Goal: Task Accomplishment & Management: Manage account settings

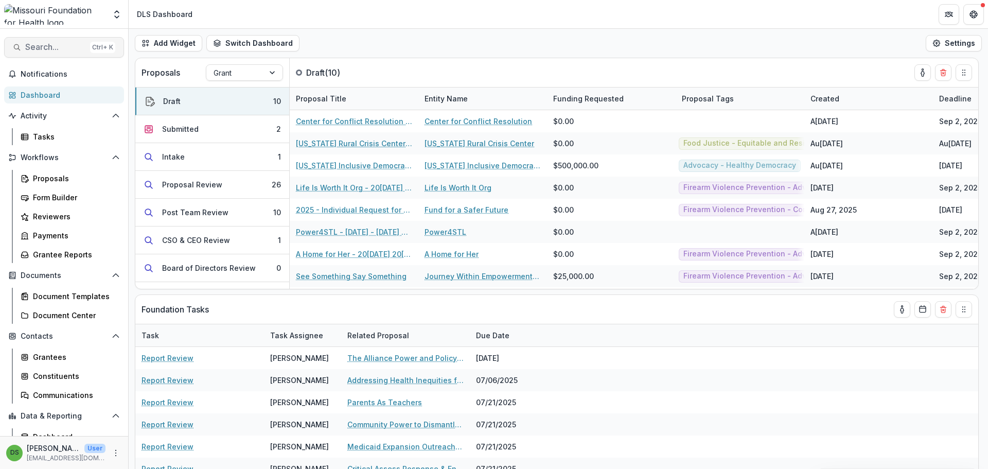
click at [50, 49] on span "Search..." at bounding box center [55, 47] width 61 height 10
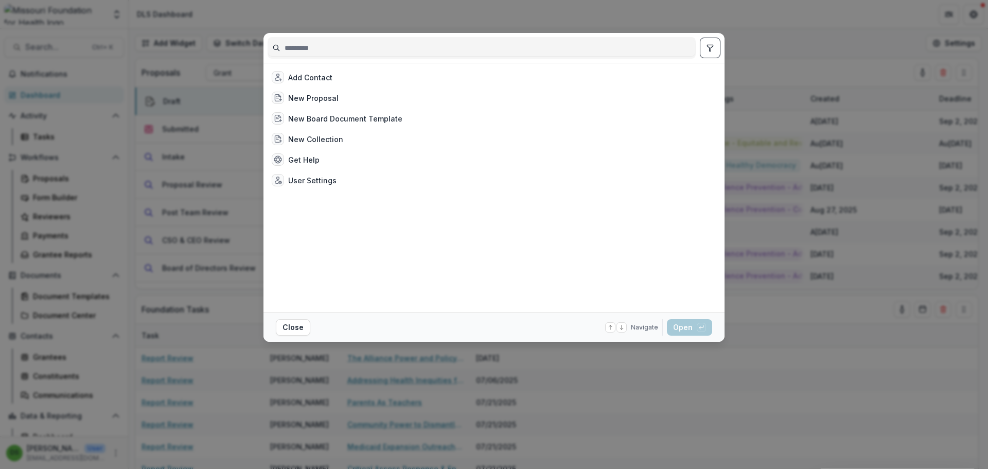
click at [766, 451] on div "Add Contact New Proposal New Board Document Template New Collection Get Help Us…" at bounding box center [494, 234] width 988 height 469
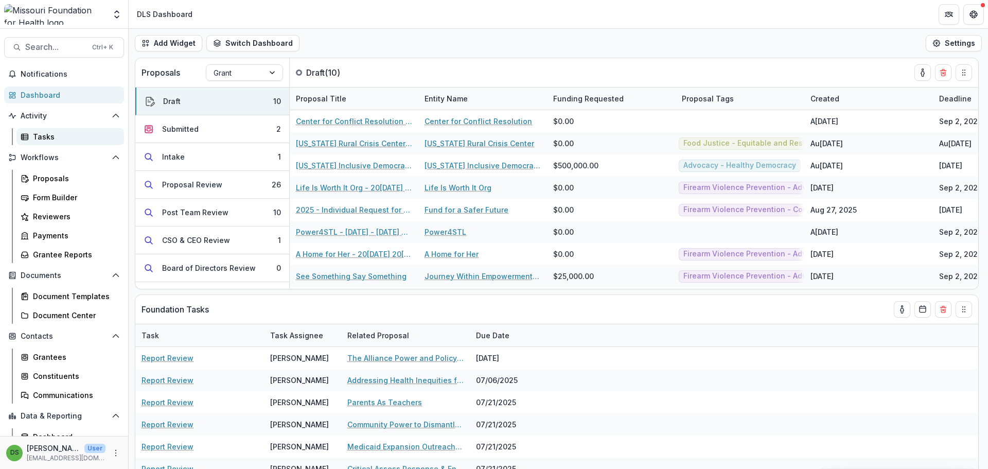
click at [55, 137] on div "Tasks" at bounding box center [74, 136] width 83 height 11
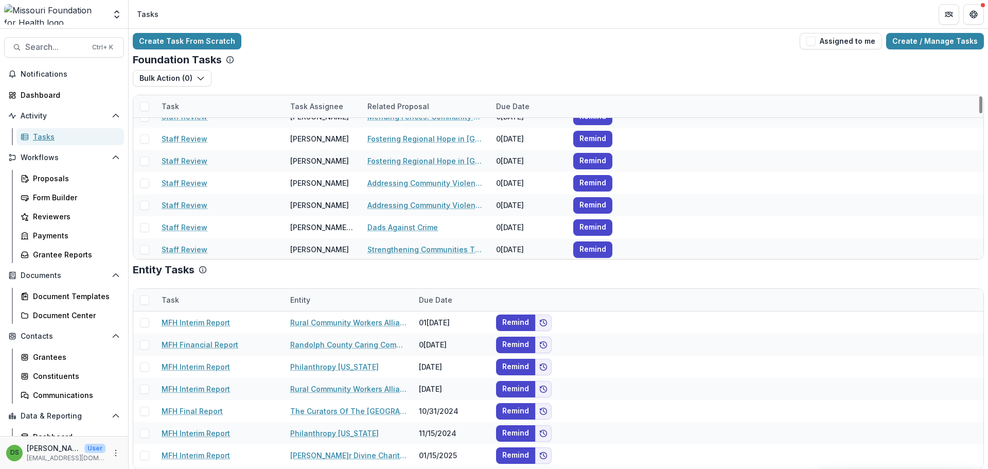
scroll to position [3140, 0]
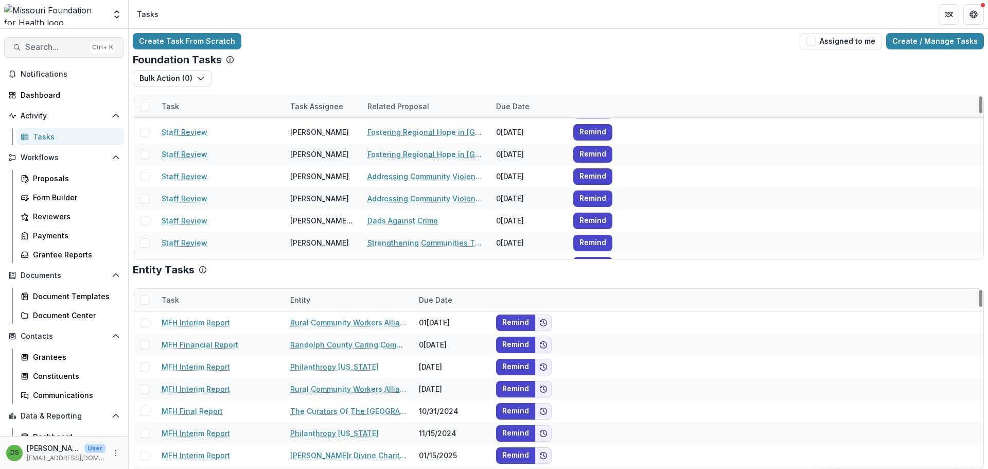
click at [29, 49] on span "Search..." at bounding box center [55, 47] width 61 height 10
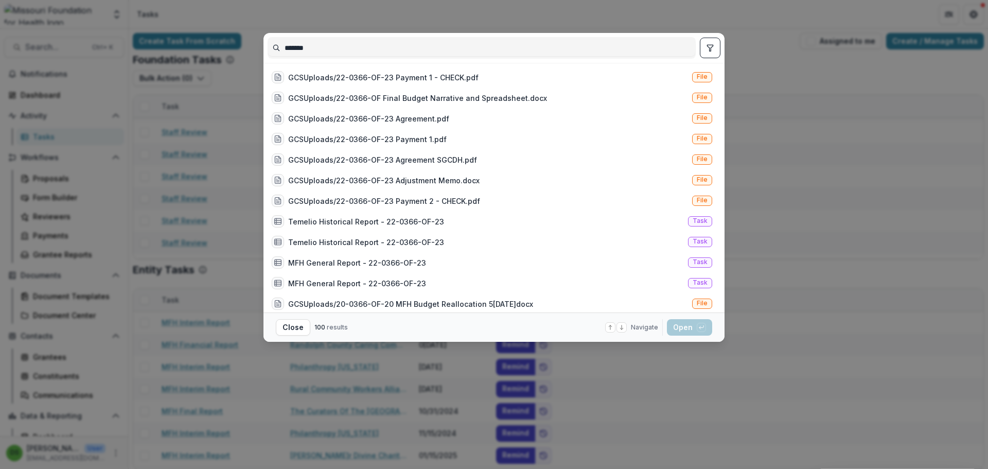
type input "*******"
click at [703, 51] on button "toggle filters" at bounding box center [710, 48] width 21 height 21
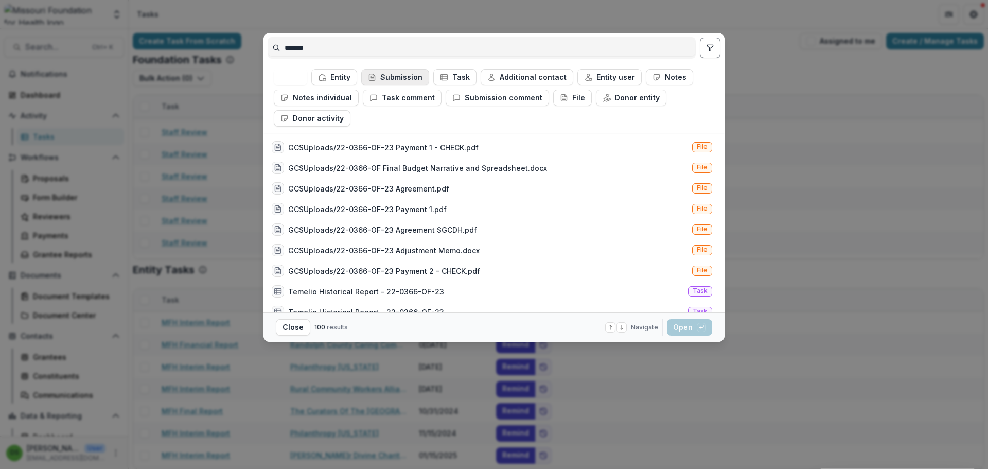
click at [401, 76] on button "Submission" at bounding box center [395, 77] width 68 height 16
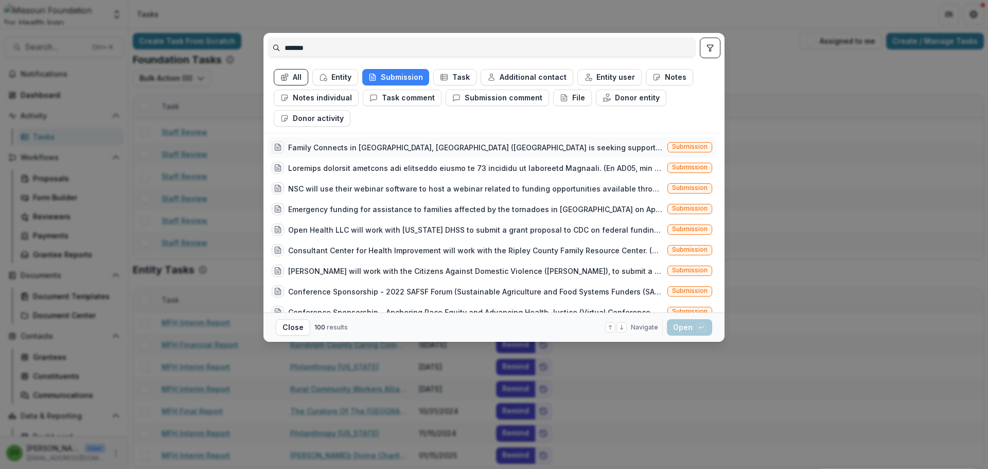
click at [391, 151] on div "Family Connects in Greene County, MO (Jordan Valley is seeking support in the i…" at bounding box center [475, 147] width 375 height 11
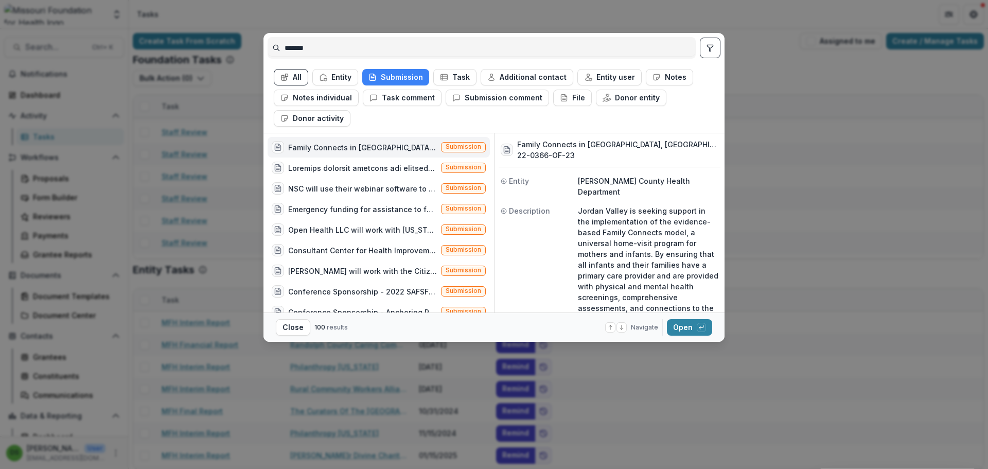
click at [389, 141] on div "Family Connects in Greene County, MO (Jordan Valley is seeking support in the i…" at bounding box center [354, 147] width 165 height 12
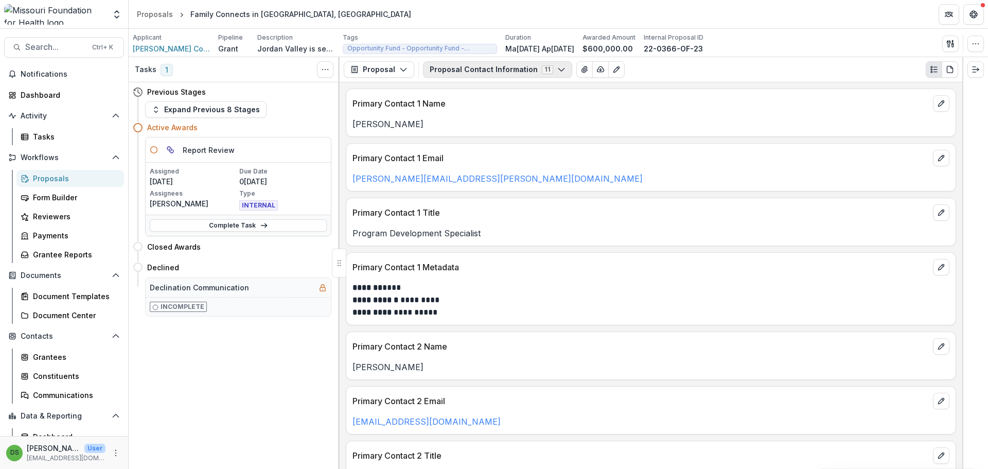
click at [459, 66] on button "Proposal Contact Information 11" at bounding box center [497, 69] width 149 height 16
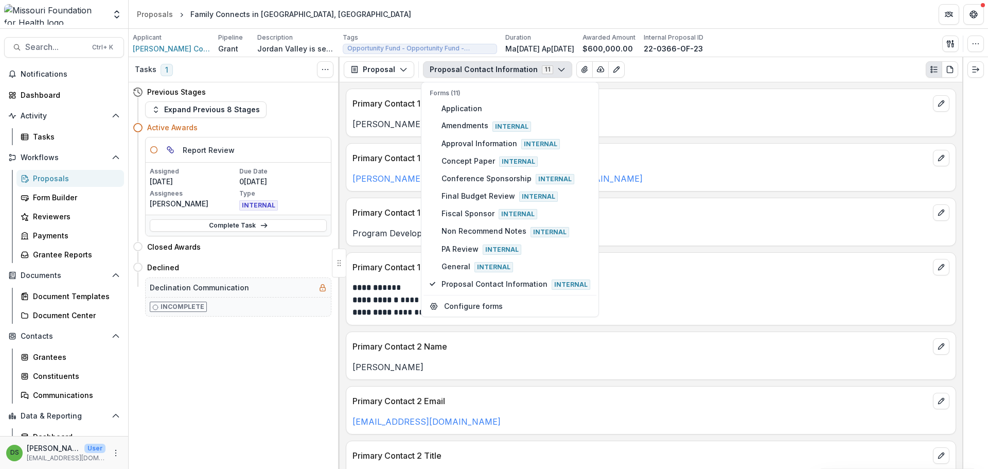
drag, startPoint x: 459, startPoint y: 66, endPoint x: 719, endPoint y: 279, distance: 335.7
click at [719, 279] on div "**********" at bounding box center [650, 296] width 609 height 43
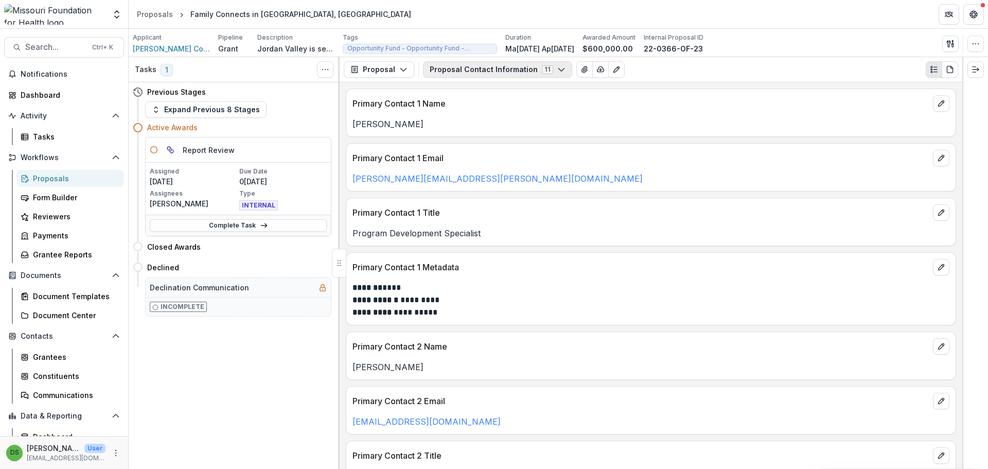
click at [477, 67] on button "Proposal Contact Information 11" at bounding box center [497, 69] width 149 height 16
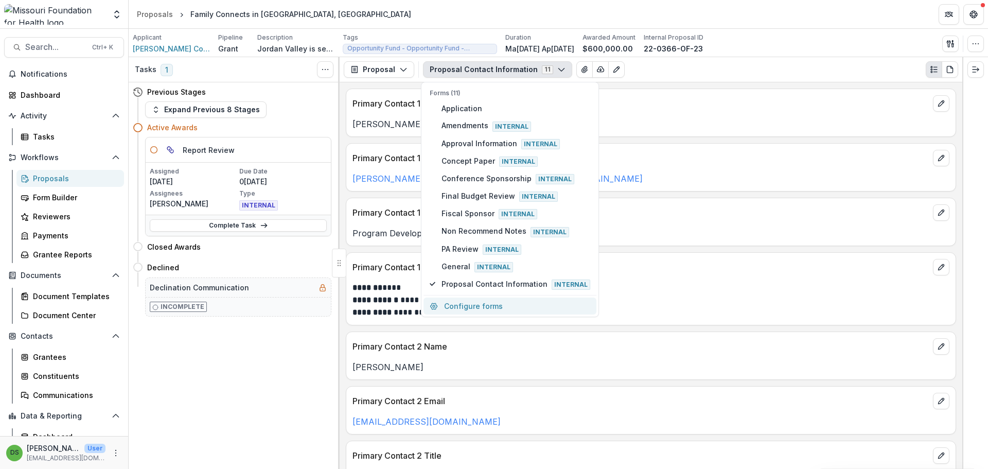
click at [473, 309] on button "Configure forms" at bounding box center [510, 306] width 173 height 17
select select "****"
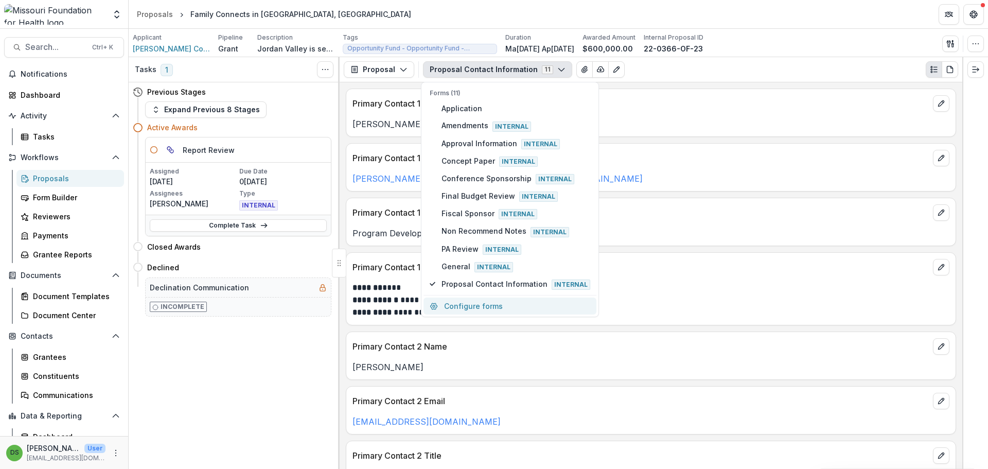
select select "****"
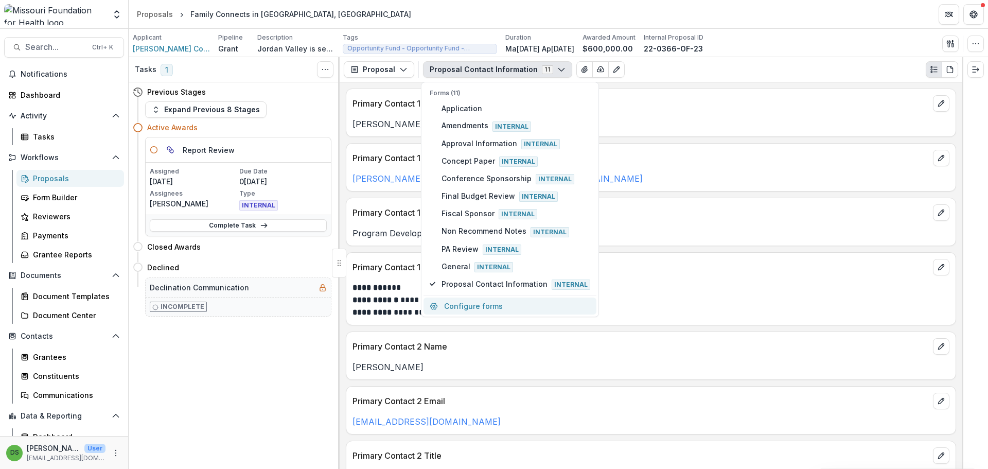
select select "****"
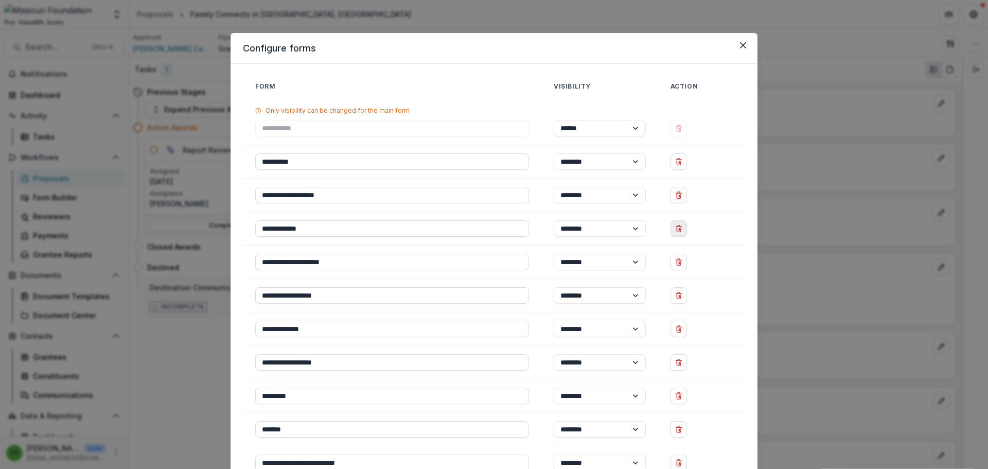
click at [678, 225] on icon "Delete Concept Paper" at bounding box center [679, 226] width 2 height 2
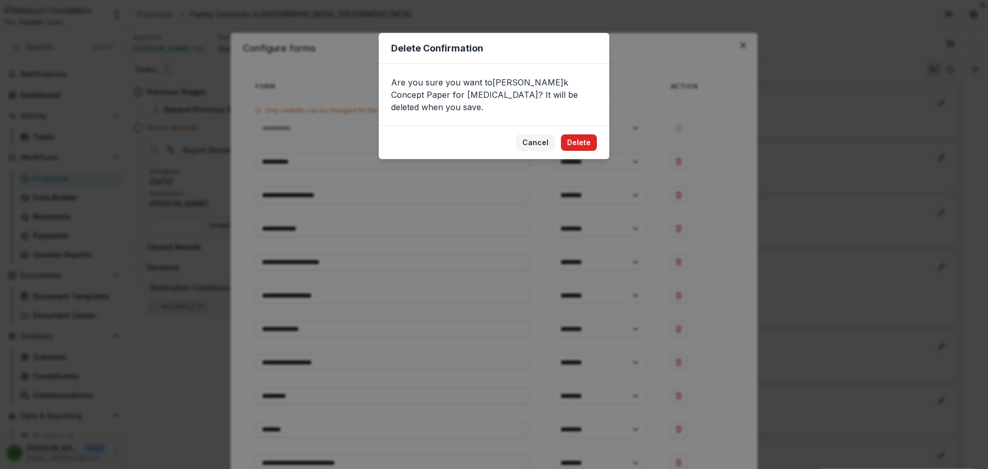
click at [582, 134] on button "Delete" at bounding box center [579, 142] width 36 height 16
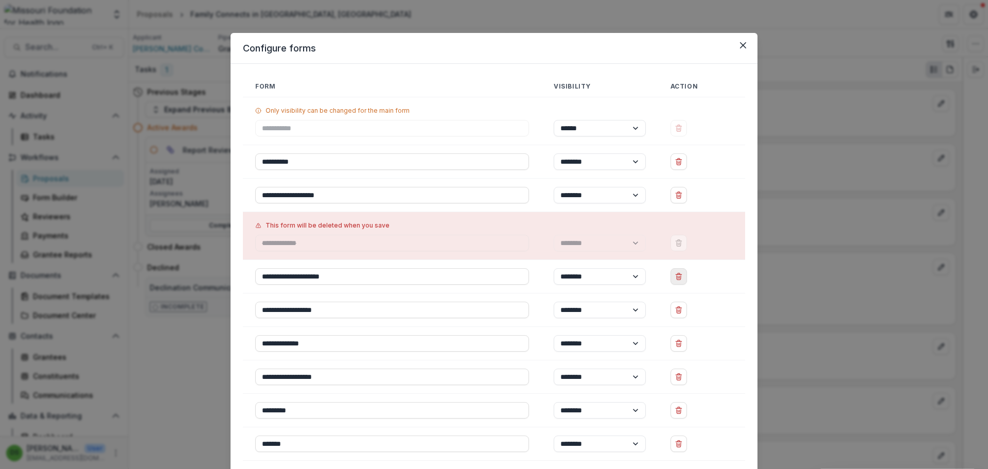
click at [683, 277] on icon "Delete Conference Sponsorship" at bounding box center [679, 276] width 8 height 8
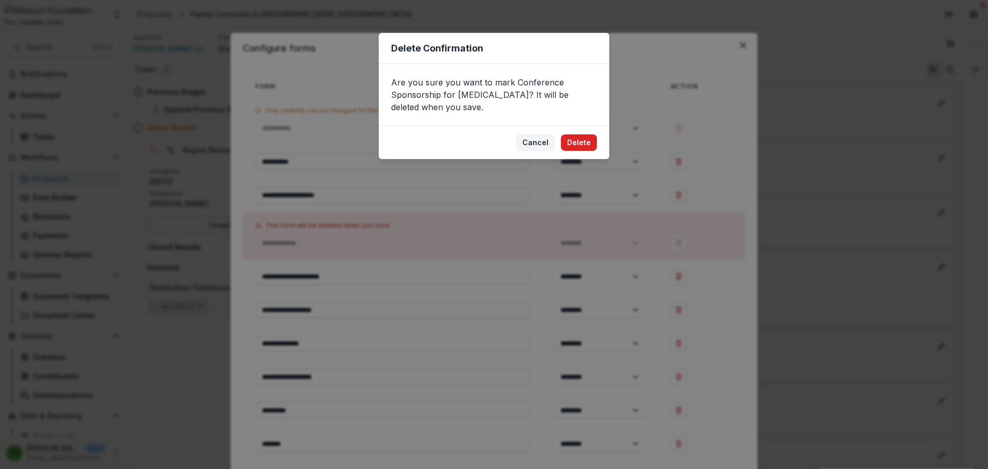
click at [569, 137] on button "Delete" at bounding box center [579, 142] width 36 height 16
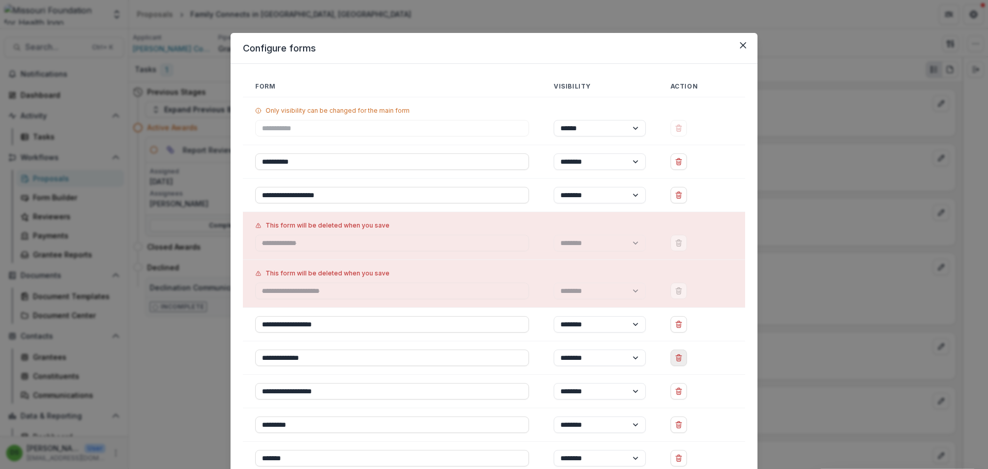
click at [683, 358] on icon "Delete Fiscal Sponsor" at bounding box center [679, 358] width 8 height 8
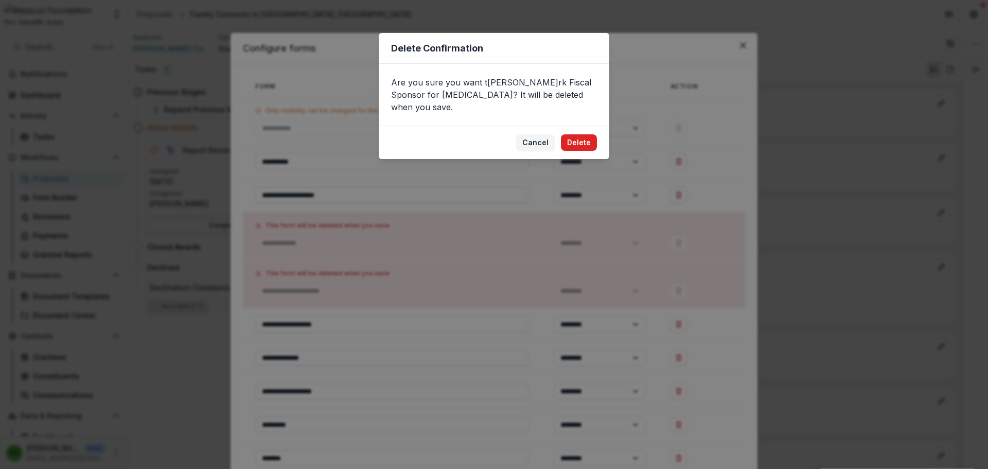
click at [580, 134] on button "Delete" at bounding box center [579, 142] width 36 height 16
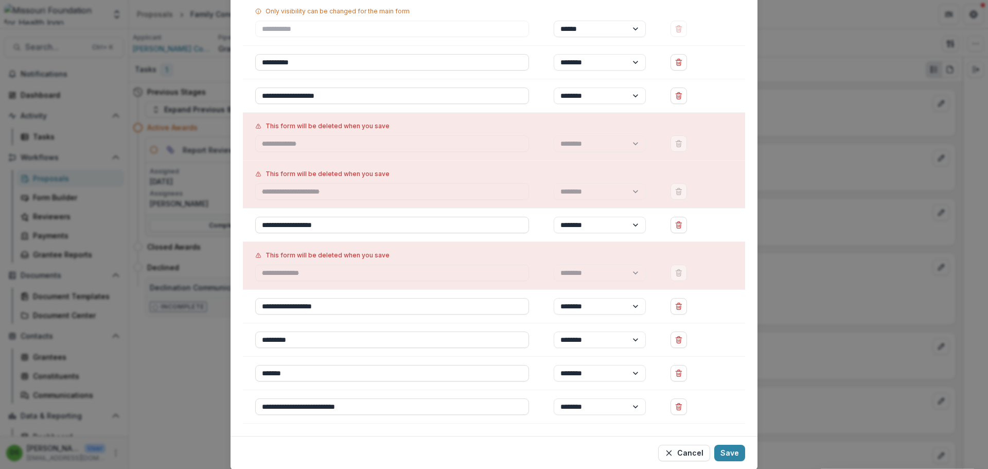
scroll to position [133, 0]
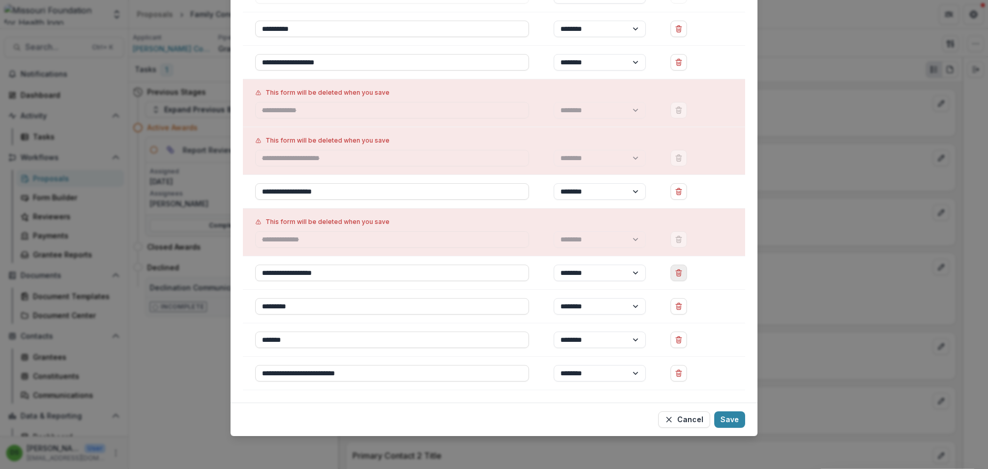
click at [677, 274] on icon "Delete Non Recommend Notes" at bounding box center [679, 273] width 8 height 8
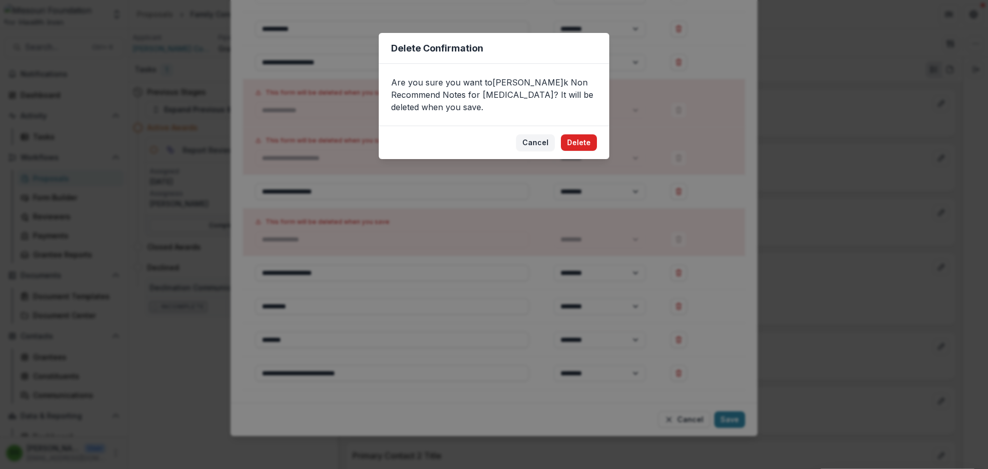
click at [575, 134] on button "Delete" at bounding box center [579, 142] width 36 height 16
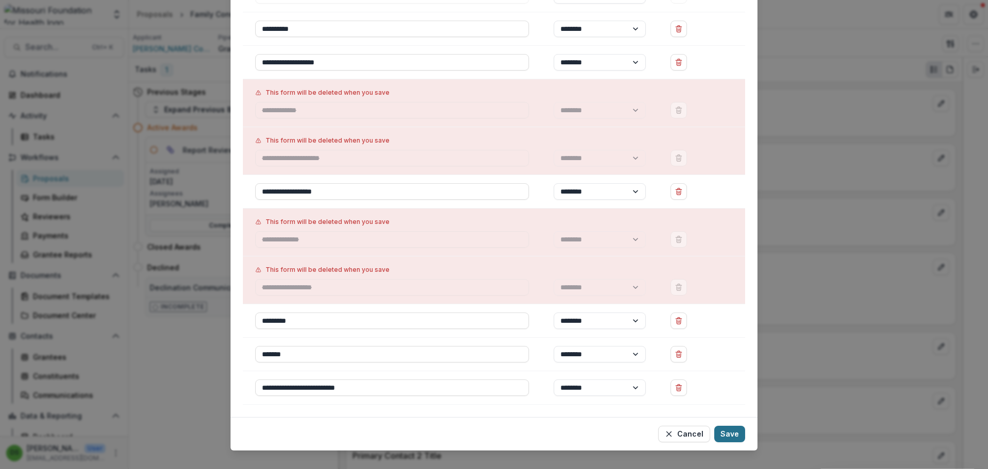
click at [737, 430] on button "Save" at bounding box center [729, 434] width 31 height 16
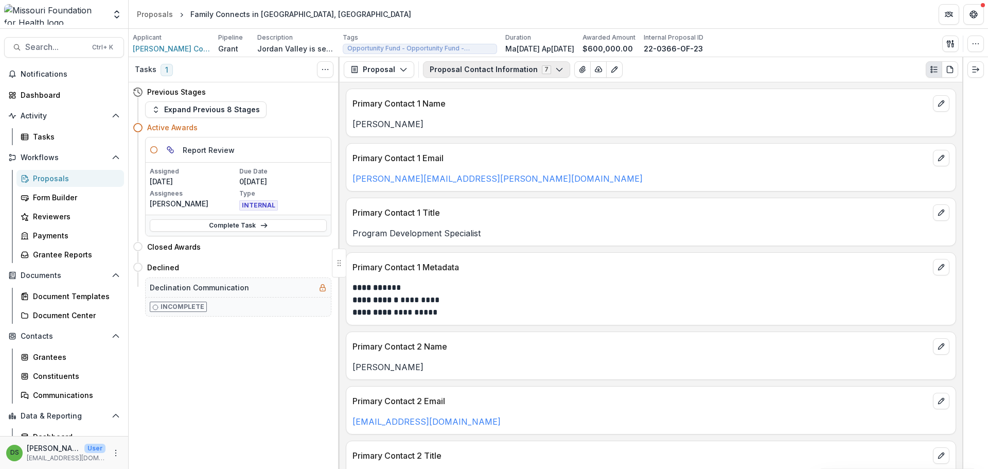
click at [492, 66] on button "Proposal Contact Information 7" at bounding box center [496, 69] width 147 height 16
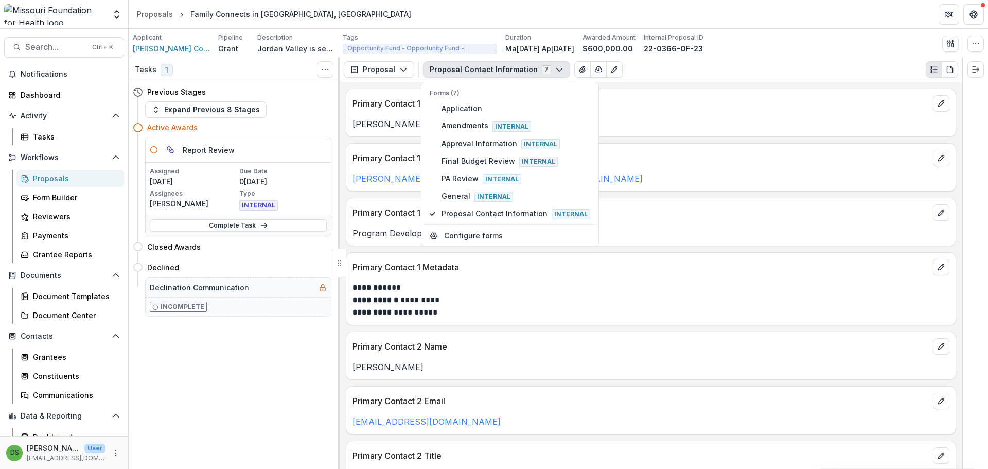
click at [491, 68] on button "Proposal Contact Information 7" at bounding box center [496, 69] width 147 height 16
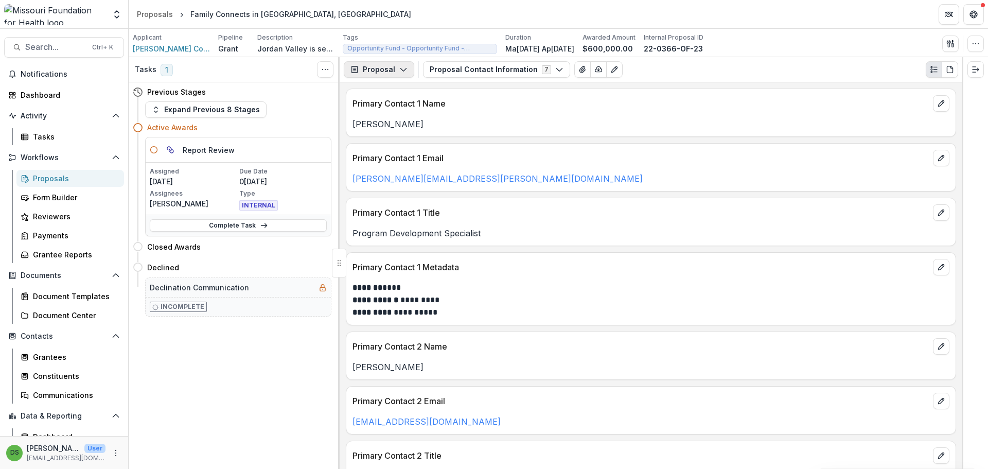
click at [388, 67] on button "Proposal" at bounding box center [379, 69] width 71 height 16
click at [382, 125] on div "Reports" at bounding box center [411, 126] width 94 height 11
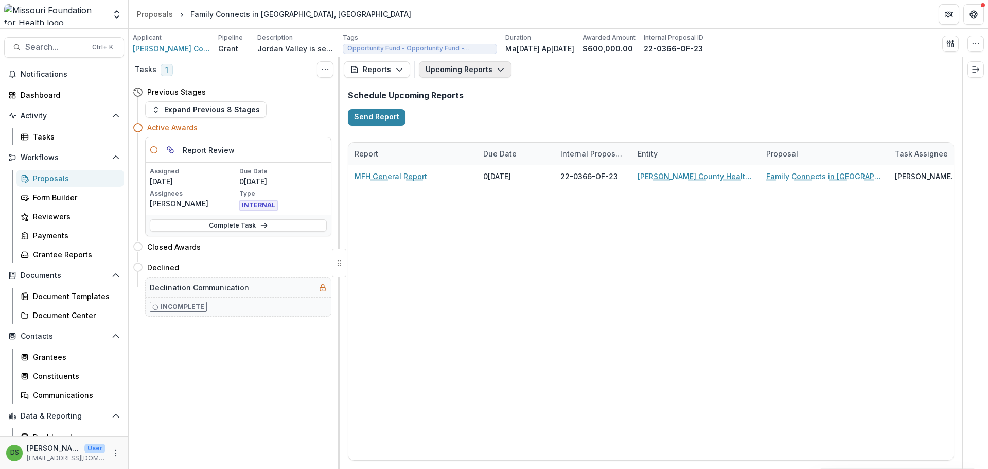
click at [492, 70] on button "Upcoming Reports" at bounding box center [465, 69] width 93 height 16
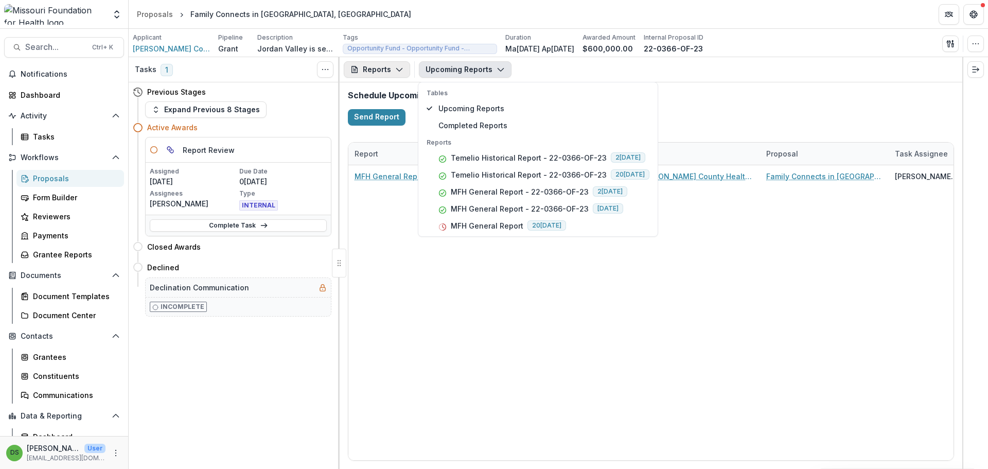
click at [405, 72] on button "Reports" at bounding box center [377, 69] width 66 height 16
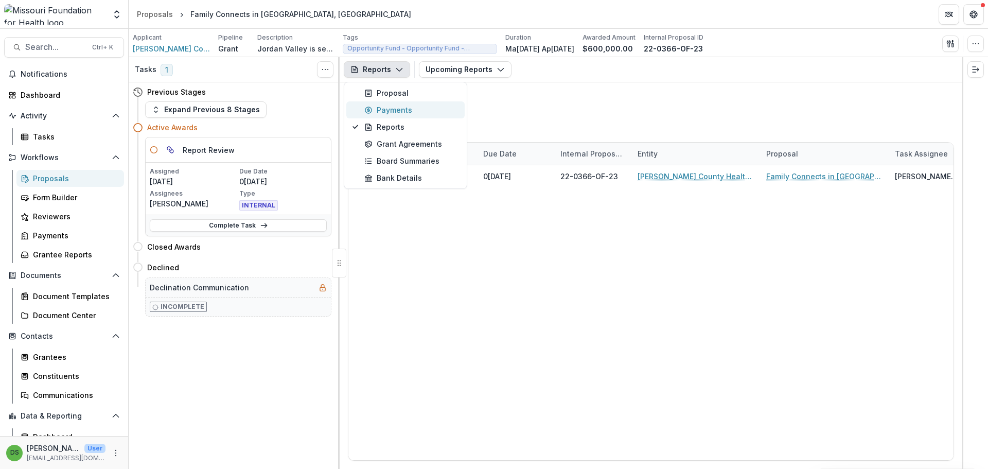
click at [396, 108] on div "Payments" at bounding box center [411, 109] width 94 height 11
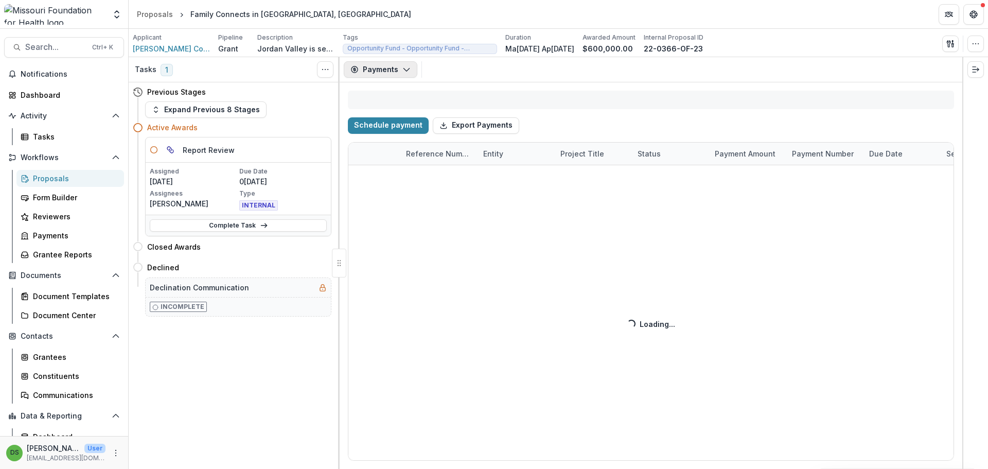
select select "****"
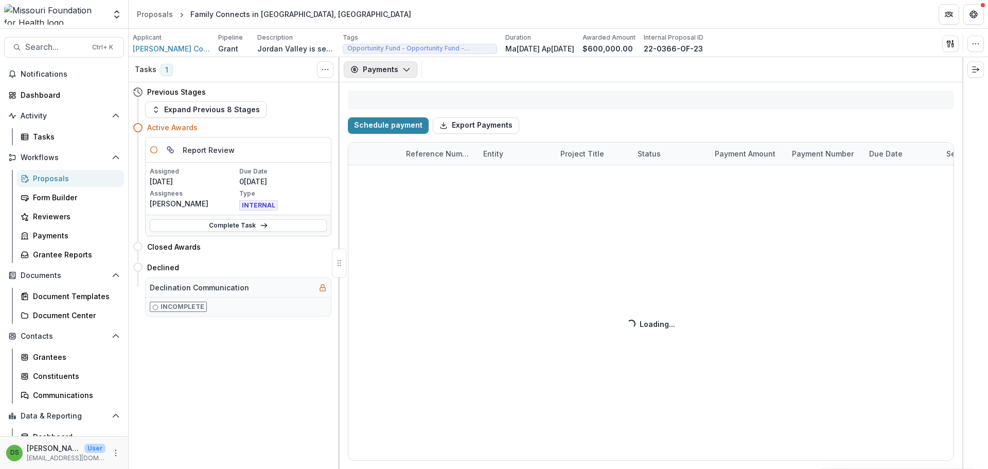
select select "****"
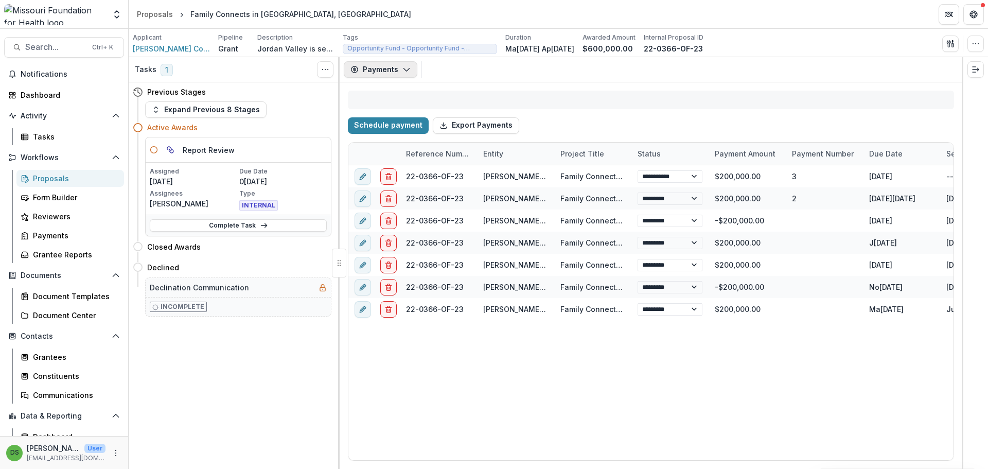
select select "****"
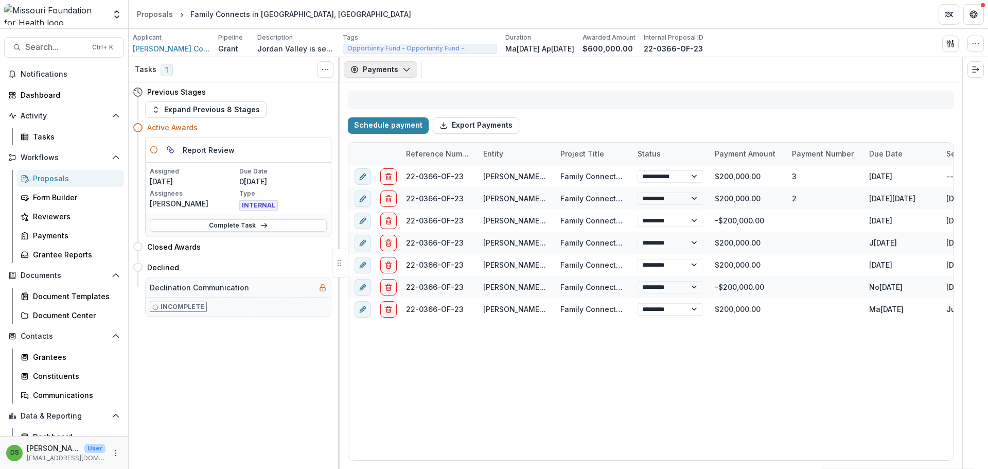
select select "****"
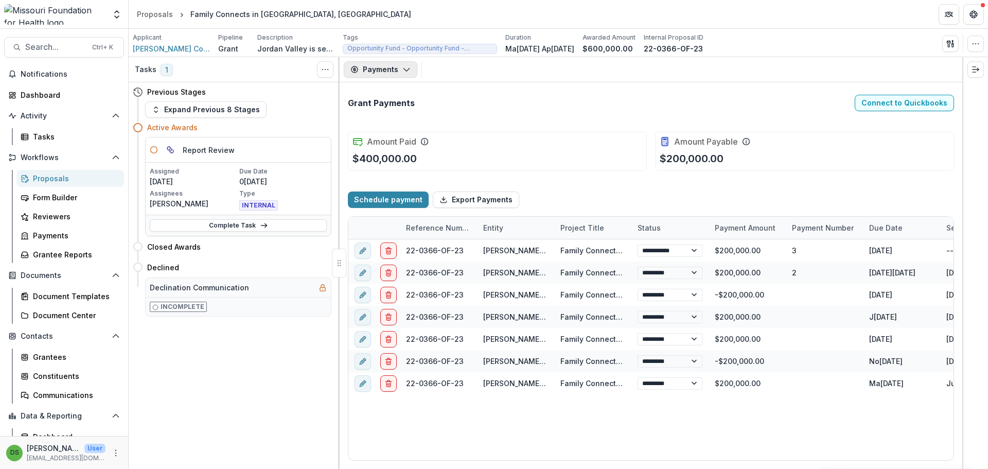
click at [399, 69] on button "Payments" at bounding box center [381, 69] width 74 height 16
click at [394, 129] on div "Reports" at bounding box center [411, 126] width 94 height 11
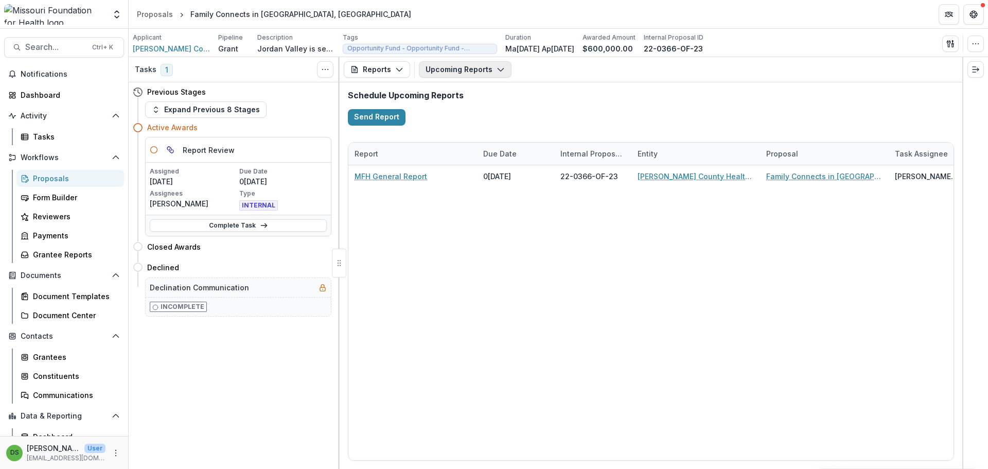
click at [467, 66] on button "Upcoming Reports" at bounding box center [465, 69] width 93 height 16
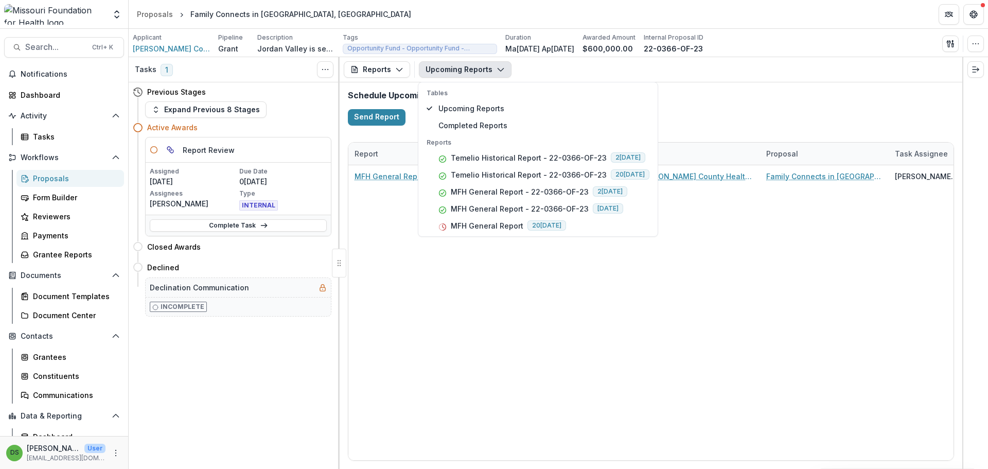
click at [467, 66] on button "Upcoming Reports" at bounding box center [465, 69] width 93 height 16
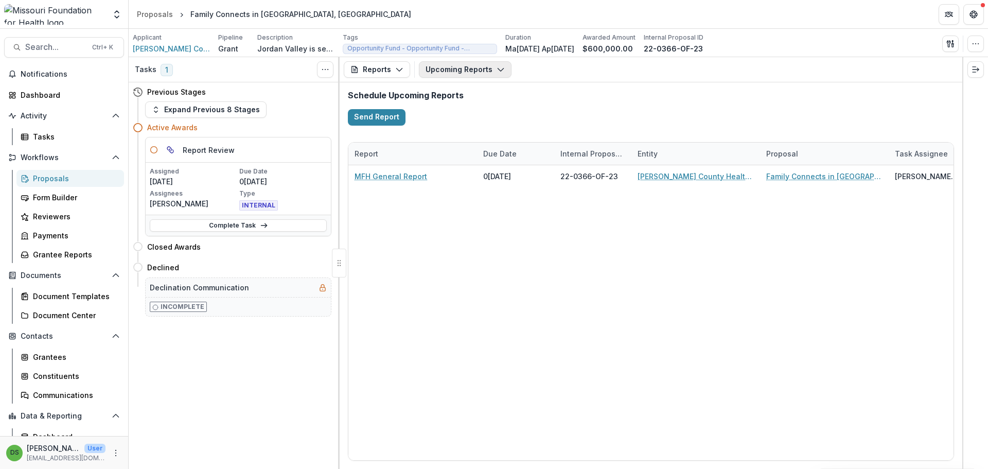
click at [462, 72] on button "Upcoming Reports" at bounding box center [465, 69] width 93 height 16
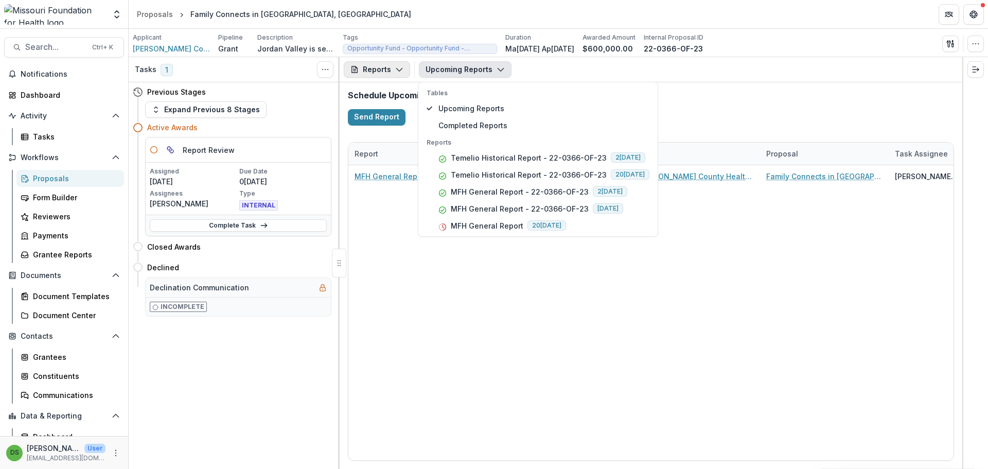
click at [381, 71] on button "Reports" at bounding box center [377, 69] width 66 height 16
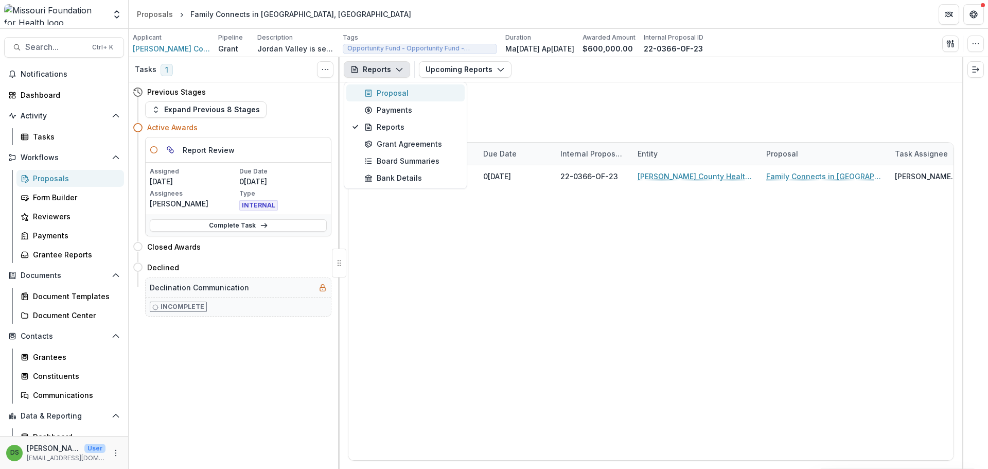
click at [391, 91] on div "Proposal" at bounding box center [411, 93] width 94 height 11
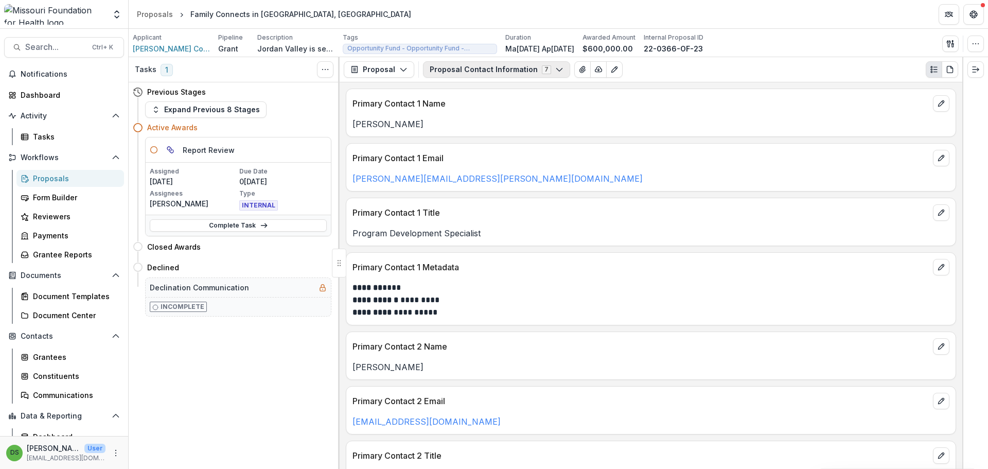
click at [468, 65] on button "Proposal Contact Information 7" at bounding box center [496, 69] width 147 height 16
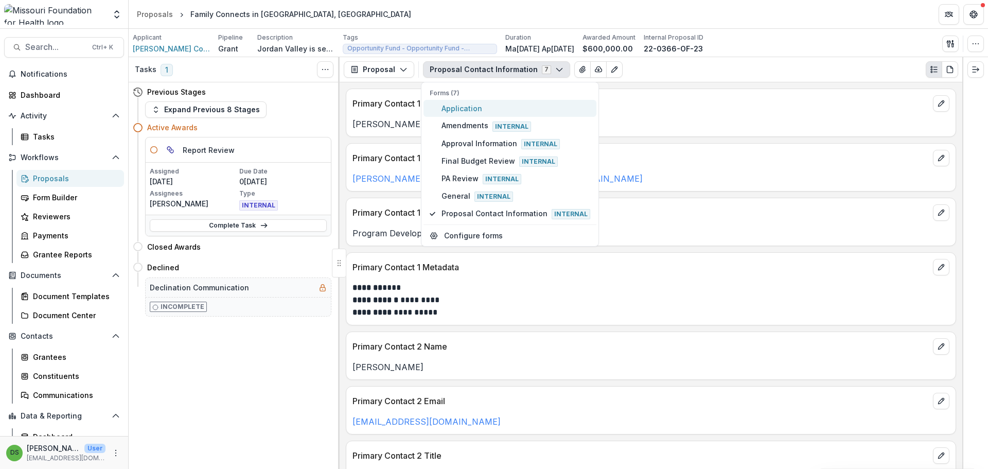
click at [467, 110] on span "Application" at bounding box center [516, 108] width 149 height 11
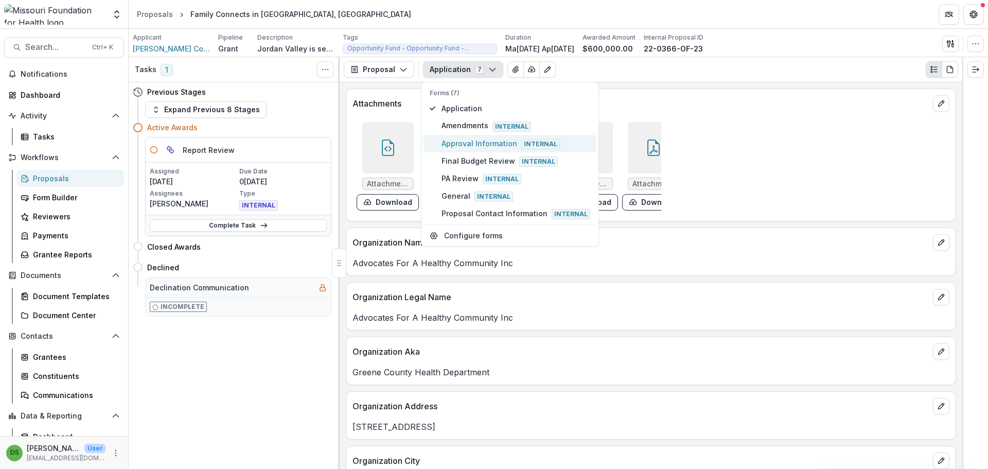
click at [465, 144] on span "Approval Information Internal" at bounding box center [516, 143] width 149 height 11
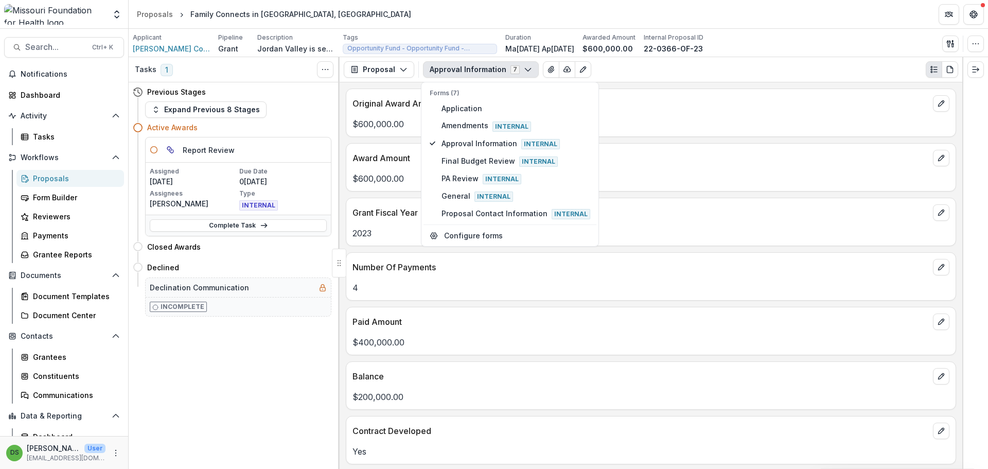
click at [463, 288] on p "4" at bounding box center [651, 288] width 597 height 12
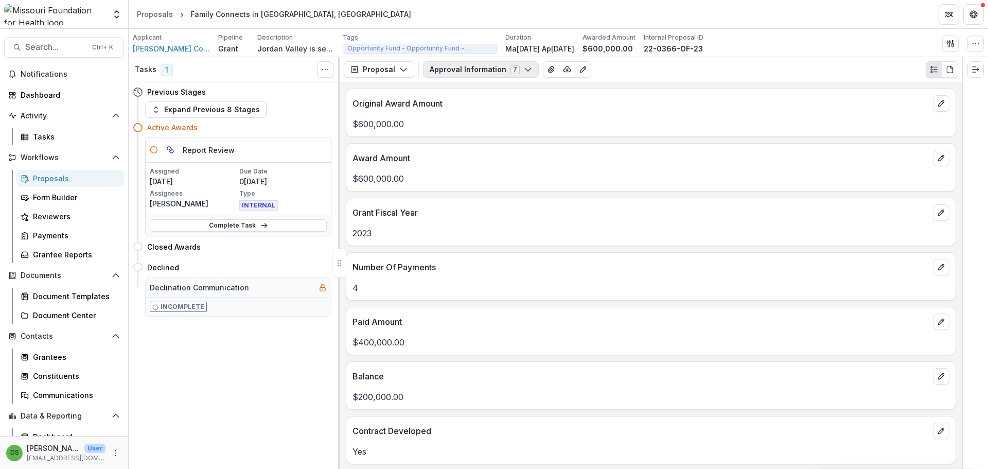
click at [474, 66] on button "Approval Information 7" at bounding box center [481, 69] width 116 height 16
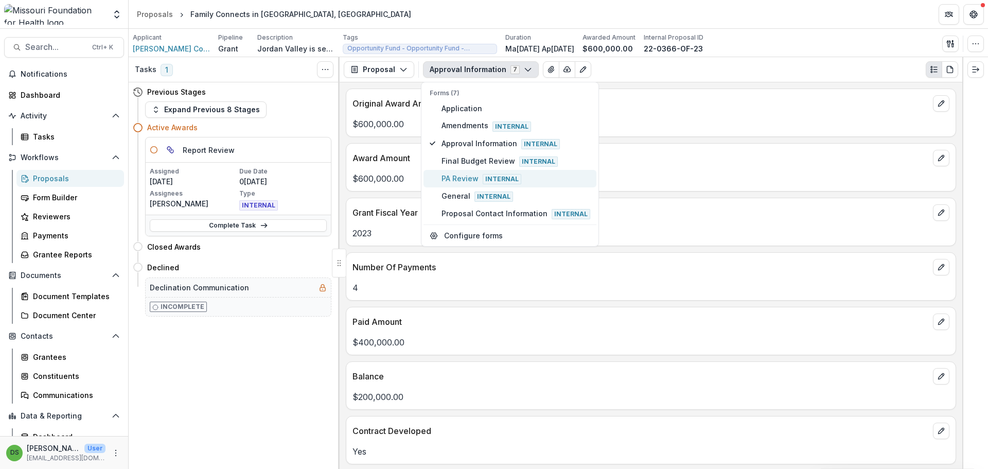
click at [466, 176] on span "PA Review Internal" at bounding box center [516, 178] width 149 height 11
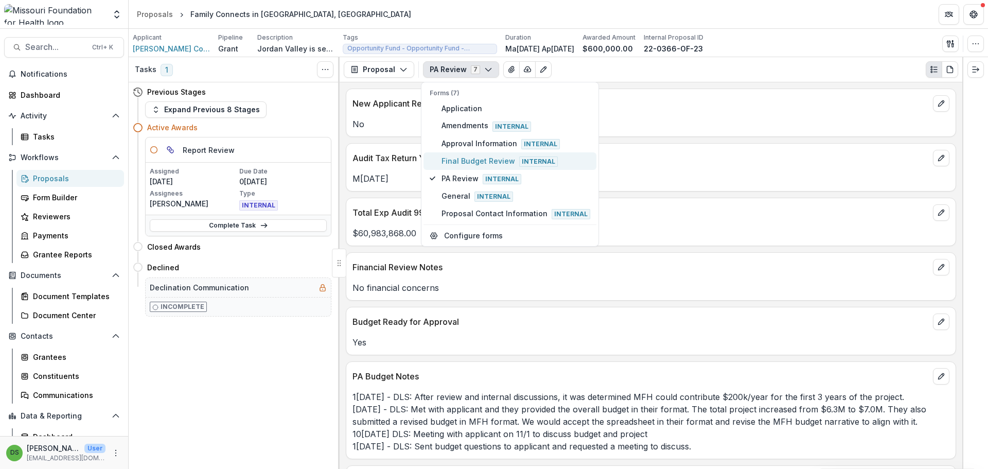
click at [468, 154] on button "Final Budget Review Internal" at bounding box center [510, 161] width 173 height 18
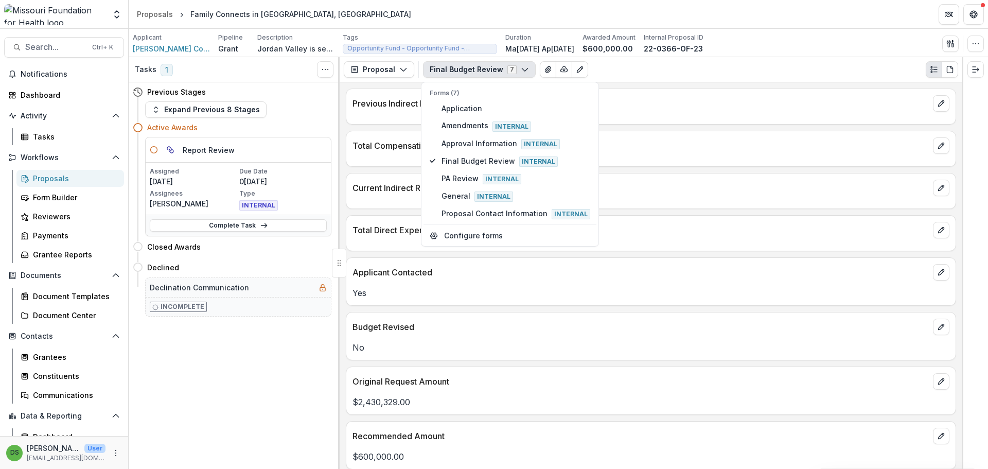
click at [378, 172] on div "Previous Indirect Rate Total Compensation Amount Current Indirect Rate Total Di…" at bounding box center [651, 275] width 623 height 387
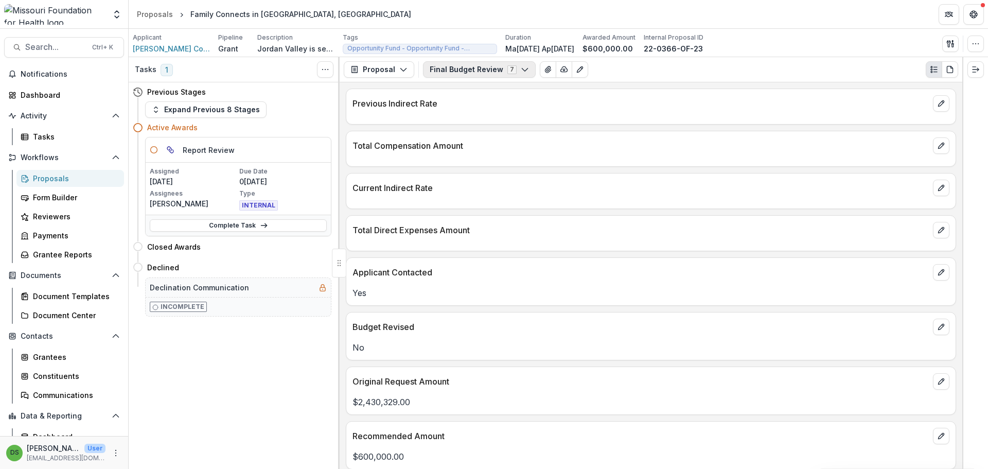
click at [463, 71] on button "Final Budget Review 7" at bounding box center [479, 69] width 113 height 16
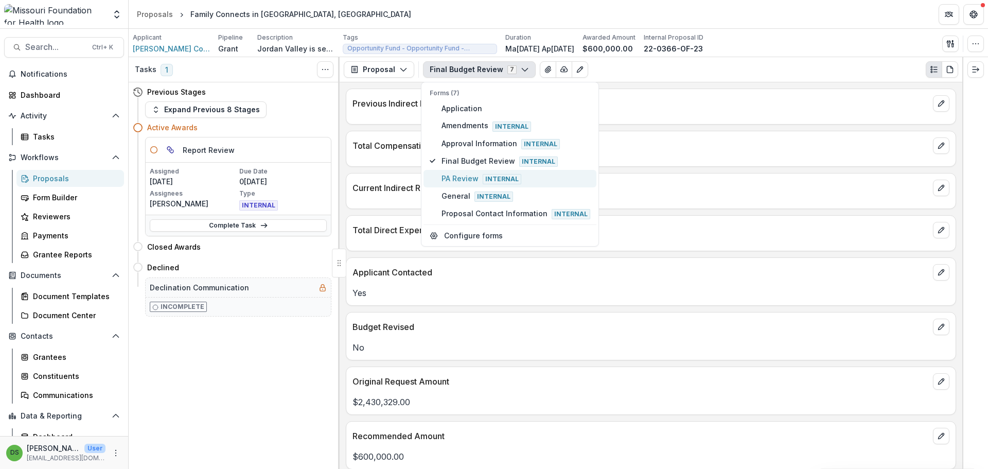
click at [460, 180] on span "PA Review Internal" at bounding box center [516, 178] width 149 height 11
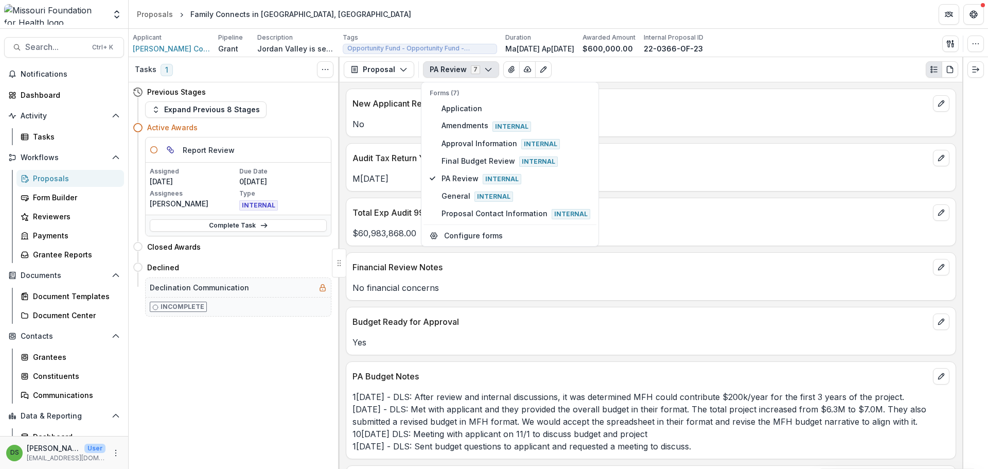
click at [464, 293] on p "No financial concerns" at bounding box center [651, 288] width 597 height 12
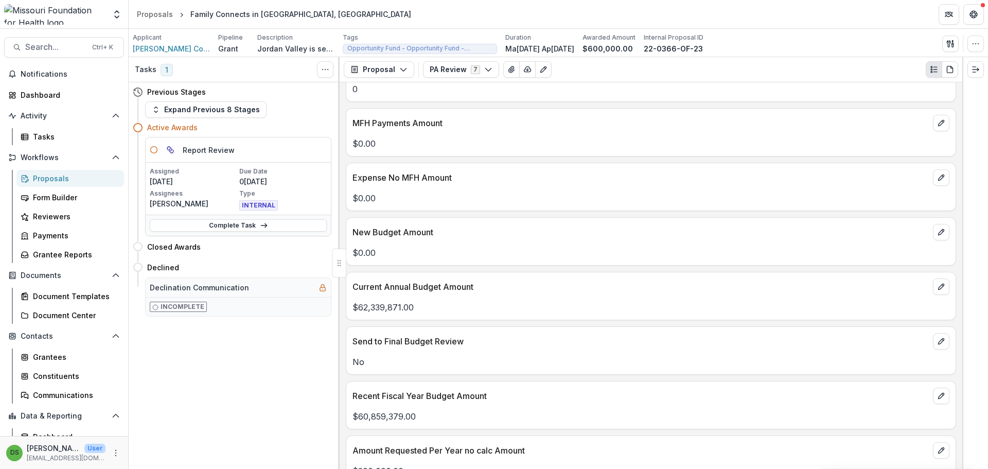
scroll to position [651, 0]
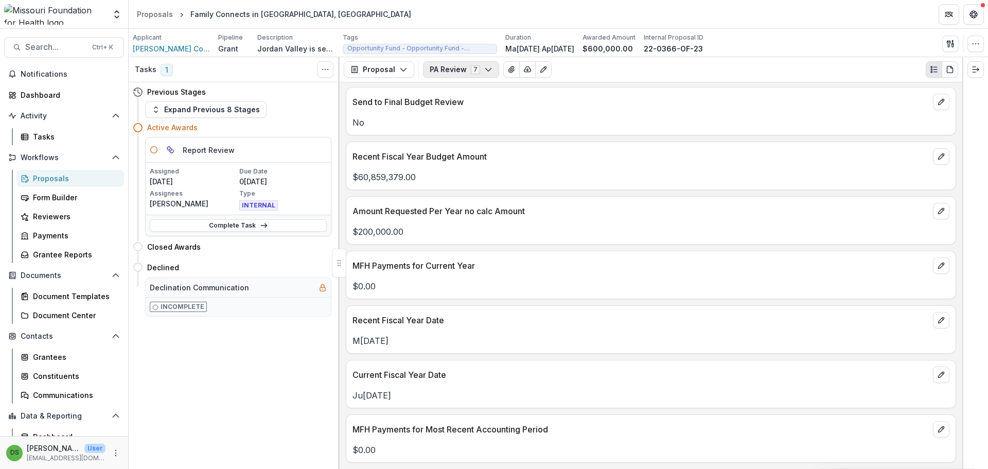
click at [479, 69] on button "PA Review 7" at bounding box center [461, 69] width 76 height 16
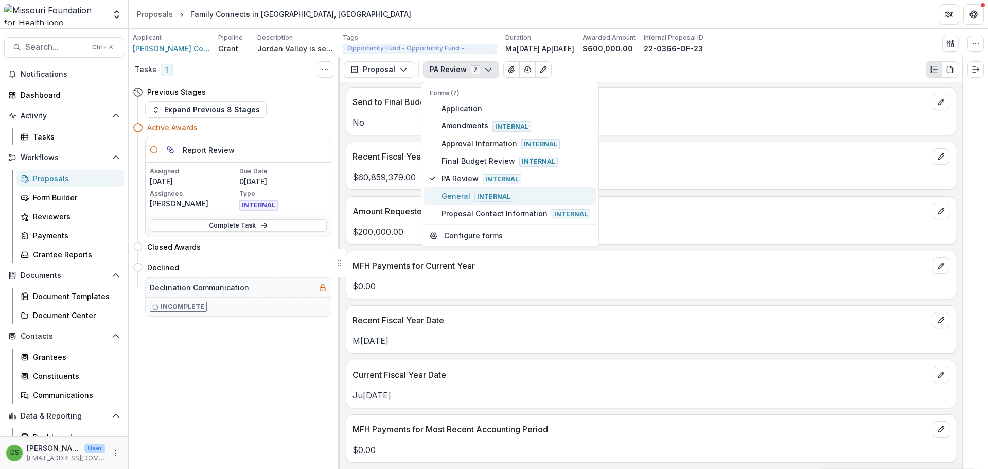
click at [462, 198] on span "General Internal" at bounding box center [516, 195] width 149 height 11
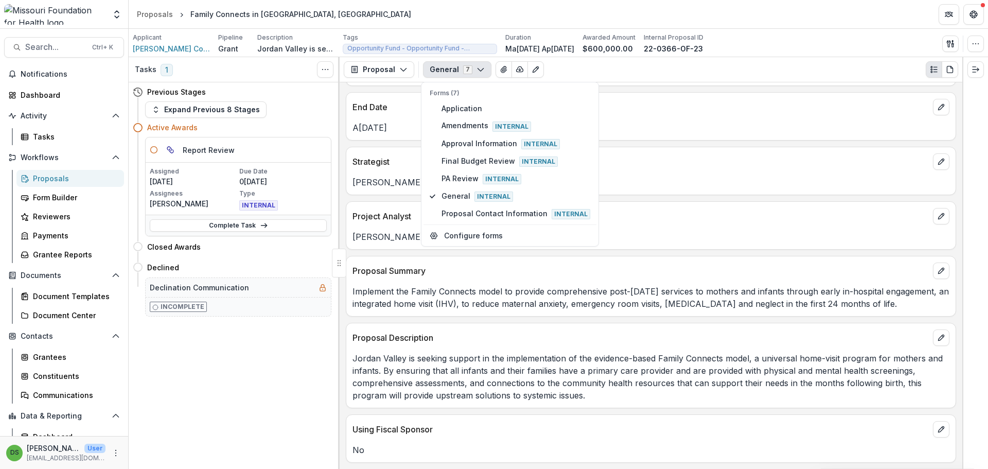
click at [397, 216] on p "Project Analyst" at bounding box center [641, 216] width 577 height 12
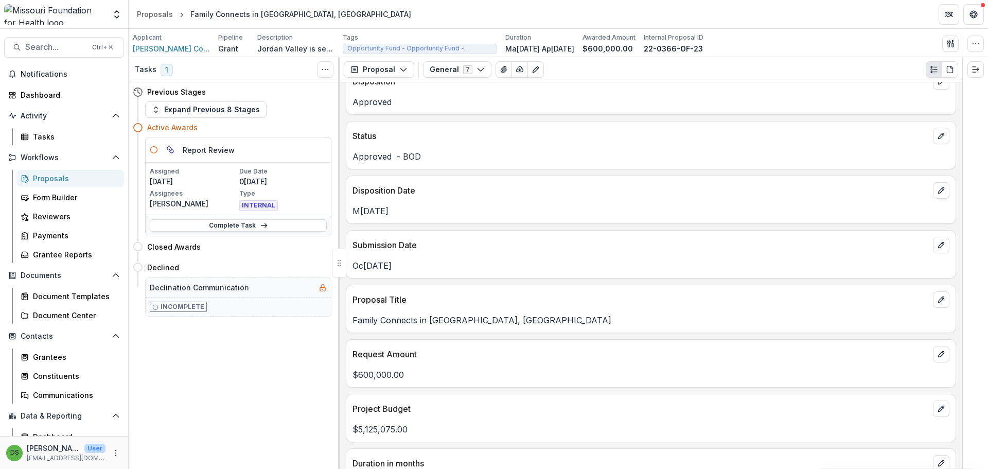
scroll to position [0, 0]
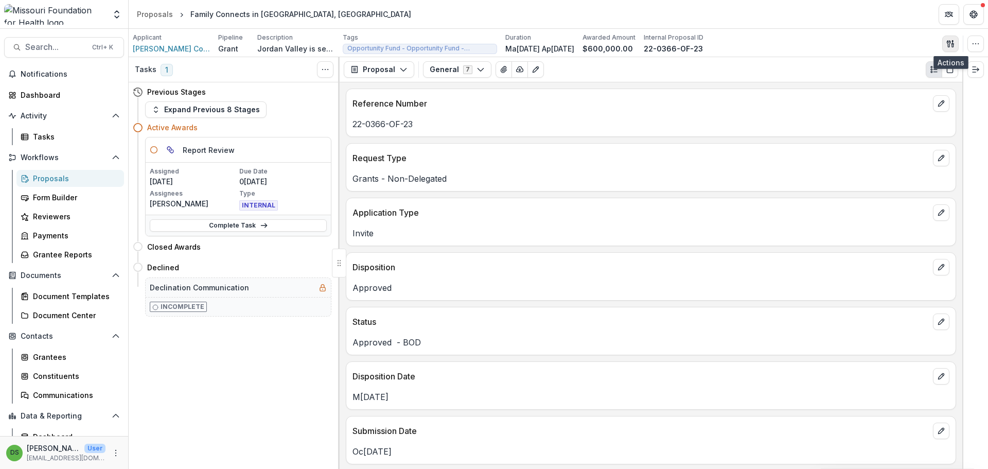
click at [953, 48] on button "button" at bounding box center [950, 44] width 16 height 16
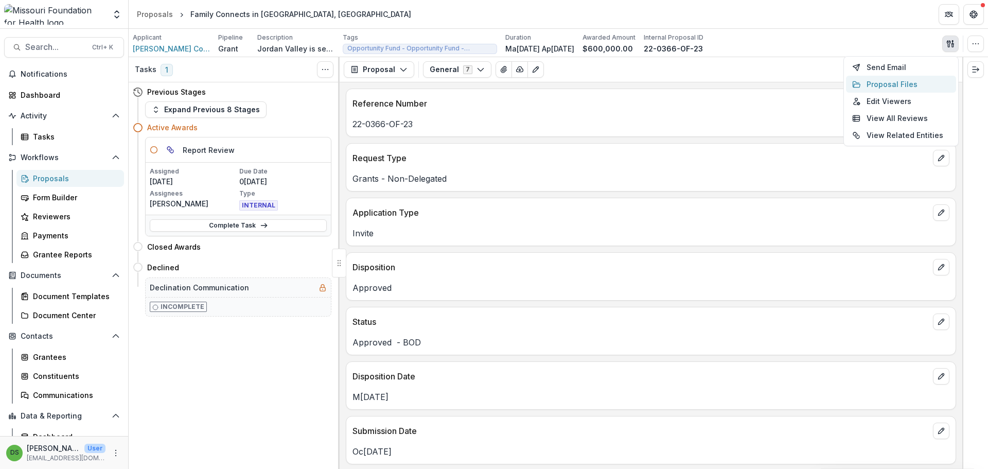
click at [885, 81] on button "Proposal Files" at bounding box center [901, 84] width 110 height 17
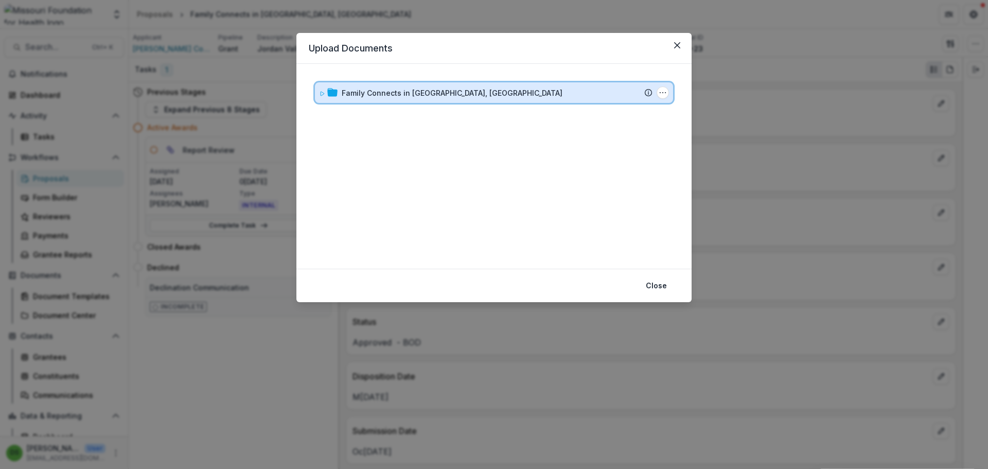
click at [478, 92] on div "Family Connects in Greene County, MO" at bounding box center [497, 93] width 311 height 11
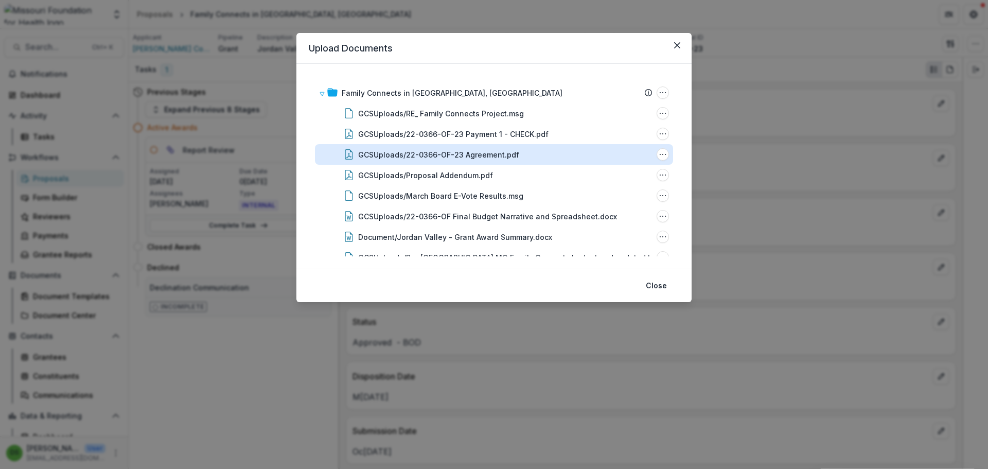
click at [474, 150] on div "GCSUploads/22-0366-OF-23 Agreement.pdf" at bounding box center [438, 154] width 161 height 11
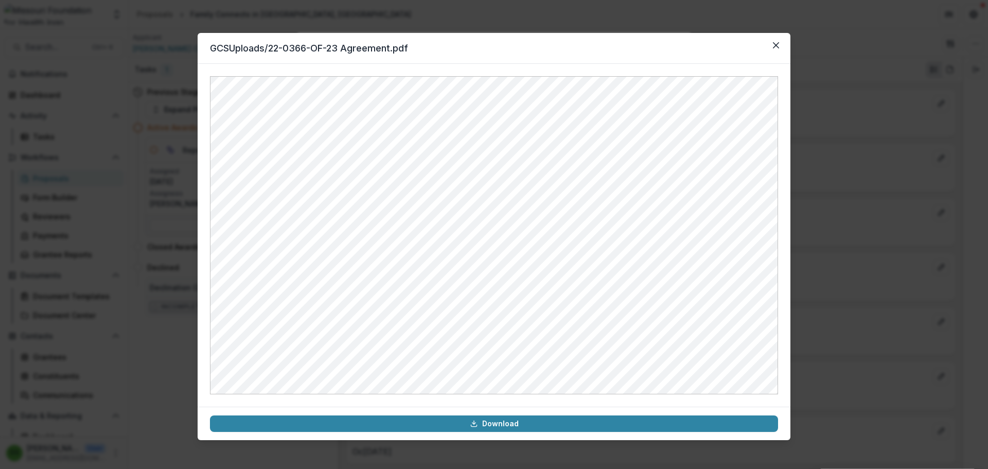
click at [857, 113] on div "GCSUploads/22-0366-OF-23 Agreement.pdf Download" at bounding box center [494, 234] width 988 height 469
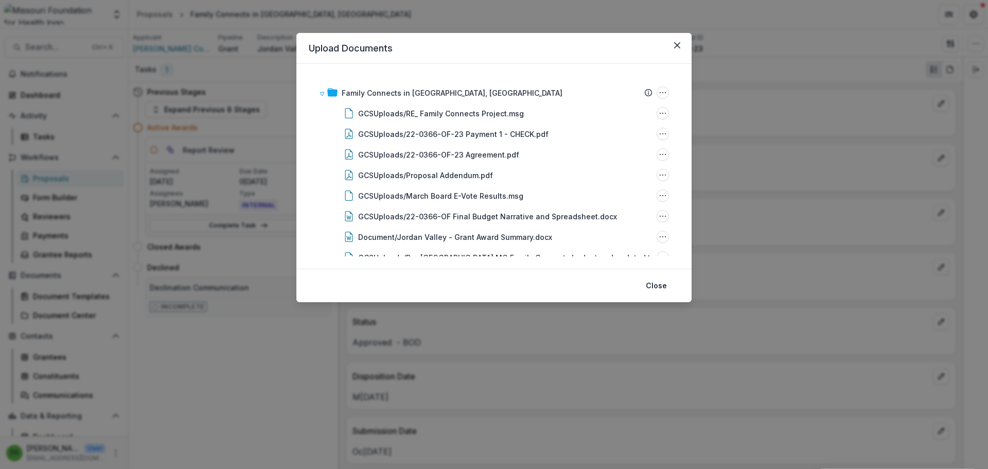
click at [754, 80] on div "Upload Documents Family Connects in Greene County, MO Submission Temelio Propos…" at bounding box center [494, 234] width 988 height 469
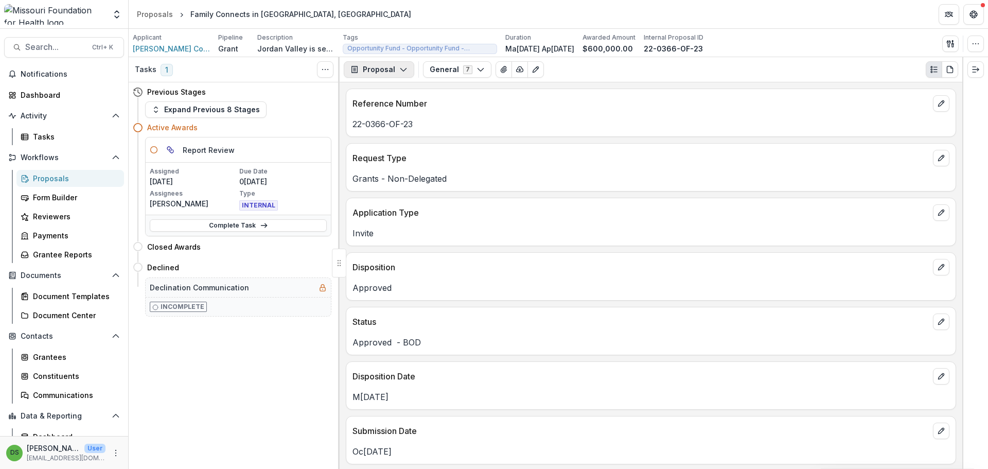
click at [373, 69] on button "Proposal" at bounding box center [379, 69] width 71 height 16
click at [382, 130] on div "Reports" at bounding box center [411, 126] width 94 height 11
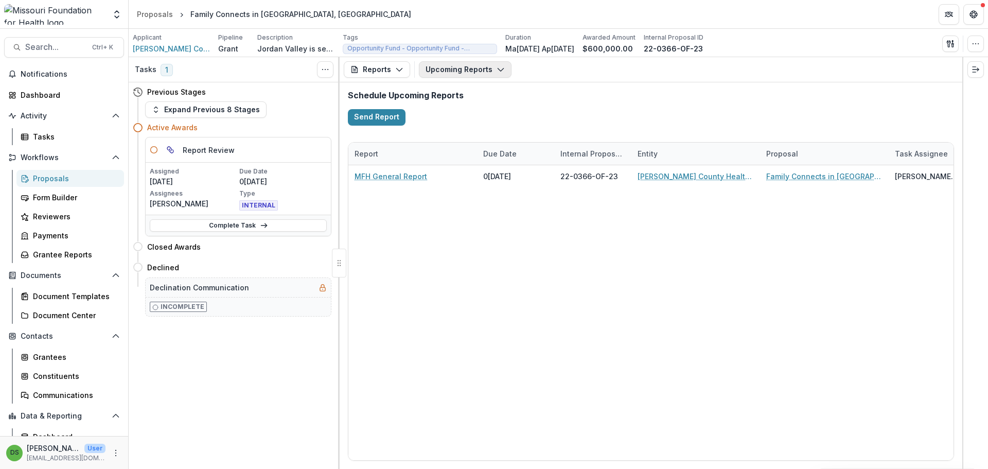
click at [448, 71] on button "Upcoming Reports" at bounding box center [465, 69] width 93 height 16
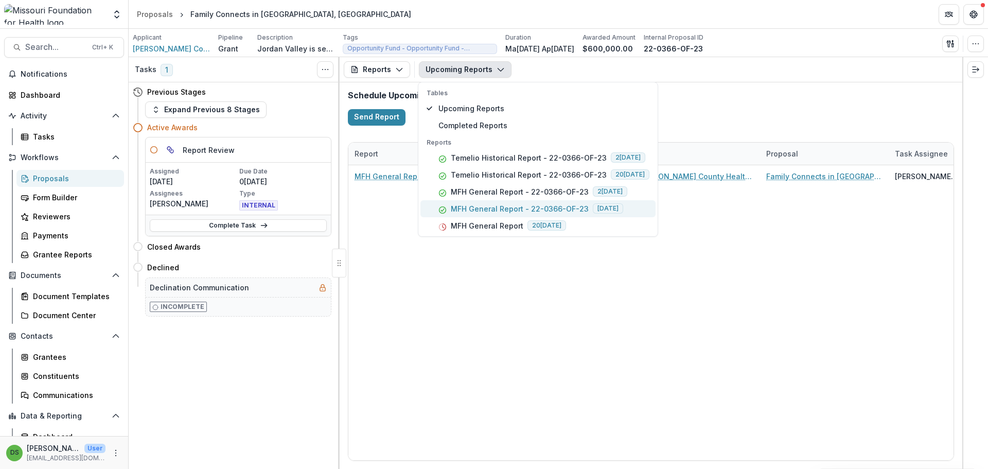
click at [465, 210] on p "MFH General Report - 22-0366-OF-23" at bounding box center [520, 208] width 138 height 11
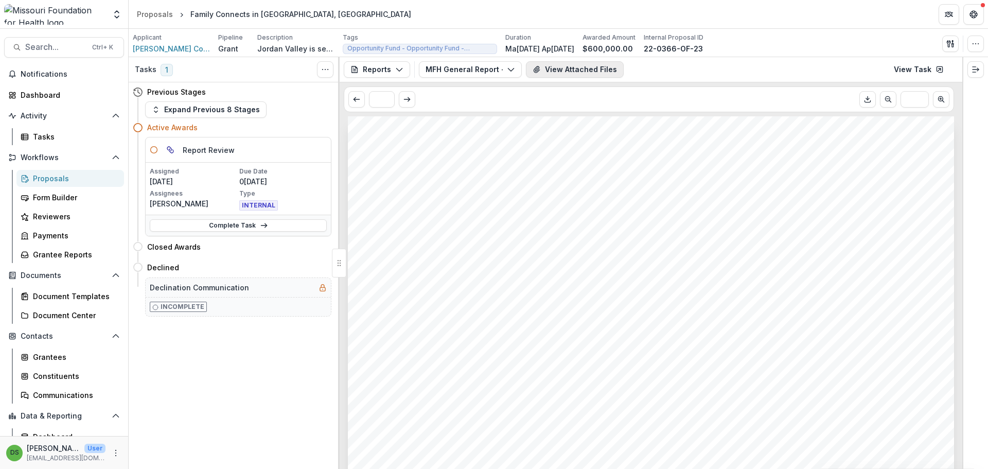
click at [602, 69] on button "View Attached Files" at bounding box center [575, 69] width 98 height 16
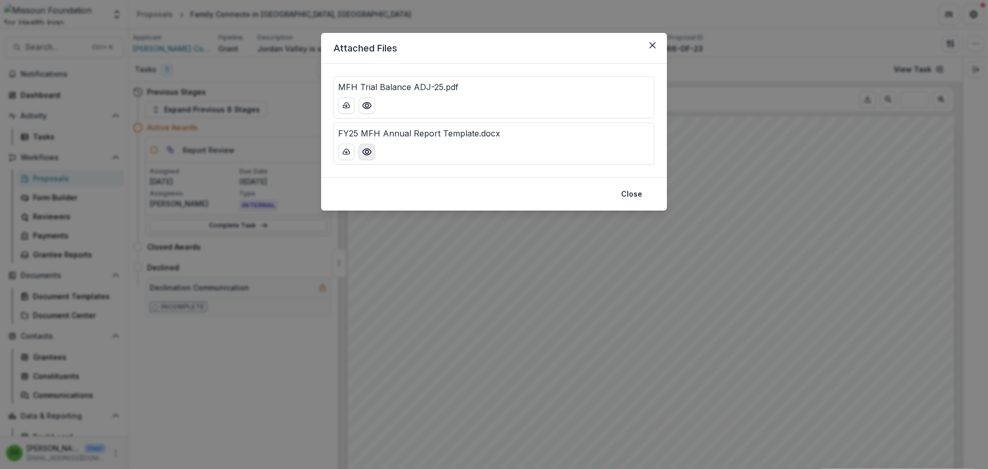
click at [368, 150] on icon "Preview FY25 MFH Annual Report Template.docx" at bounding box center [367, 152] width 10 height 10
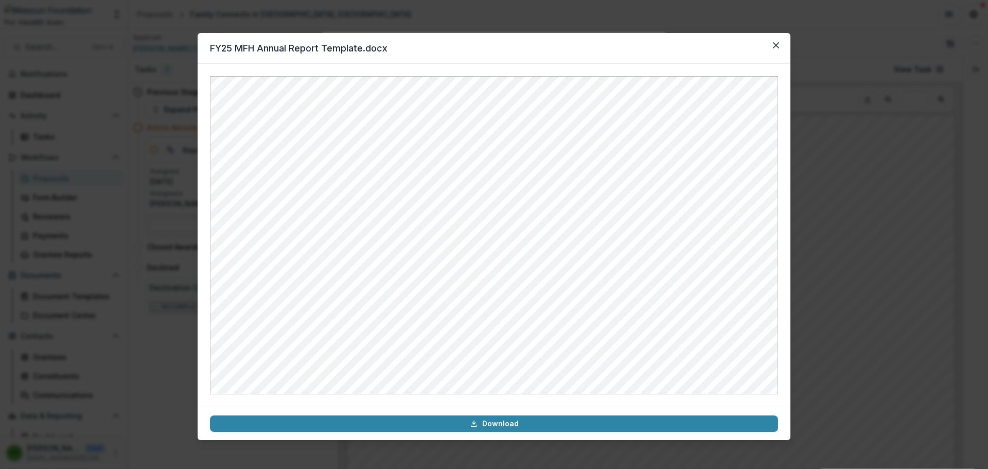
click at [836, 181] on div "FY25 MFH Annual Report Template.docx Download" at bounding box center [494, 234] width 988 height 469
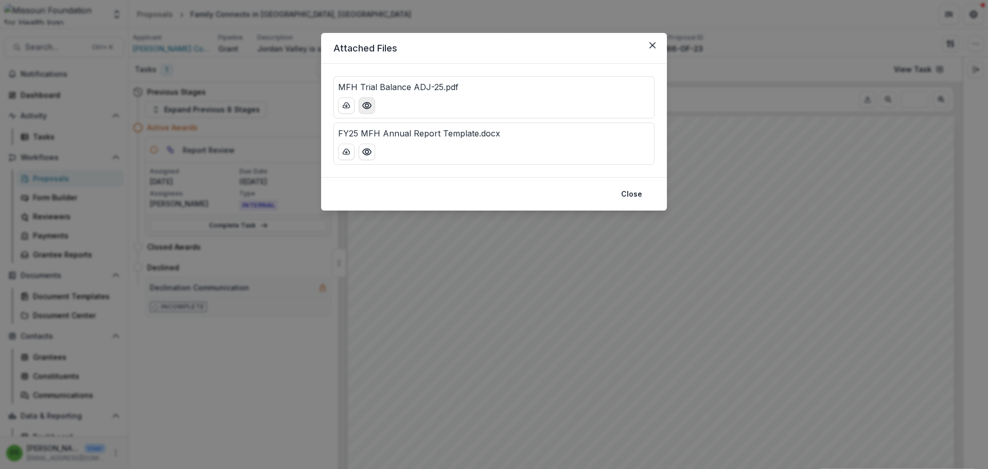
click at [363, 107] on icon "Preview MFH Trial Balance ADJ-25.pdf" at bounding box center [367, 105] width 10 height 10
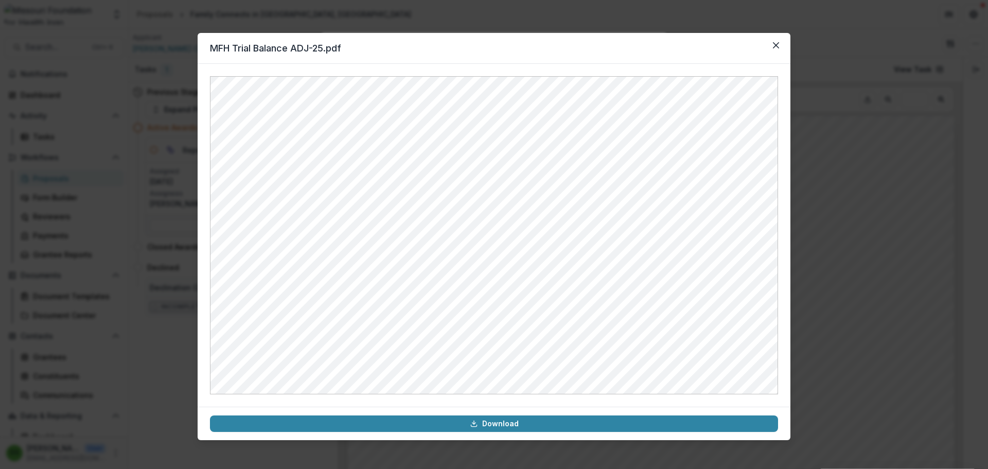
click at [823, 171] on div "MFH Trial Balance ADJ-25.pdf Download" at bounding box center [494, 234] width 988 height 469
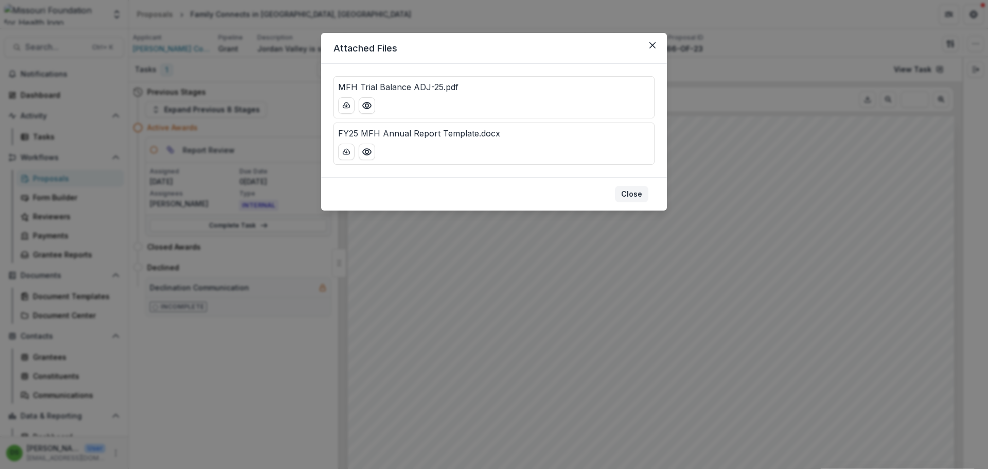
click at [631, 196] on button "Close" at bounding box center [631, 194] width 33 height 16
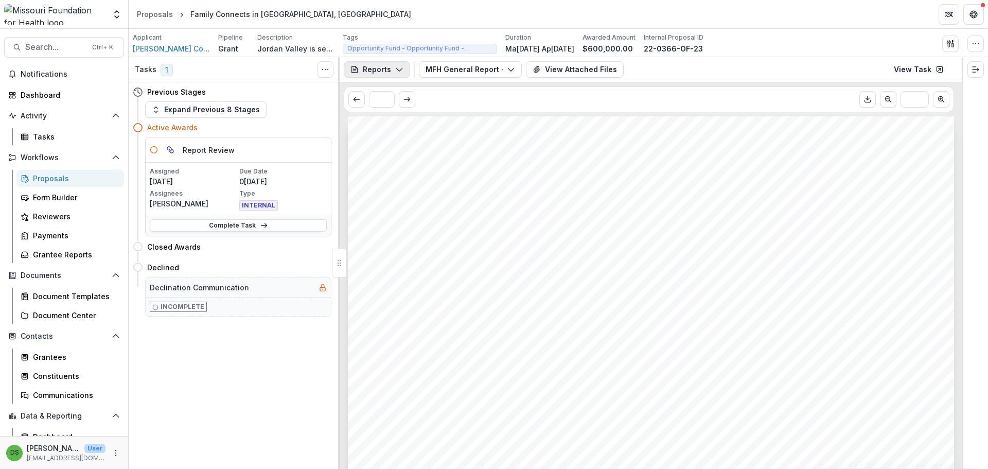
click at [402, 71] on icon "button" at bounding box center [399, 69] width 8 height 8
click at [389, 114] on div "Payments" at bounding box center [411, 109] width 94 height 11
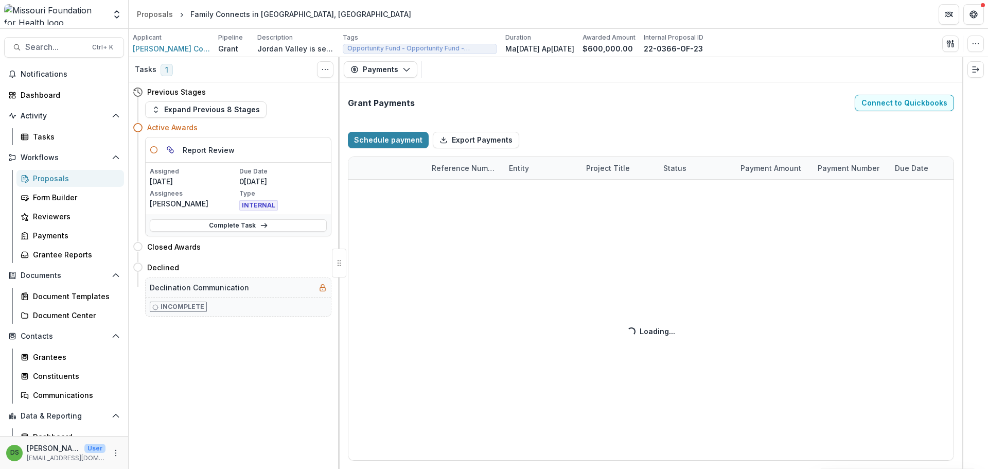
select select "****"
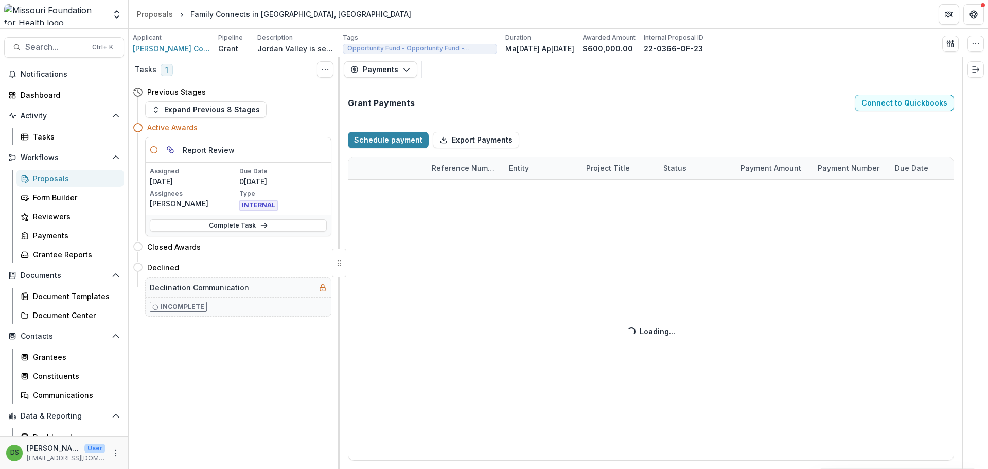
select select "****"
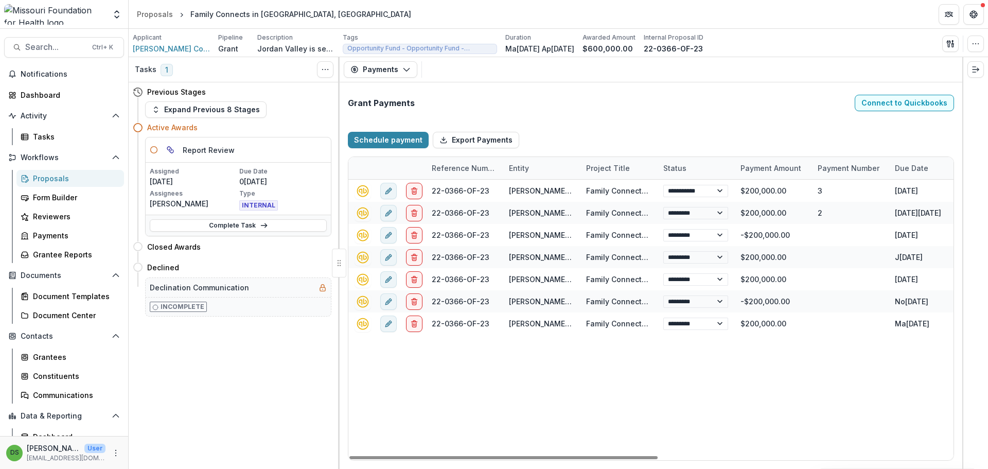
select select "****"
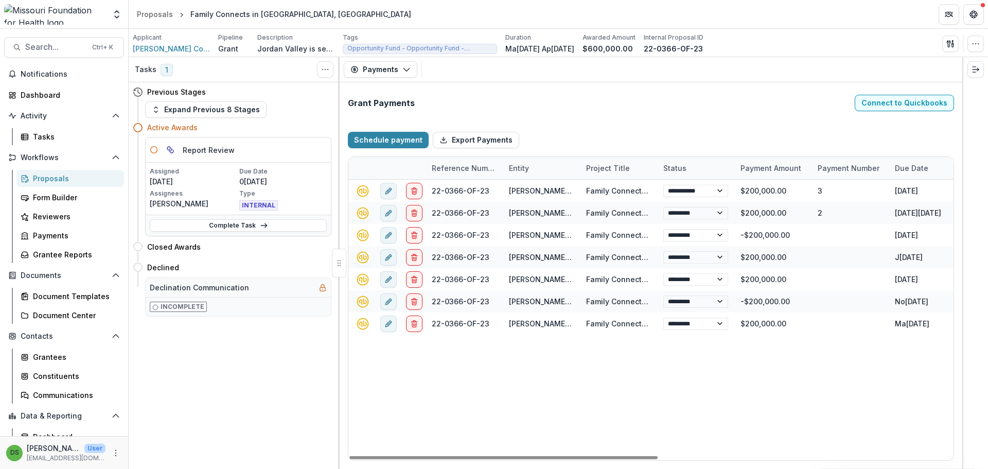
select select "****"
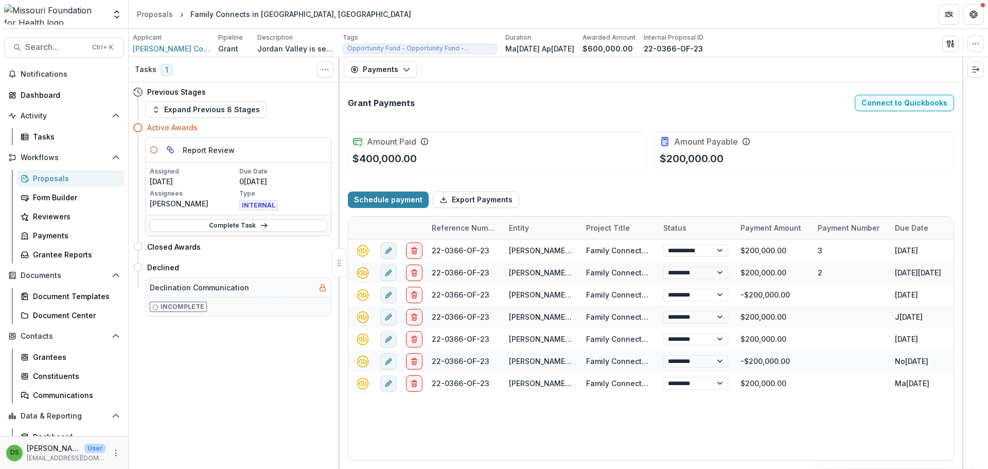
select select "****"
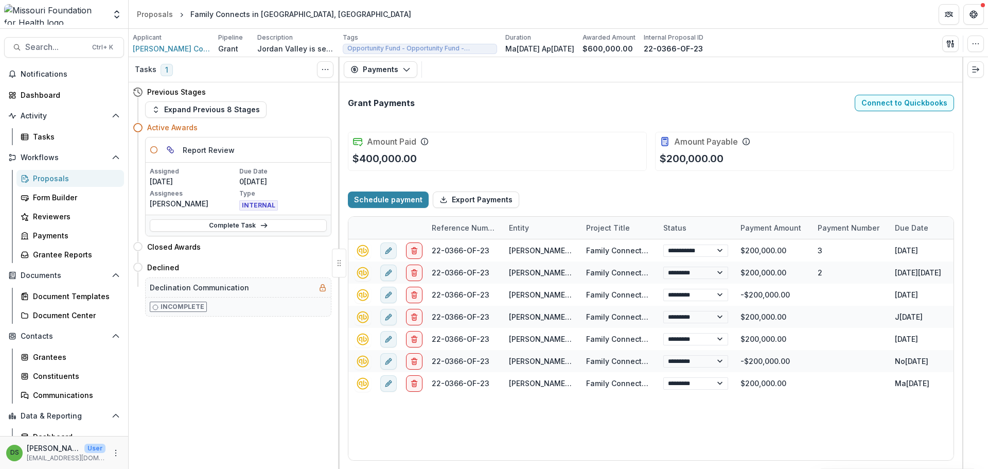
select select "****"
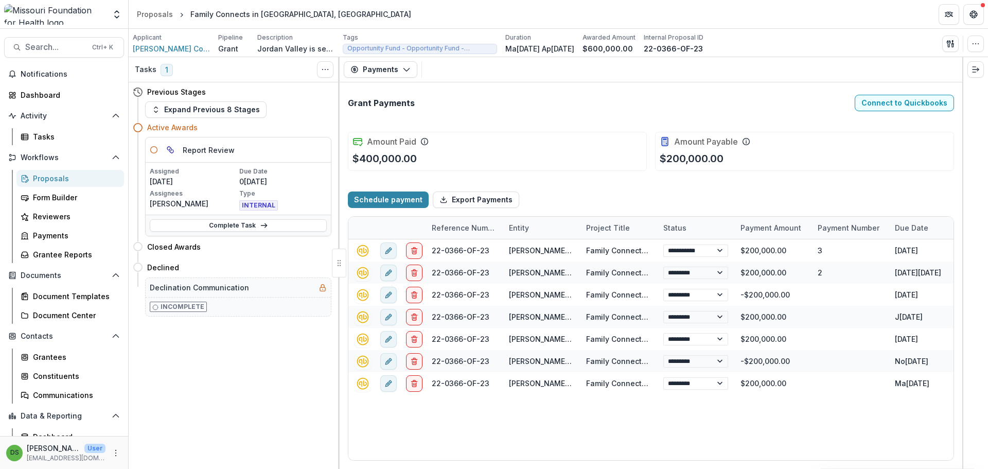
select select "****"
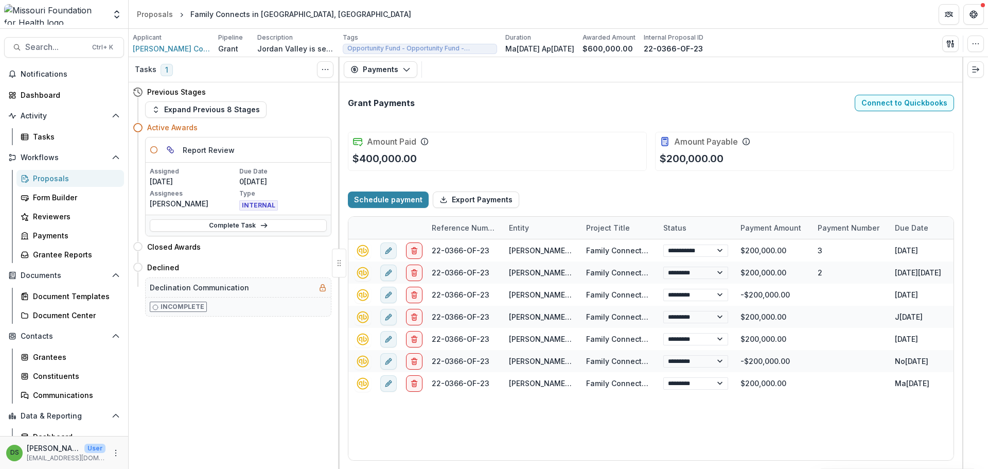
select select "****"
click at [47, 136] on div "Tasks" at bounding box center [74, 136] width 83 height 11
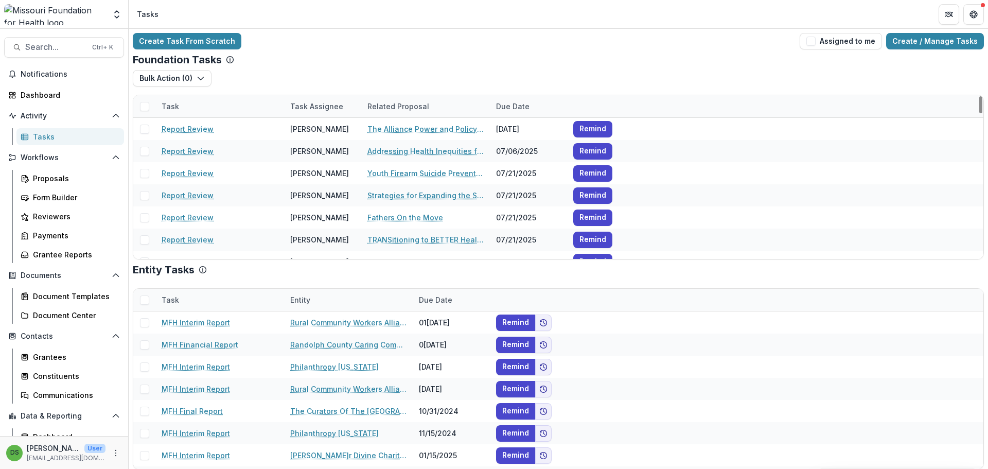
click at [312, 104] on div "Task Assignee" at bounding box center [316, 106] width 65 height 11
click at [313, 129] on input at bounding box center [348, 129] width 124 height 16
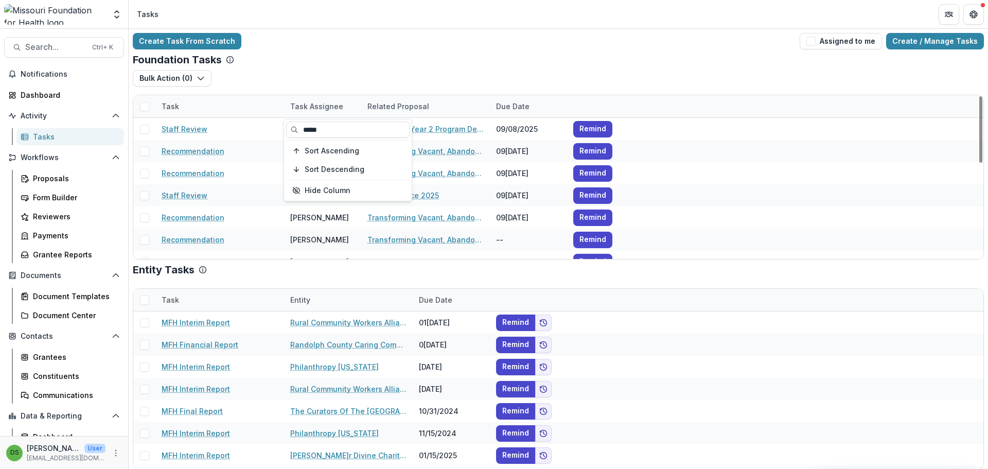
type input "*****"
click at [336, 48] on div "Create Task From Scratch Assigned to me Create / Manage Tasks" at bounding box center [558, 41] width 851 height 16
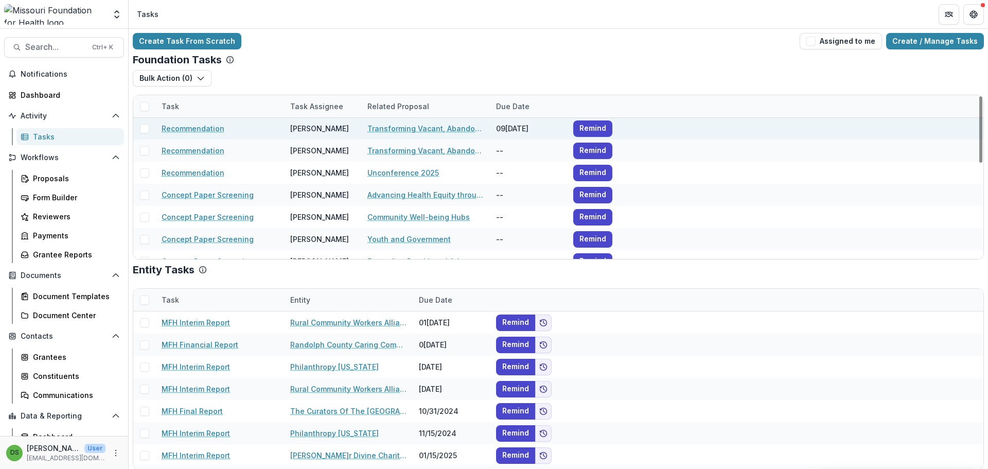
scroll to position [103, 0]
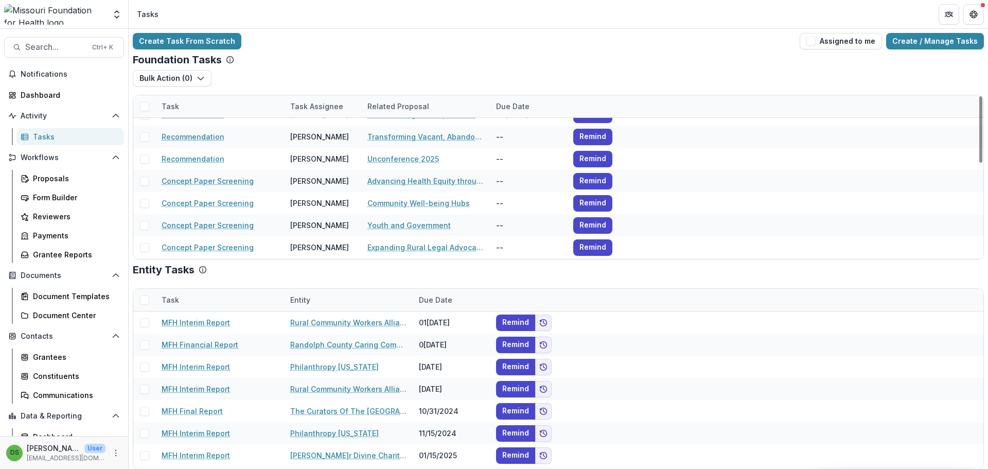
click at [391, 104] on div "Related Proposal" at bounding box center [398, 106] width 74 height 11
click at [392, 148] on span "Sort Ascending" at bounding box center [409, 151] width 55 height 9
click at [437, 66] on div "Foundation Tasks Bulk Action ( 0 ) Reporting Schedule Tasks Task Task Assignee …" at bounding box center [558, 157] width 851 height 206
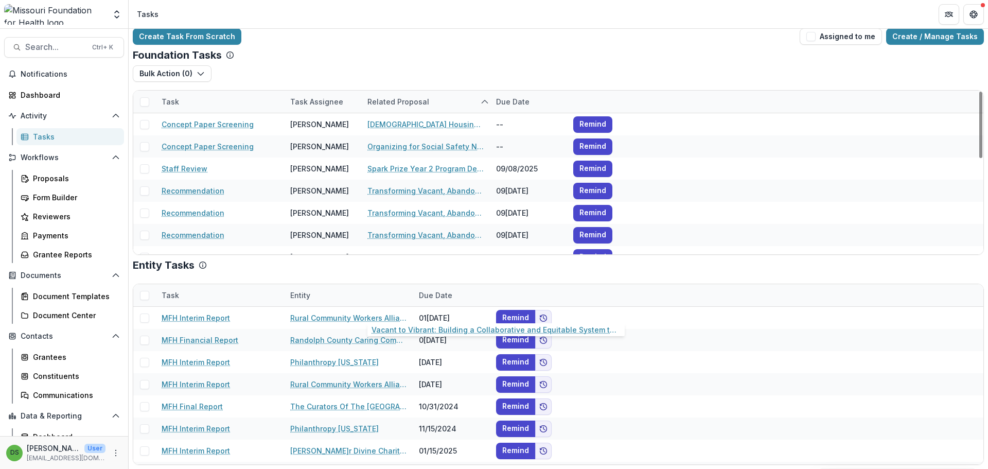
scroll to position [132, 0]
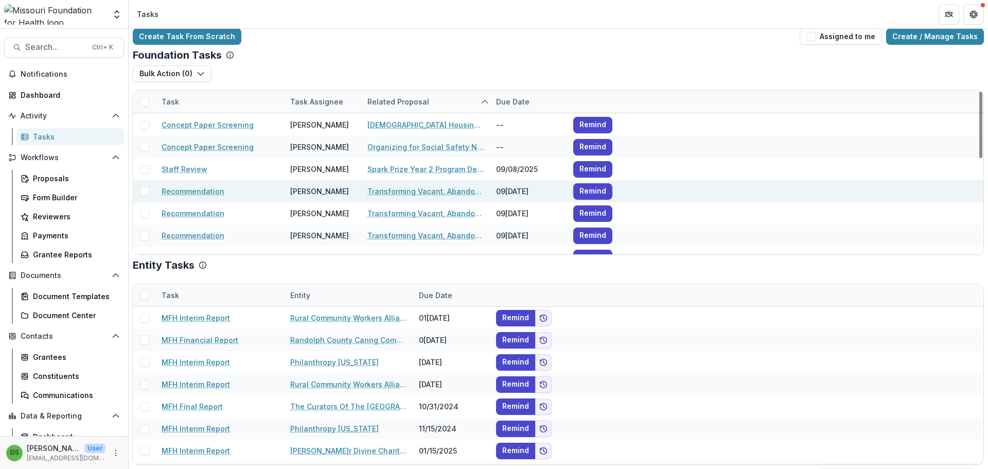
click at [143, 189] on span at bounding box center [144, 191] width 9 height 9
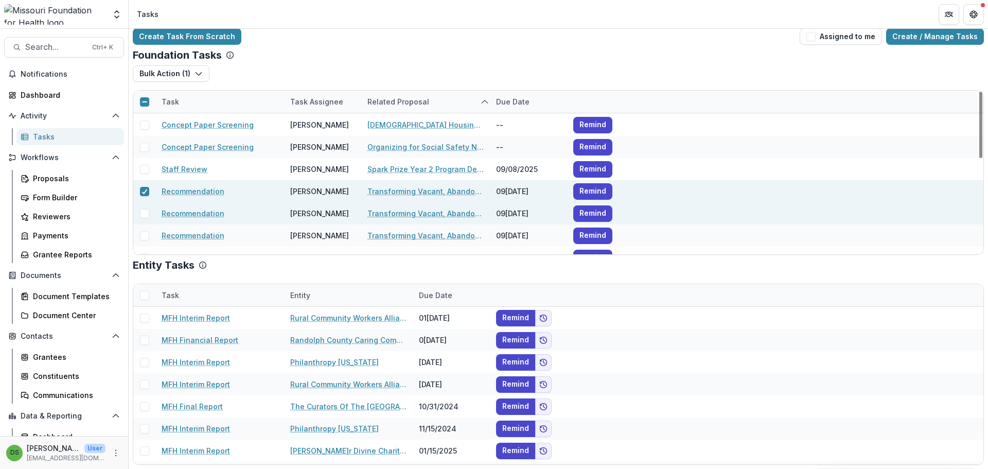
click at [143, 216] on span at bounding box center [144, 213] width 9 height 9
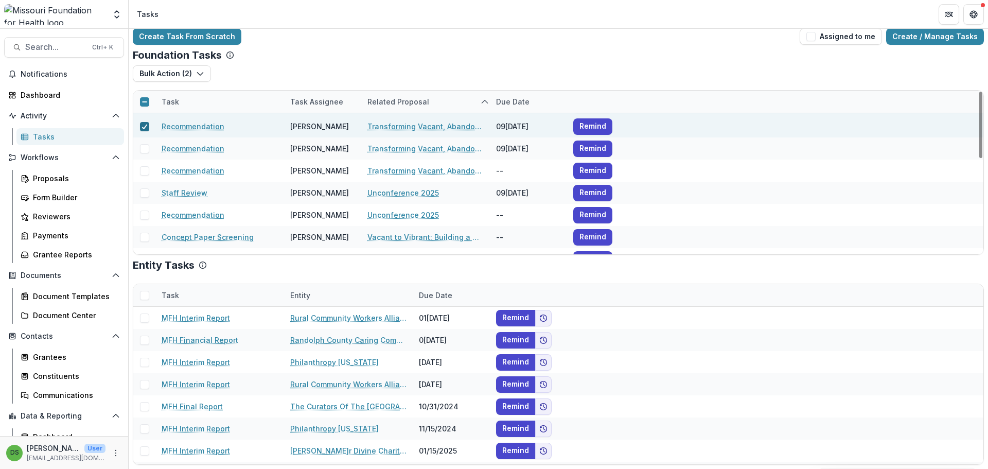
scroll to position [235, 0]
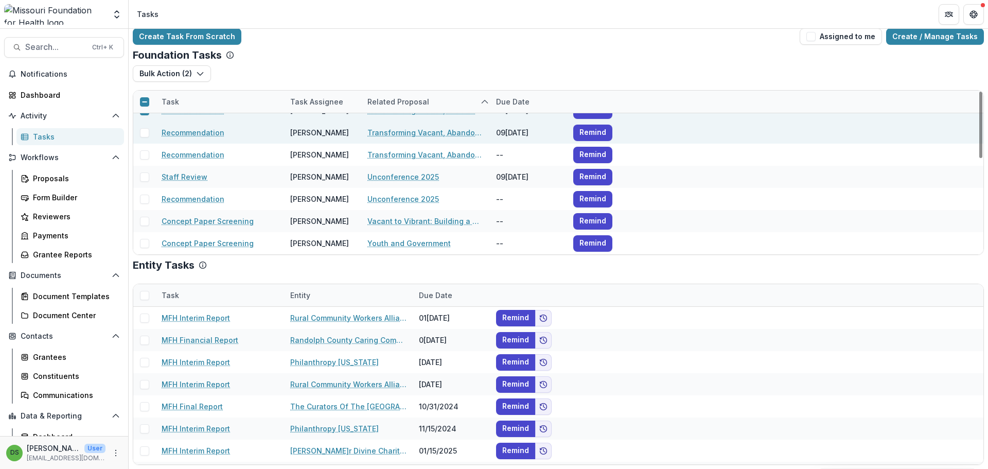
click at [144, 130] on span at bounding box center [144, 132] width 9 height 9
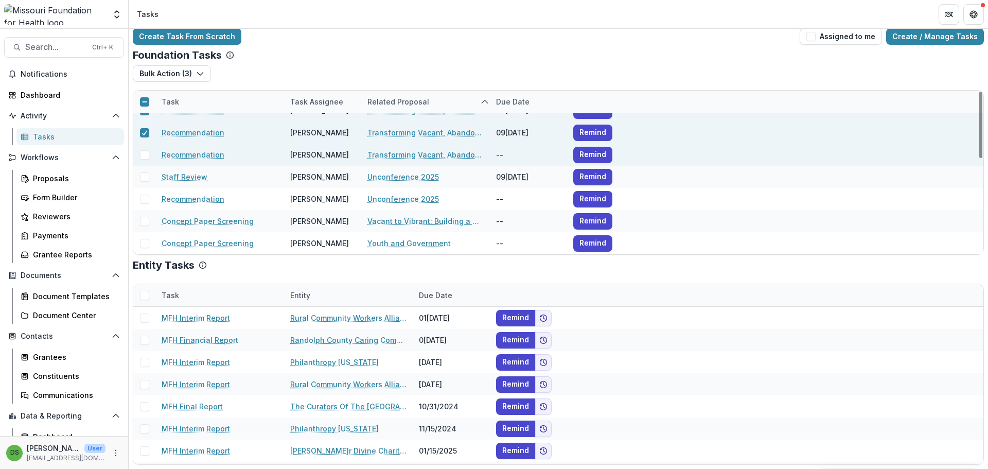
click at [142, 155] on span at bounding box center [144, 154] width 9 height 9
click at [180, 77] on button "Bulk Action ( 4 )" at bounding box center [172, 73] width 79 height 16
click at [376, 46] on div "Create Task From Scratch Assigned to me Create / Manage Tasks Foundation Tasks …" at bounding box center [559, 246] width 860 height 445
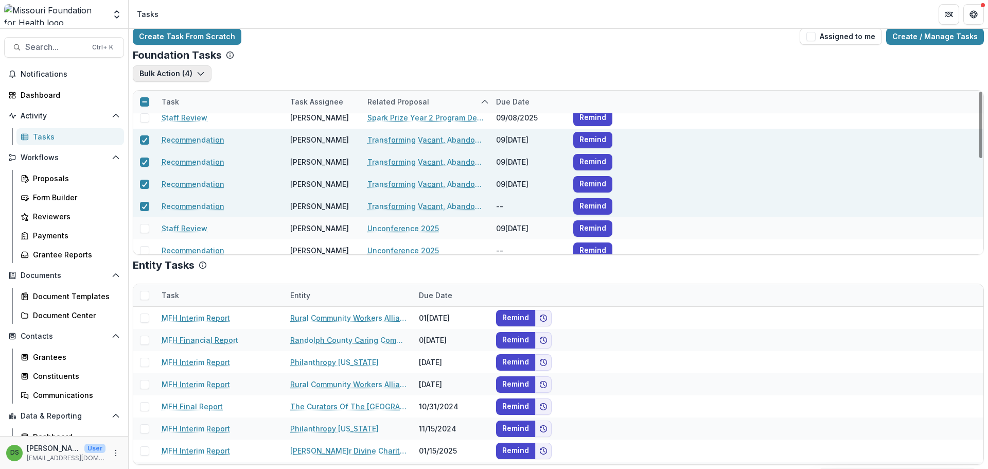
click at [167, 75] on button "Bulk Action ( 4 )" at bounding box center [172, 73] width 79 height 16
click at [172, 100] on button "Bulk Complete ( 4 )" at bounding box center [195, 97] width 121 height 17
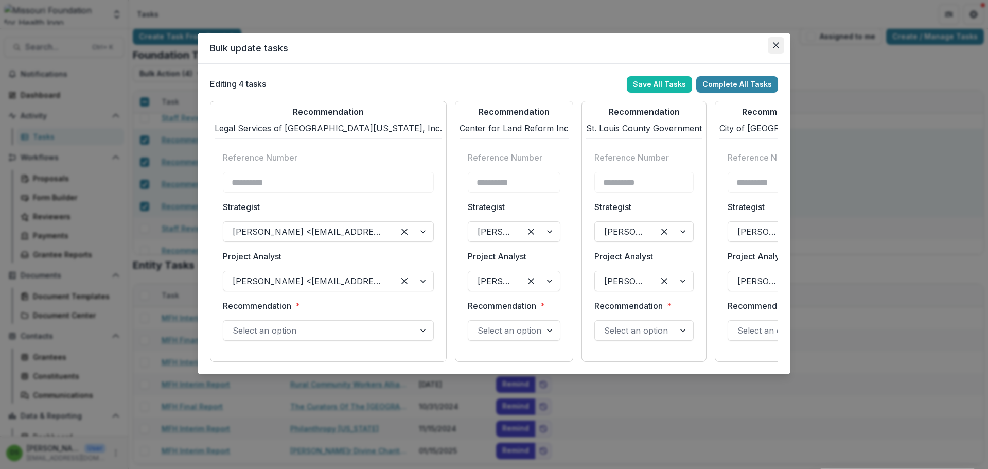
click at [775, 48] on icon "Close" at bounding box center [776, 45] width 6 height 6
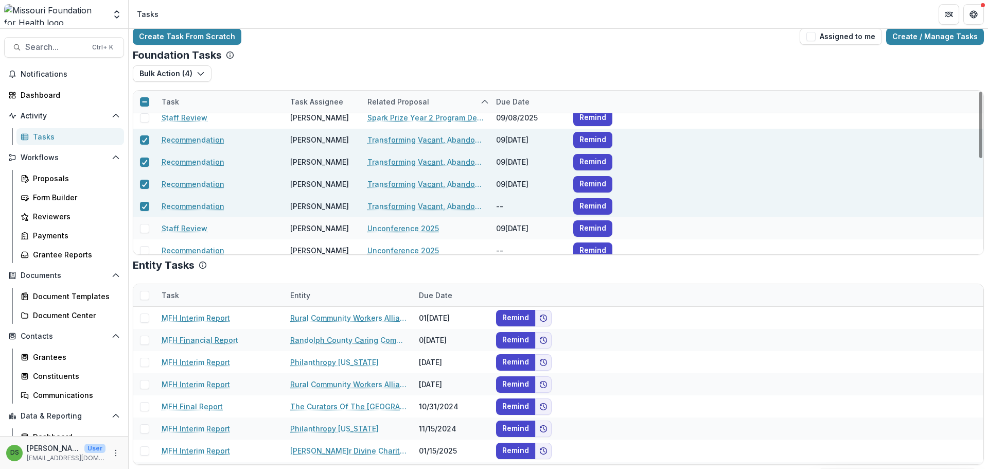
click at [329, 101] on div "Task Assignee" at bounding box center [316, 101] width 65 height 11
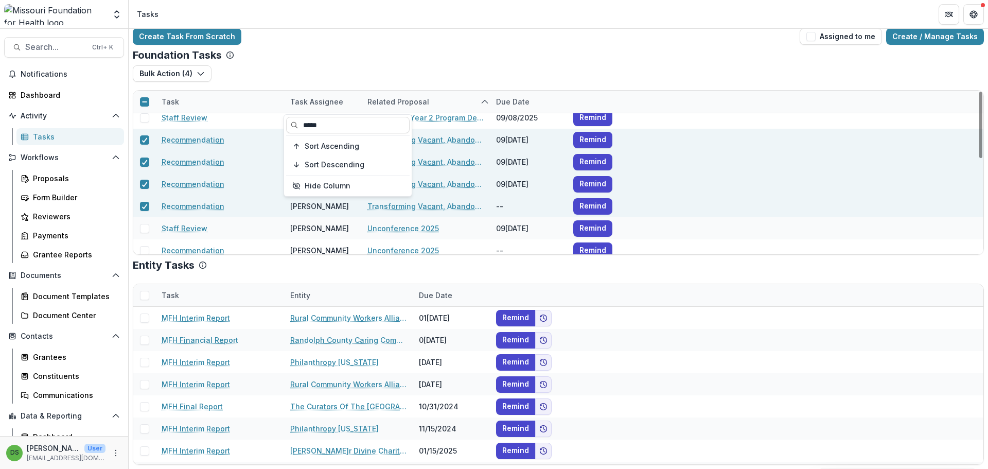
drag, startPoint x: 331, startPoint y: 122, endPoint x: 267, endPoint y: 129, distance: 64.7
click at [267, 129] on body "Skip to content Aggregate Analysis Foundations MFH Workflow Sandbox Missouri Fo…" at bounding box center [494, 234] width 988 height 469
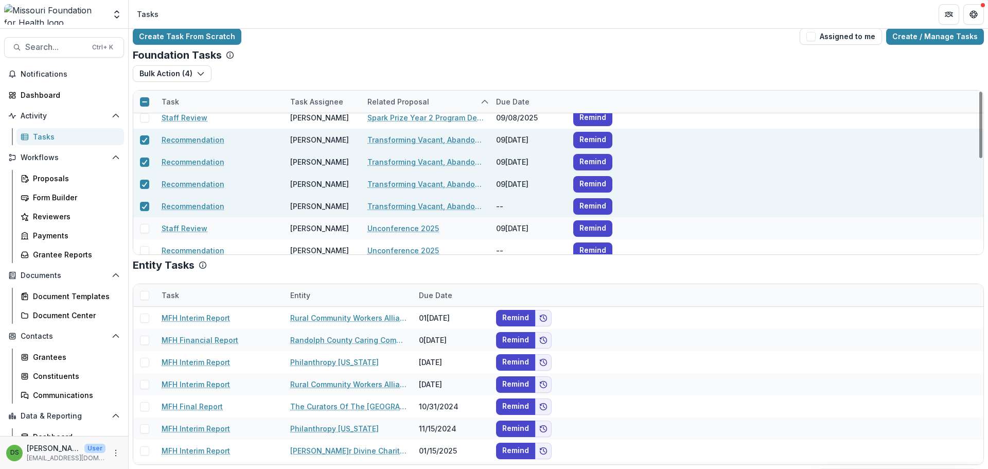
click at [322, 96] on div "Task Assignee" at bounding box center [322, 102] width 77 height 22
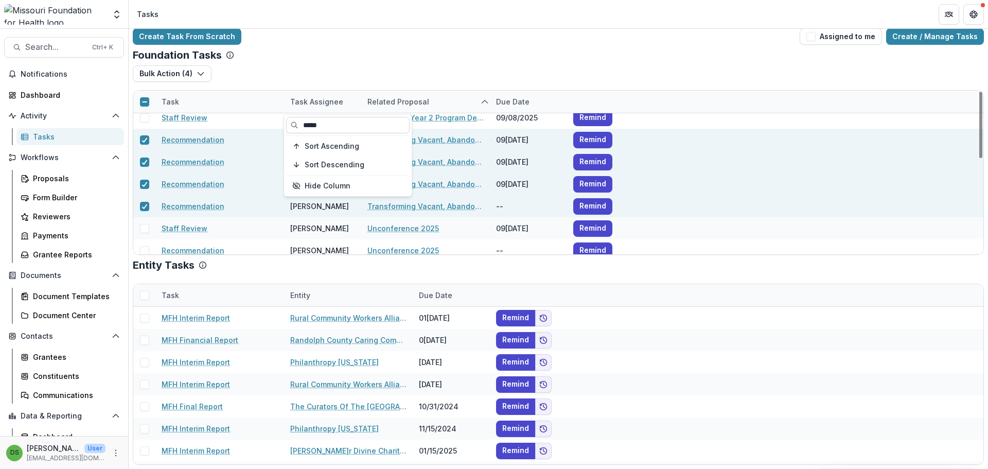
click at [320, 127] on input "*****" at bounding box center [348, 125] width 124 height 16
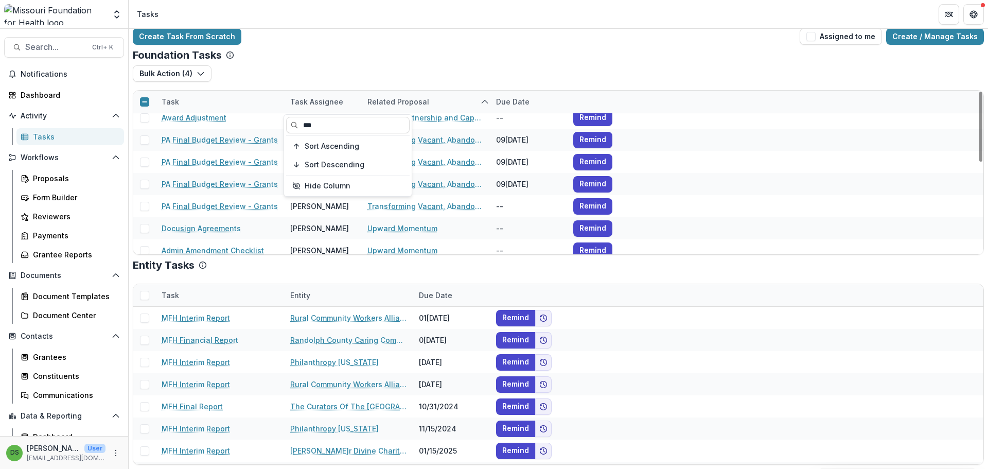
type input "***"
click at [346, 58] on div "Foundation Tasks" at bounding box center [558, 55] width 851 height 12
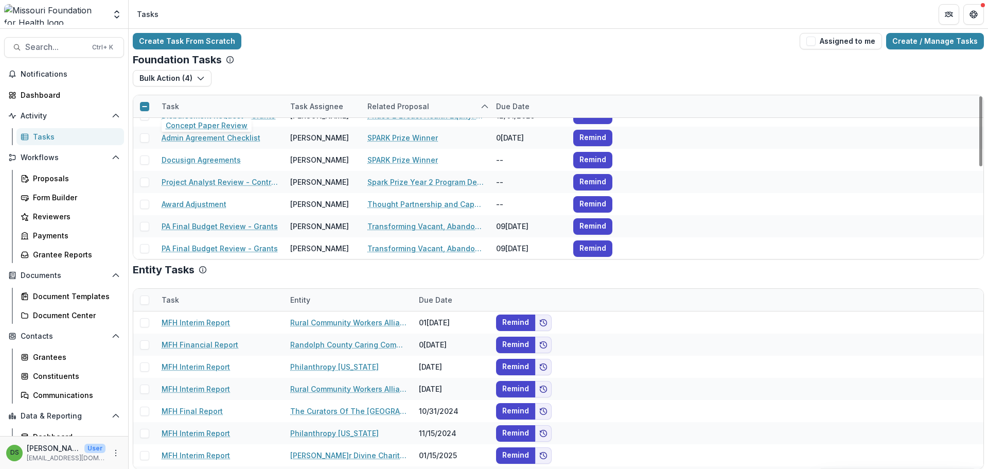
scroll to position [103, 0]
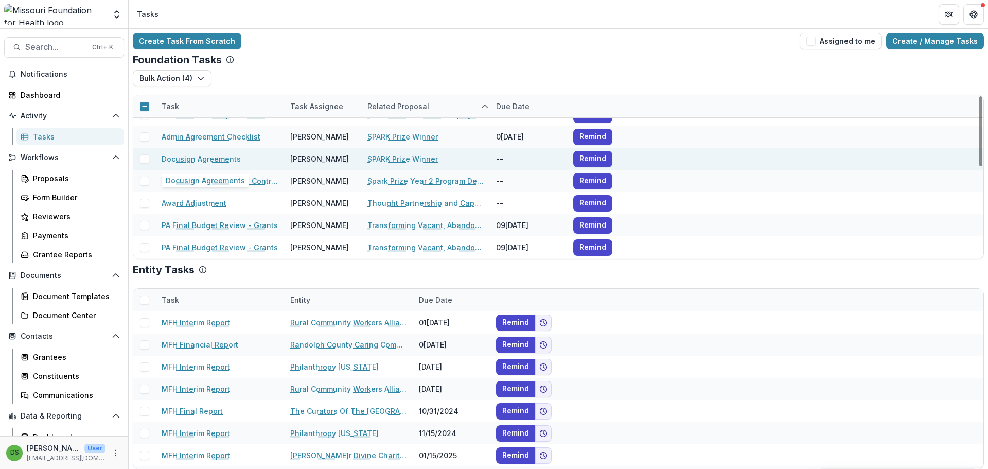
click at [210, 160] on link "Docusign Agreements" at bounding box center [201, 158] width 79 height 11
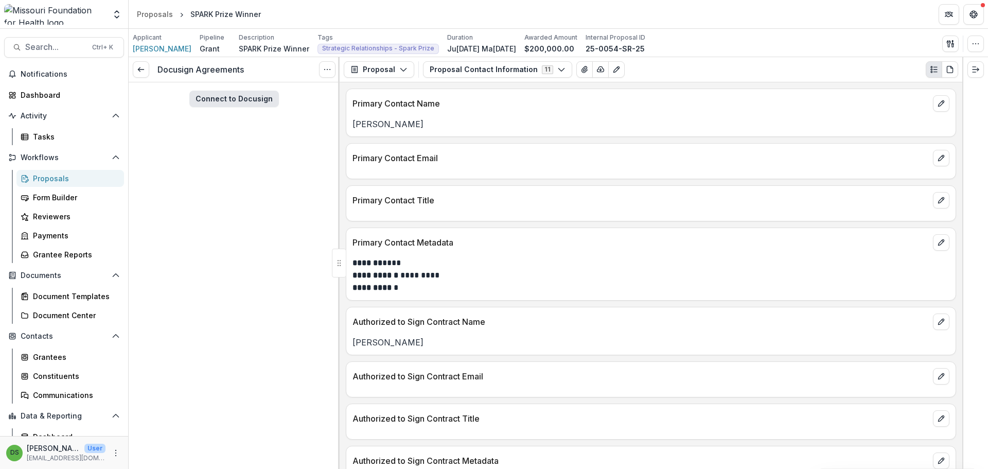
click at [243, 100] on button "Connect to Docusign" at bounding box center [234, 99] width 90 height 16
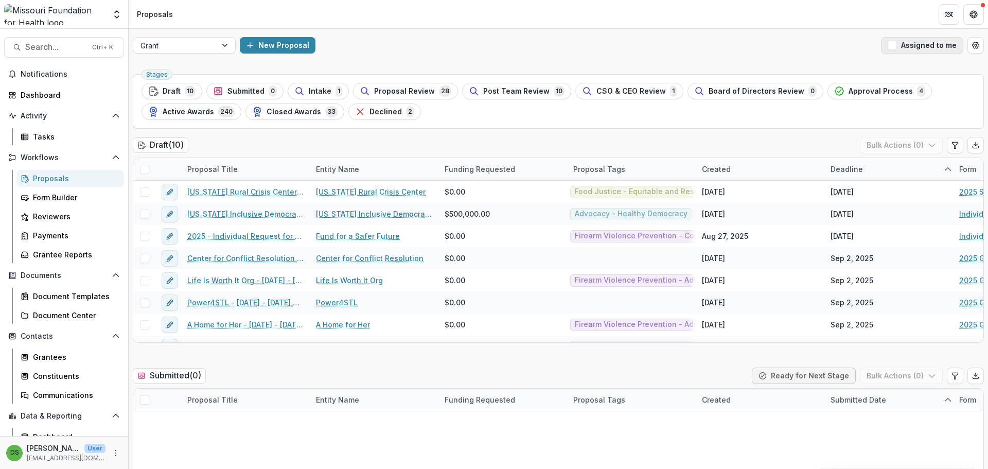
click at [921, 49] on button "Assigned to me" at bounding box center [922, 45] width 82 height 16
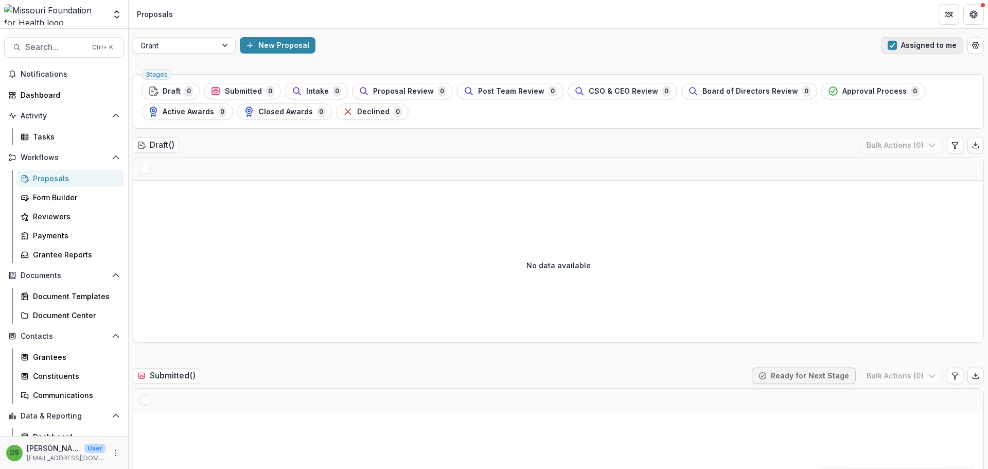
click at [913, 40] on button "Assigned to me" at bounding box center [922, 45] width 82 height 16
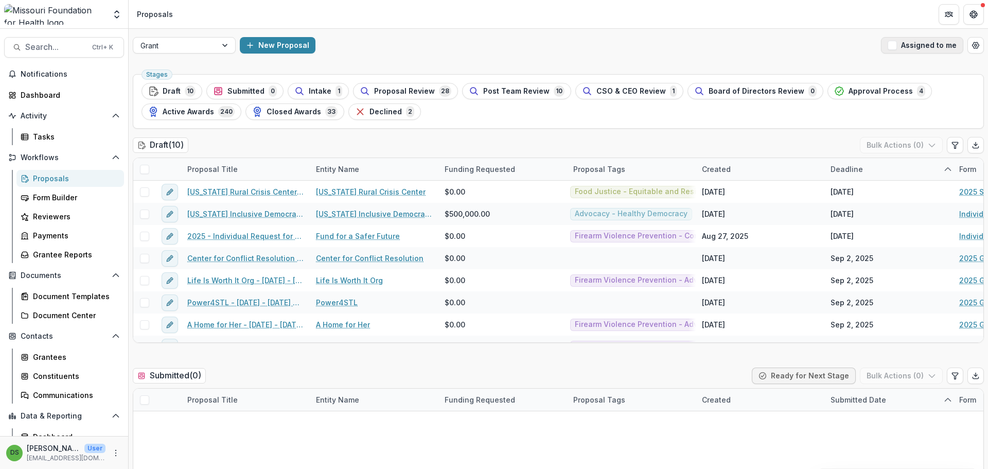
click at [897, 45] on button "Assigned to me" at bounding box center [922, 45] width 82 height 16
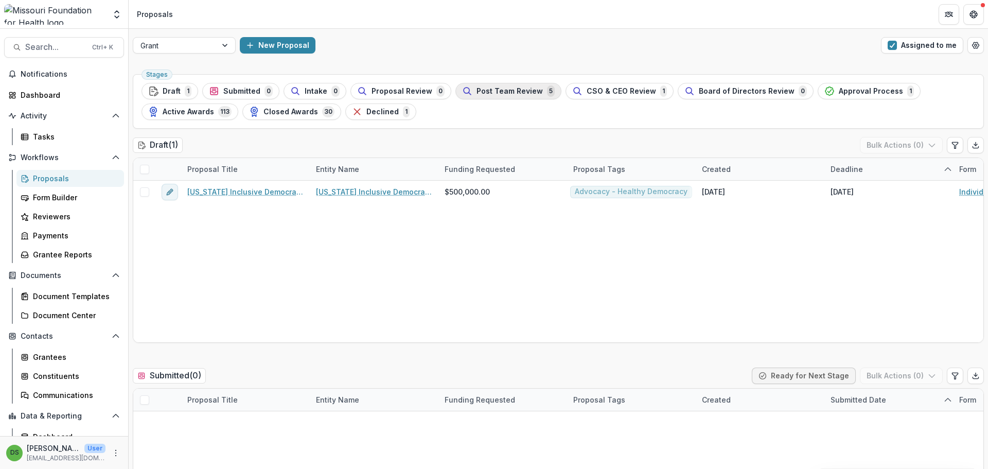
click at [518, 91] on span "Post Team Review" at bounding box center [510, 91] width 66 height 9
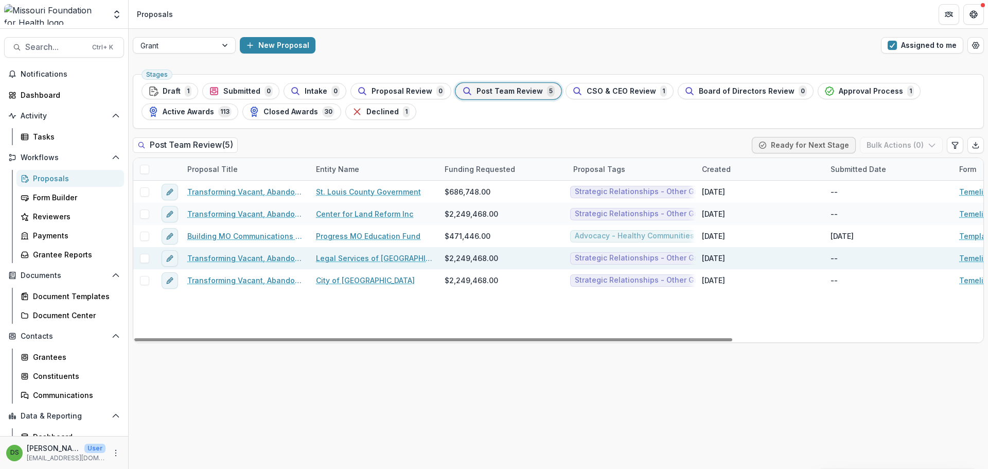
click at [255, 257] on link "Transforming Vacant, Abandoned, and Deteriorated (VAD) Properties through Court…" at bounding box center [245, 258] width 116 height 11
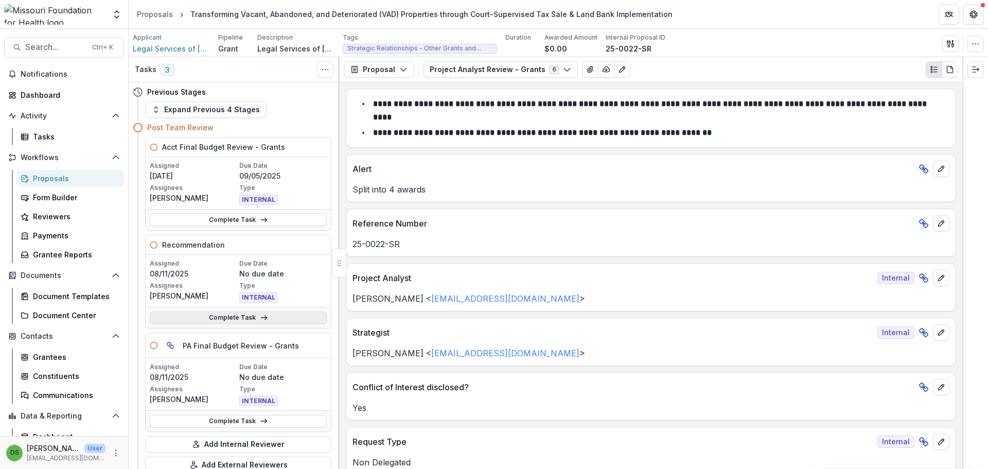
click at [252, 320] on link "Complete Task" at bounding box center [238, 317] width 177 height 12
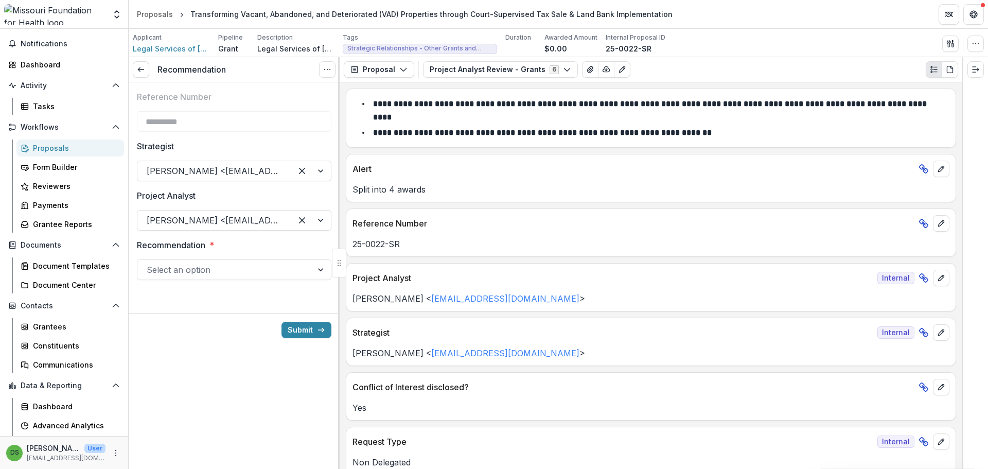
scroll to position [47, 0]
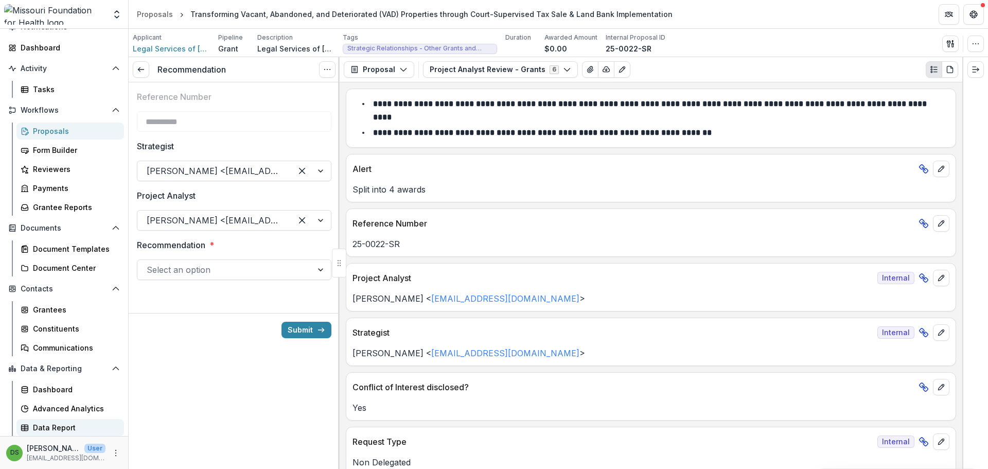
click at [60, 429] on div "Data Report" at bounding box center [74, 427] width 83 height 11
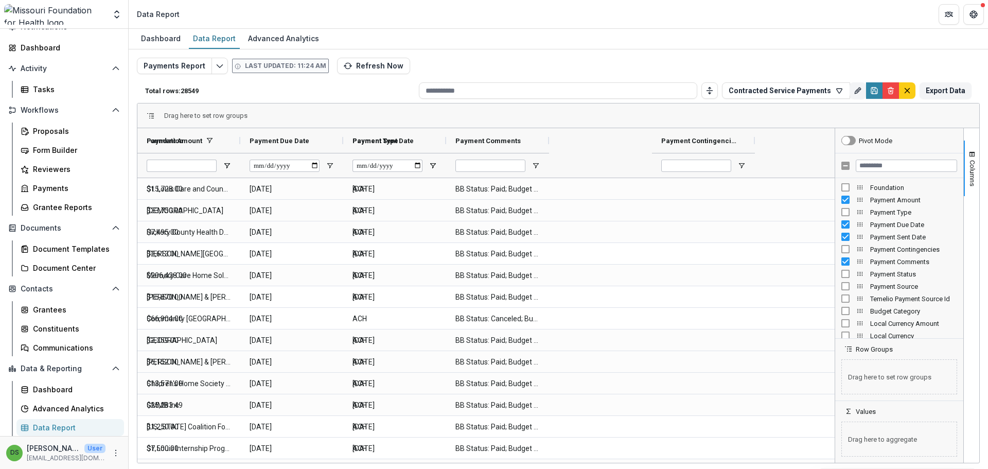
type input "*"
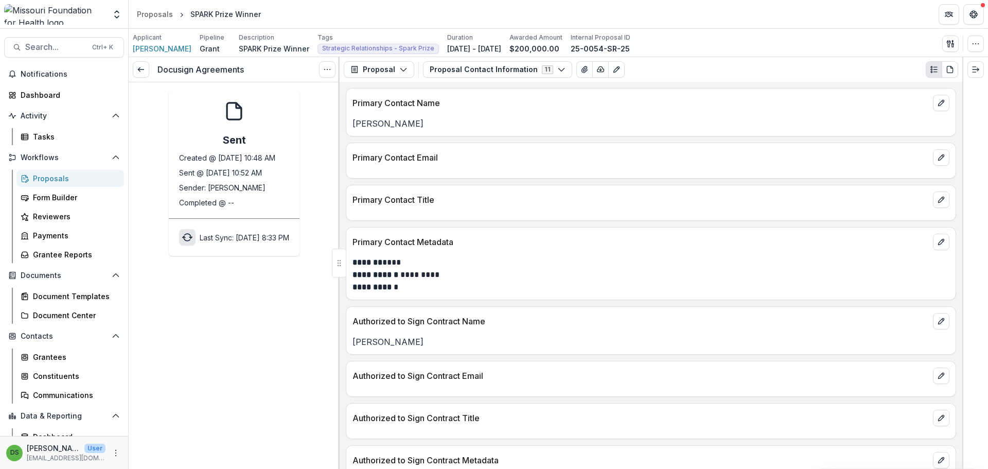
click at [189, 237] on polyline "sync" at bounding box center [190, 238] width 3 height 2
click at [53, 136] on div "Tasks" at bounding box center [74, 136] width 83 height 11
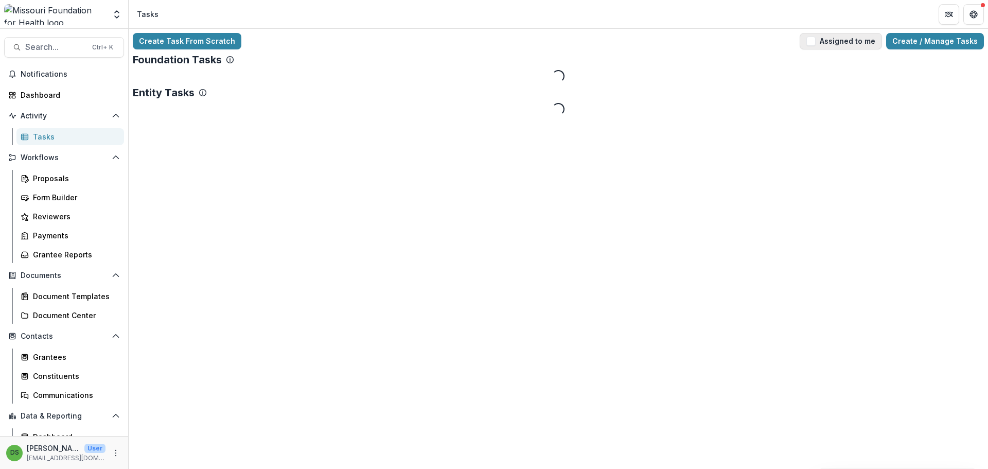
click at [824, 44] on button "Assigned to me" at bounding box center [841, 41] width 82 height 16
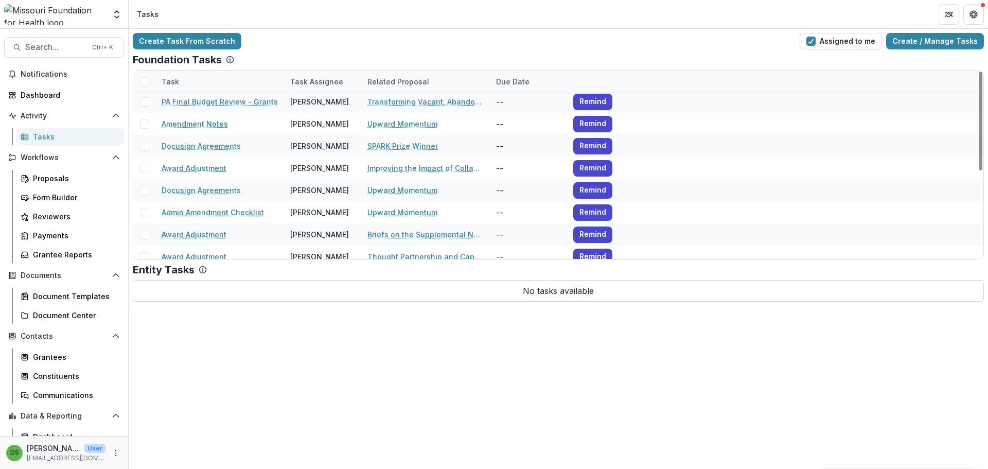
scroll to position [166, 0]
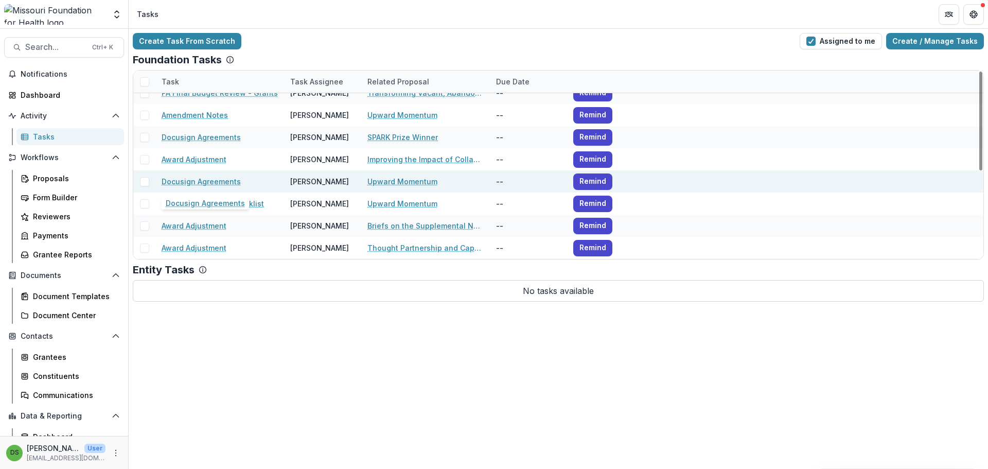
click at [218, 183] on link "Docusign Agreements" at bounding box center [201, 181] width 79 height 11
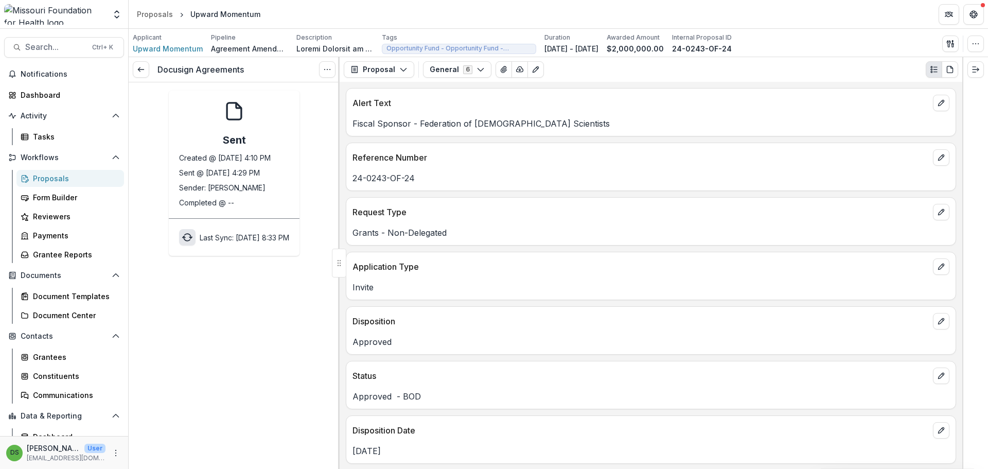
click at [185, 234] on icon "sync" at bounding box center [188, 236] width 6 height 5
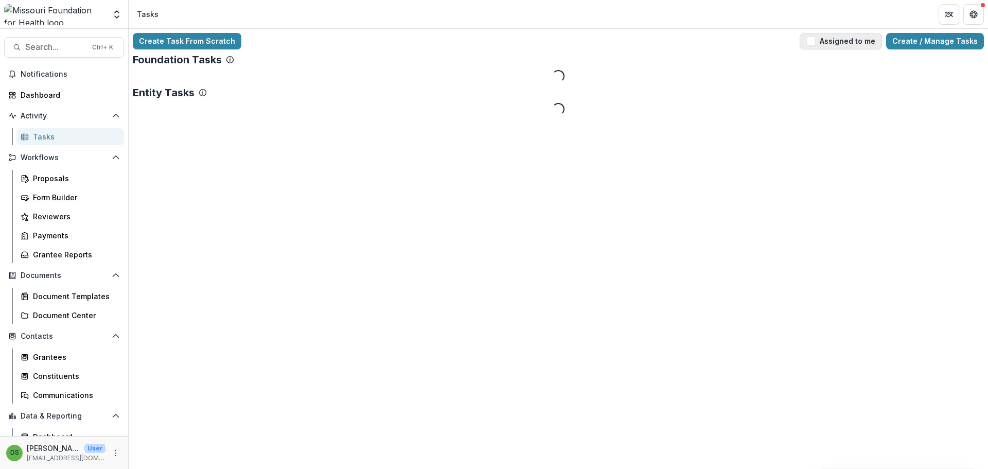
click at [869, 47] on button "Assigned to me" at bounding box center [841, 41] width 82 height 16
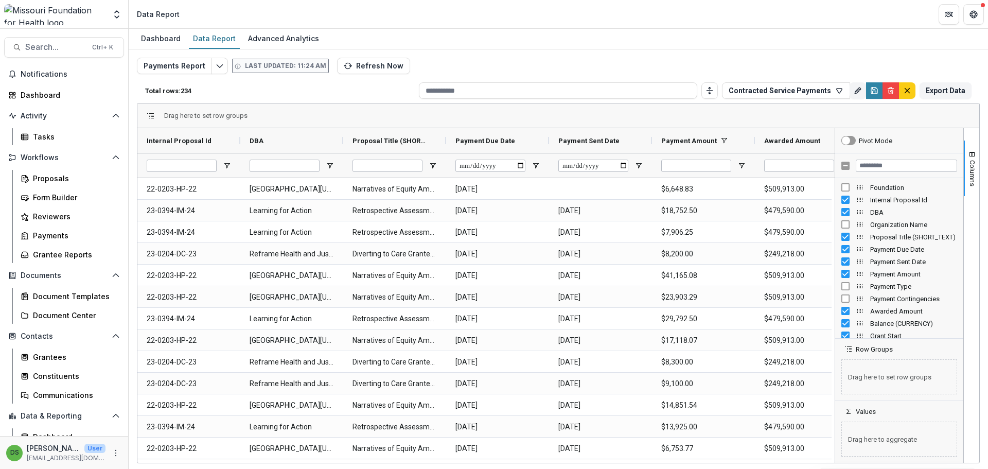
scroll to position [47, 0]
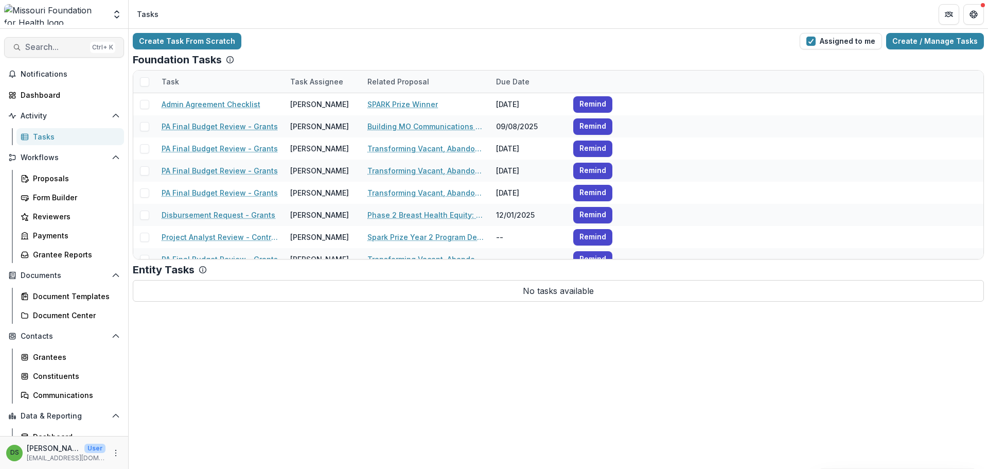
click at [56, 45] on span "Search..." at bounding box center [55, 47] width 61 height 10
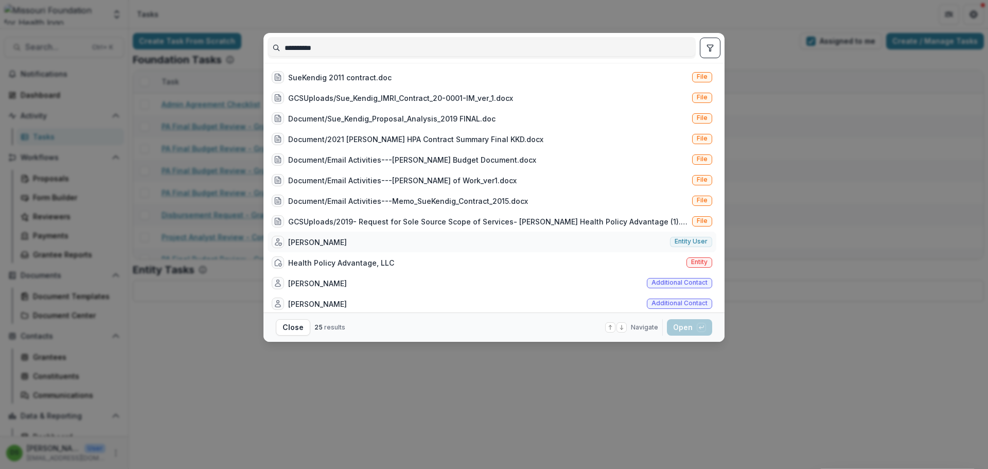
type input "**********"
click at [340, 247] on div "Ms. Susan Kendig" at bounding box center [317, 242] width 59 height 11
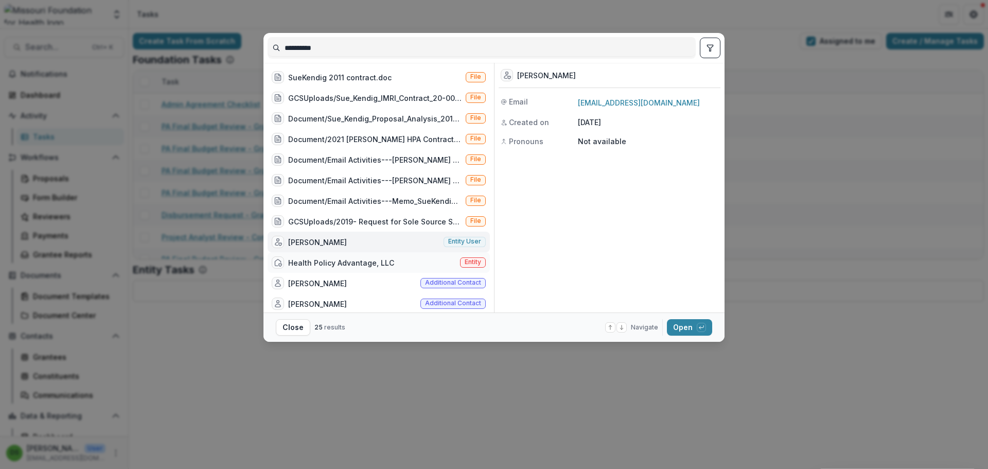
click at [339, 265] on div "Health Policy Advantage, LLC" at bounding box center [341, 262] width 106 height 11
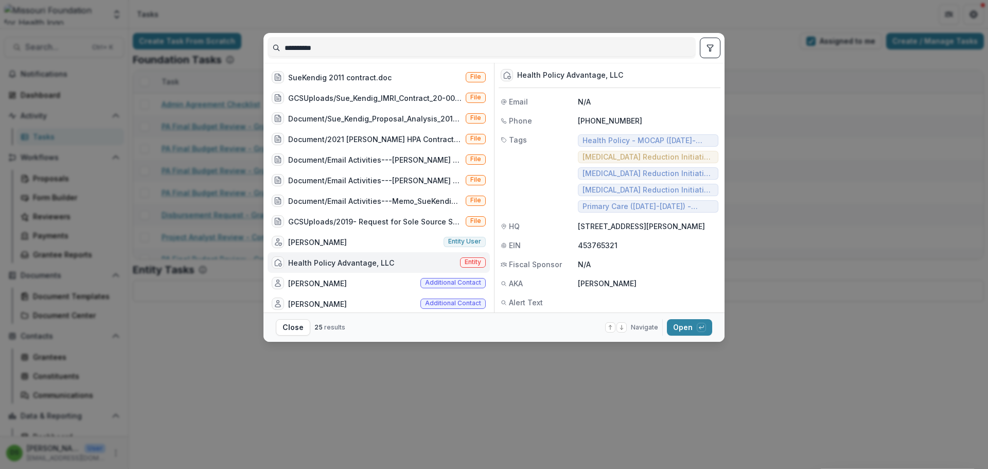
click at [339, 265] on div "Health Policy Advantage, LLC" at bounding box center [341, 262] width 106 height 11
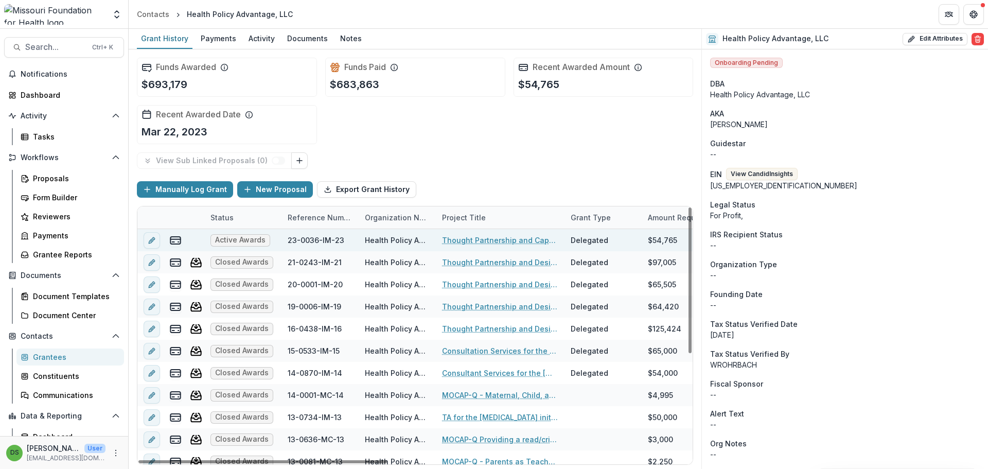
click at [483, 241] on link "Thought Partnership and Capacity Building Support: Infant Mortality Reduction I…" at bounding box center [500, 240] width 116 height 11
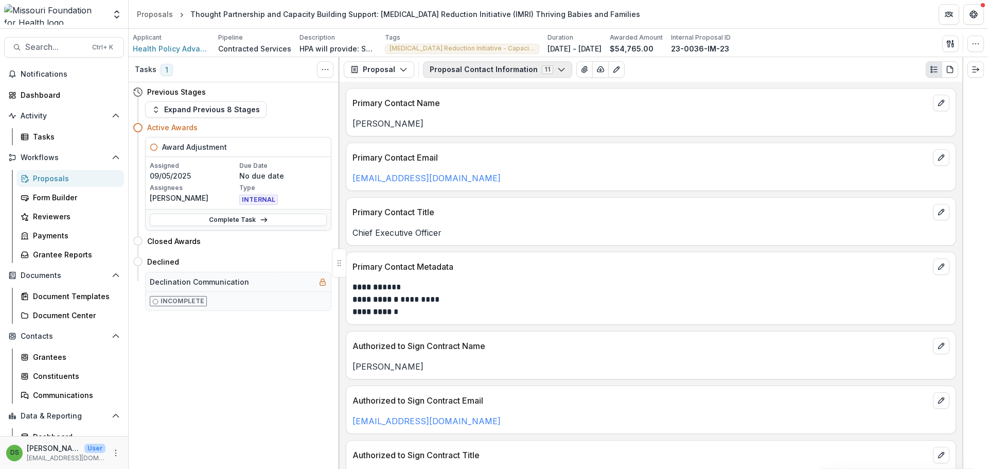
click at [512, 66] on button "Proposal Contact Information 11" at bounding box center [497, 69] width 149 height 16
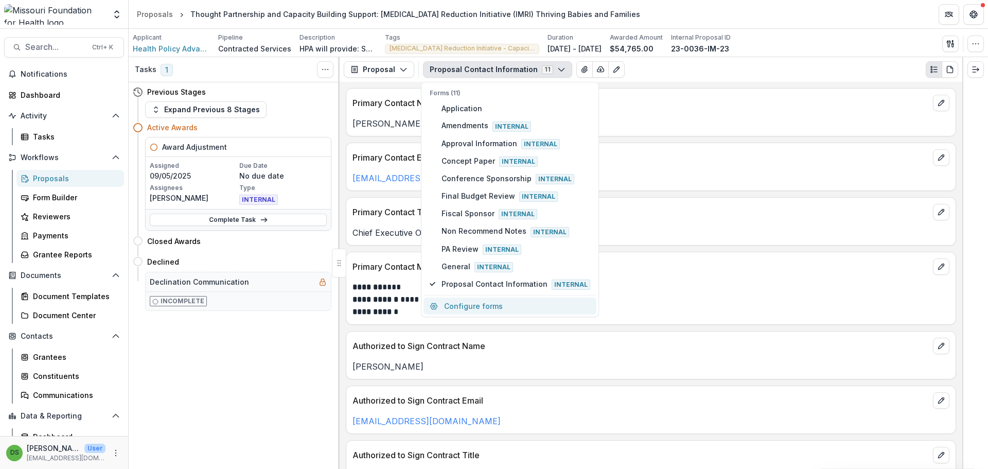
click at [484, 304] on button "Configure forms" at bounding box center [510, 306] width 173 height 17
select select "****"
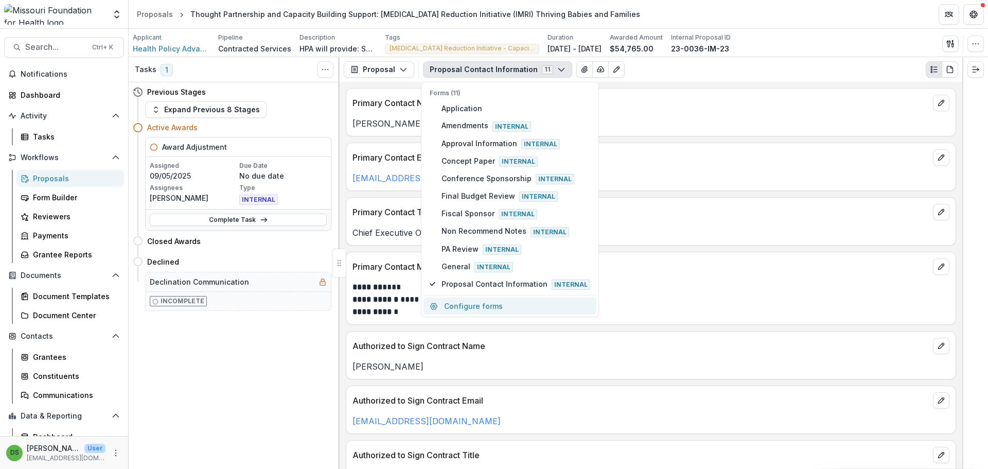
select select "****"
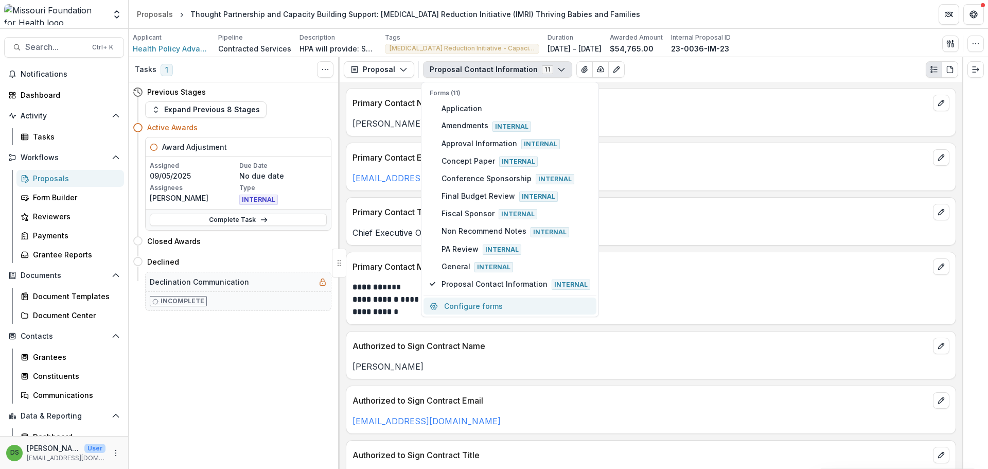
select select "****"
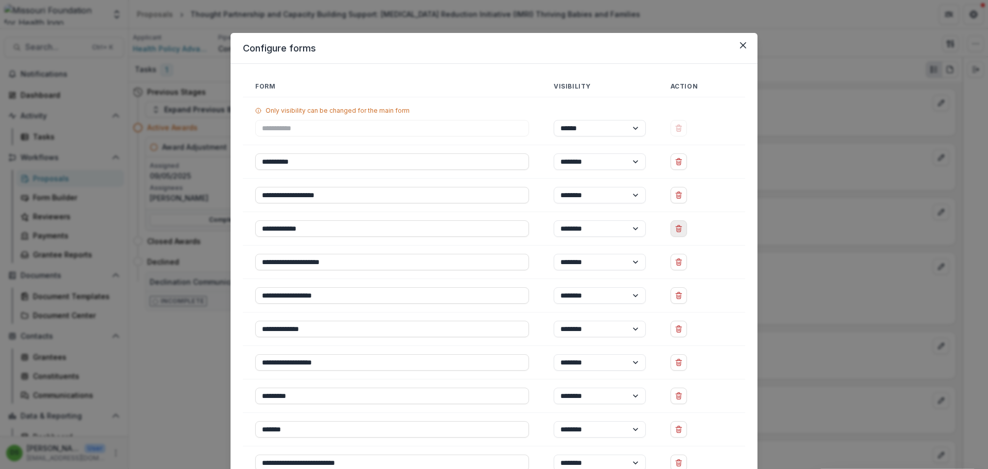
click at [682, 233] on button "Delete Concept Paper" at bounding box center [679, 228] width 16 height 16
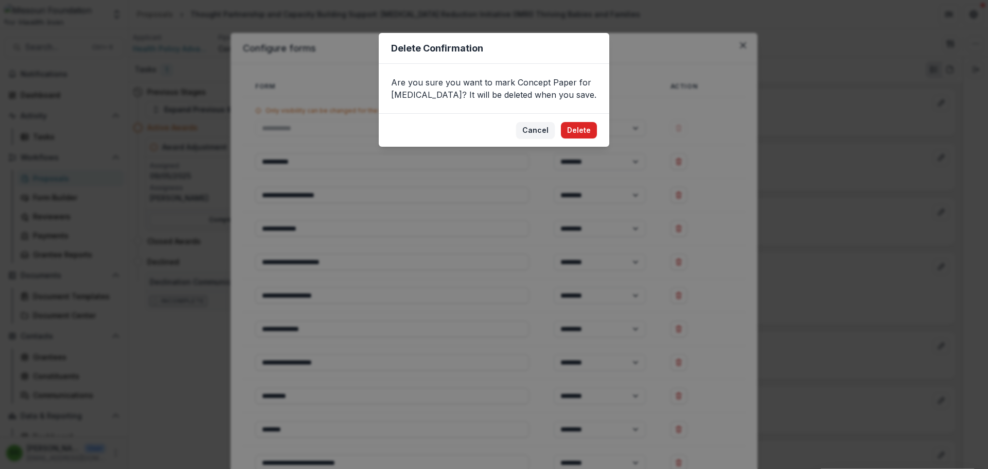
click at [582, 132] on button "Delete" at bounding box center [579, 130] width 36 height 16
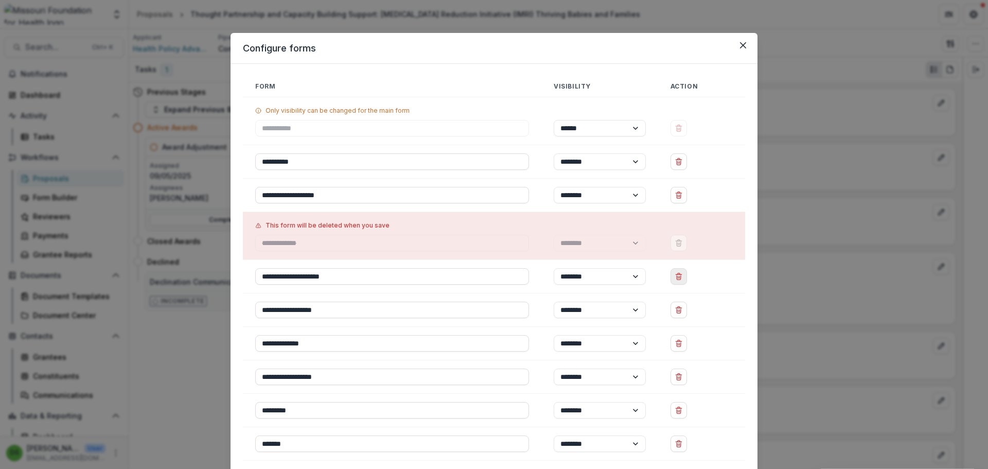
click at [681, 277] on icon "Delete Conference Sponsorship" at bounding box center [679, 277] width 4 height 4
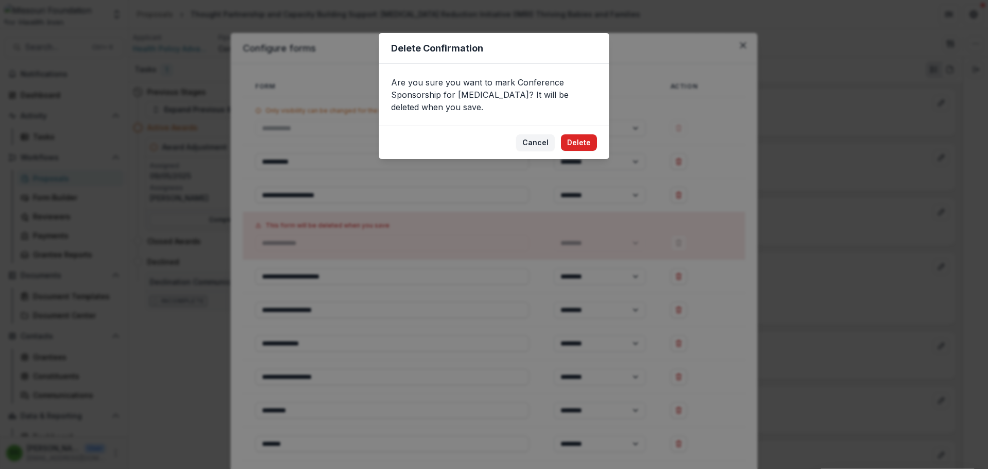
click at [586, 142] on button "Delete" at bounding box center [579, 142] width 36 height 16
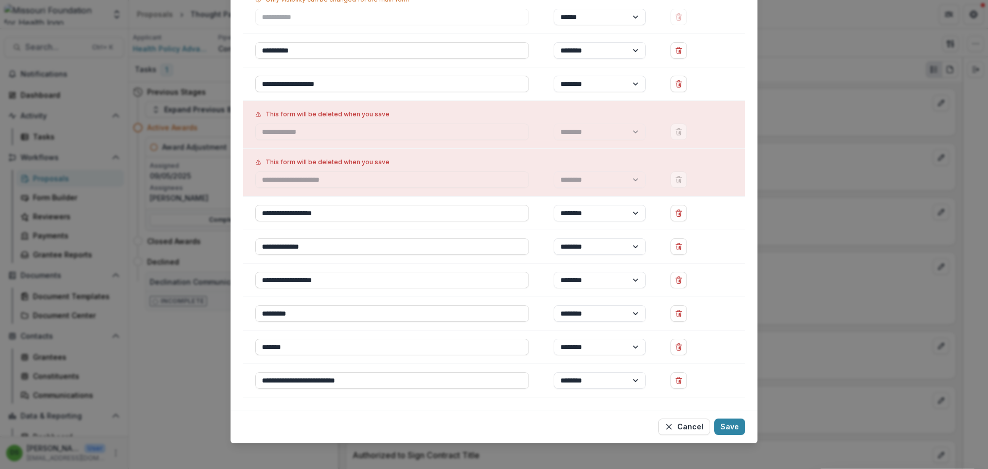
scroll to position [118, 0]
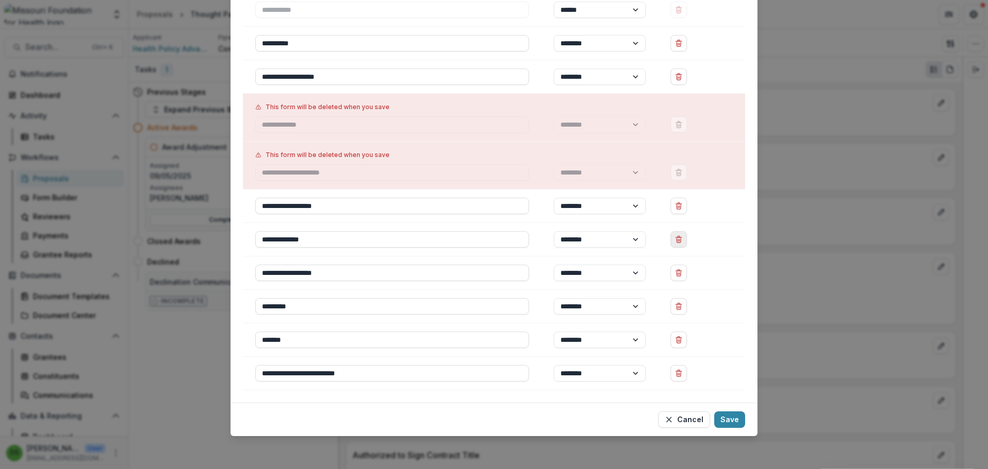
click at [677, 245] on button "Delete Fiscal Sponsor" at bounding box center [679, 239] width 16 height 16
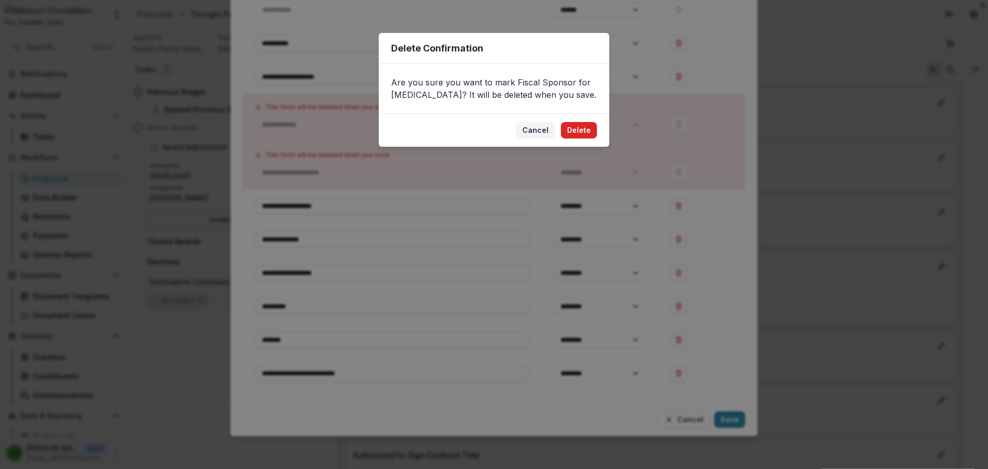
click at [577, 133] on button "Delete" at bounding box center [579, 130] width 36 height 16
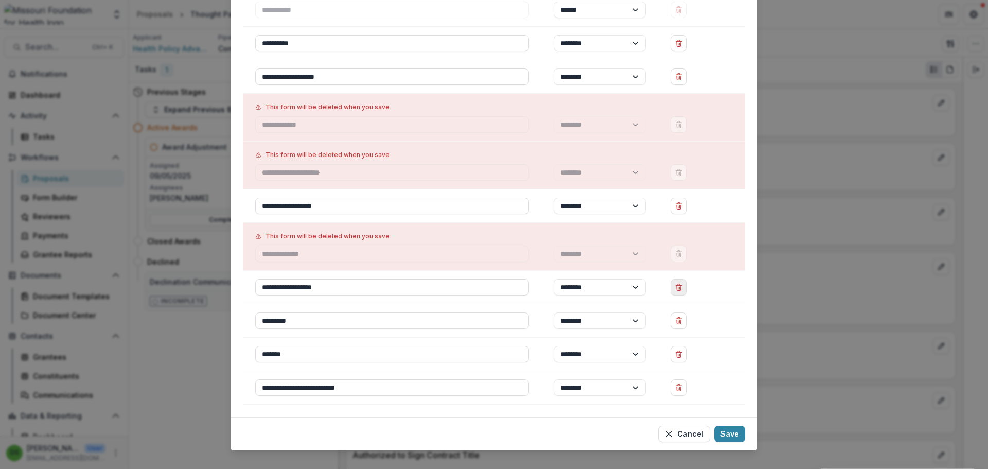
click at [680, 284] on icon "Delete Non Recommend Notes" at bounding box center [679, 285] width 2 height 2
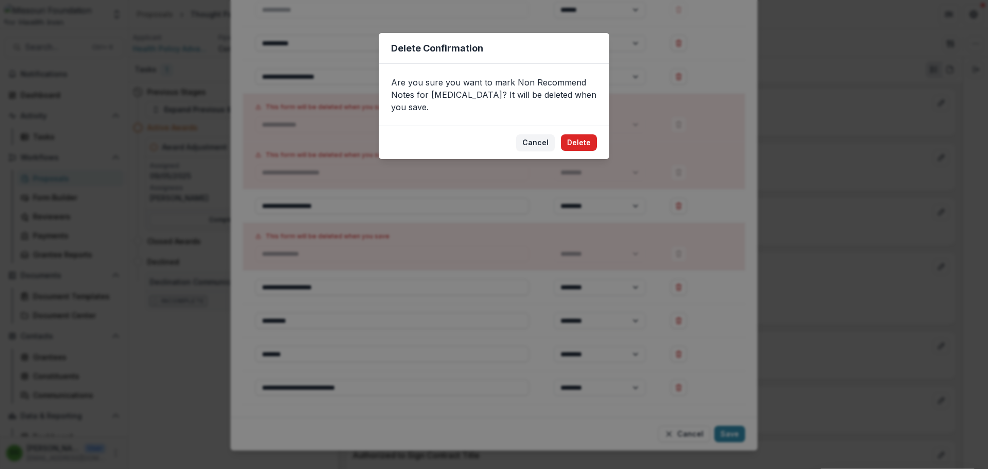
click at [576, 134] on button "Delete" at bounding box center [579, 142] width 36 height 16
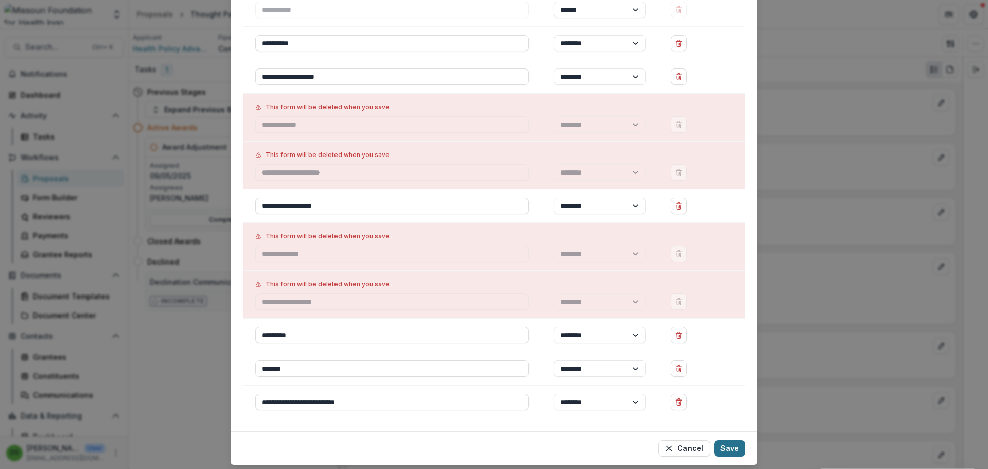
click at [732, 445] on button "Save" at bounding box center [729, 448] width 31 height 16
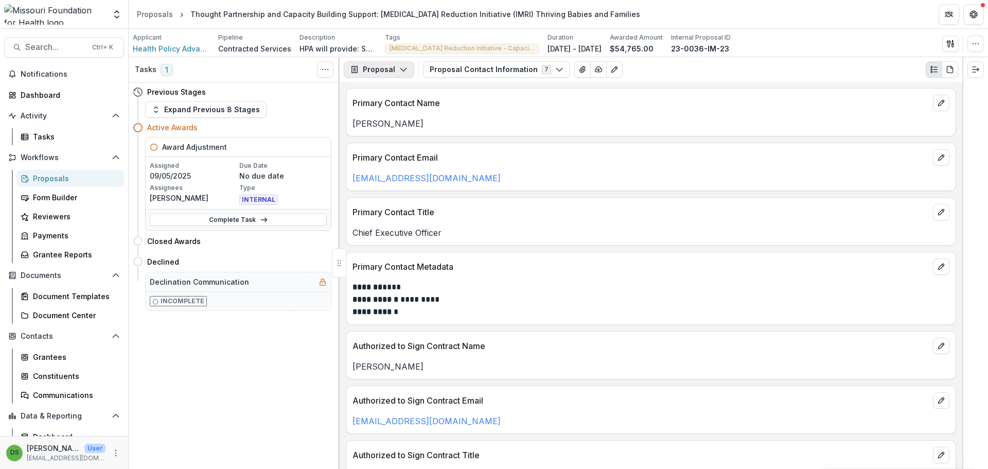
click at [400, 73] on icon "button" at bounding box center [403, 69] width 8 height 8
click at [406, 111] on div "Payments" at bounding box center [411, 109] width 94 height 11
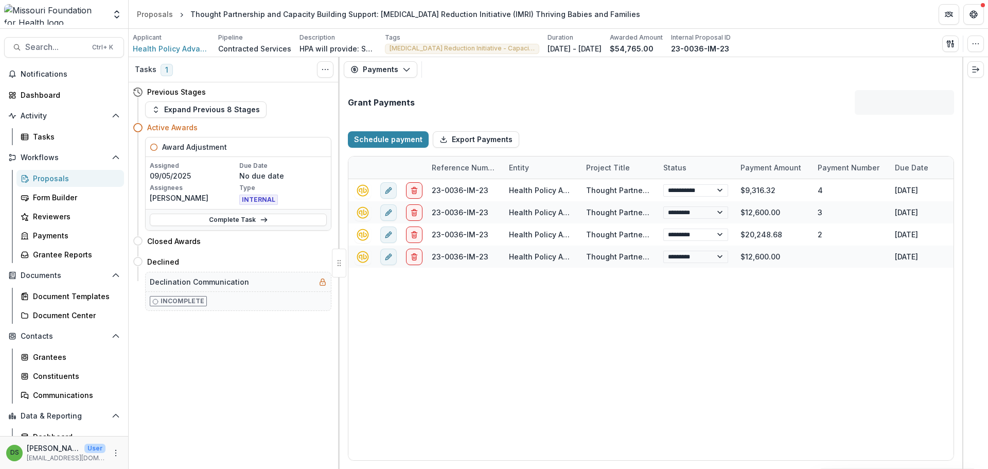
select select "****"
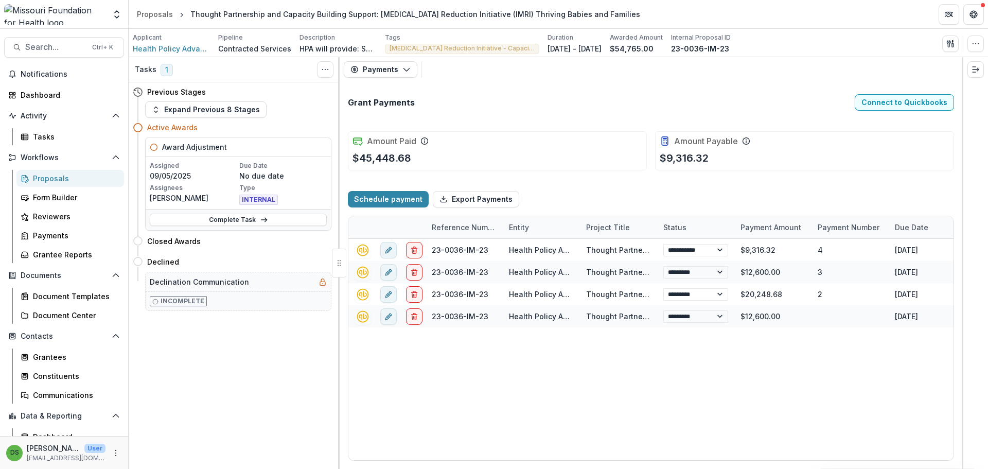
select select "****"
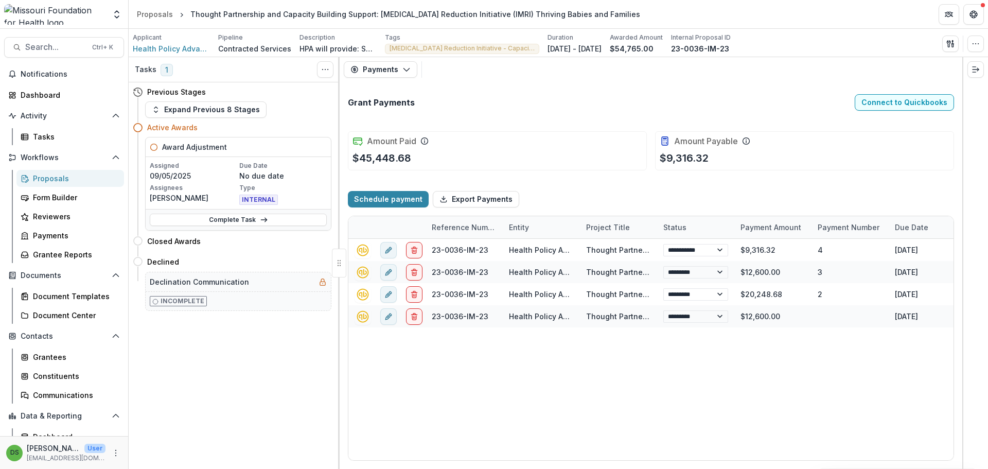
select select "****"
click at [950, 47] on icon "button" at bounding box center [951, 44] width 8 height 8
select select "****"
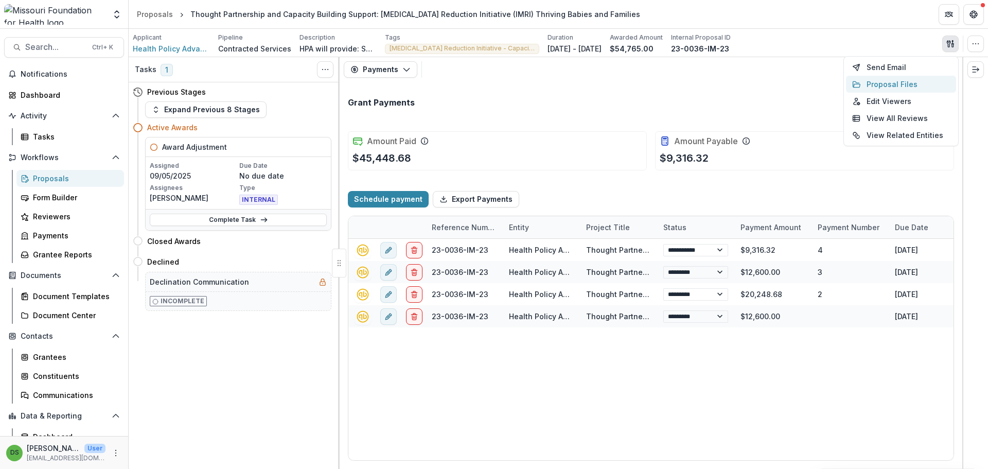
click at [895, 80] on button "Proposal Files" at bounding box center [901, 84] width 110 height 17
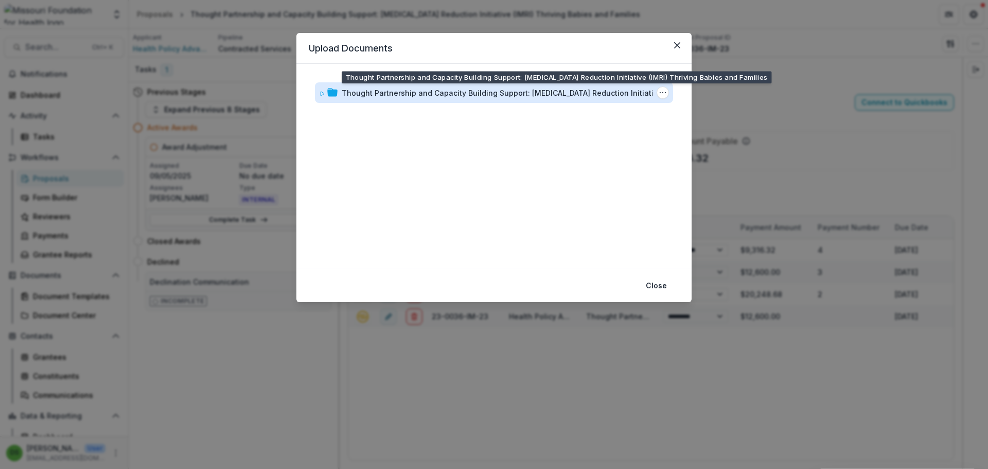
click at [603, 88] on div "Thought Partnership and Capacity Building Support: Infant Mortality Reduction I…" at bounding box center [512, 93] width 340 height 11
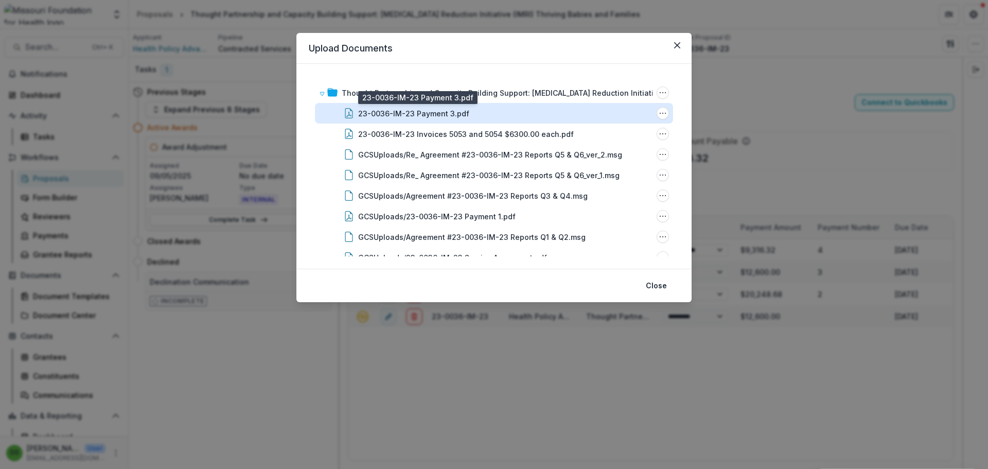
click at [417, 109] on div "23-0036-IM-23 Payment 3.pdf" at bounding box center [413, 113] width 111 height 11
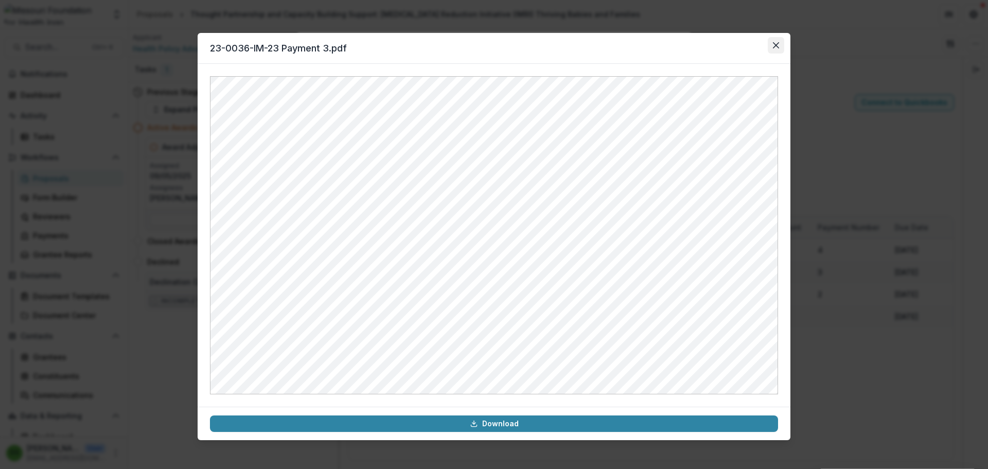
click at [776, 47] on icon "Close" at bounding box center [776, 45] width 6 height 6
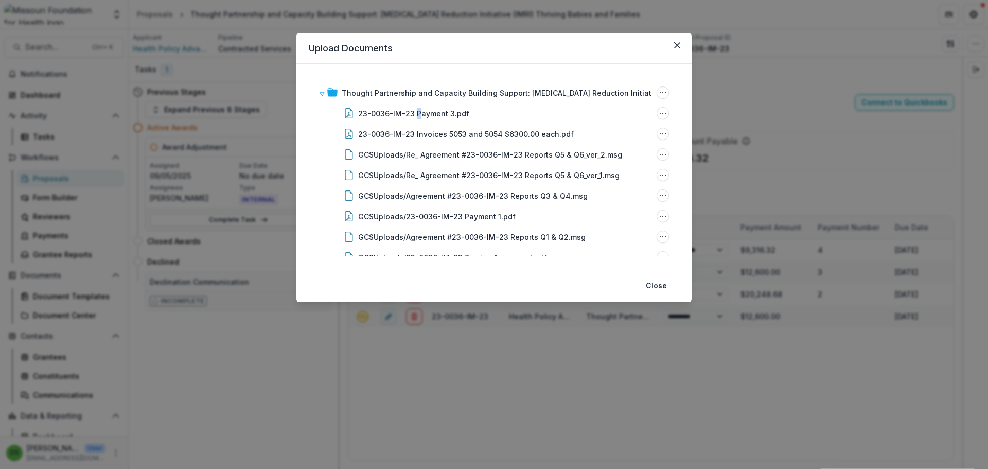
select select "****"
click at [669, 47] on header "Upload Documents" at bounding box center [493, 48] width 395 height 31
click at [678, 50] on button "Close" at bounding box center [677, 45] width 16 height 16
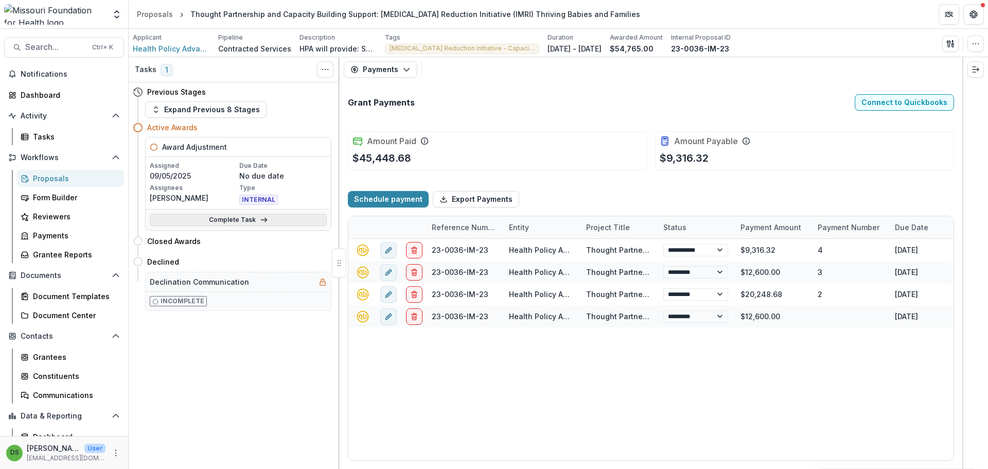
click at [260, 219] on icon at bounding box center [264, 220] width 8 height 8
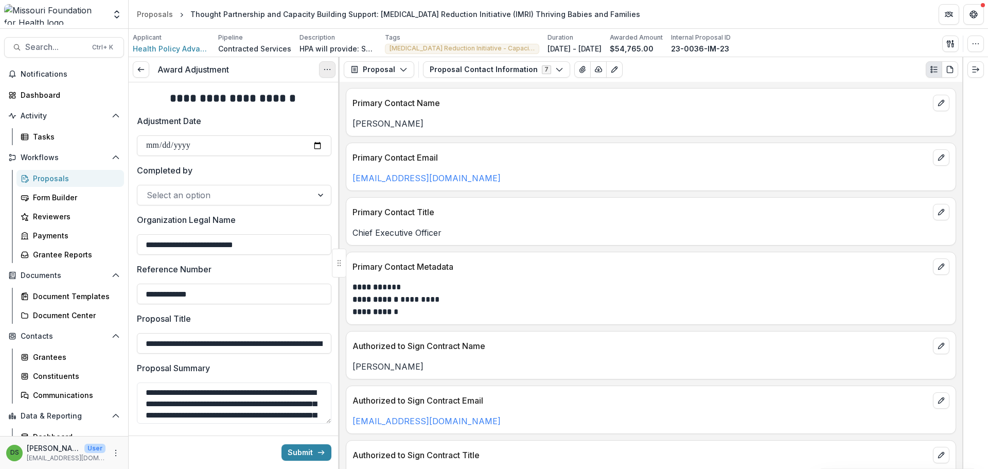
click at [329, 70] on icon "Options" at bounding box center [327, 69] width 8 height 8
click at [258, 172] on label "Completed by" at bounding box center [231, 170] width 188 height 12
click at [149, 189] on input "Completed by" at bounding box center [148, 195] width 3 height 12
click at [329, 70] on icon "Options" at bounding box center [327, 69] width 8 height 8
click at [289, 120] on button "Cancel Task" at bounding box center [278, 114] width 110 height 17
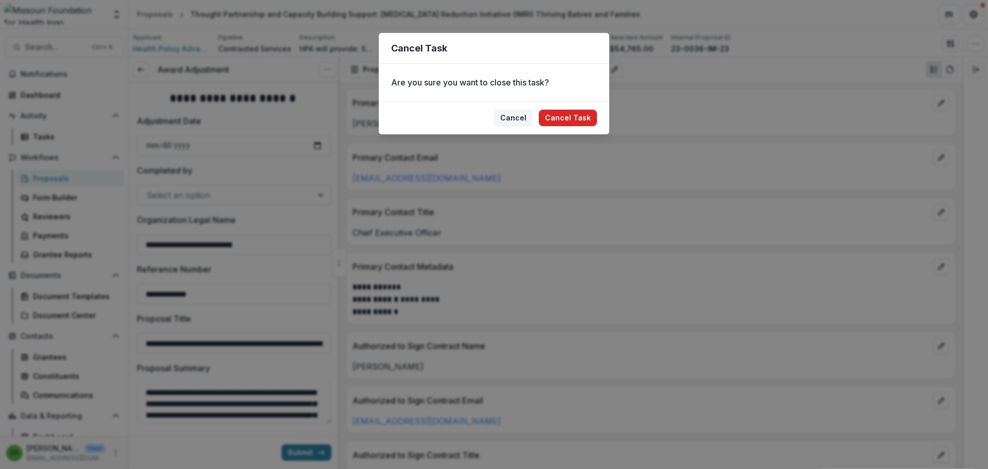
click at [578, 116] on button "Cancel Task" at bounding box center [568, 118] width 58 height 16
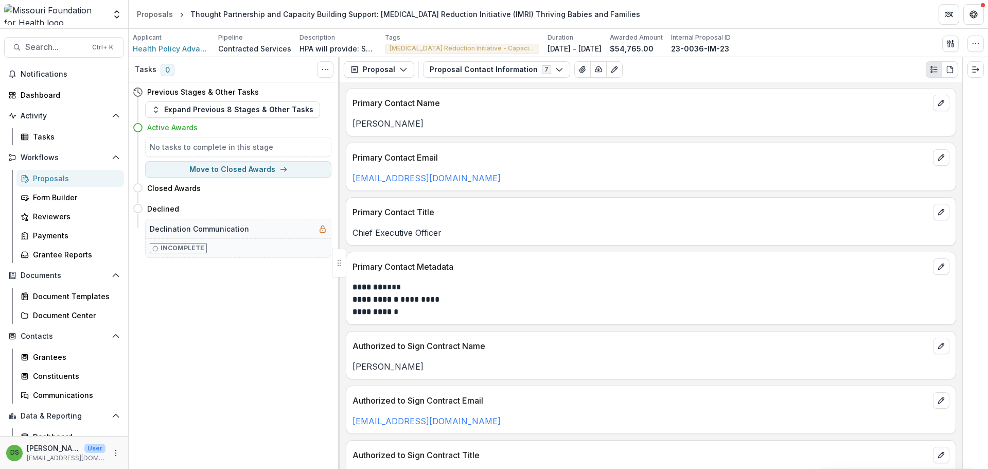
click at [62, 179] on div "Proposals" at bounding box center [74, 178] width 83 height 11
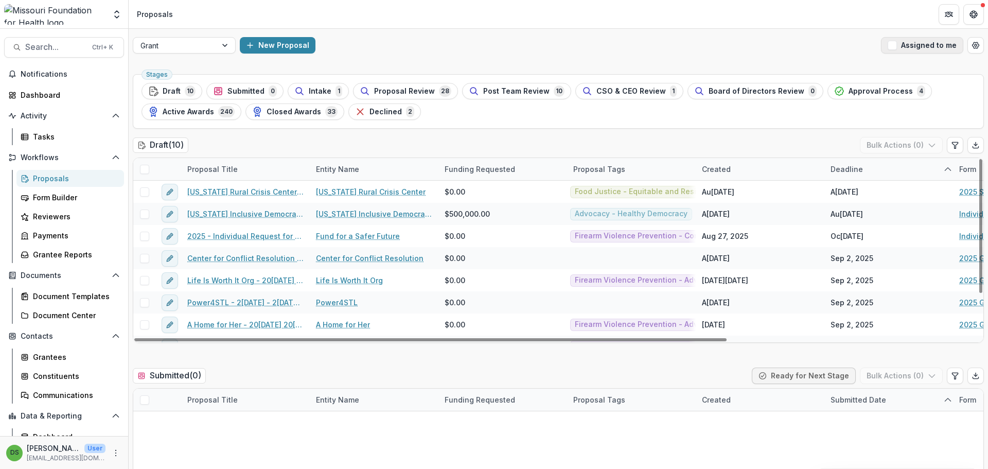
click at [935, 49] on button "Assigned to me" at bounding box center [922, 45] width 82 height 16
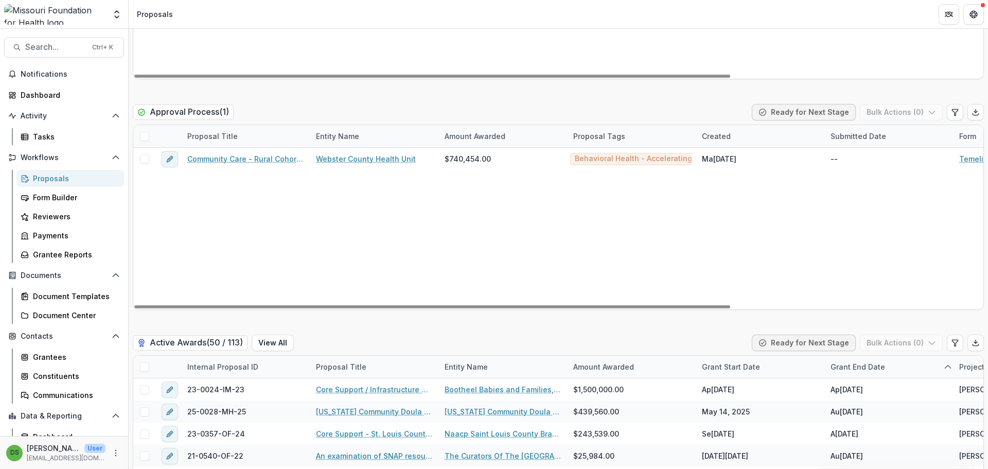
scroll to position [1699, 0]
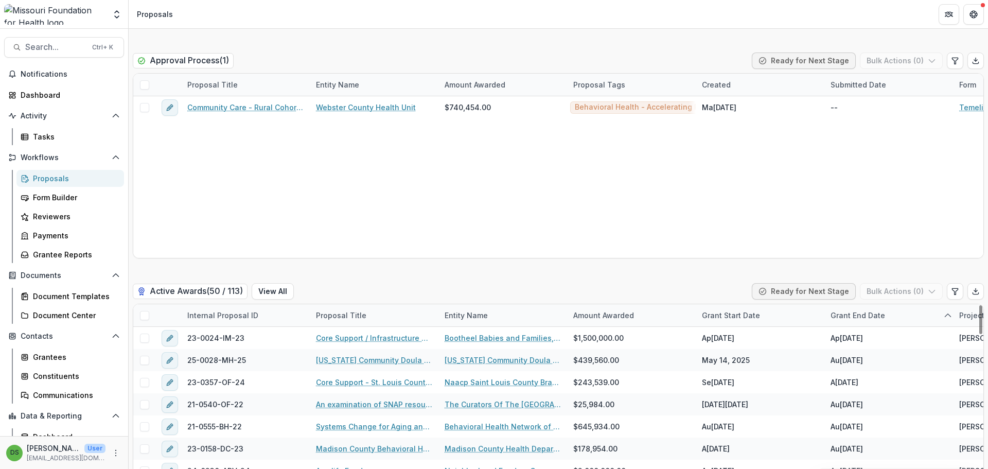
click at [743, 320] on div "Grant Start Date" at bounding box center [731, 315] width 71 height 11
click at [742, 320] on div "Grant Start Date" at bounding box center [731, 315] width 71 height 11
click at [705, 284] on div "Active Awards ( 50 / 113 ) View All Ready for Next Stage Bulk Actions ( 0 )" at bounding box center [558, 293] width 851 height 21
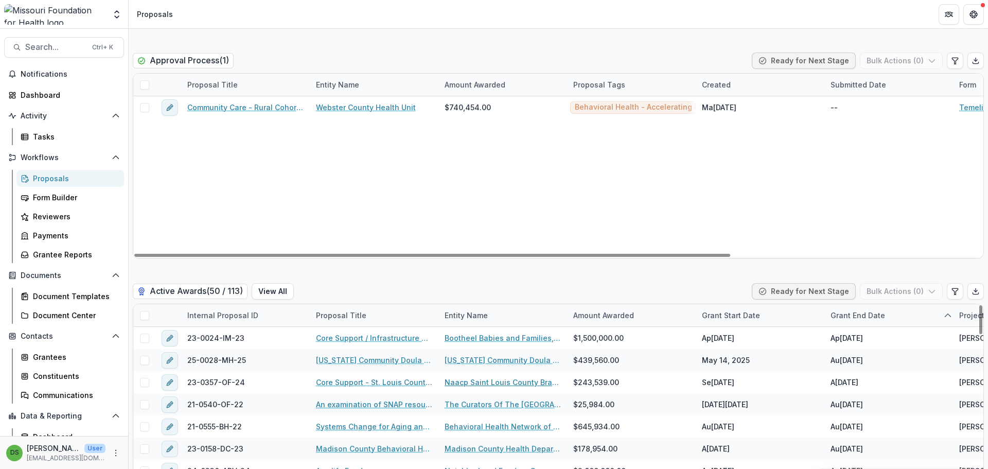
scroll to position [154, 0]
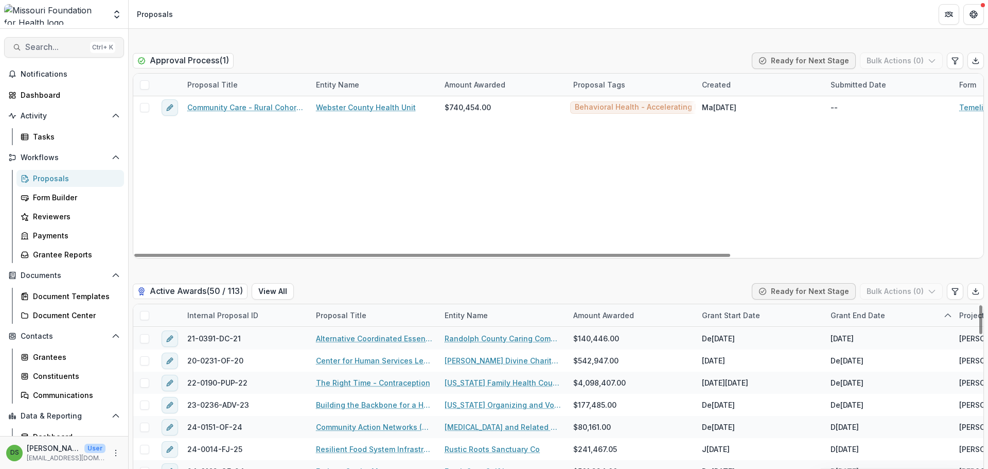
click at [77, 48] on span "Search..." at bounding box center [55, 47] width 61 height 10
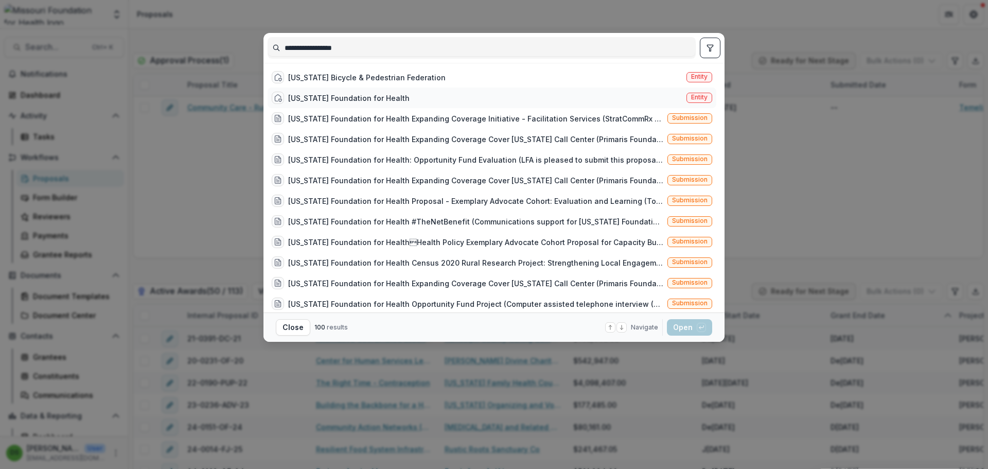
type input "**********"
click at [348, 99] on div "[US_STATE] Foundation for Health" at bounding box center [348, 98] width 121 height 11
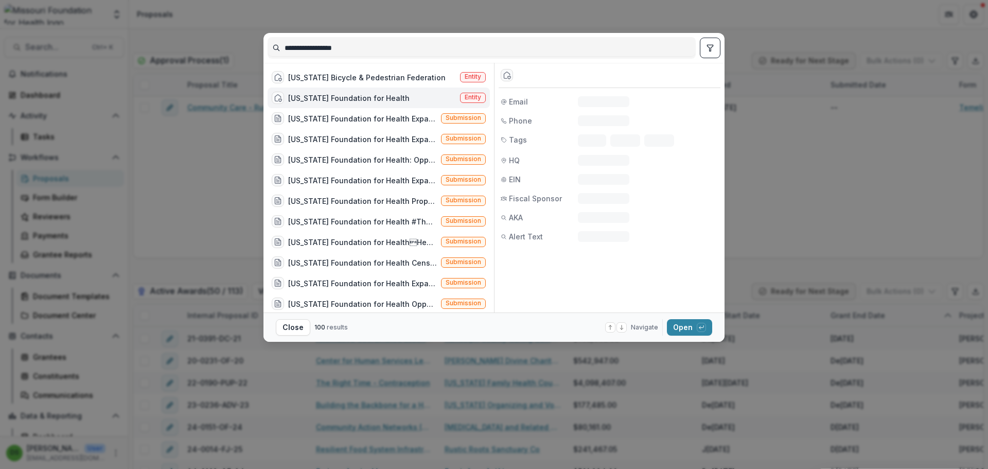
click at [348, 99] on div "[US_STATE] Foundation for Health" at bounding box center [348, 98] width 121 height 11
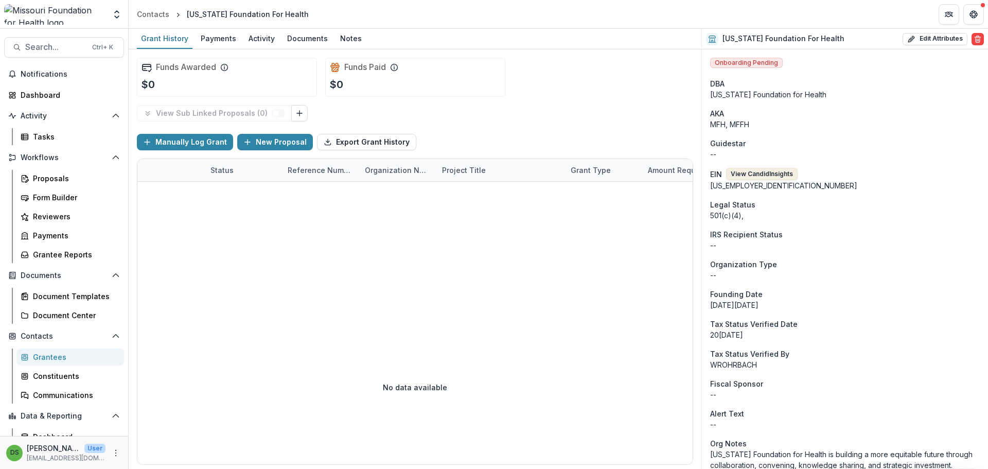
click at [753, 175] on button "View Candid Insights" at bounding box center [762, 174] width 72 height 12
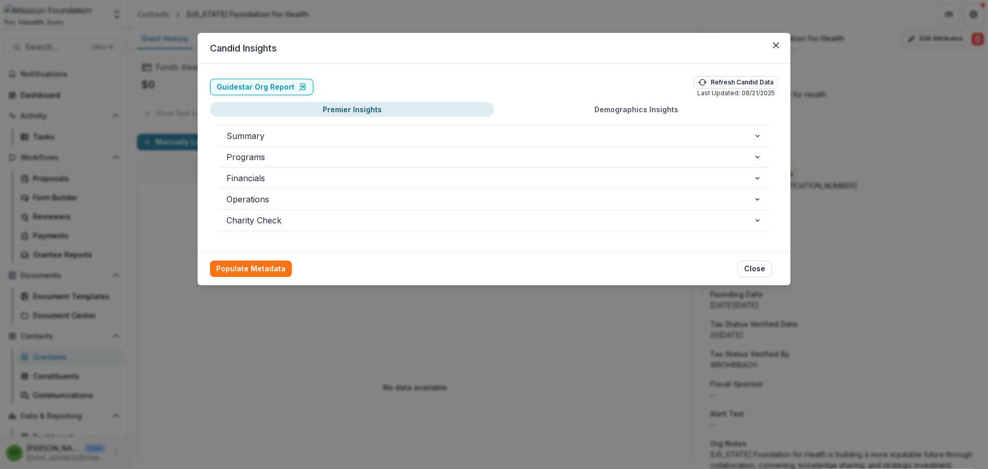
click at [762, 170] on button "Financials" at bounding box center [494, 178] width 552 height 21
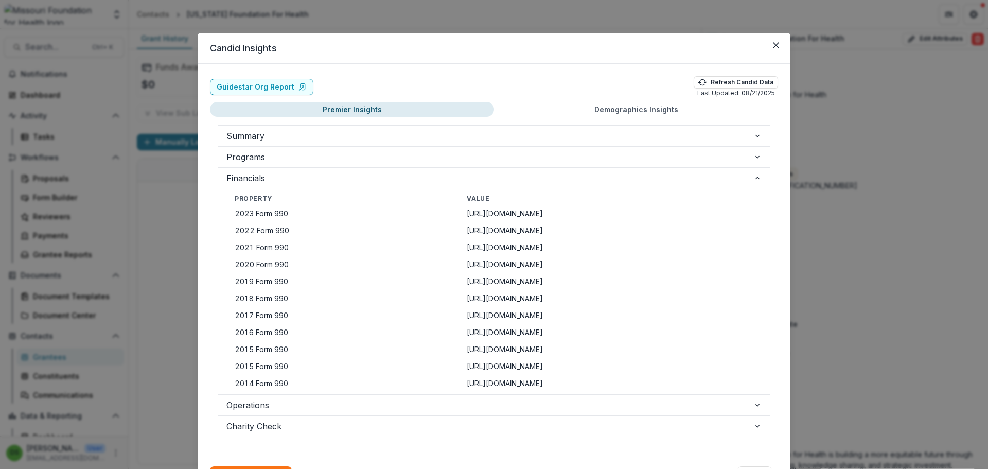
click at [801, 180] on div "Candid Insights Guidestar Org Report Refresh Candid Data Last Updated: 08/21/20…" at bounding box center [494, 234] width 988 height 469
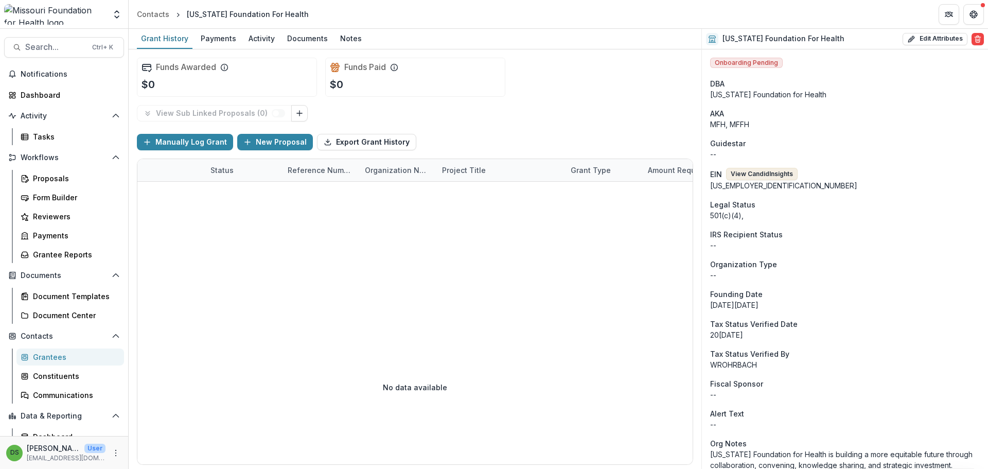
click at [768, 174] on button "View Candid Insights" at bounding box center [762, 174] width 72 height 12
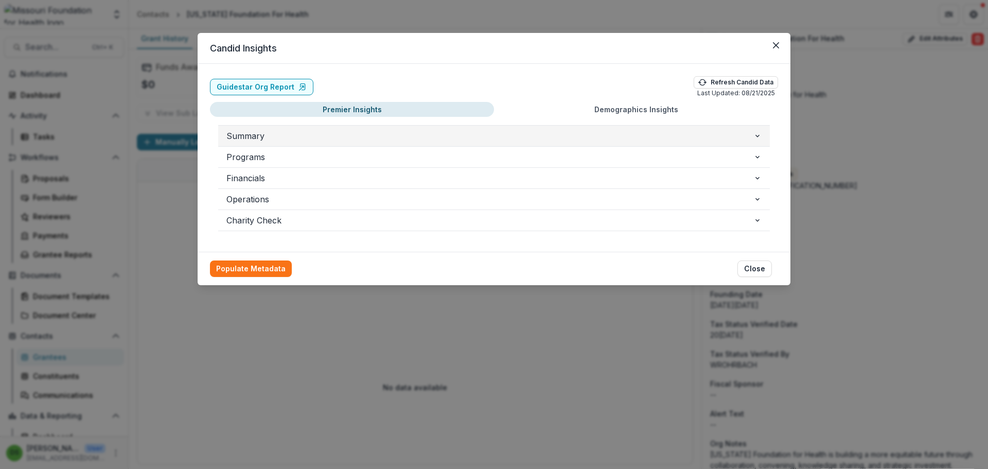
click at [335, 135] on span "Summary" at bounding box center [489, 136] width 527 height 12
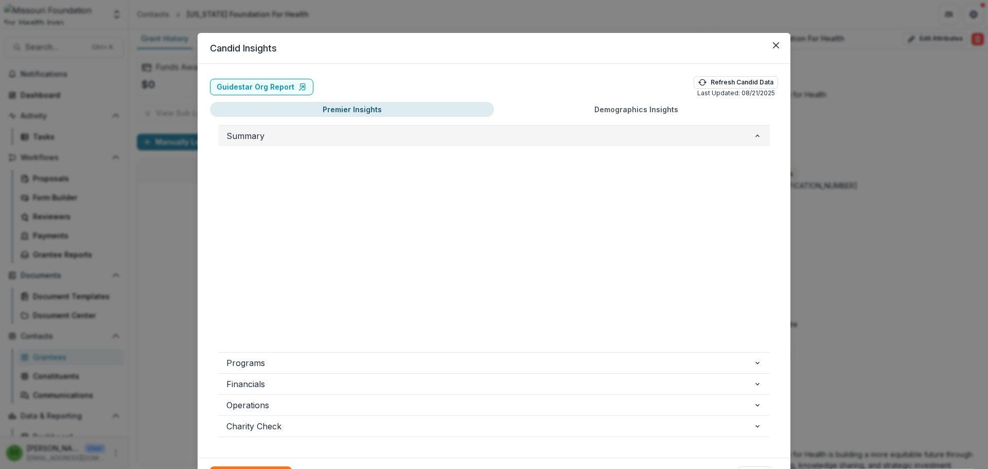
click at [336, 135] on span "Summary" at bounding box center [489, 136] width 527 height 12
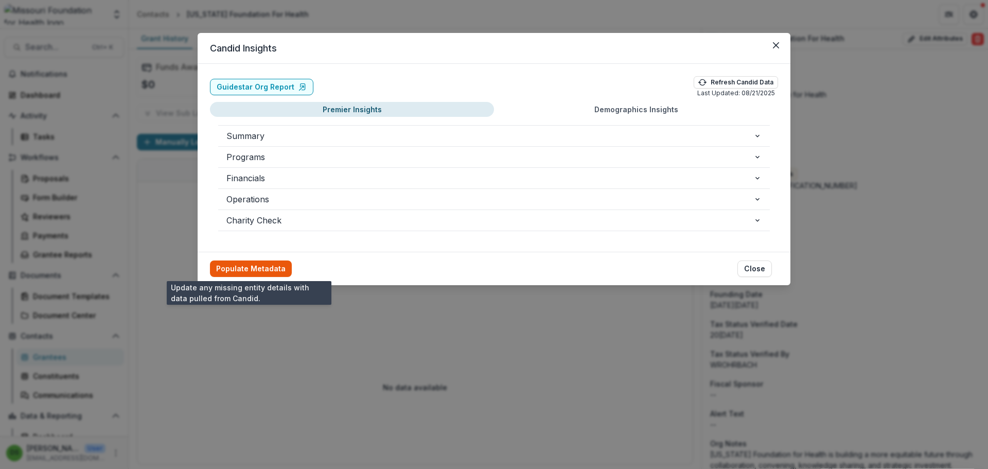
click at [258, 271] on button "Populate Metadata" at bounding box center [251, 268] width 82 height 16
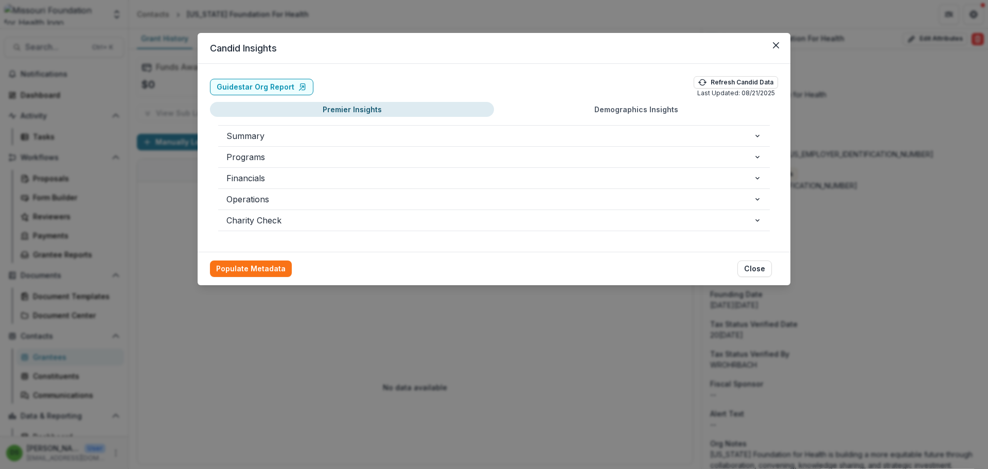
click at [660, 109] on button "Demographics Insights" at bounding box center [636, 109] width 284 height 15
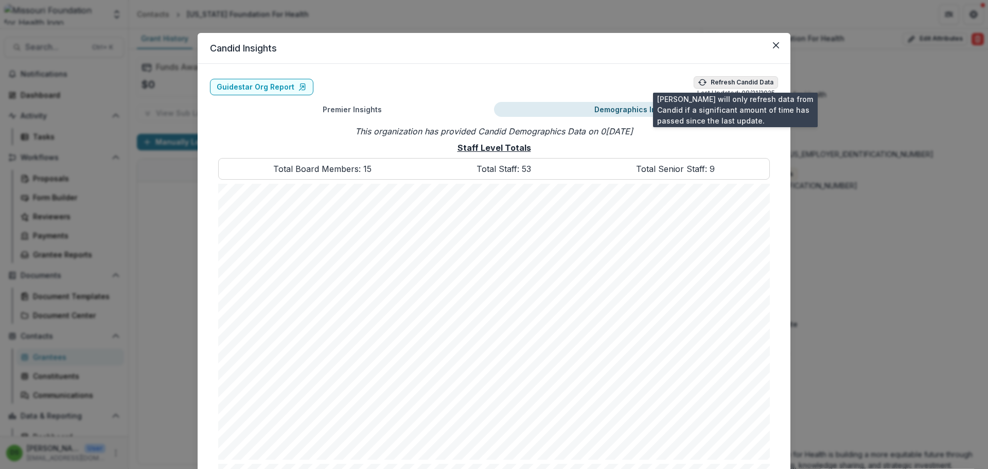
click at [761, 80] on button "Refresh Candid Data" at bounding box center [736, 82] width 84 height 12
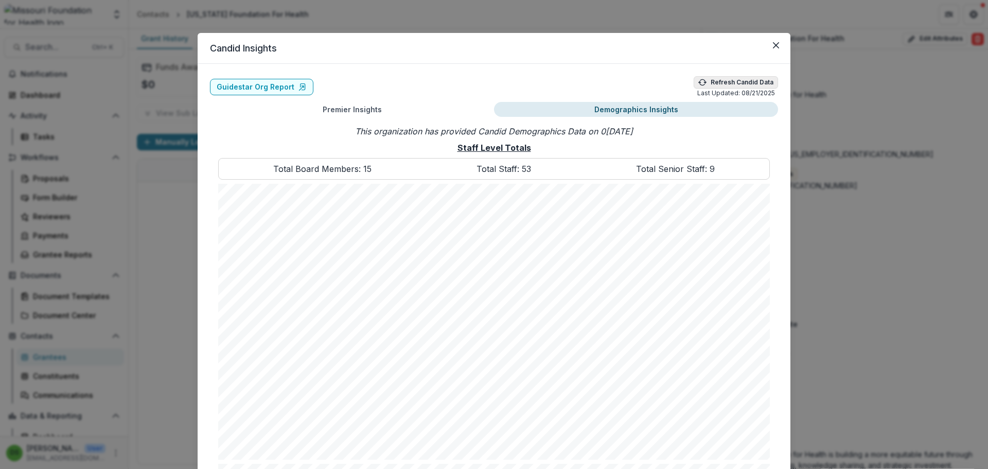
click at [745, 86] on button "Refresh Candid Data" at bounding box center [736, 82] width 84 height 12
click at [775, 48] on button "Close" at bounding box center [776, 45] width 16 height 16
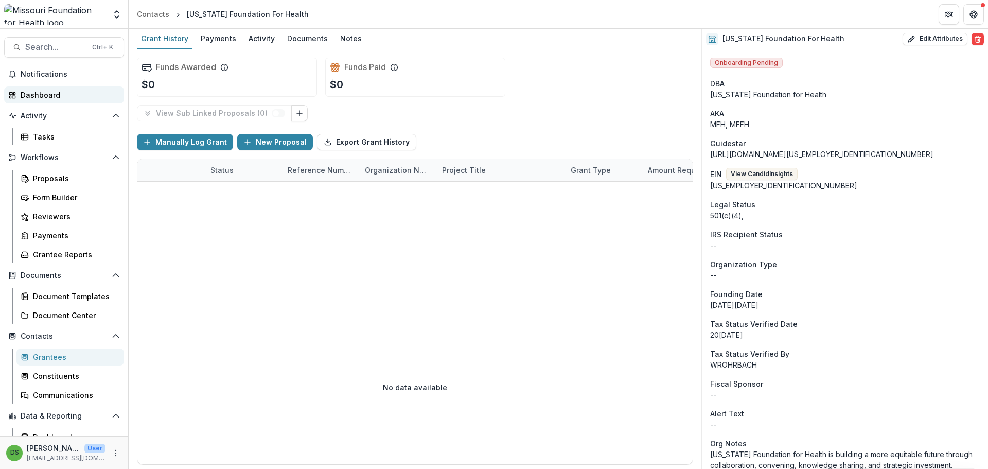
click at [50, 97] on div "Dashboard" at bounding box center [68, 95] width 95 height 11
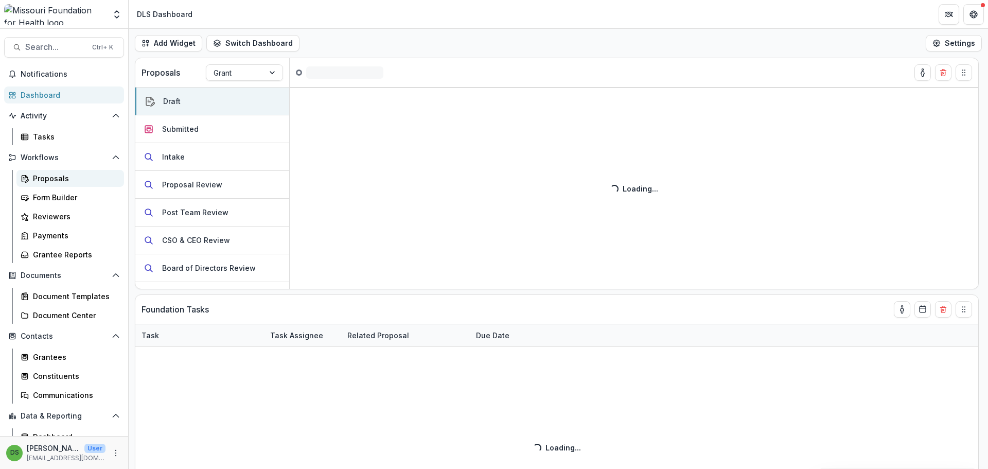
click at [45, 181] on div "Proposals" at bounding box center [74, 178] width 83 height 11
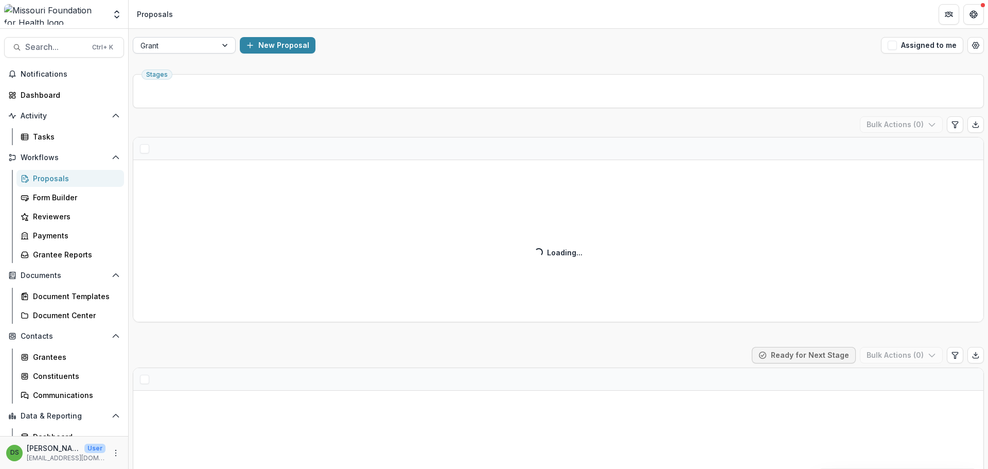
click at [176, 50] on div at bounding box center [175, 45] width 69 height 13
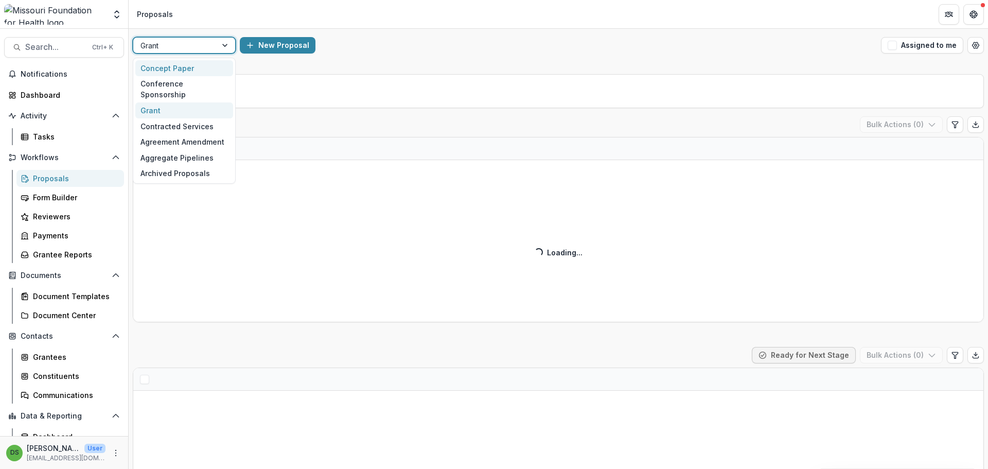
click at [176, 69] on div "Concept Paper" at bounding box center [184, 68] width 98 height 16
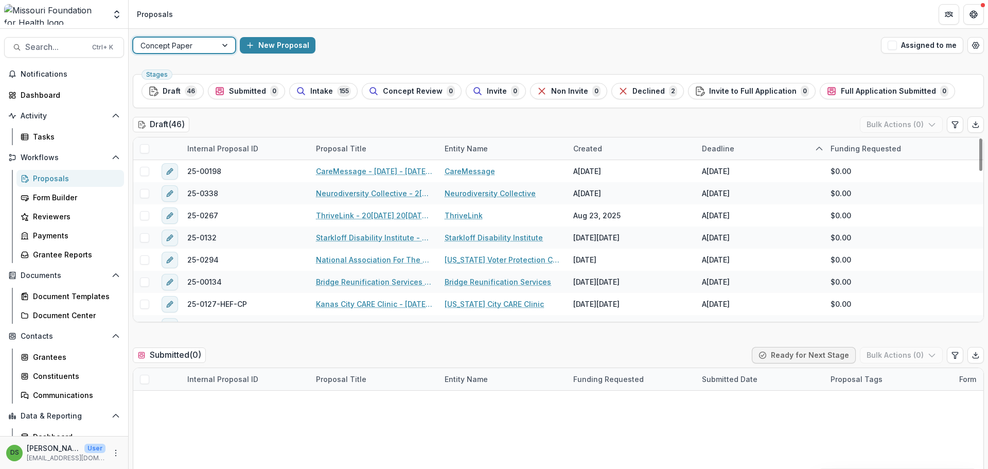
click at [146, 152] on span at bounding box center [144, 148] width 9 height 9
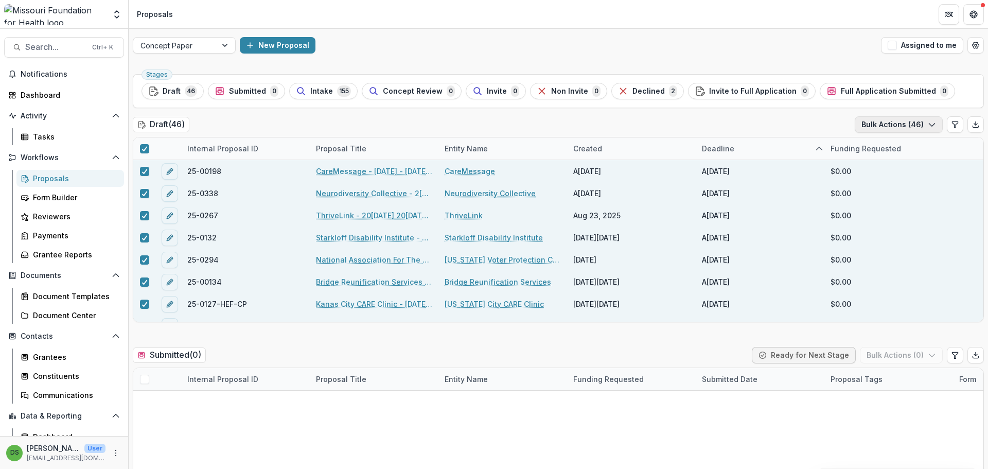
click at [870, 118] on button "Bulk Actions ( 46 )" at bounding box center [899, 124] width 88 height 16
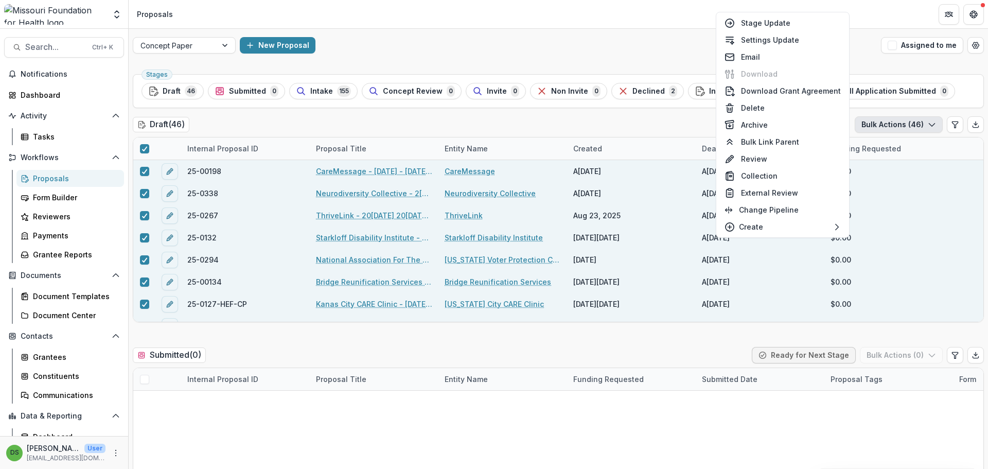
click at [870, 124] on button "Bulk Actions ( 46 )" at bounding box center [899, 124] width 88 height 16
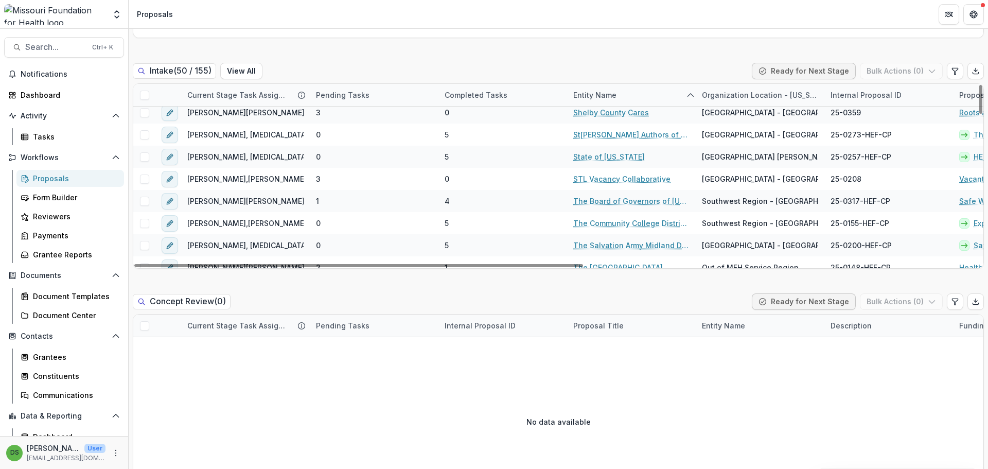
scroll to position [824, 0]
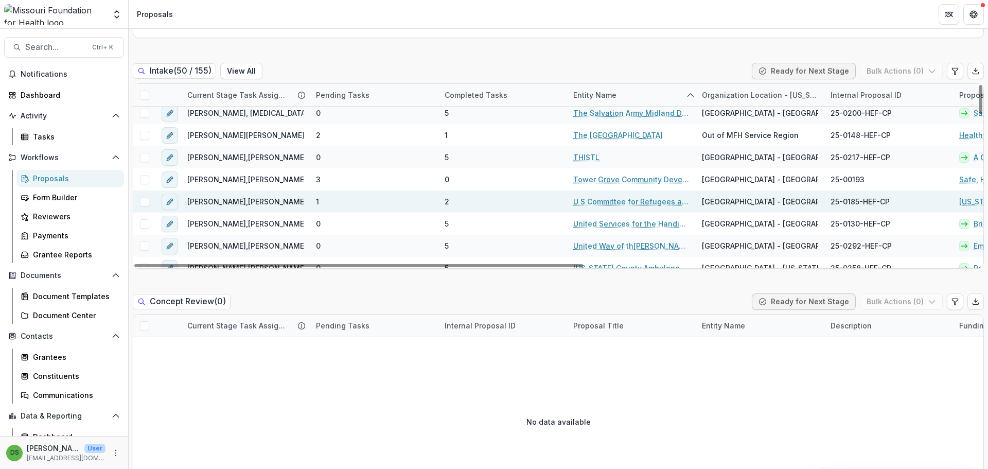
click at [597, 201] on link "U S Committee for Refugees and Immigrants Inc" at bounding box center [631, 201] width 116 height 11
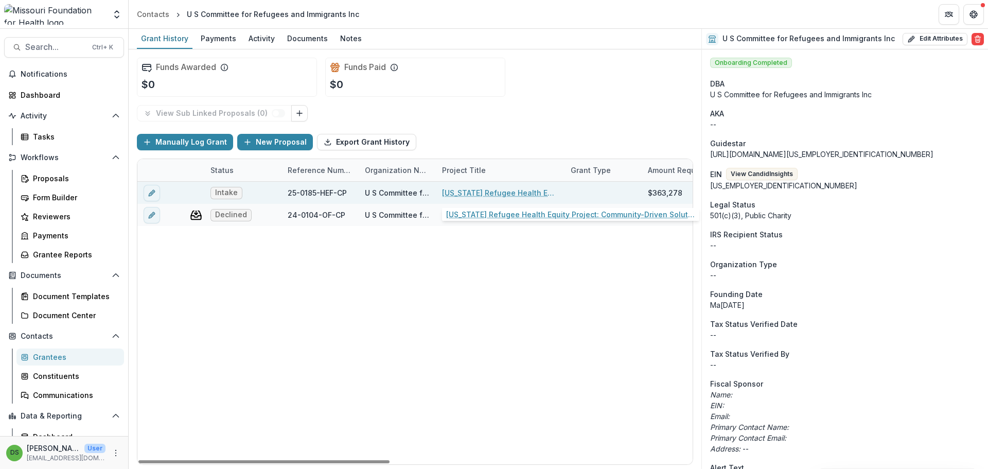
click at [504, 190] on link "Missouri Refugee Health Equity Project: Community-Driven Solutions for Sustaina…" at bounding box center [500, 192] width 116 height 11
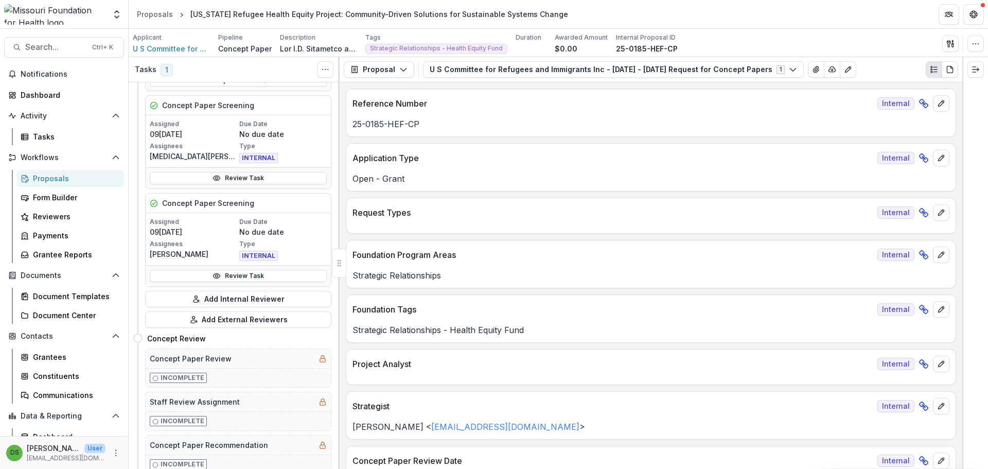
scroll to position [154, 0]
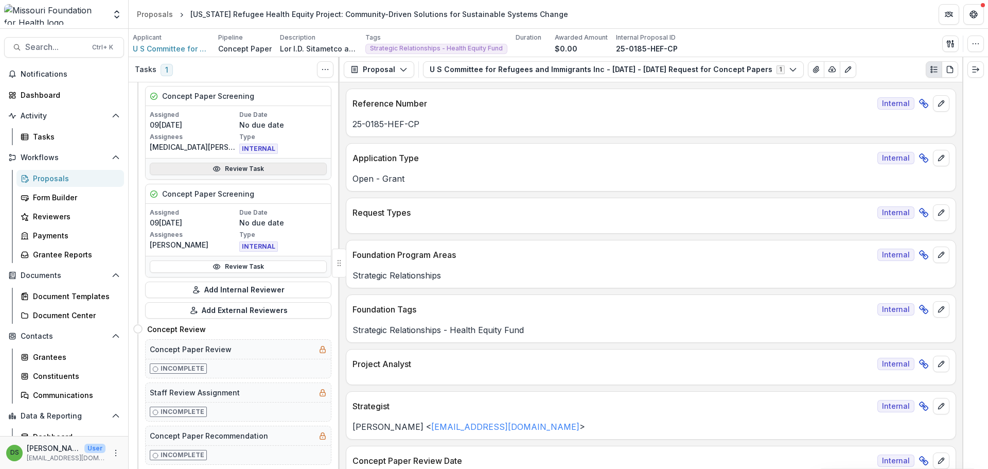
click at [248, 170] on link "Review Task" at bounding box center [238, 169] width 177 height 12
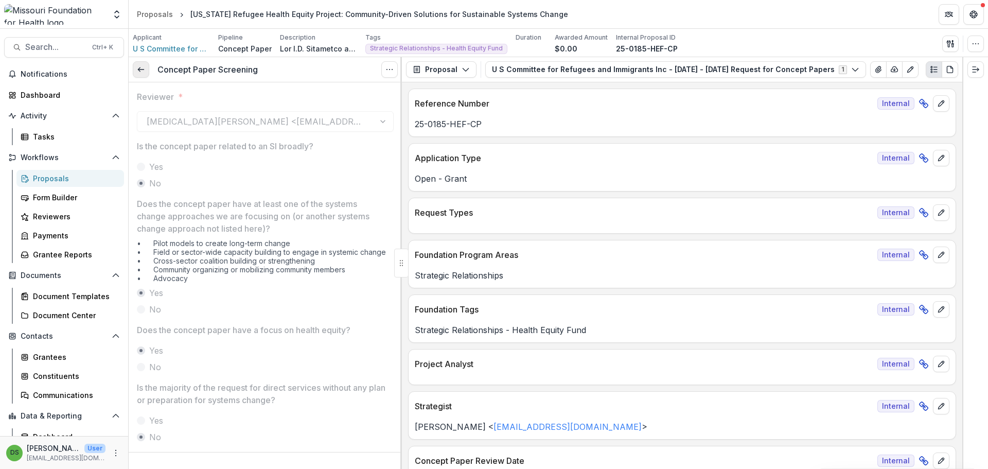
click at [143, 69] on line at bounding box center [141, 69] width 6 height 0
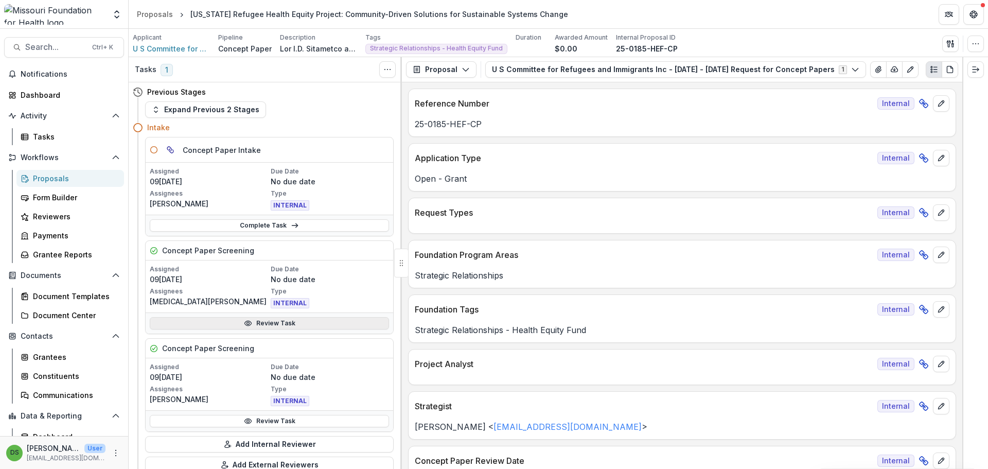
click at [240, 321] on link "Review Task" at bounding box center [269, 323] width 239 height 12
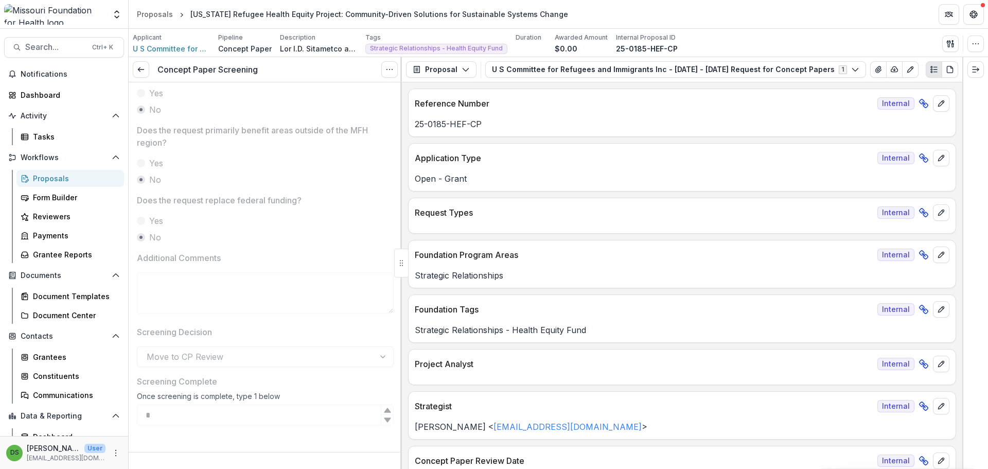
scroll to position [412, 0]
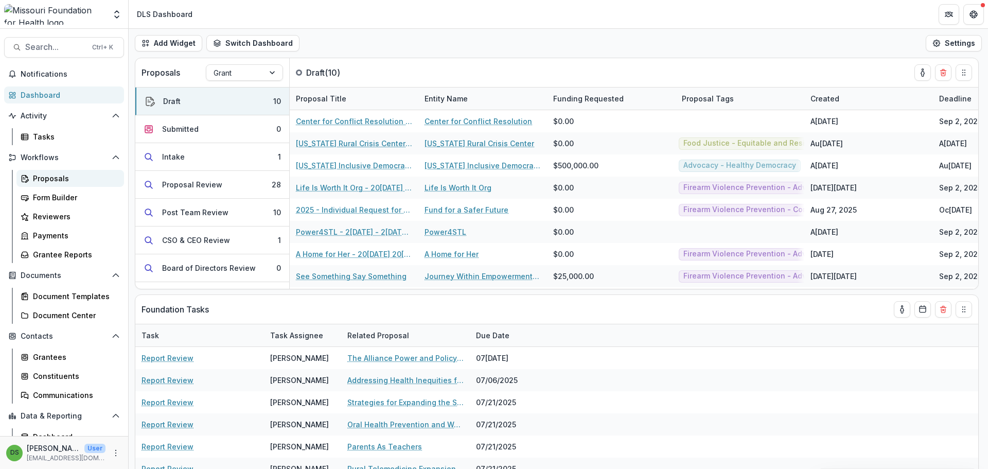
click at [53, 180] on div "Proposals" at bounding box center [74, 178] width 83 height 11
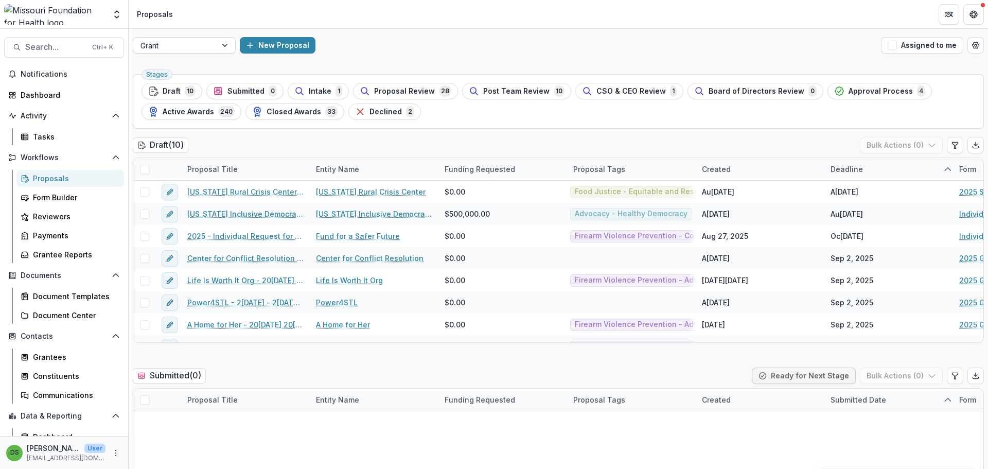
click at [194, 49] on div at bounding box center [175, 45] width 69 height 13
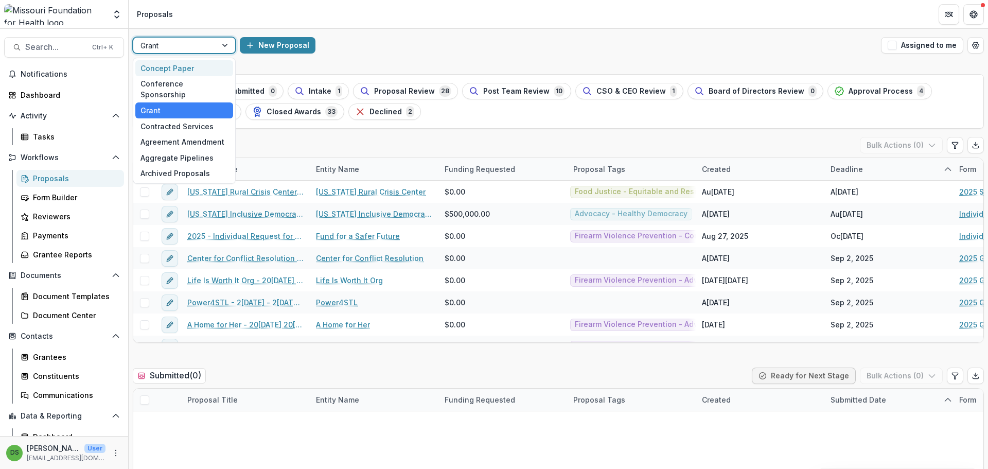
click at [194, 65] on div "Concept Paper" at bounding box center [184, 68] width 98 height 16
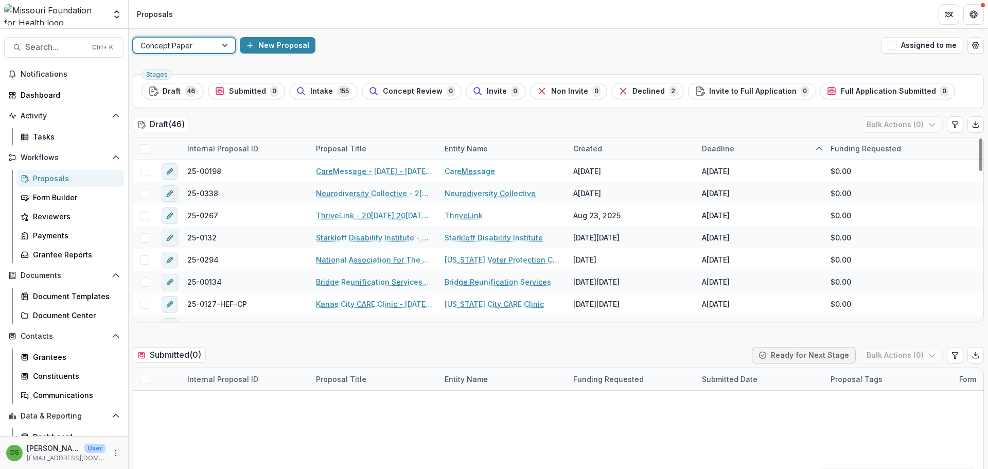
scroll to position [360, 0]
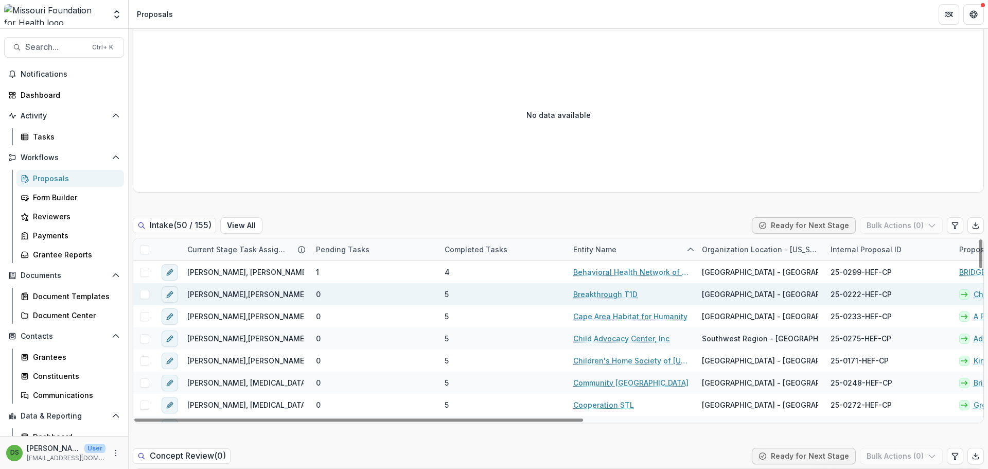
click at [589, 295] on link "Breakthrough T1D" at bounding box center [605, 294] width 64 height 11
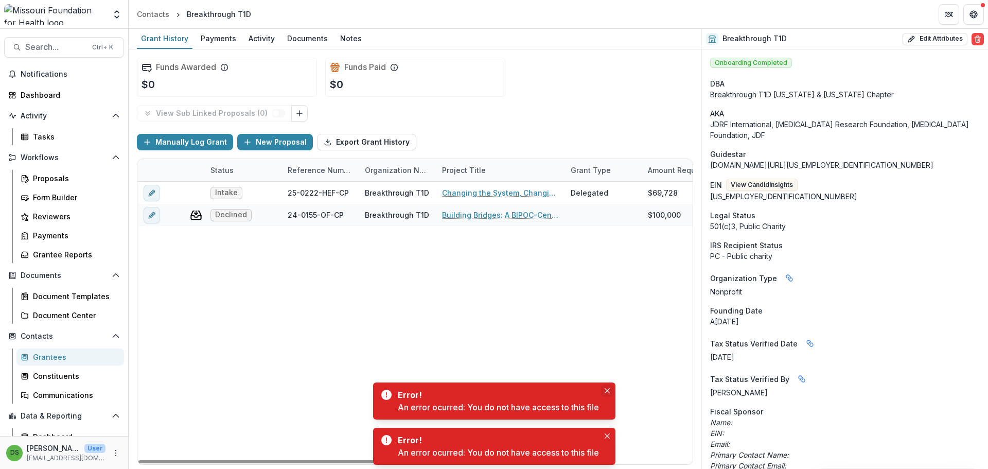
click at [608, 387] on button "Close" at bounding box center [607, 391] width 12 height 12
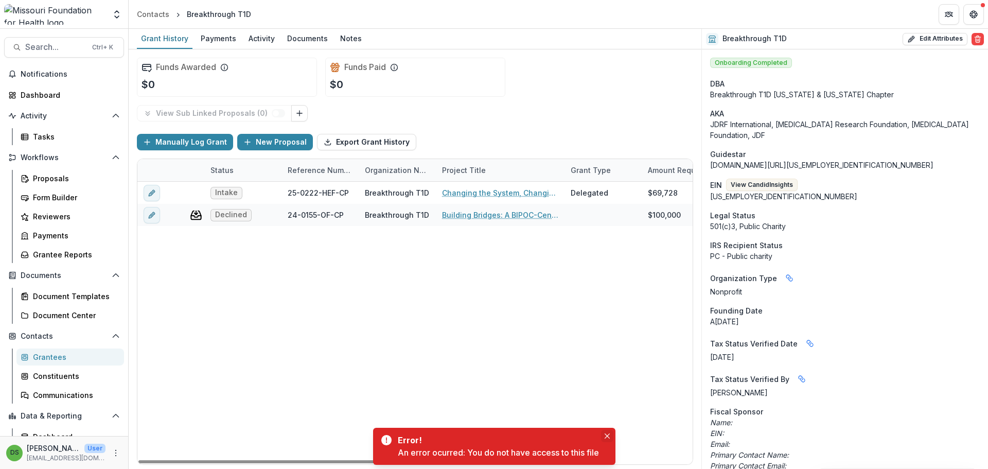
click at [609, 436] on icon "Close" at bounding box center [607, 435] width 5 height 5
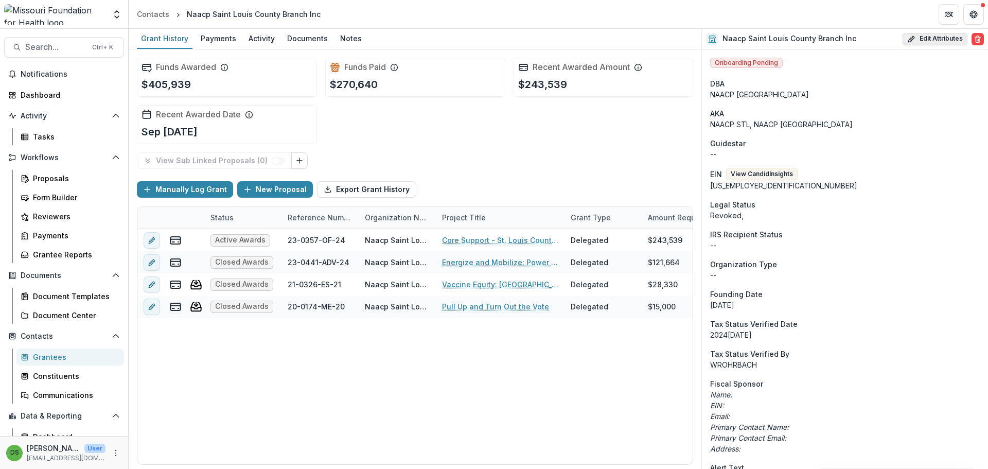
click at [954, 39] on button "Edit Attributes" at bounding box center [935, 39] width 65 height 12
select select
type input "**********"
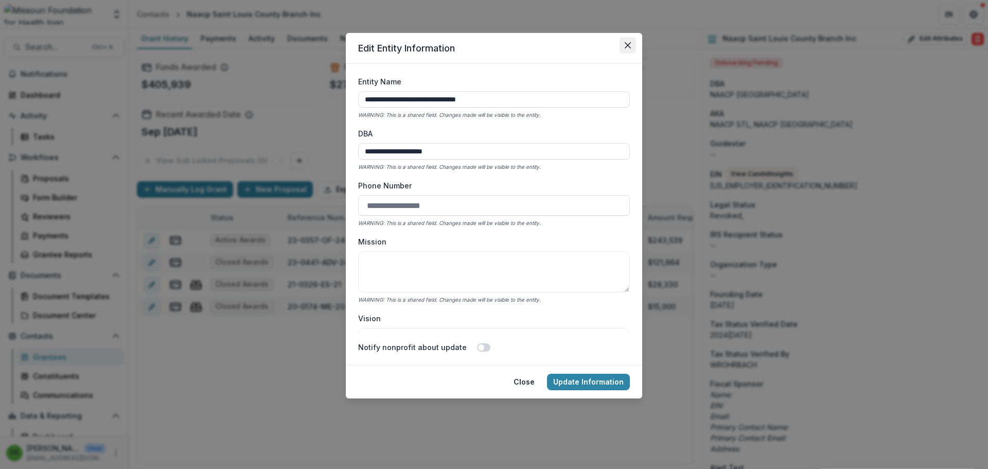
click at [627, 48] on icon "Close" at bounding box center [628, 45] width 6 height 6
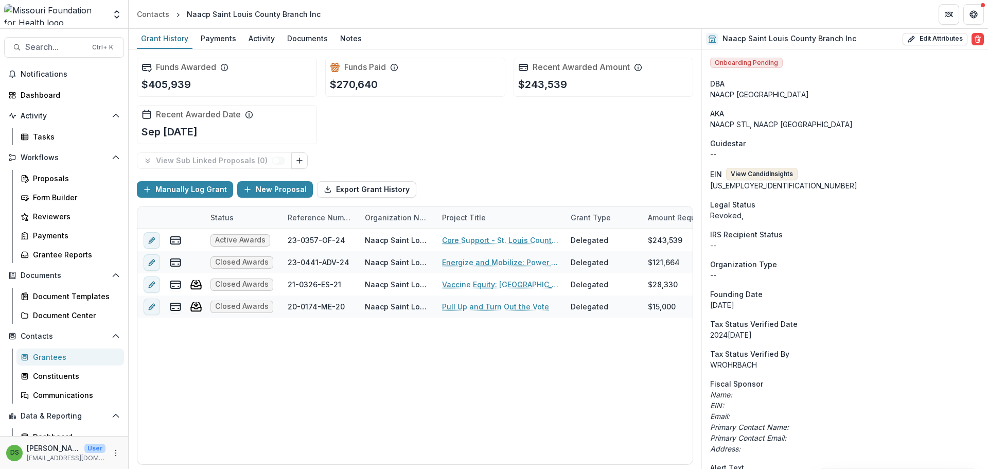
click at [771, 173] on button "View Candid Insights" at bounding box center [762, 174] width 72 height 12
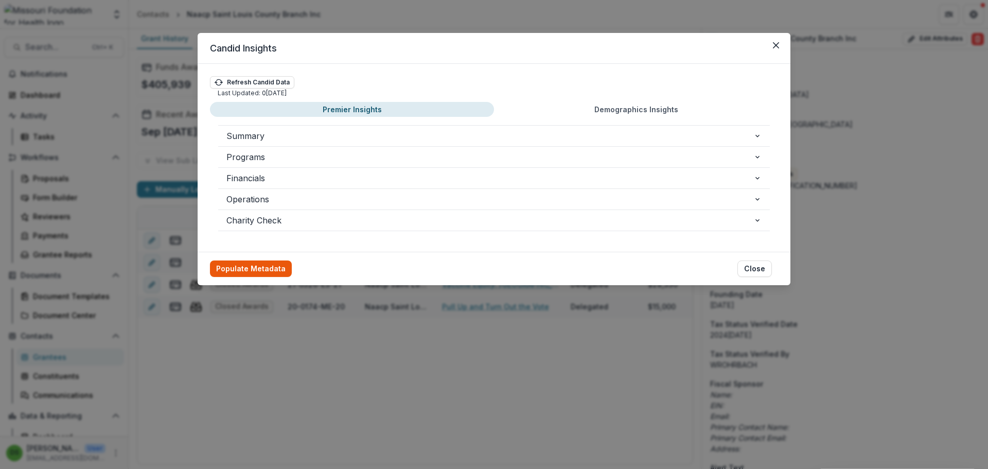
click at [250, 267] on button "Populate Metadata" at bounding box center [251, 268] width 82 height 16
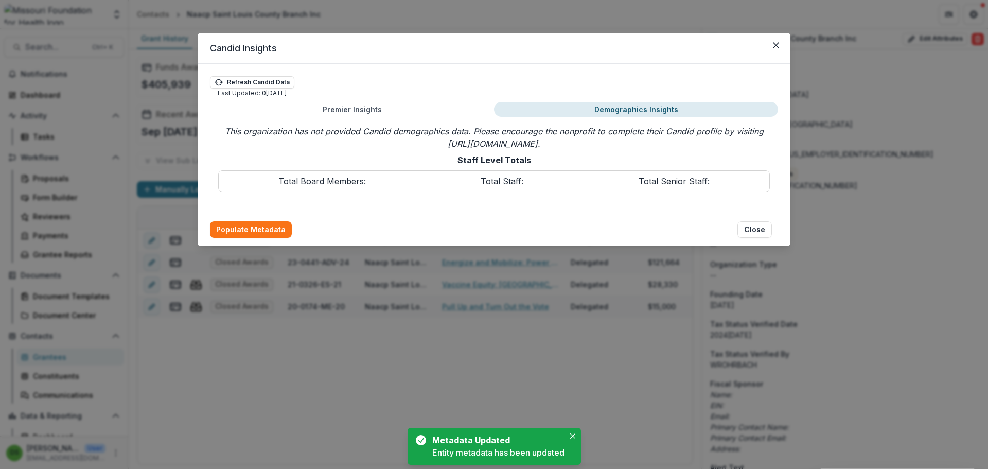
click at [609, 112] on button "Demographics Insights" at bounding box center [636, 109] width 284 height 15
click at [777, 46] on icon "Close" at bounding box center [776, 45] width 6 height 6
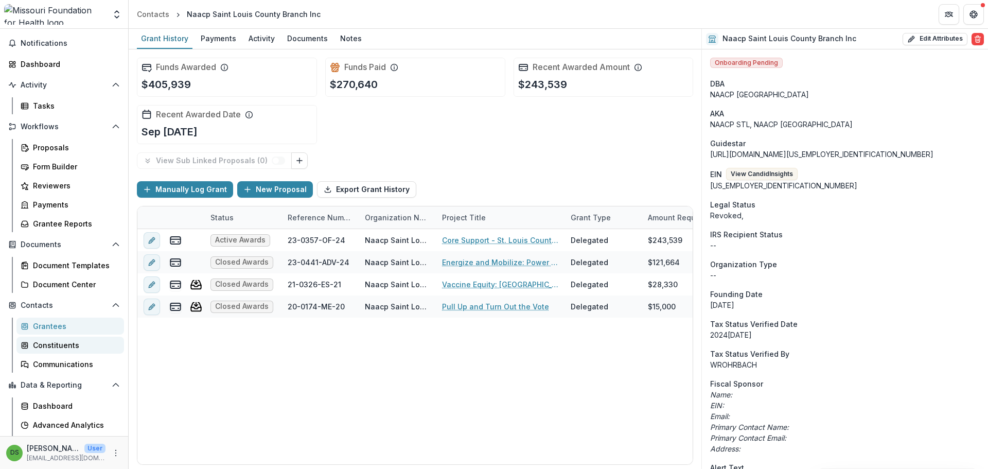
scroll to position [47, 0]
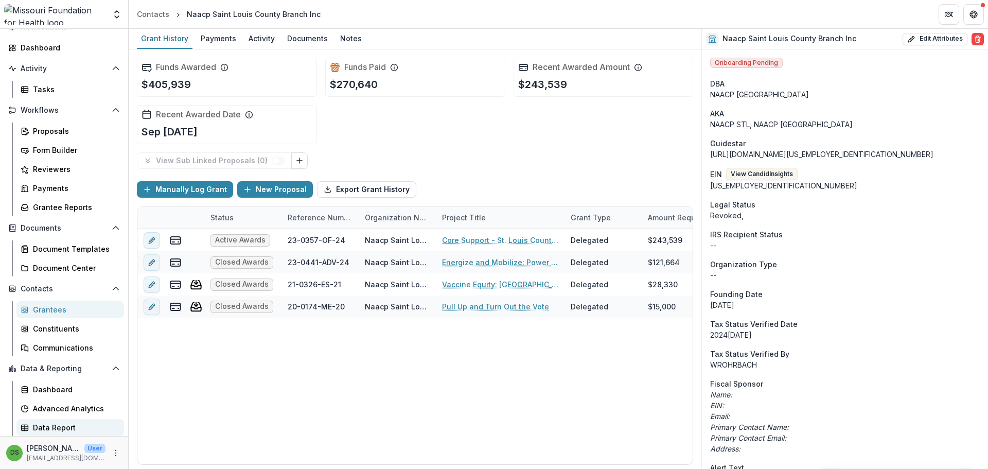
drag, startPoint x: 71, startPoint y: 428, endPoint x: 79, endPoint y: 427, distance: 8.8
click at [71, 428] on div "Data Report" at bounding box center [74, 427] width 83 height 11
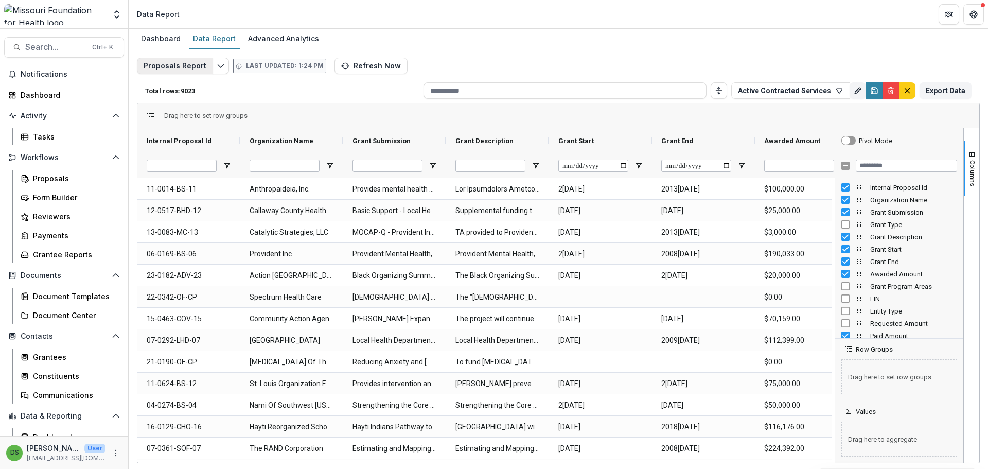
click at [202, 71] on button "Proposals Report" at bounding box center [175, 66] width 76 height 16
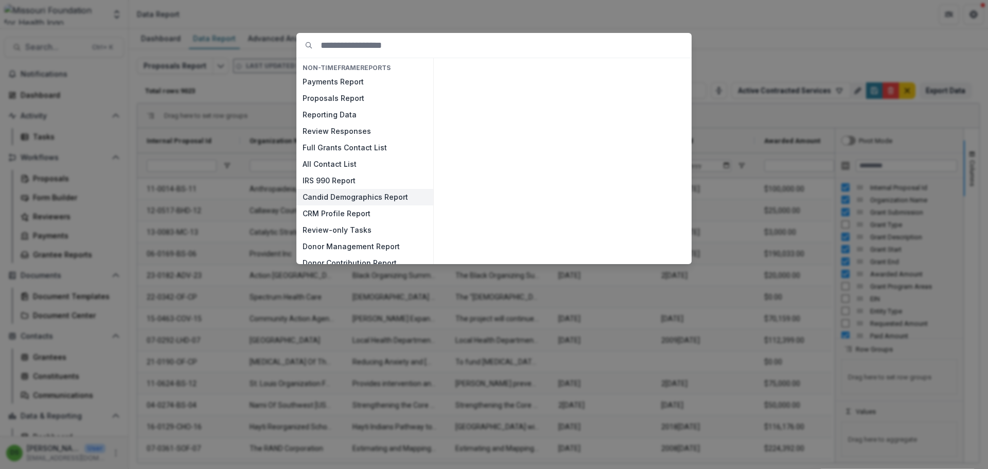
click at [333, 196] on button "Candid Demographics Report" at bounding box center [364, 197] width 137 height 16
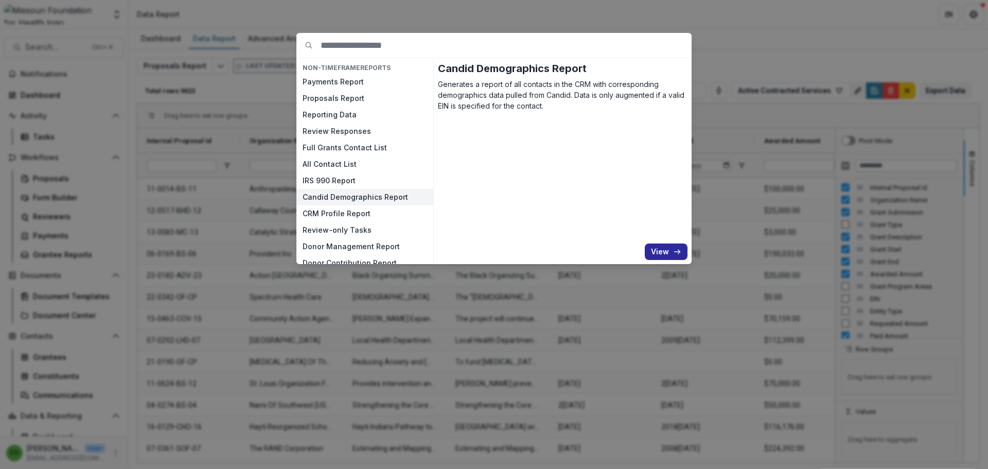
click at [658, 250] on button "View" at bounding box center [666, 251] width 43 height 16
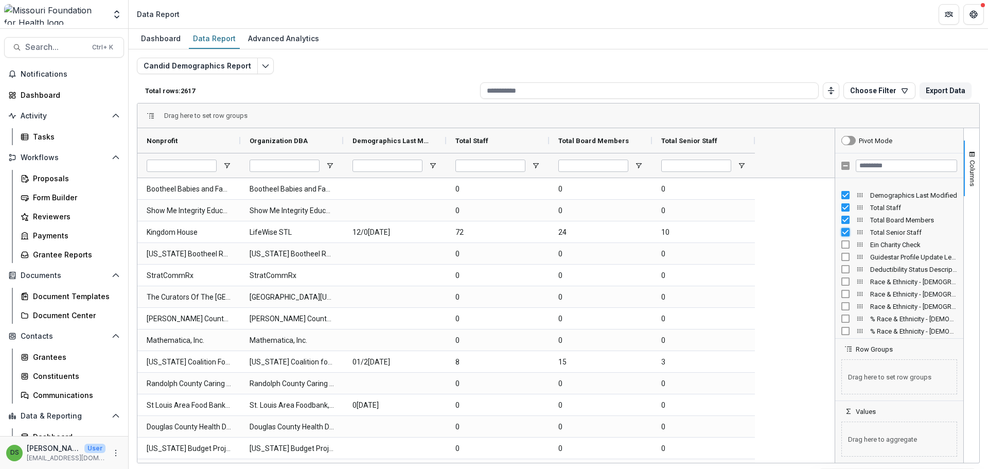
scroll to position [412, 0]
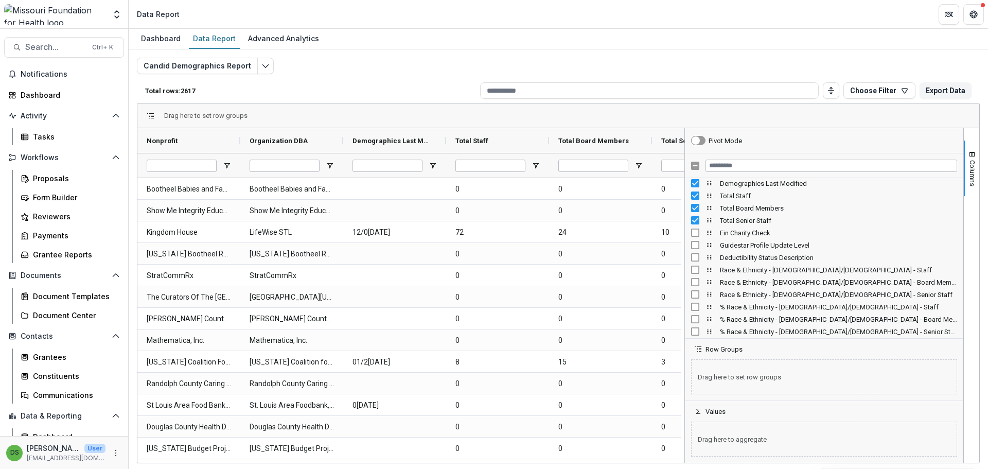
drag, startPoint x: 835, startPoint y: 310, endPoint x: 652, endPoint y: 309, distance: 183.2
click at [685, 309] on div at bounding box center [685, 295] width 3 height 335
click at [694, 224] on div "Total Senior Staff" at bounding box center [824, 220] width 266 height 12
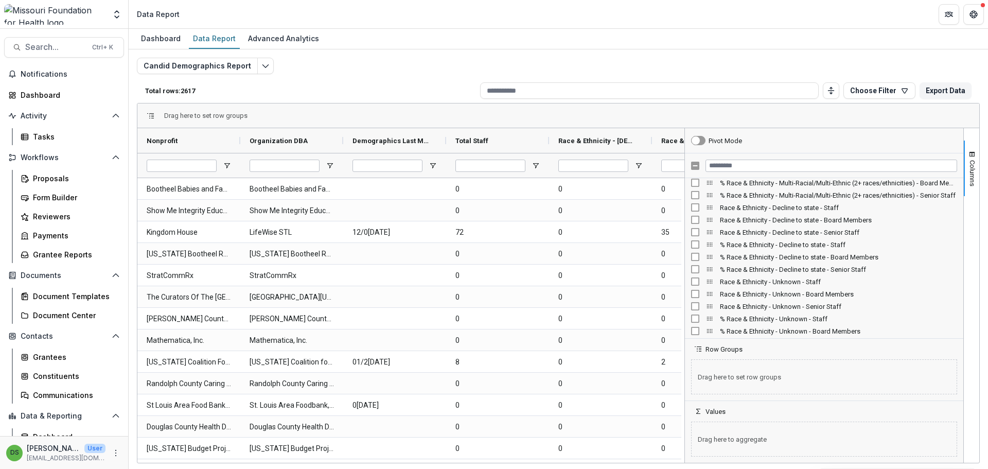
scroll to position [927, 0]
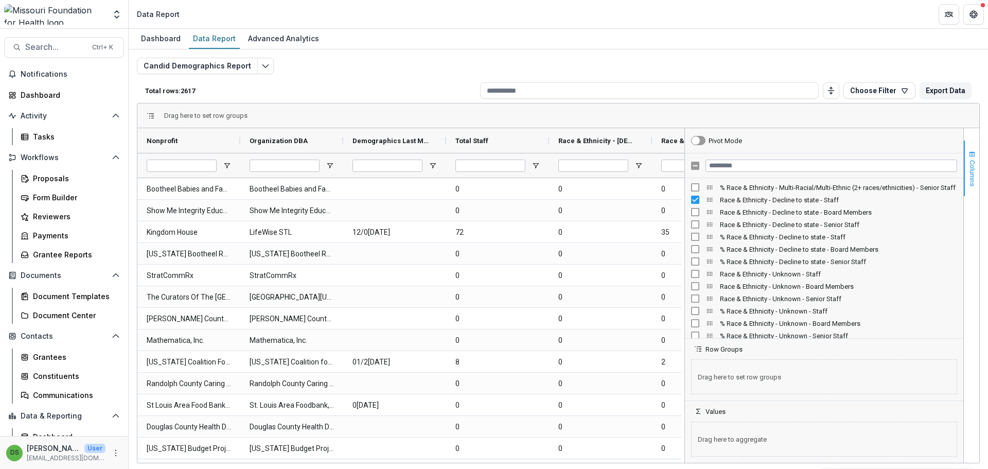
click at [972, 158] on span "button" at bounding box center [972, 154] width 8 height 8
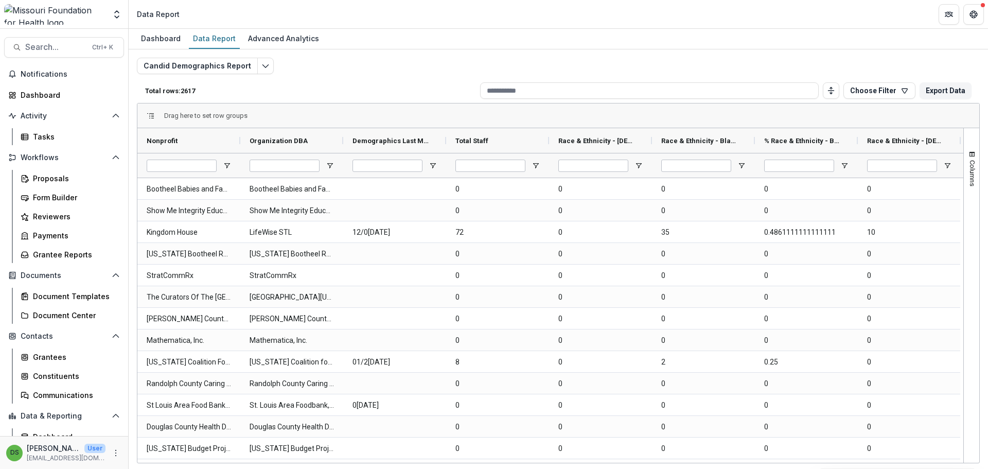
drag, startPoint x: 972, startPoint y: 158, endPoint x: 575, endPoint y: 201, distance: 399.3
click at [575, 201] on Staff-1573 "0" at bounding box center [600, 210] width 84 height 21
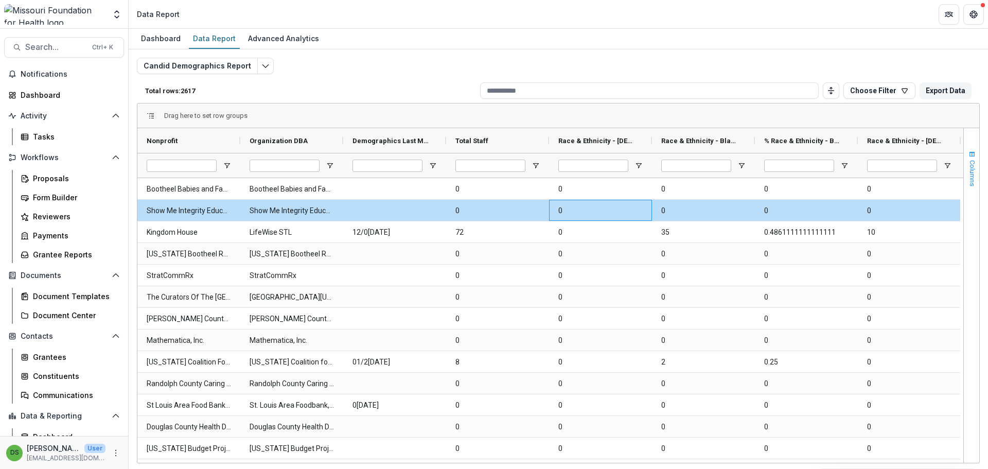
click at [971, 156] on span "button" at bounding box center [972, 154] width 8 height 8
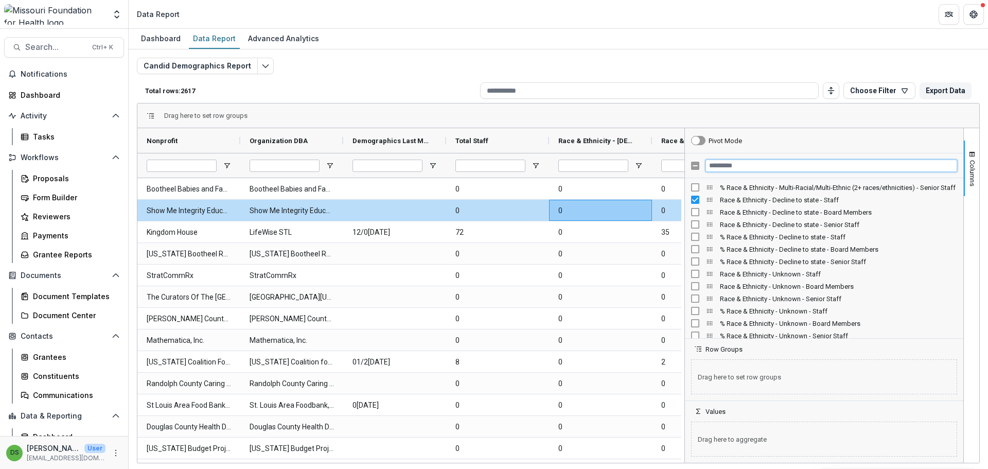
click at [812, 166] on input "Filter Columns Input" at bounding box center [832, 166] width 252 height 12
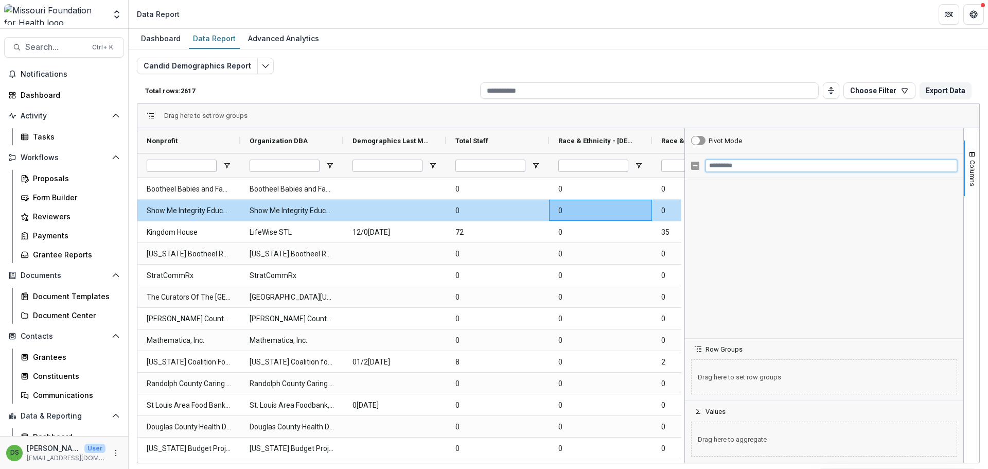
scroll to position [0, 0]
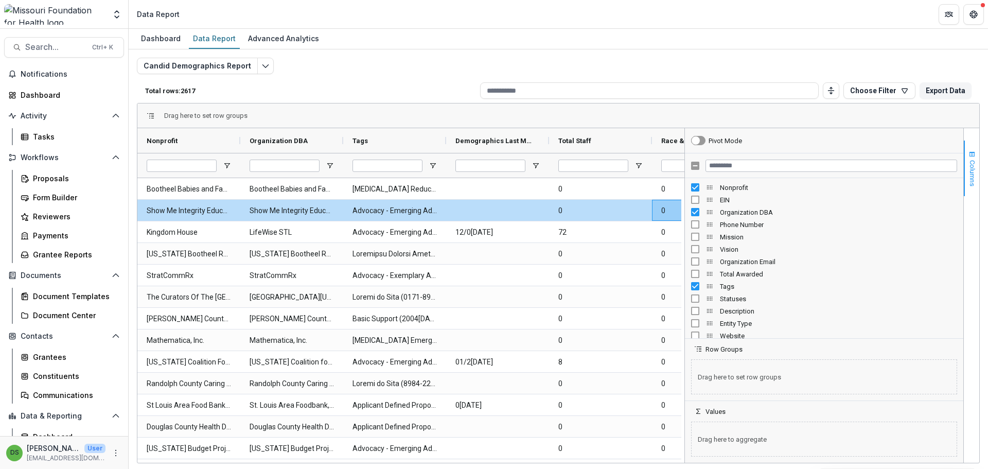
click at [969, 149] on button "Columns" at bounding box center [971, 169] width 15 height 56
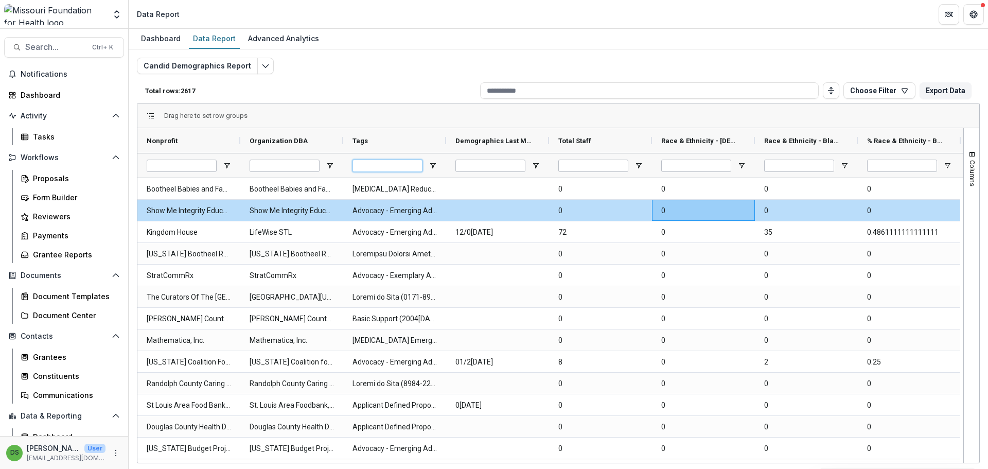
click at [406, 168] on input "Tags Filter Input" at bounding box center [388, 166] width 70 height 12
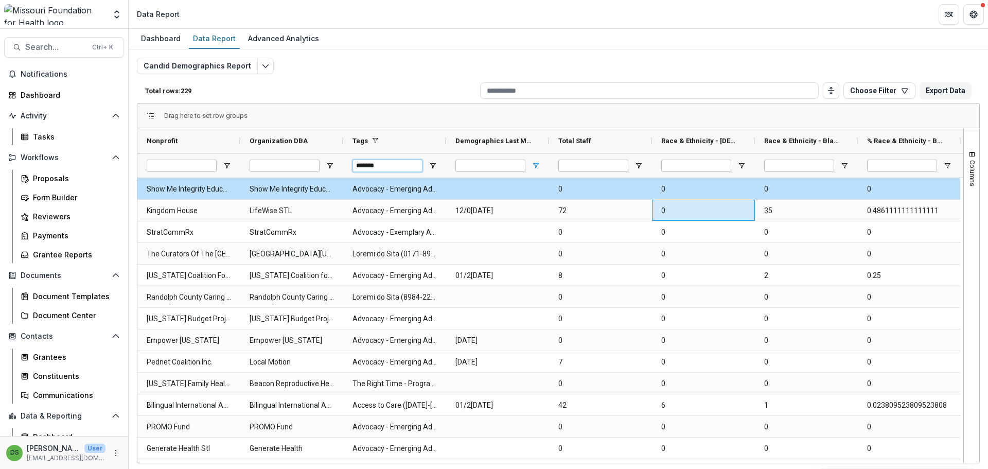
type input "*******"
click at [539, 166] on span "Open Filter Menu" at bounding box center [536, 166] width 8 height 8
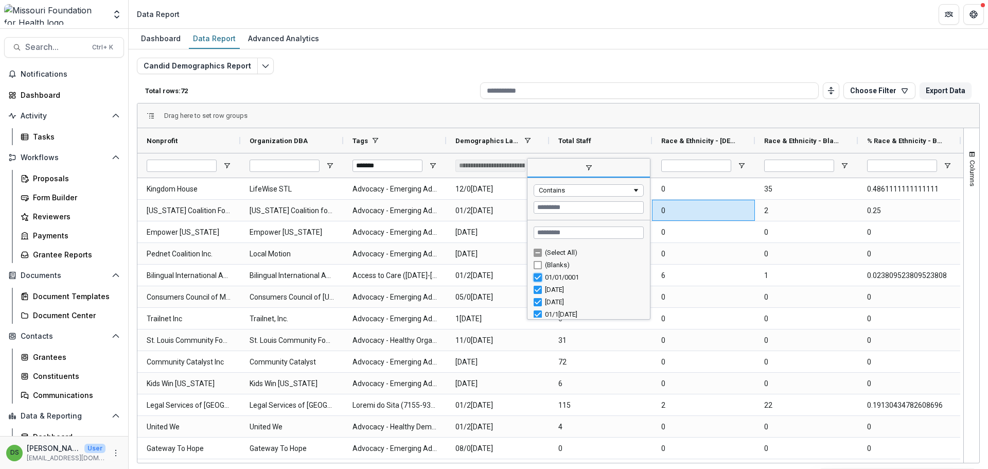
type input "**********"
click at [646, 58] on div "Candid Demographics Report Total rows: 71 Choose Filter Personal Filters Team F…" at bounding box center [558, 248] width 843 height 381
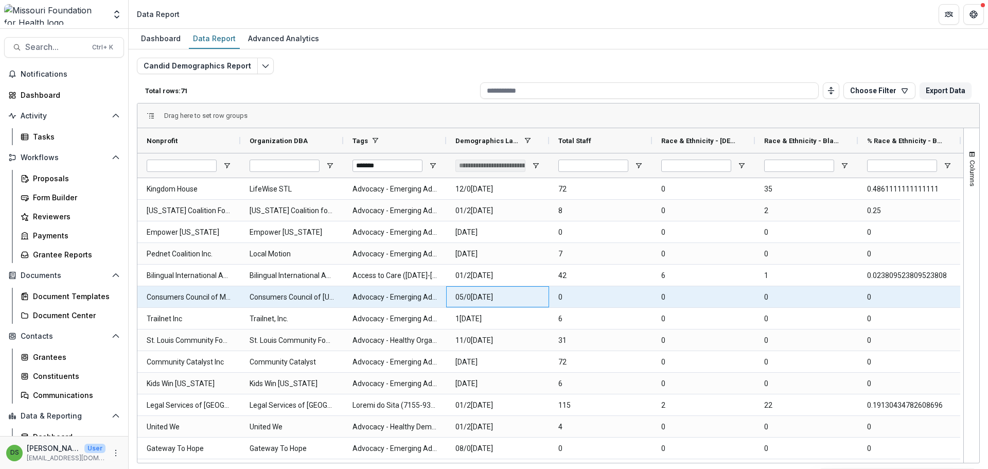
click at [491, 302] on Modified-2601 "05/0[DATE]" at bounding box center [498, 297] width 84 height 21
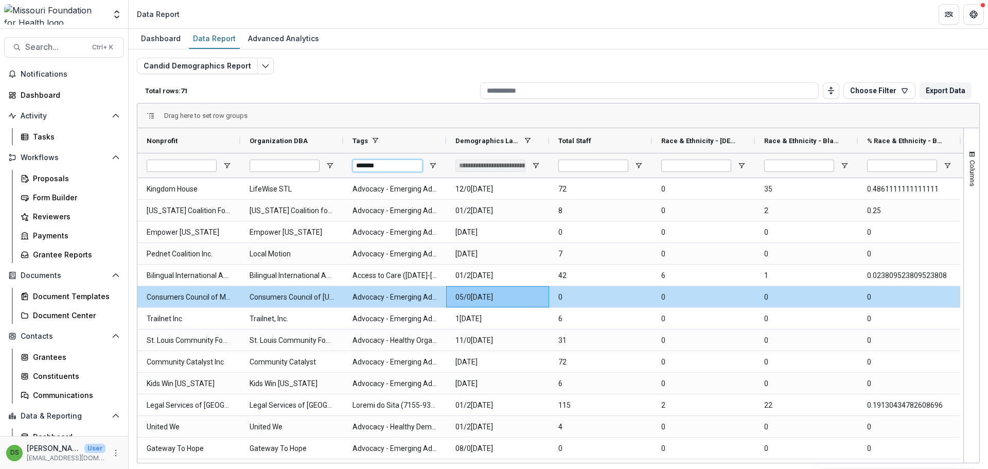
drag, startPoint x: 396, startPoint y: 165, endPoint x: 338, endPoint y: 167, distance: 58.7
click at [338, 167] on div "**********" at bounding box center [806, 165] width 1338 height 25
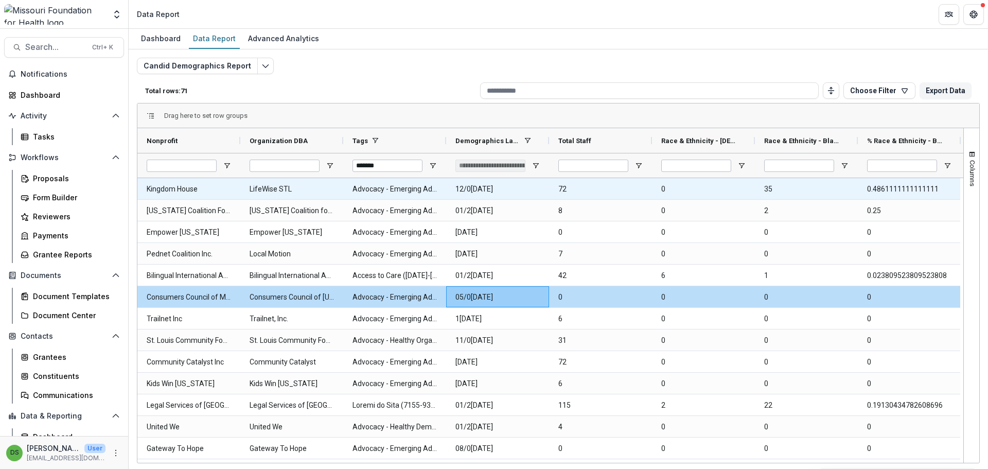
click at [200, 186] on Nonprofit-1430 "Kingdom House" at bounding box center [189, 189] width 84 height 21
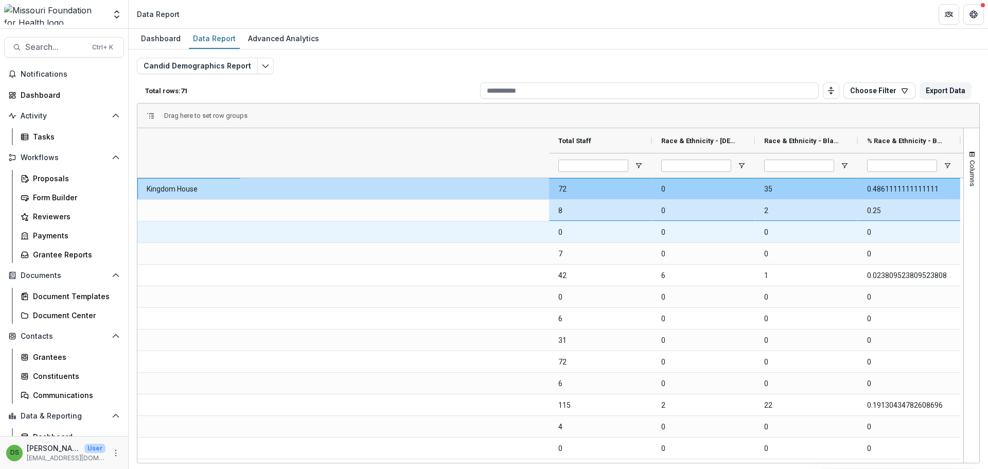
scroll to position [0, 515]
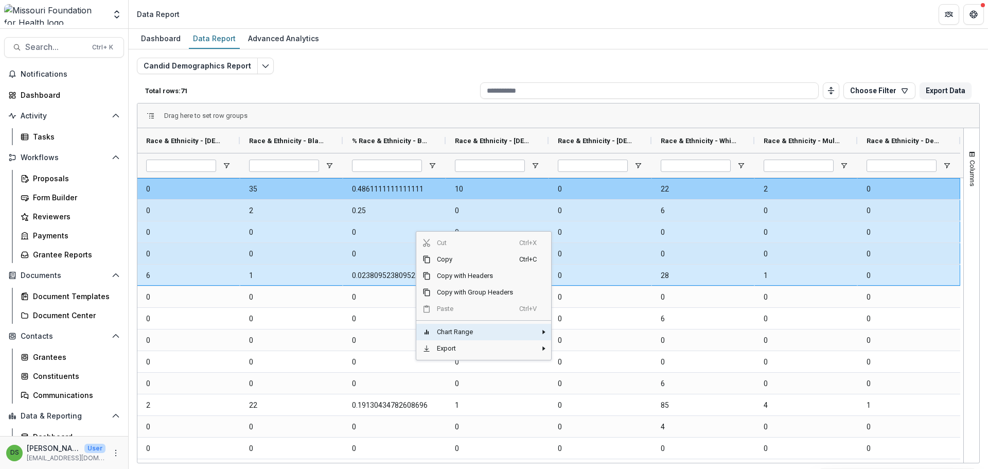
click at [444, 328] on span "Chart Range" at bounding box center [475, 332] width 89 height 16
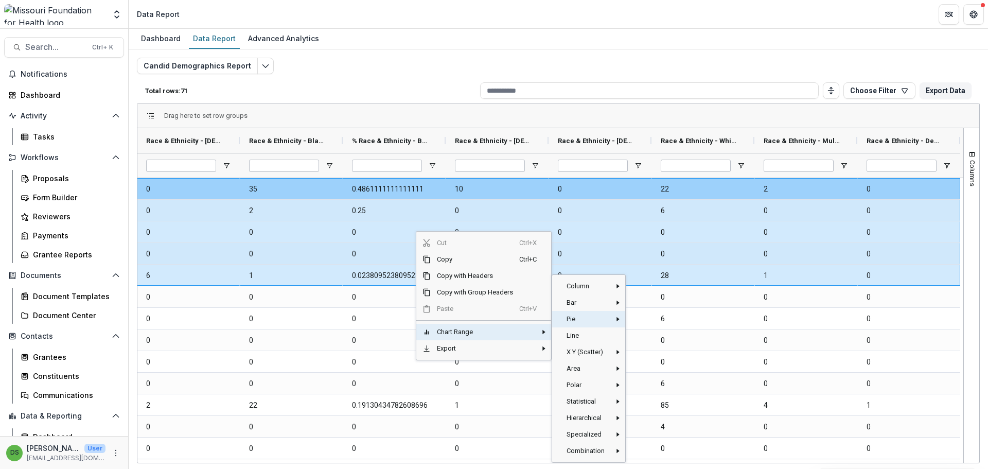
click at [566, 319] on span "Pie" at bounding box center [586, 319] width 50 height 16
click at [648, 319] on span "Pie‎" at bounding box center [648, 323] width 30 height 16
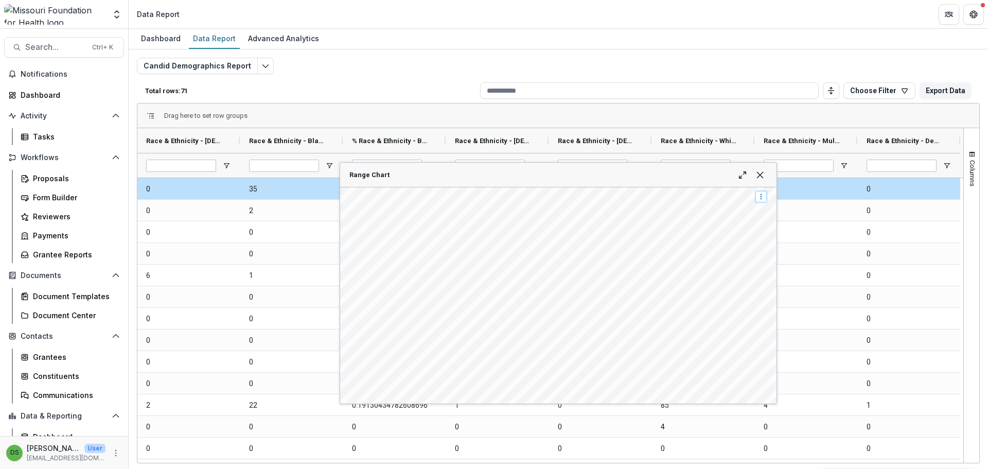
click at [761, 197] on span "Range Chart" at bounding box center [761, 197] width 8 height 8
click at [786, 216] on span "Edit Chart" at bounding box center [804, 214] width 69 height 16
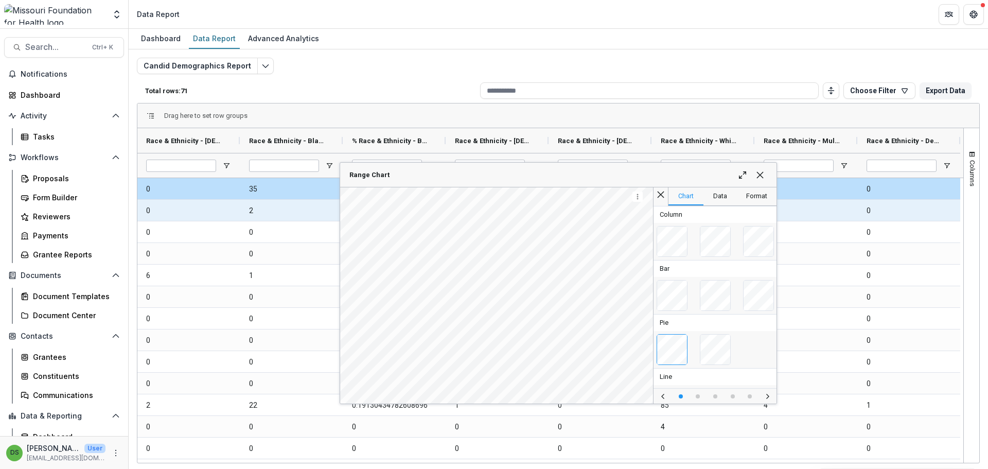
scroll to position [108, 0]
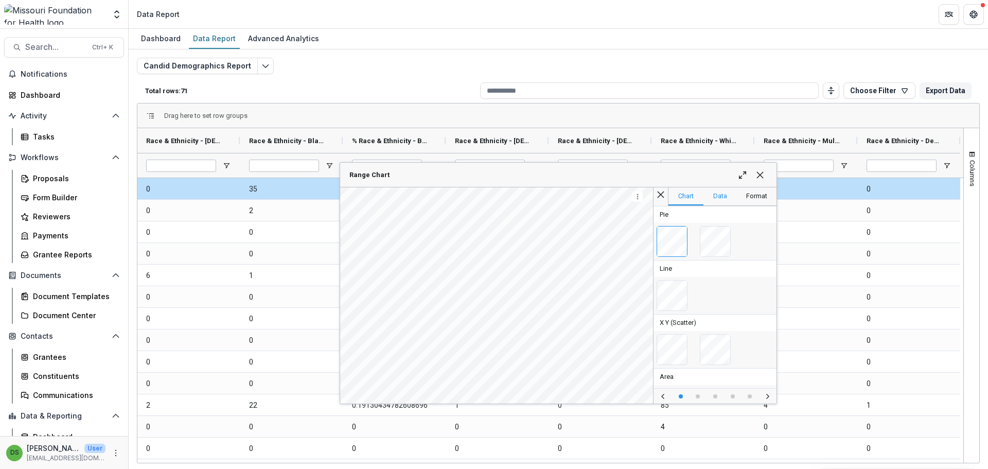
click at [725, 201] on span "Data" at bounding box center [720, 196] width 33 height 18
click at [719, 229] on div "Nonprofit Aggregate" at bounding box center [716, 243] width 124 height 40
click at [720, 232] on div "Drag here to set row groups Drag here to set column labels Total Staff Race & E…" at bounding box center [558, 283] width 843 height 360
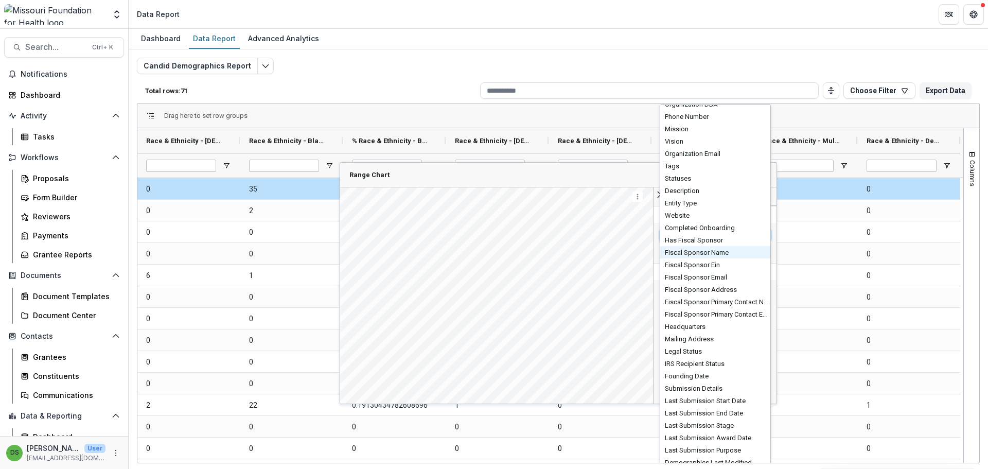
scroll to position [85, 0]
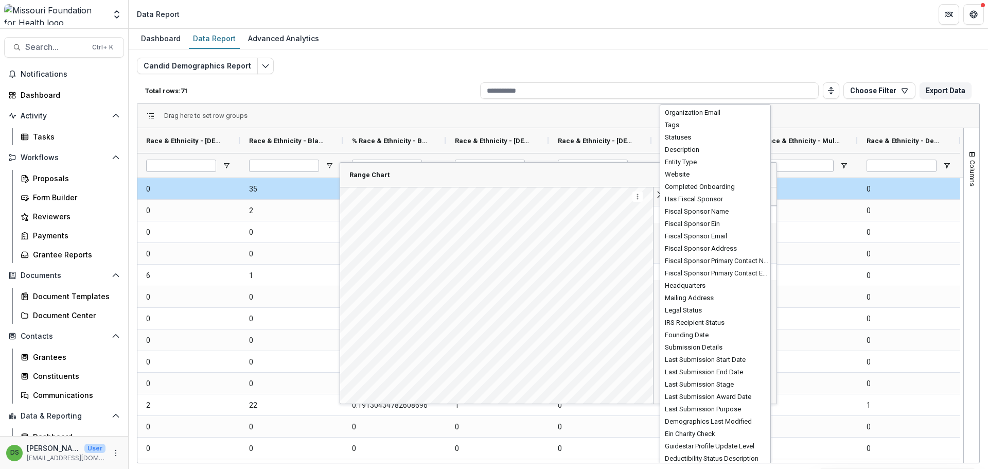
click at [679, 77] on div "Candid Demographics Report Total rows: 71 Choose Filter Personal Filters Team F…" at bounding box center [558, 248] width 843 height 381
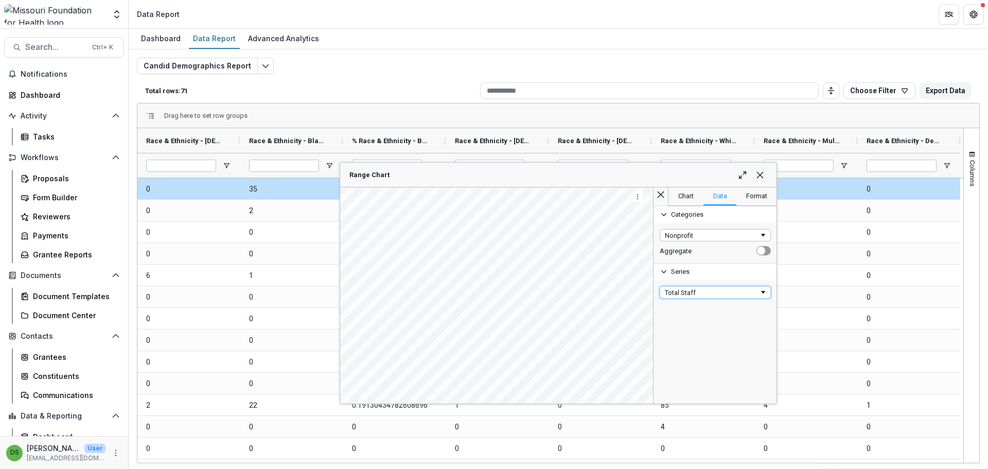
click at [718, 293] on div "Drag here to set row groups Drag here to set column labels Total Staff Race & E…" at bounding box center [558, 283] width 843 height 360
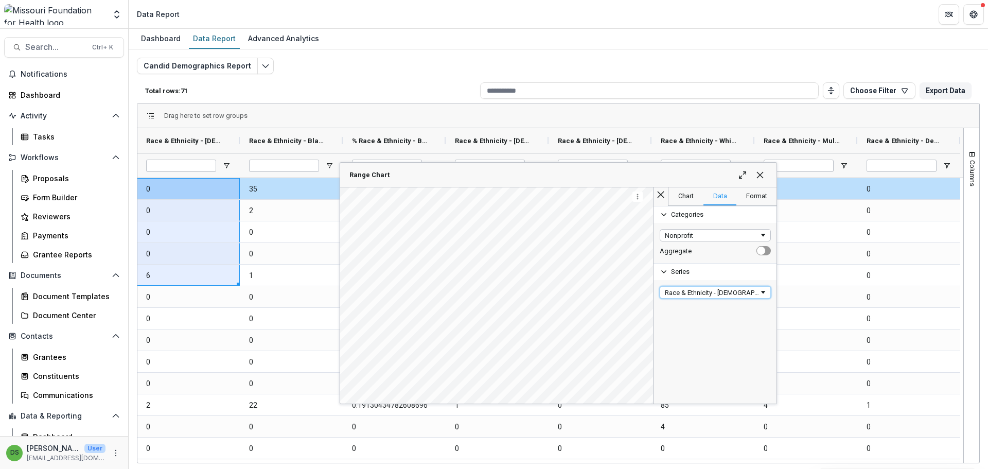
click at [700, 291] on div "Drag here to set row groups Drag here to set column labels Total Staff Race & E…" at bounding box center [558, 283] width 843 height 360
click at [738, 292] on div "Drag here to set row groups Drag here to set column labels Total Staff Race & E…" at bounding box center [558, 283] width 843 height 360
click at [758, 201] on span "Format" at bounding box center [757, 196] width 41 height 18
click at [706, 217] on div "Chart" at bounding box center [716, 214] width 124 height 17
click at [699, 216] on div "Chart" at bounding box center [716, 214] width 124 height 17
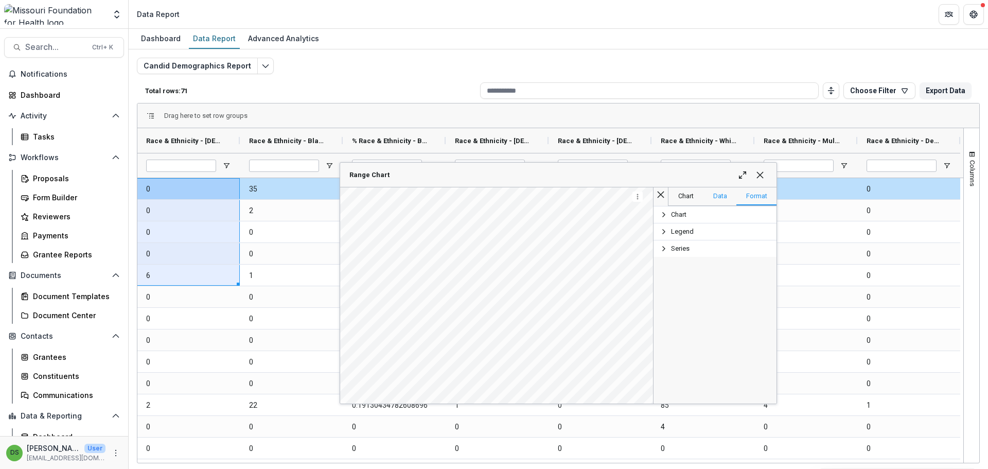
click at [714, 196] on div "Data" at bounding box center [720, 196] width 14 height 8
click at [756, 178] on span "Range Chart" at bounding box center [760, 175] width 8 height 8
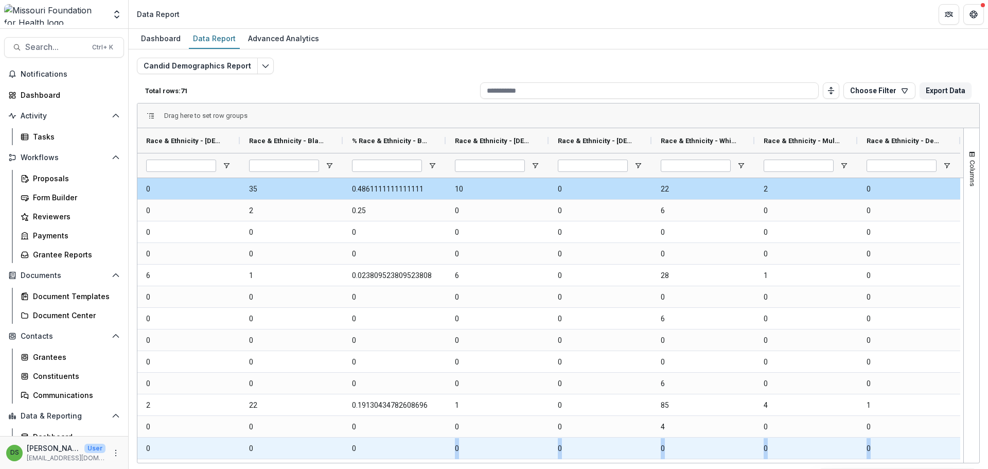
drag, startPoint x: 699, startPoint y: 463, endPoint x: 447, endPoint y: 456, distance: 251.3
click at [447, 456] on div "Drag here to set row groups Drag here to set column labels Total Staff Race & E…" at bounding box center [558, 283] width 843 height 360
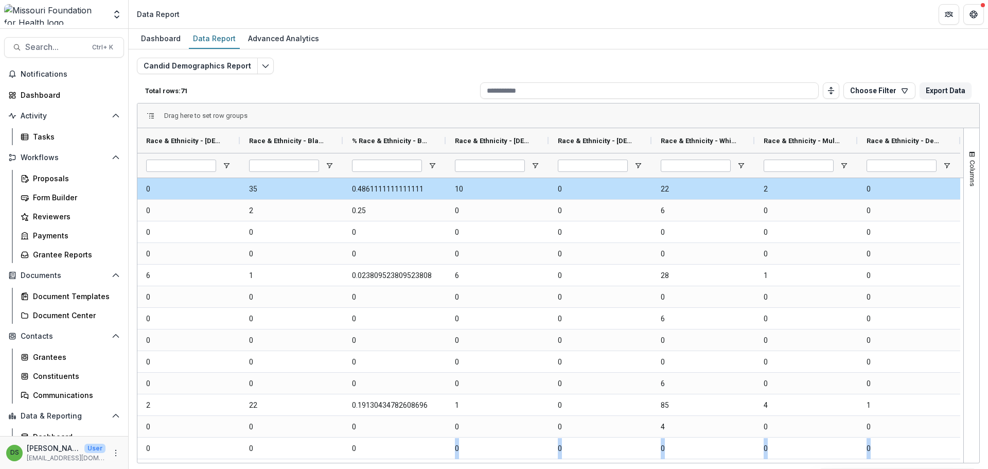
click at [213, 465] on div "Dashboard Data Report Advanced Analytics Candid Demographics Report Total rows:…" at bounding box center [559, 249] width 860 height 440
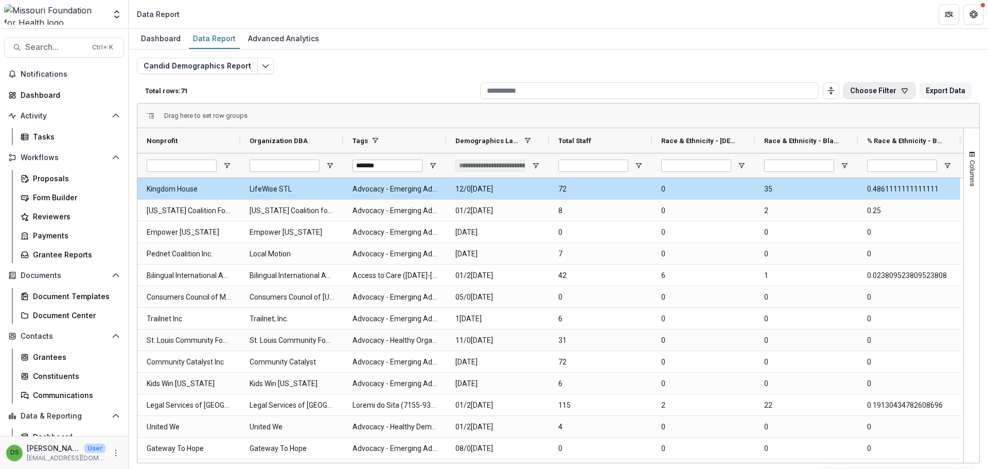
click at [874, 96] on button "Choose Filter" at bounding box center [880, 90] width 72 height 16
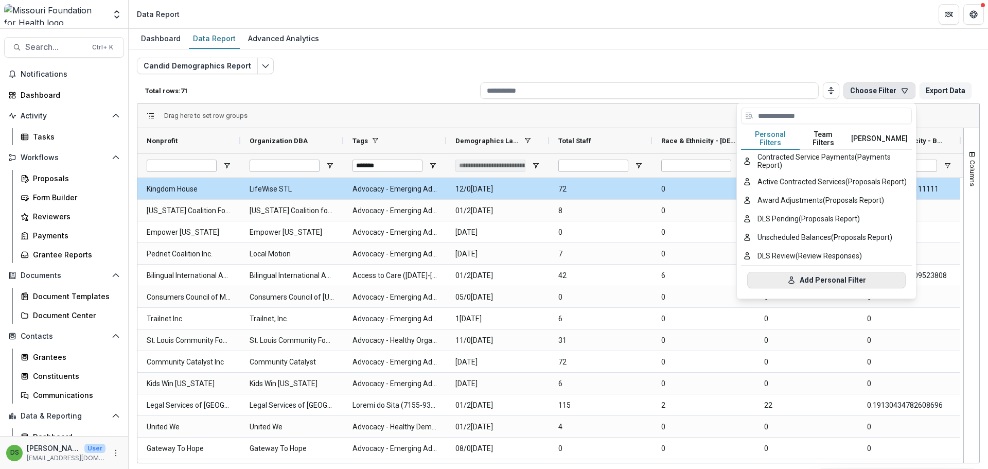
click at [816, 272] on button "Add Personal Filter" at bounding box center [826, 280] width 159 height 16
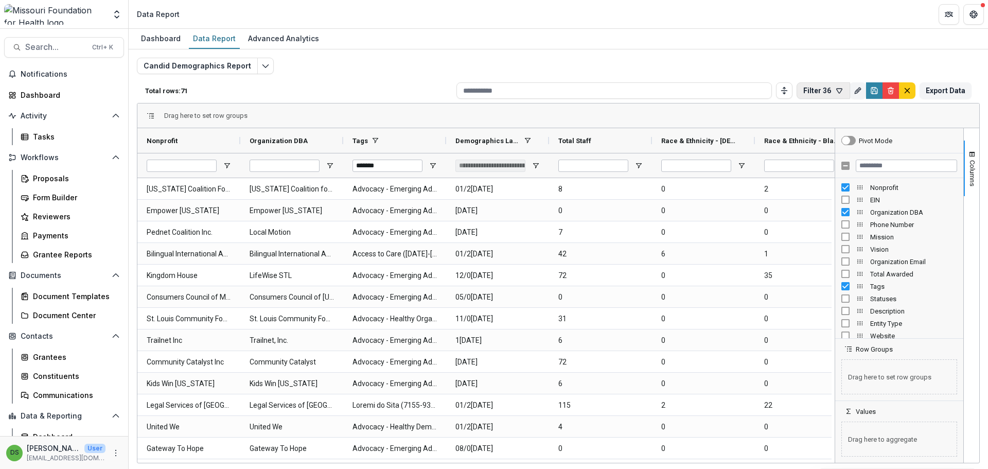
click at [834, 93] on button "Filter 36" at bounding box center [824, 90] width 54 height 16
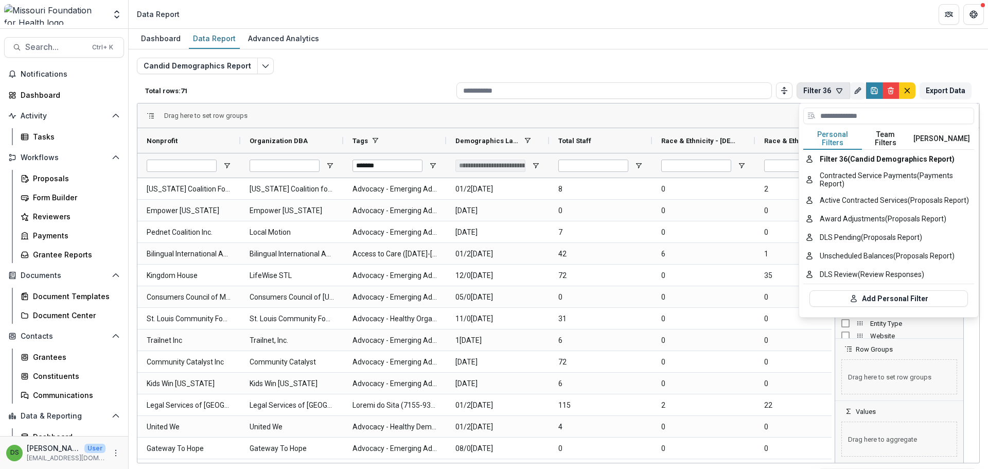
click at [834, 94] on button "Filter 36" at bounding box center [824, 90] width 54 height 16
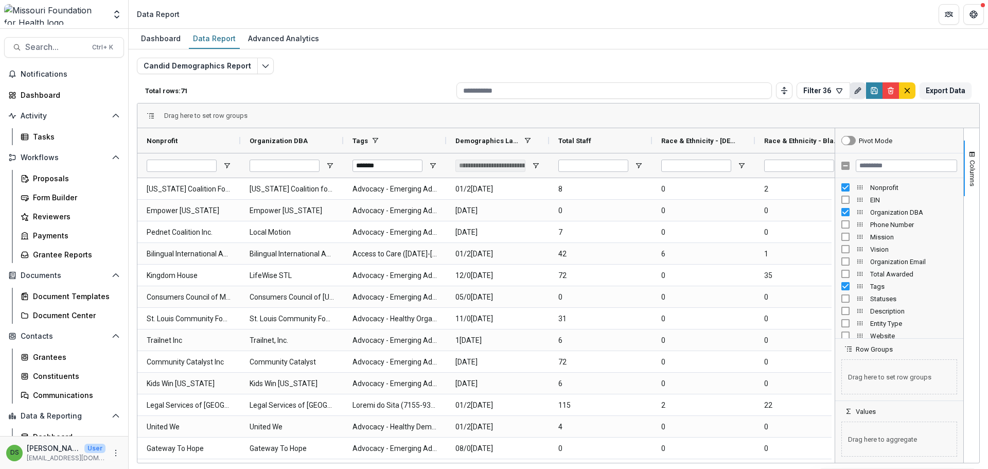
click at [861, 91] on icon "Rename" at bounding box center [858, 90] width 8 height 8
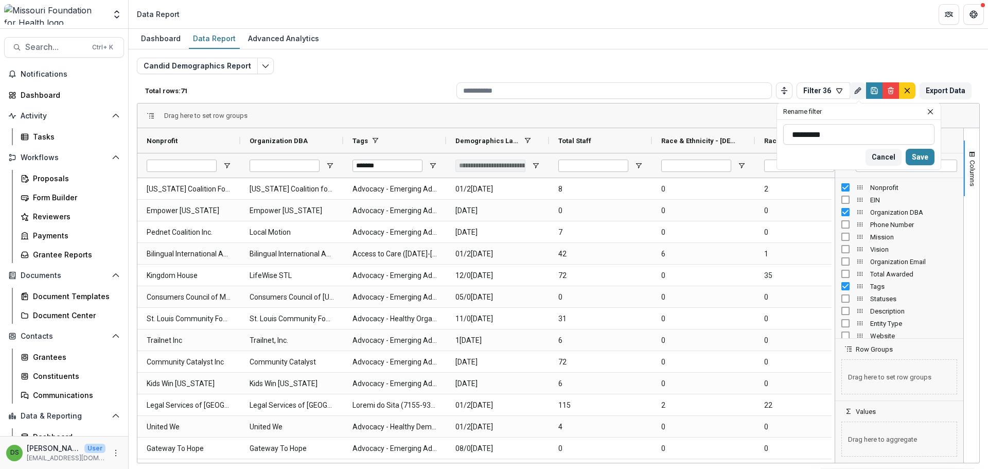
drag, startPoint x: 826, startPoint y: 137, endPoint x: 794, endPoint y: 139, distance: 32.0
click at [794, 139] on input at bounding box center [858, 134] width 151 height 21
type input "**********"
click at [924, 150] on button "Save" at bounding box center [920, 157] width 29 height 16
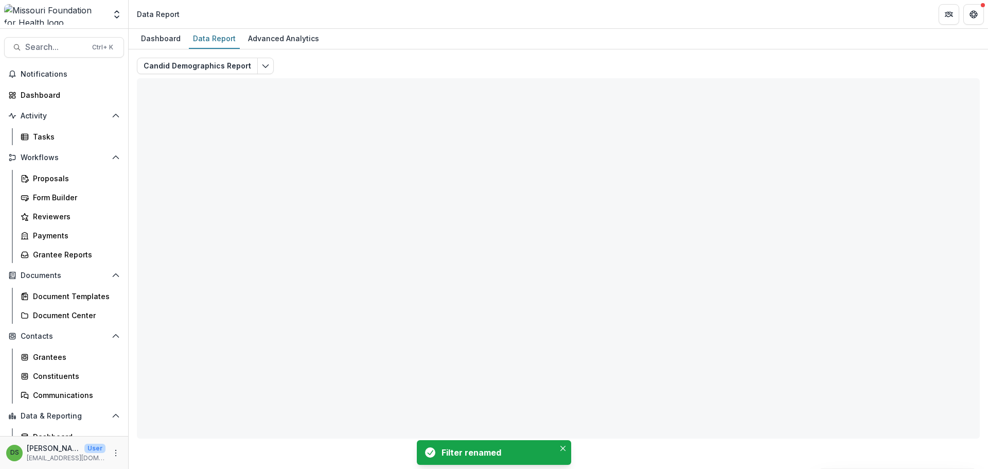
click at [789, 45] on div "Dashboard Data Report Advanced Analytics" at bounding box center [559, 39] width 860 height 21
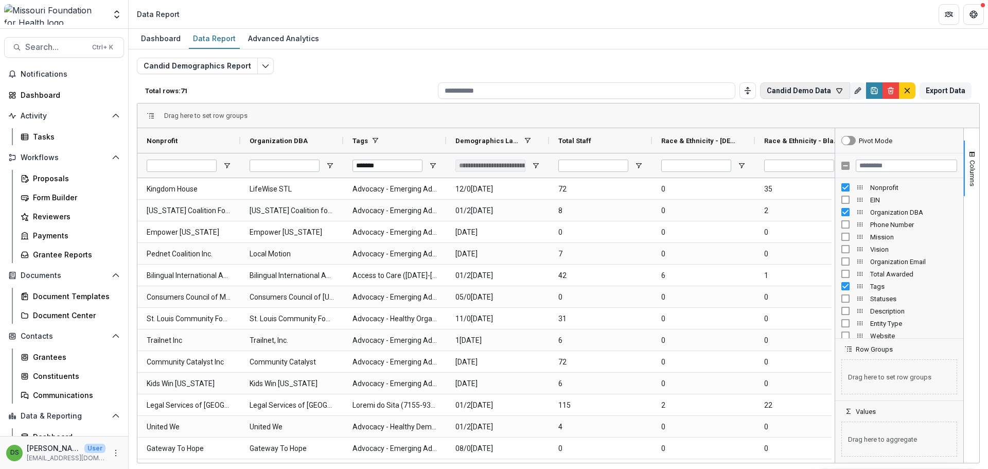
click at [802, 94] on button "Candid Demo Data" at bounding box center [805, 90] width 90 height 16
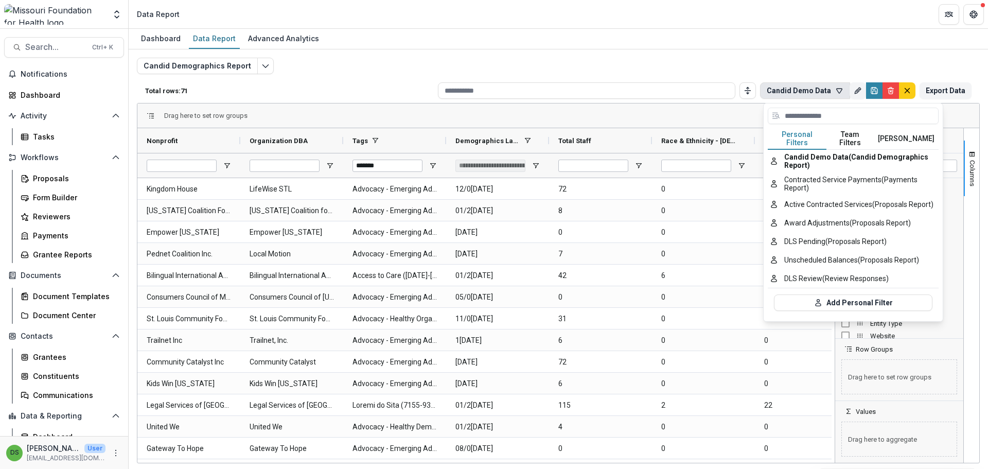
click at [841, 134] on button "Team Filters" at bounding box center [850, 139] width 47 height 22
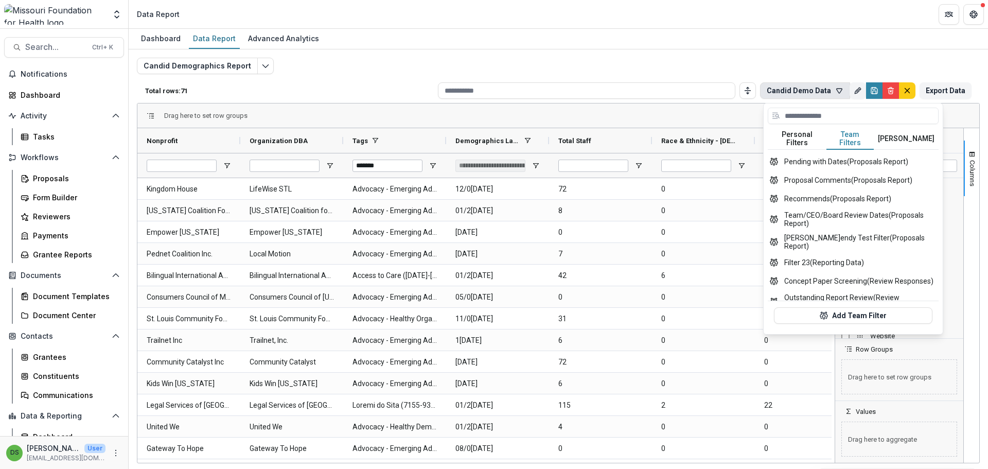
scroll to position [420, 0]
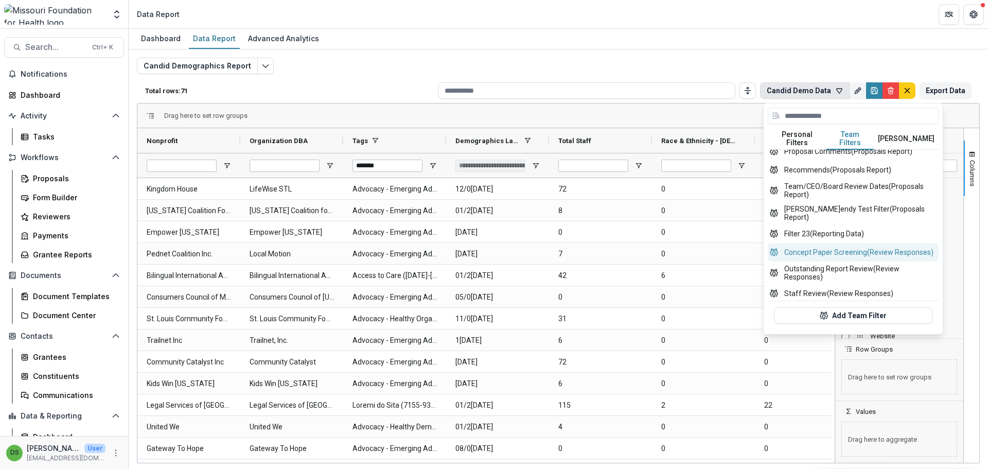
click at [826, 246] on button "Concept Paper Screening (Review Responses)" at bounding box center [853, 252] width 171 height 19
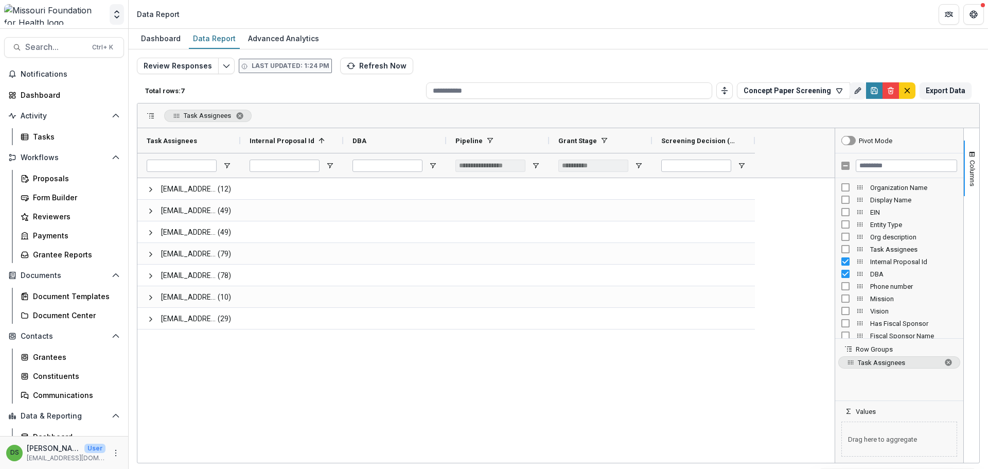
click at [118, 10] on icon "Open entity switcher" at bounding box center [117, 14] width 10 height 10
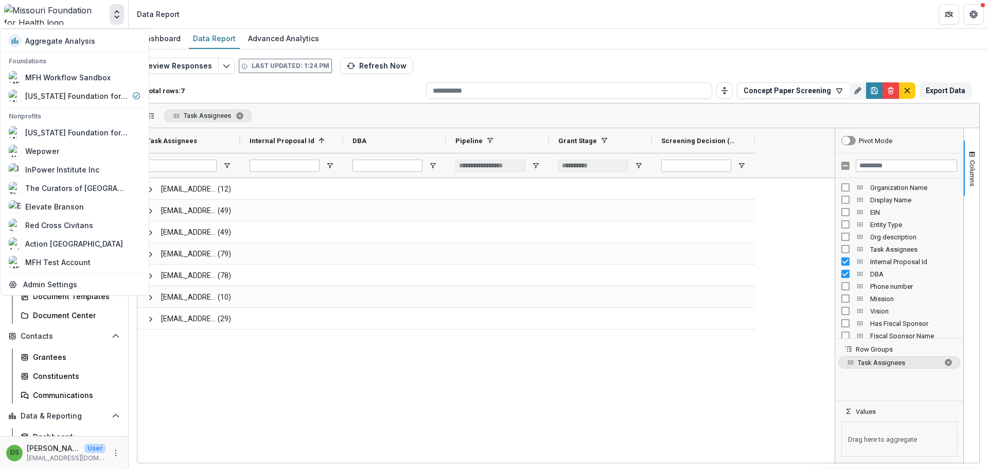
click at [116, 19] on icon "Open entity switcher" at bounding box center [117, 14] width 10 height 10
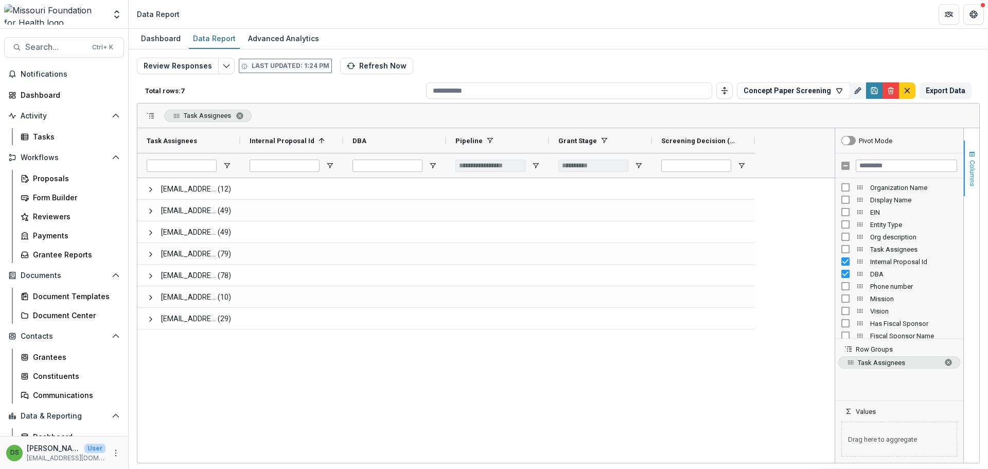
click at [974, 157] on span "button" at bounding box center [972, 154] width 8 height 8
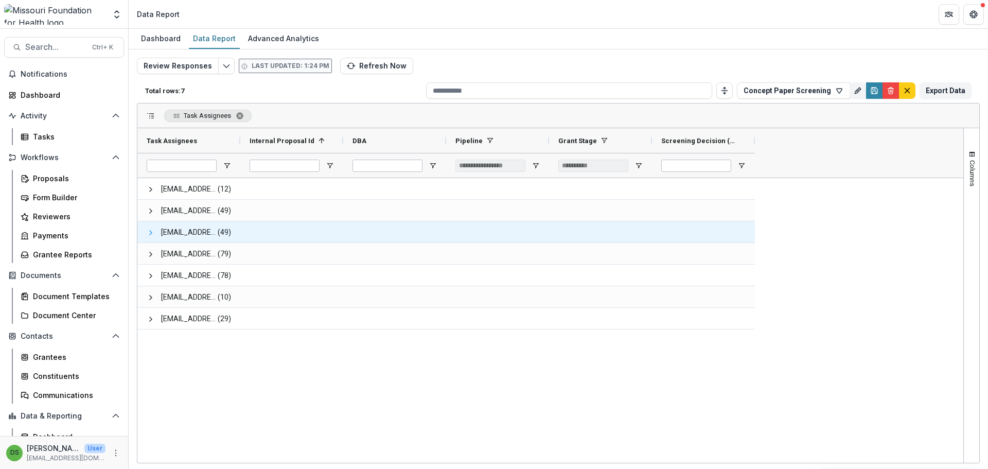
click at [153, 233] on span at bounding box center [151, 233] width 8 height 8
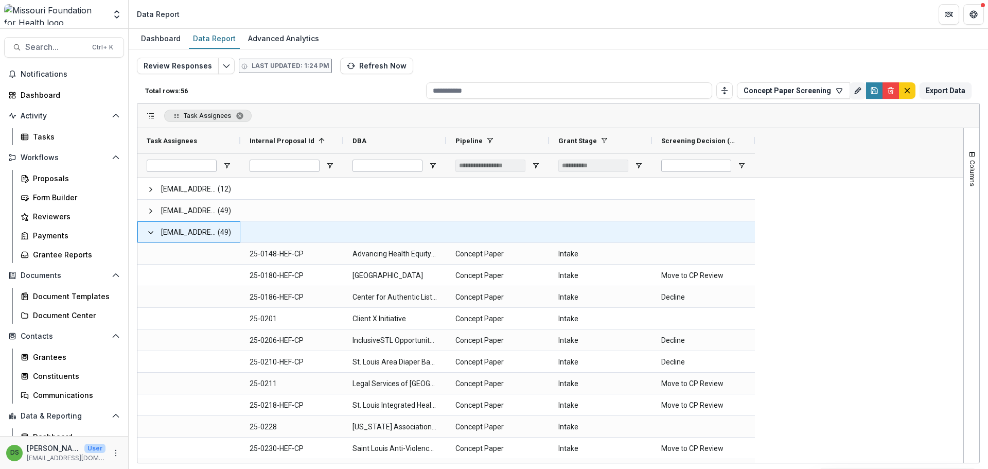
click at [153, 233] on span at bounding box center [151, 233] width 8 height 8
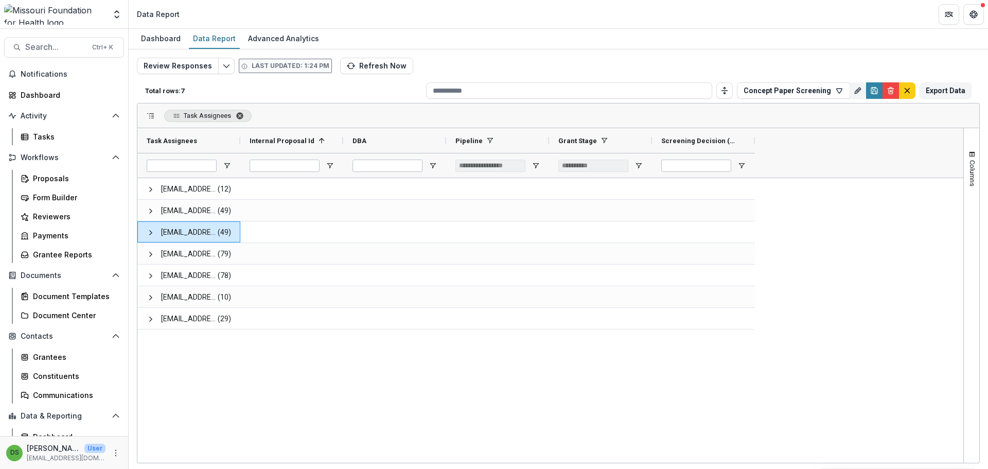
click at [236, 116] on span "Task Assignees. Press ENTER to sort. Press DELETE to remove" at bounding box center [240, 116] width 8 height 8
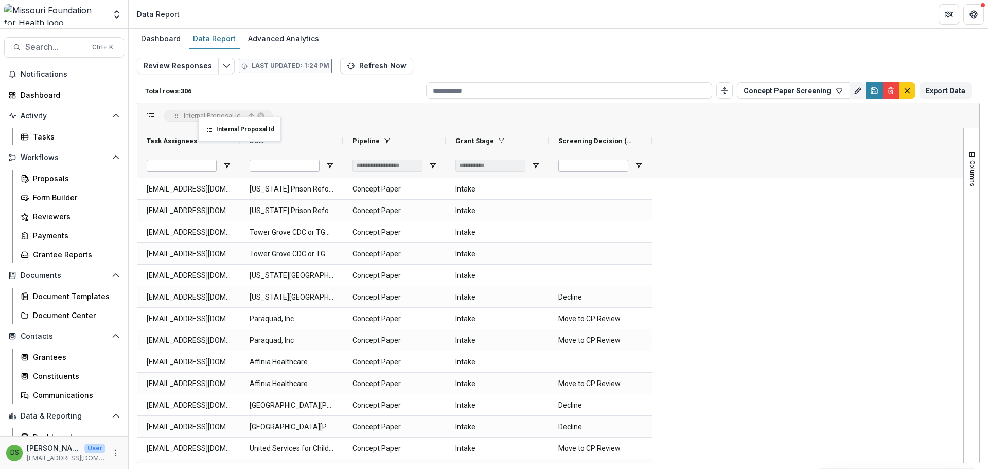
drag, startPoint x: 276, startPoint y: 144, endPoint x: 206, endPoint y: 124, distance: 73.0
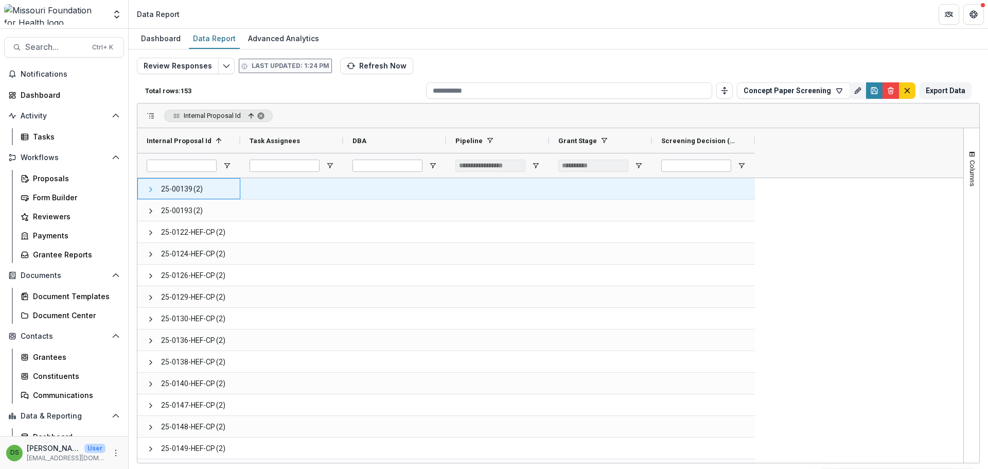
click at [150, 193] on span at bounding box center [151, 189] width 8 height 8
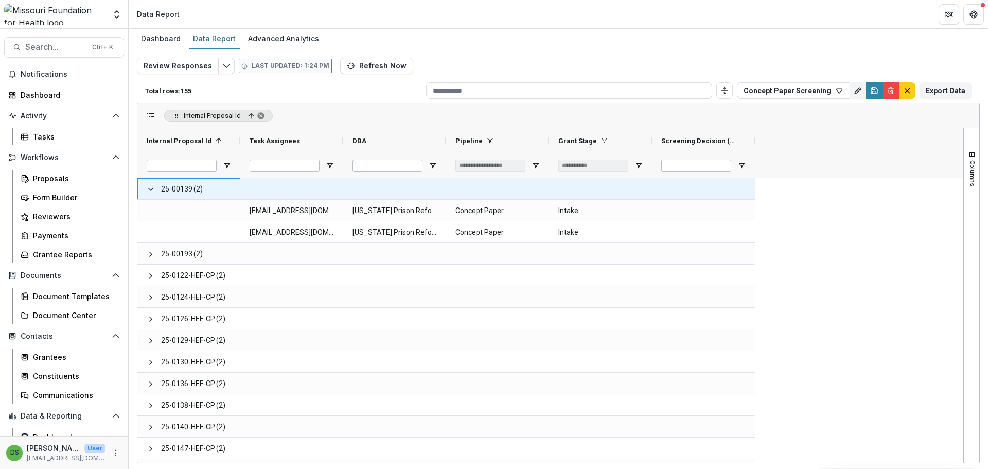
click at [150, 193] on span at bounding box center [151, 189] width 8 height 8
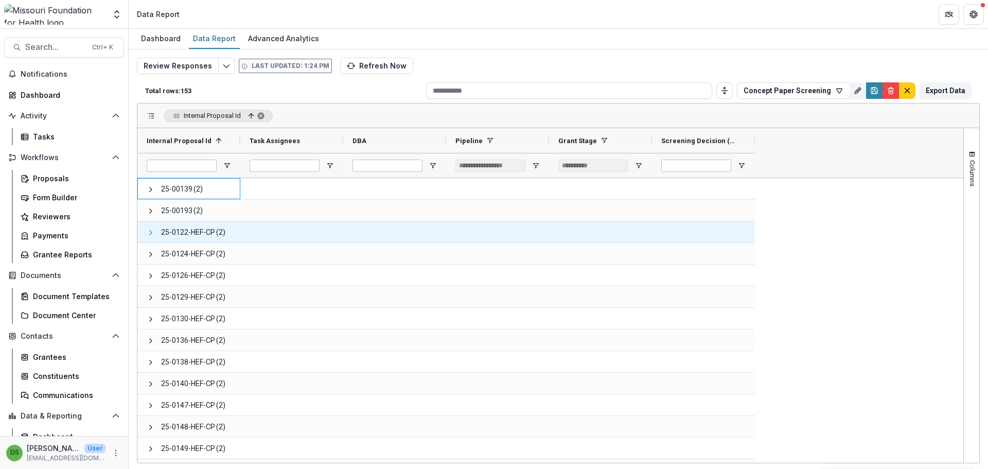
click at [152, 234] on span at bounding box center [151, 233] width 8 height 8
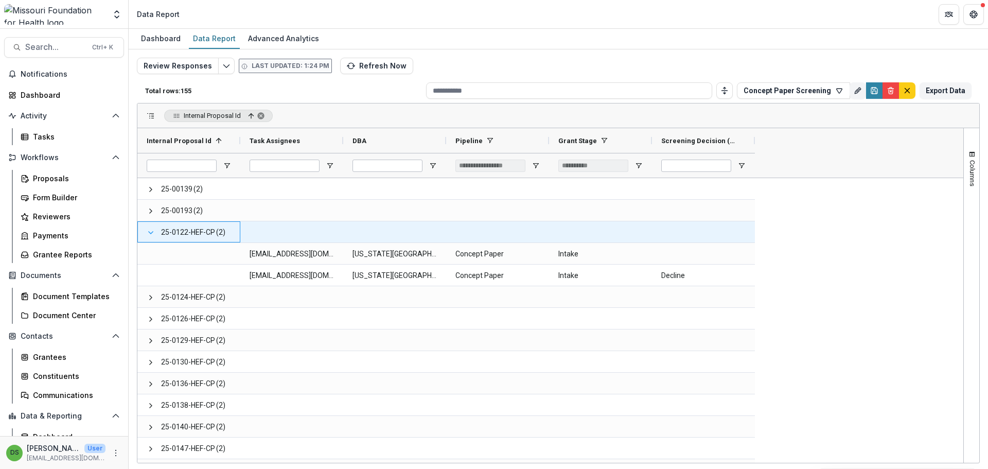
click at [153, 234] on span at bounding box center [151, 233] width 8 height 8
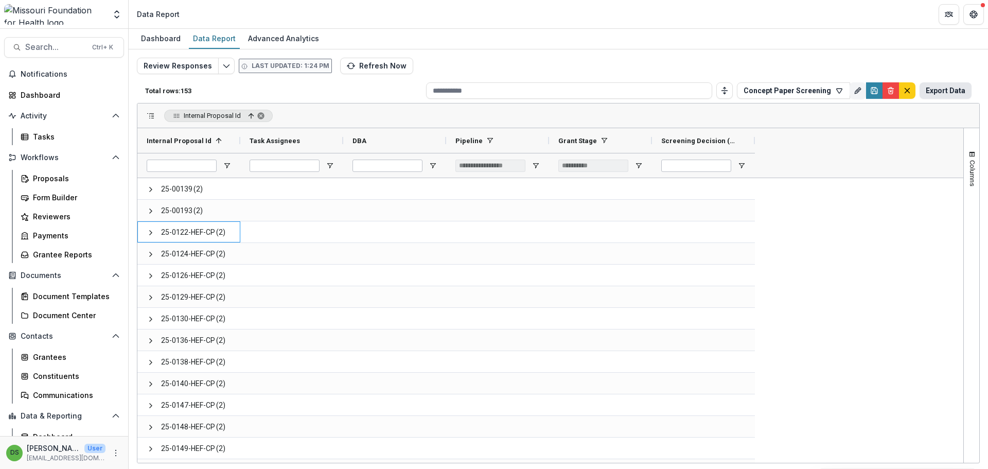
click at [949, 90] on button "Export Data" at bounding box center [946, 90] width 52 height 16
click at [969, 149] on button "Columns" at bounding box center [971, 169] width 15 height 56
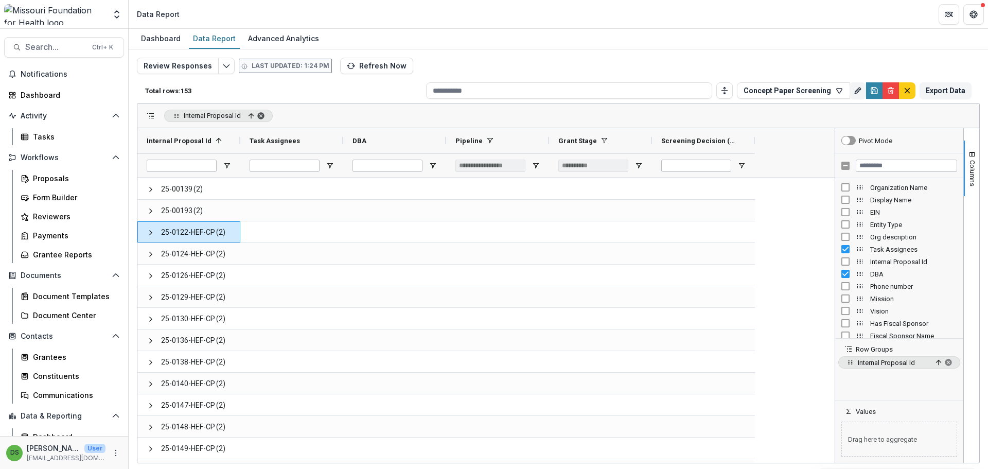
click at [265, 113] on span "Internal Proposal Id, ascending. Press ENTER to sort. Press DELETE to remove" at bounding box center [261, 116] width 8 height 8
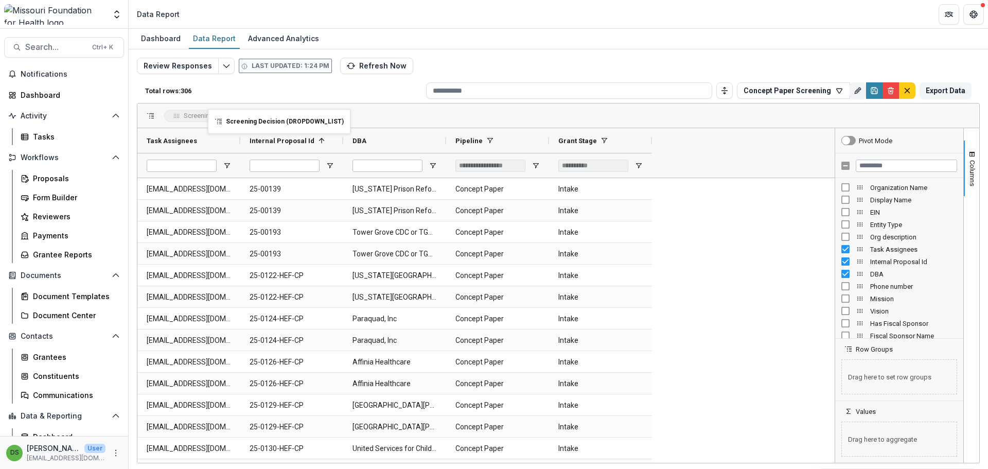
drag, startPoint x: 674, startPoint y: 139, endPoint x: 213, endPoint y: 115, distance: 461.3
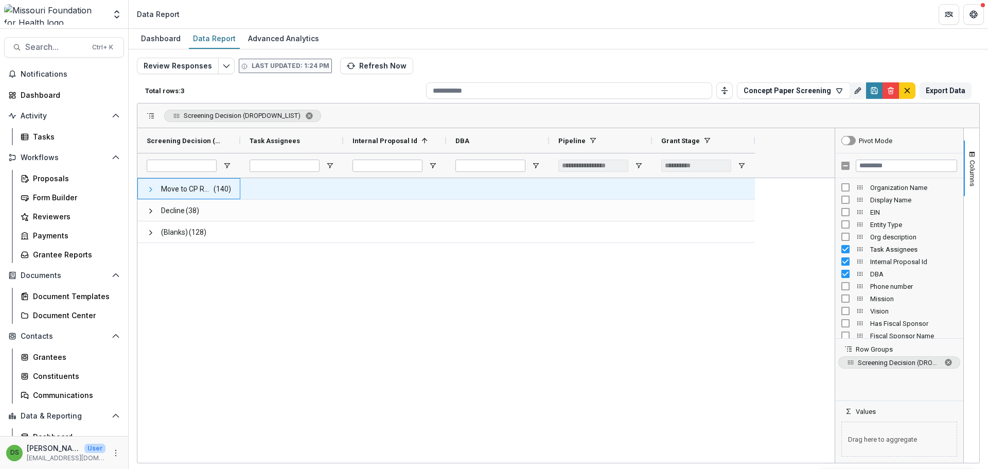
click at [149, 192] on span at bounding box center [151, 189] width 8 height 8
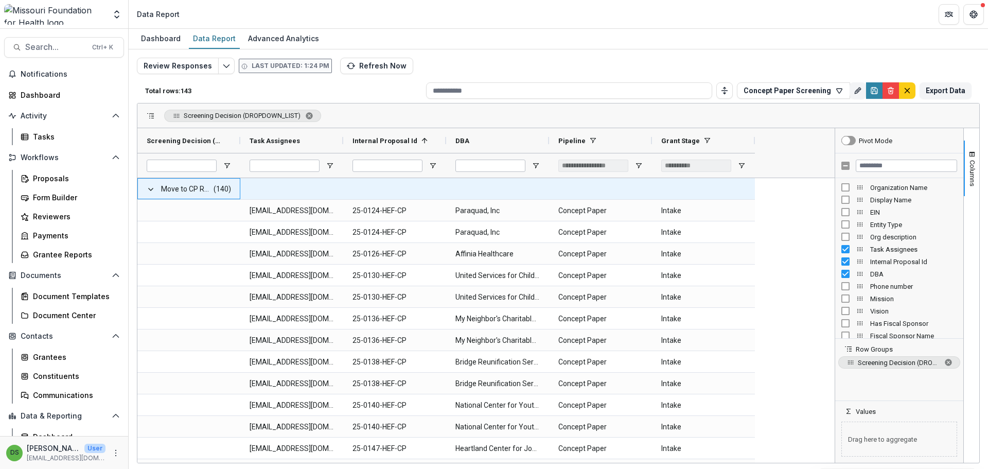
click at [149, 192] on span at bounding box center [151, 189] width 8 height 8
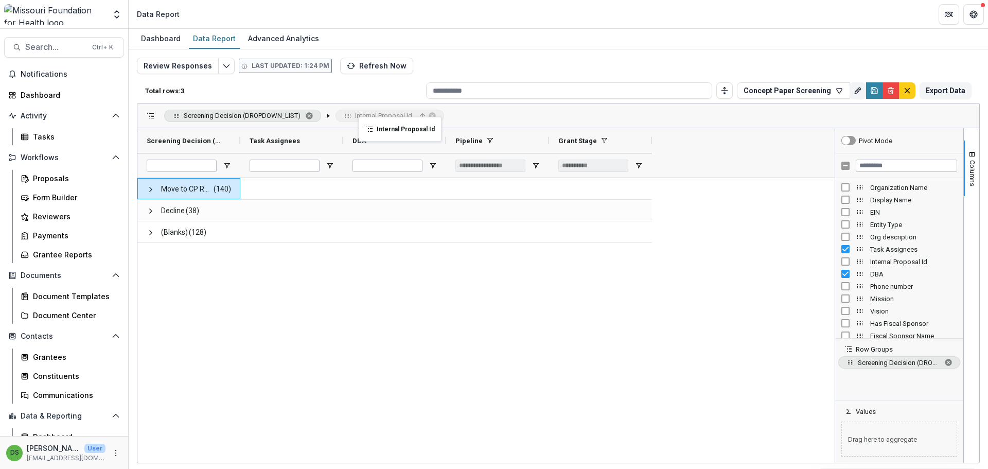
drag, startPoint x: 372, startPoint y: 143, endPoint x: 364, endPoint y: 123, distance: 21.7
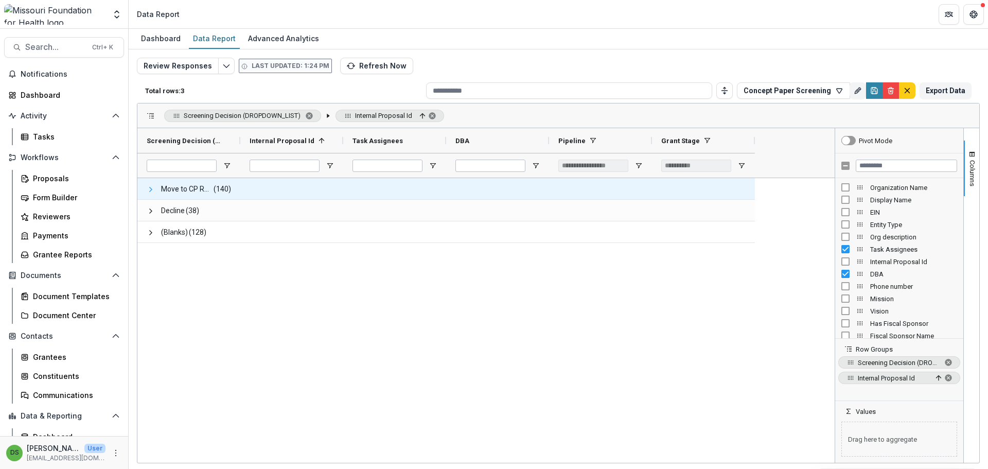
click at [150, 190] on span at bounding box center [151, 189] width 8 height 8
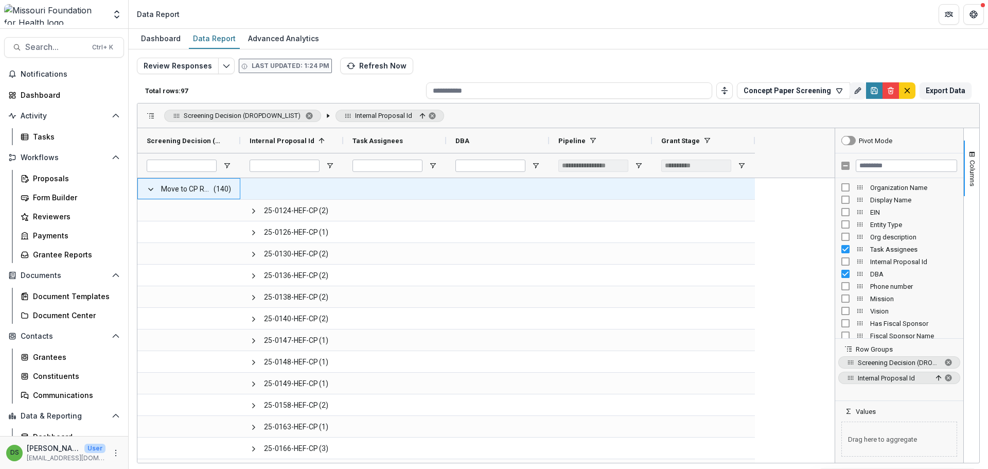
click at [150, 190] on span at bounding box center [151, 189] width 8 height 8
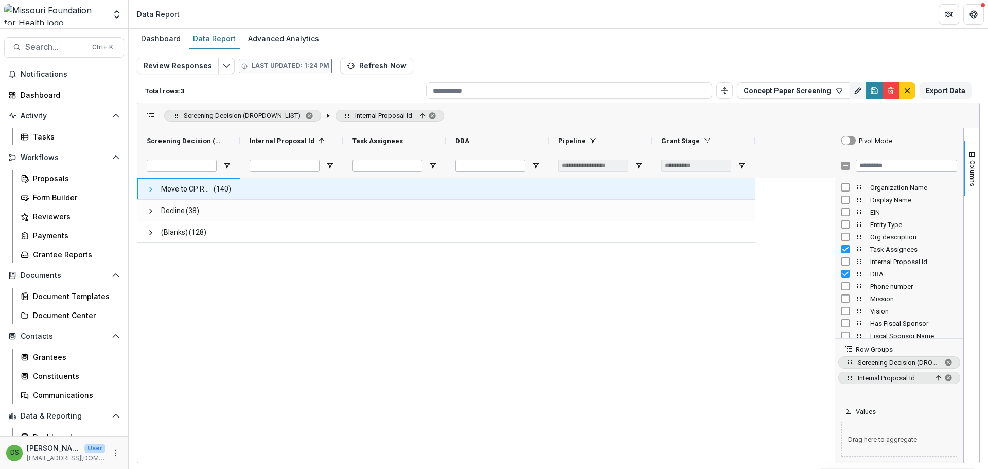
click at [149, 188] on span at bounding box center [151, 189] width 8 height 8
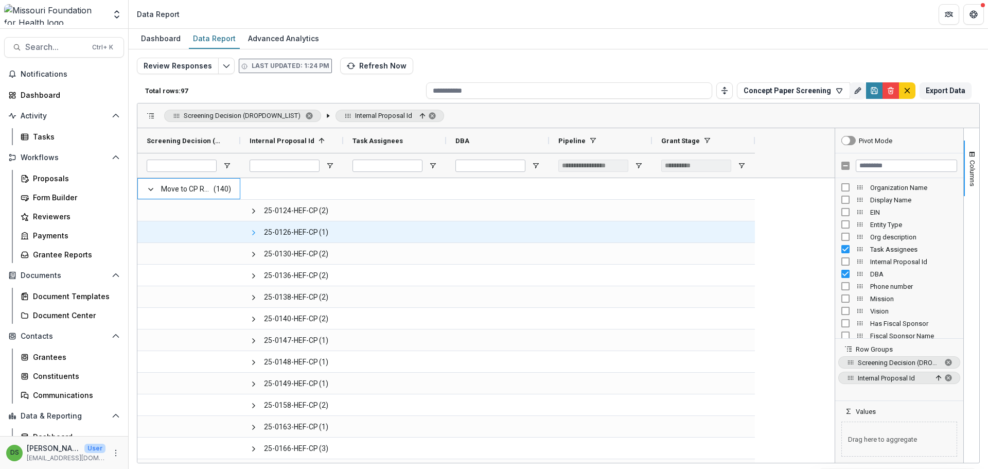
click at [252, 235] on span at bounding box center [254, 233] width 8 height 8
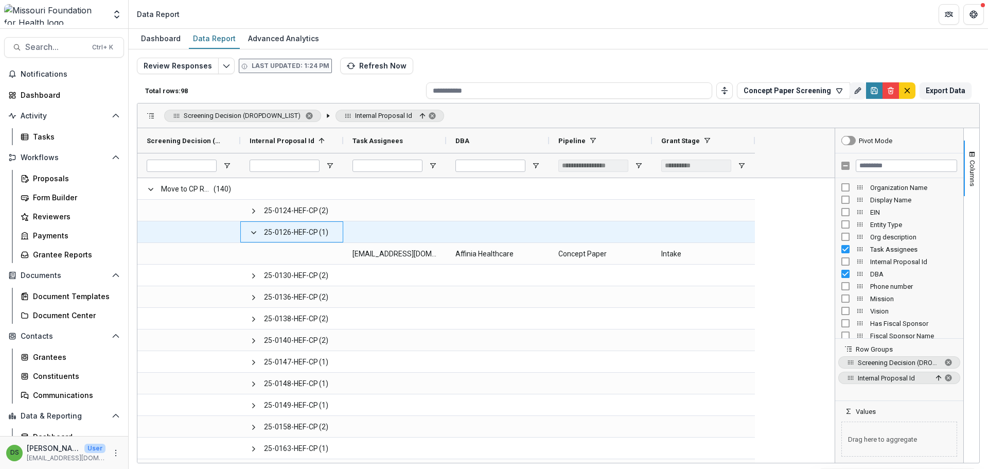
click at [252, 235] on span at bounding box center [254, 233] width 8 height 8
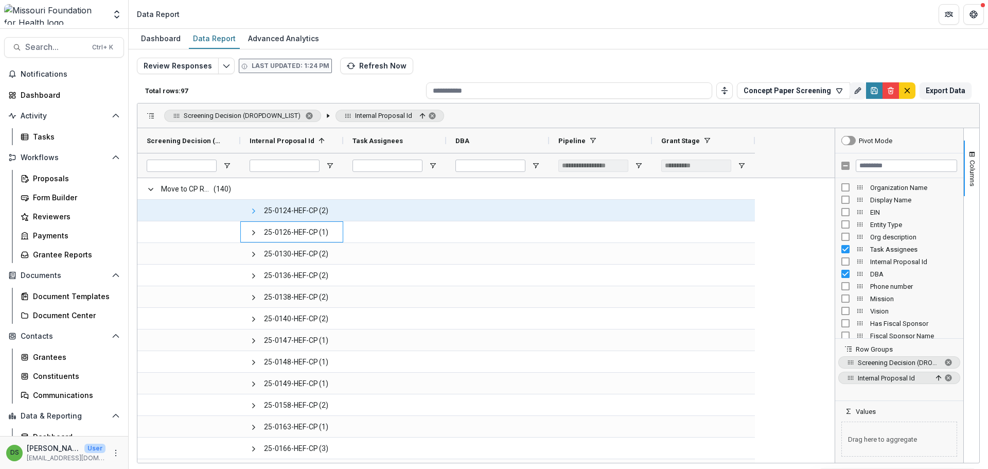
click at [251, 214] on span at bounding box center [254, 211] width 8 height 8
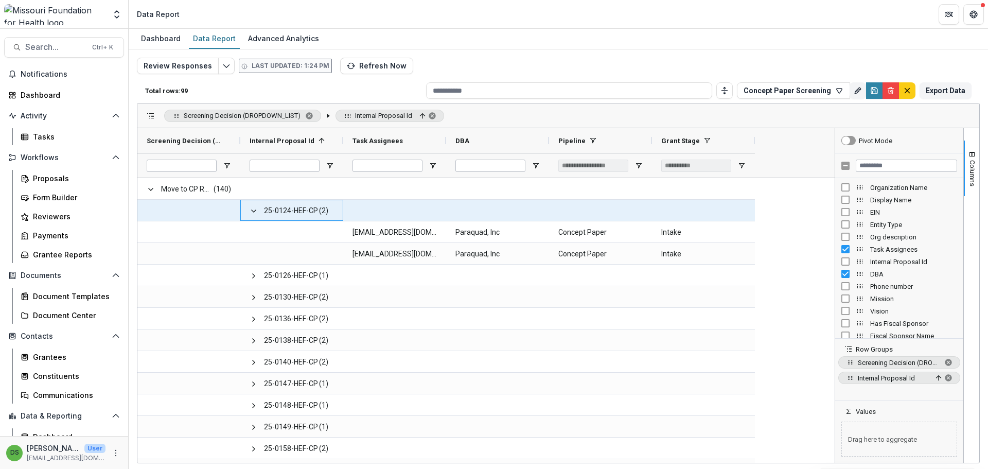
click at [251, 214] on span at bounding box center [254, 211] width 8 height 8
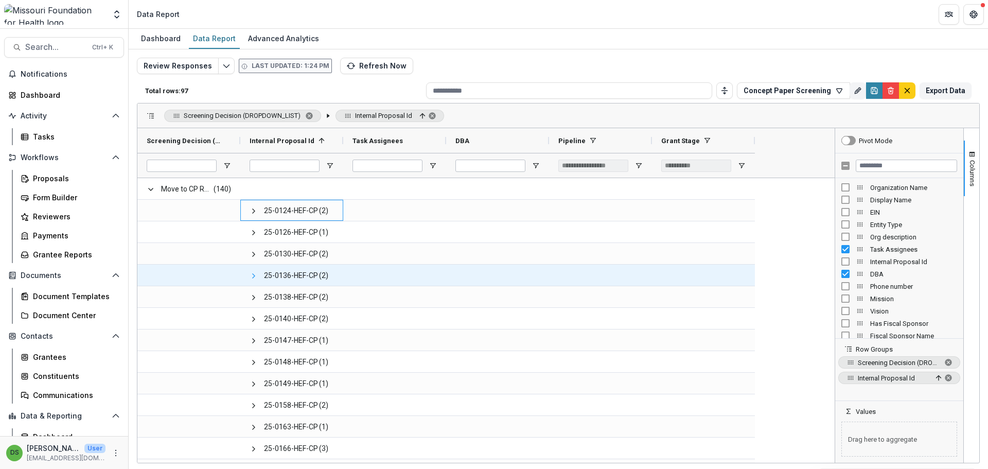
click at [254, 276] on span at bounding box center [254, 276] width 8 height 8
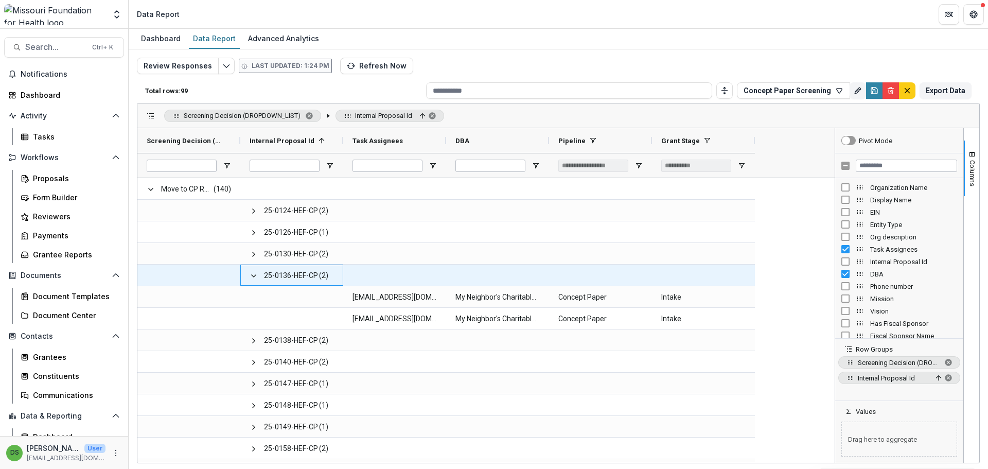
click at [254, 276] on span at bounding box center [254, 276] width 8 height 8
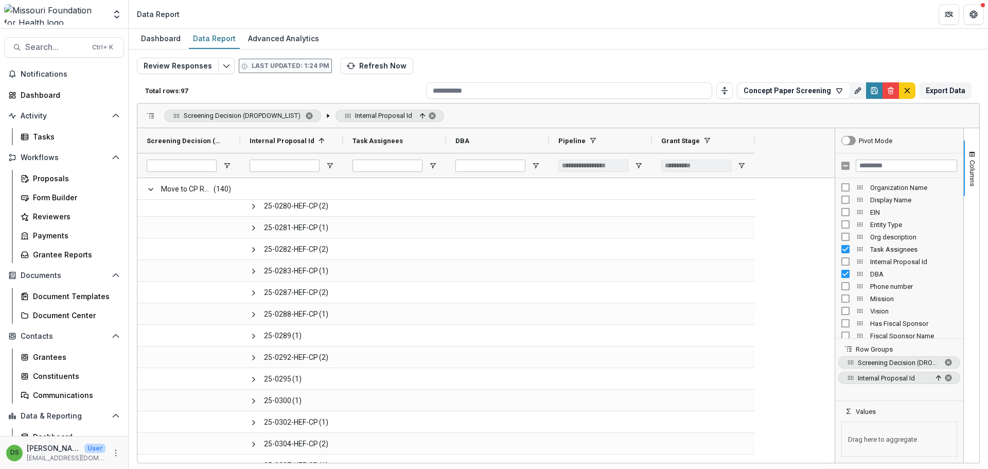
scroll to position [1390, 0]
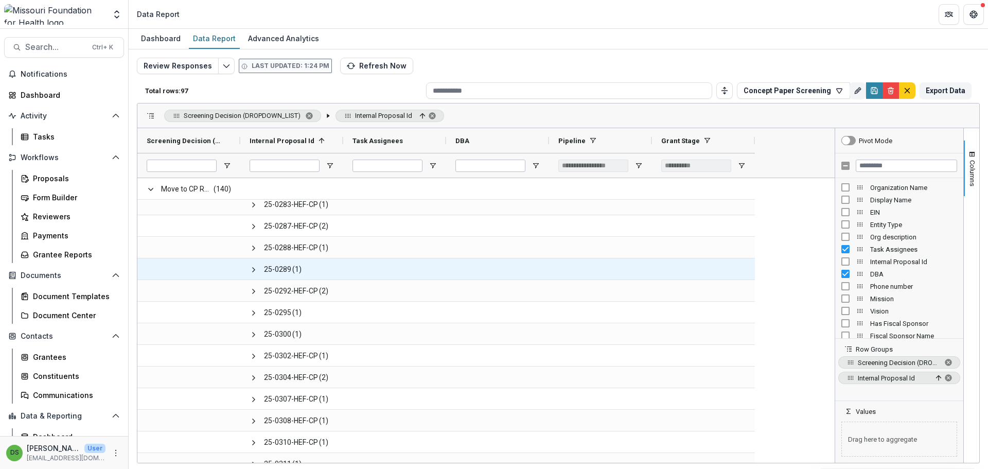
click at [254, 276] on span at bounding box center [254, 269] width 8 height 21
click at [255, 276] on span at bounding box center [254, 269] width 8 height 21
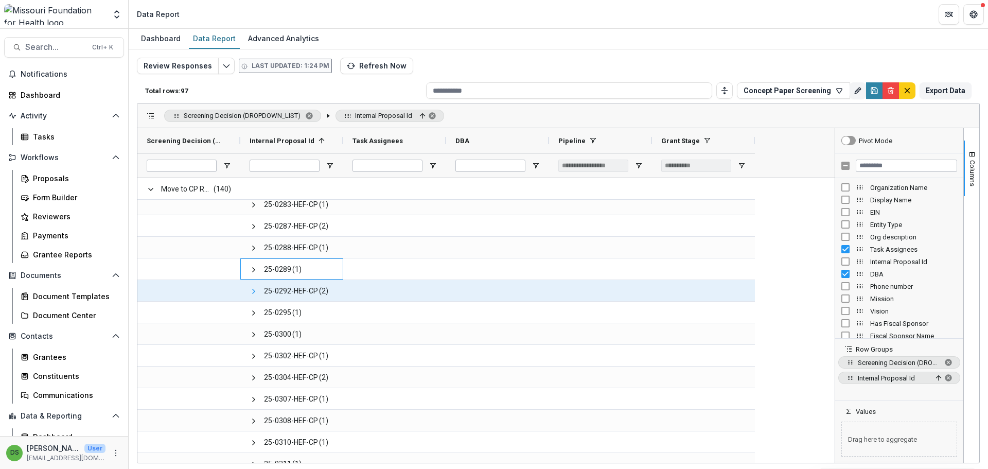
click at [255, 289] on span at bounding box center [254, 291] width 8 height 8
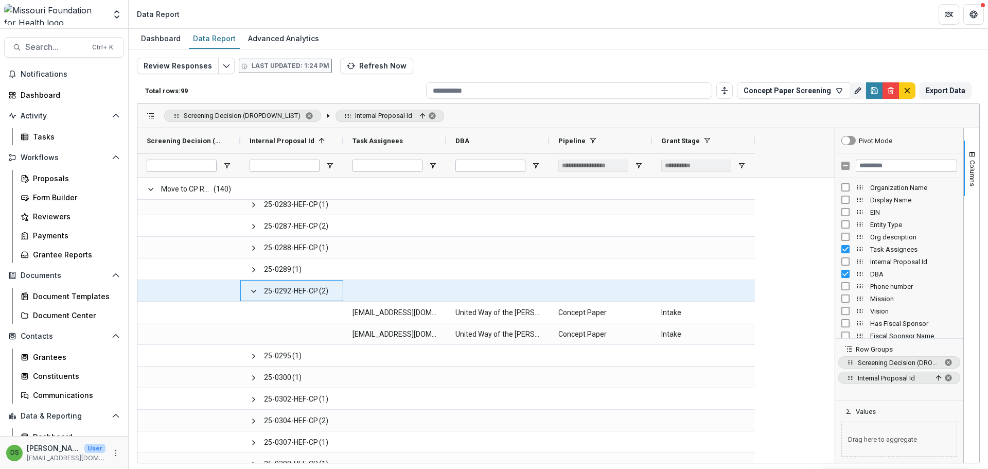
click at [255, 289] on span at bounding box center [254, 291] width 8 height 8
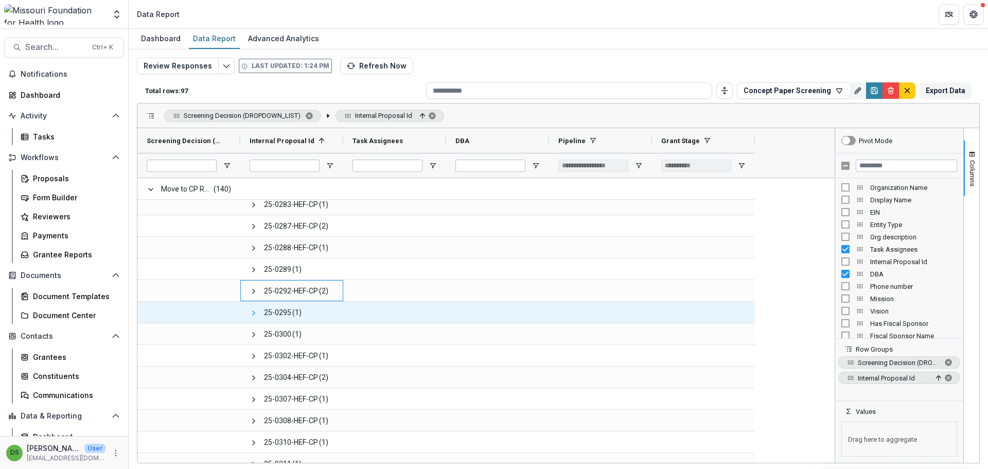
click at [255, 312] on span at bounding box center [254, 313] width 8 height 8
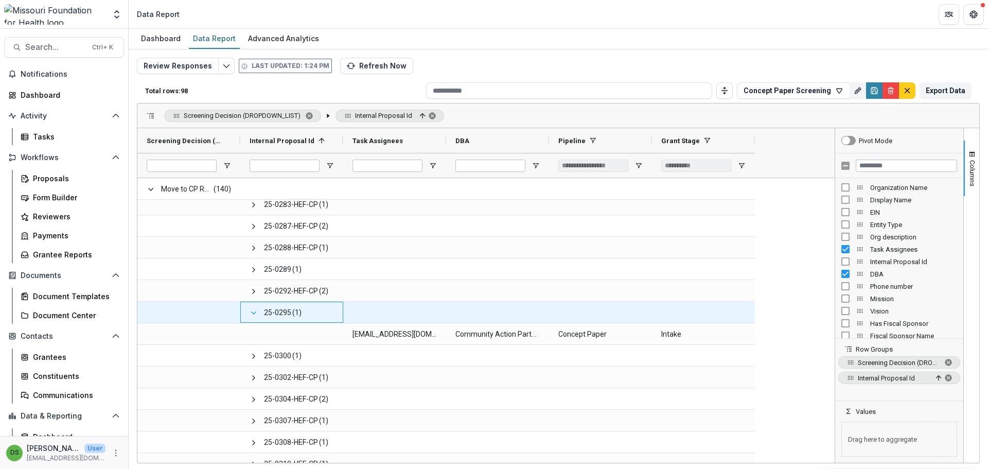
click at [255, 312] on span at bounding box center [254, 313] width 8 height 8
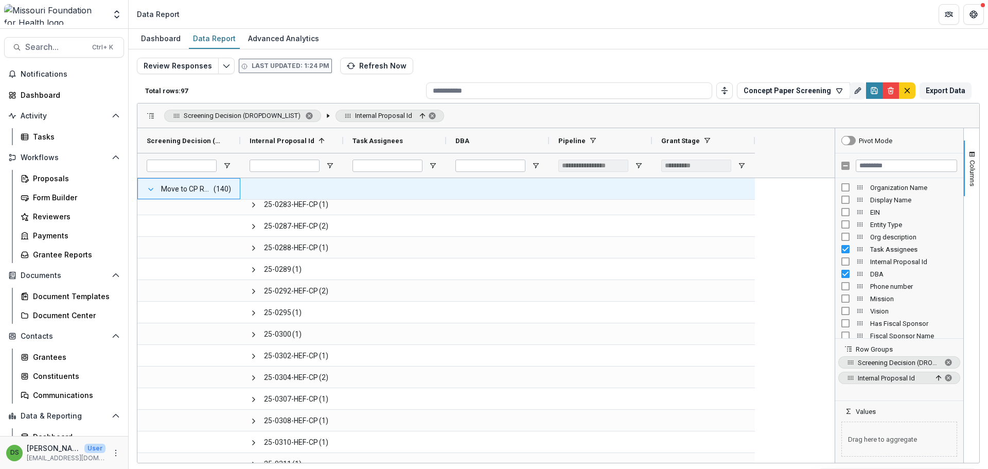
click at [150, 193] on span at bounding box center [151, 189] width 8 height 8
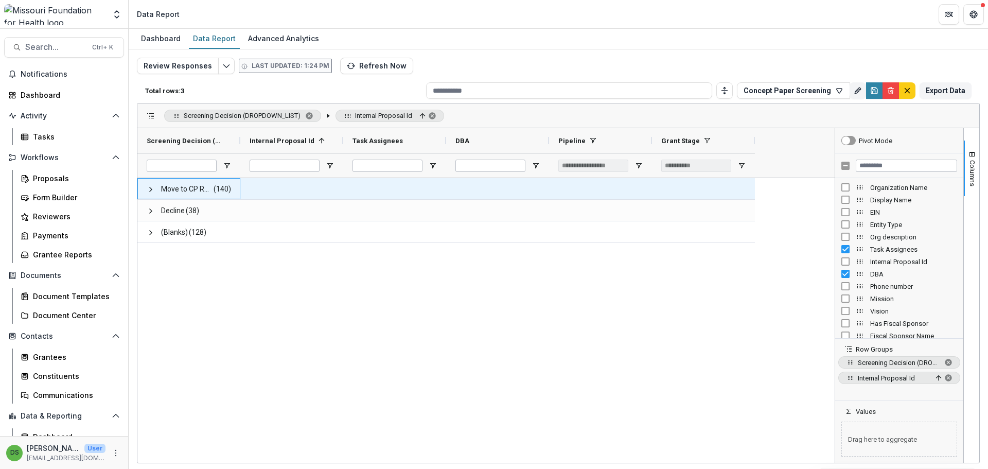
click at [152, 190] on span at bounding box center [151, 189] width 8 height 8
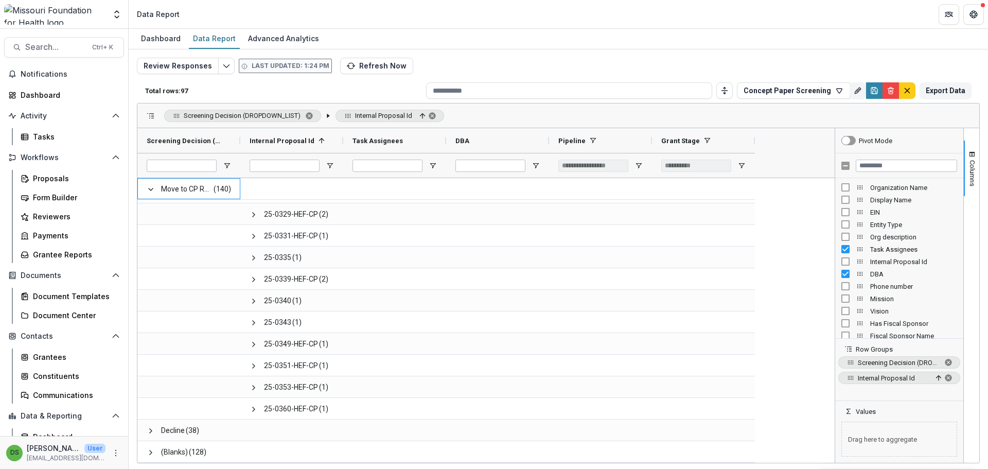
drag, startPoint x: 396, startPoint y: 115, endPoint x: 173, endPoint y: 111, distance: 222.9
click at [173, 111] on div "Screening Decision (DROPDOWN_LIST) Internal Proposal Id" at bounding box center [304, 116] width 280 height 12
drag, startPoint x: 178, startPoint y: 117, endPoint x: 348, endPoint y: 117, distance: 170.4
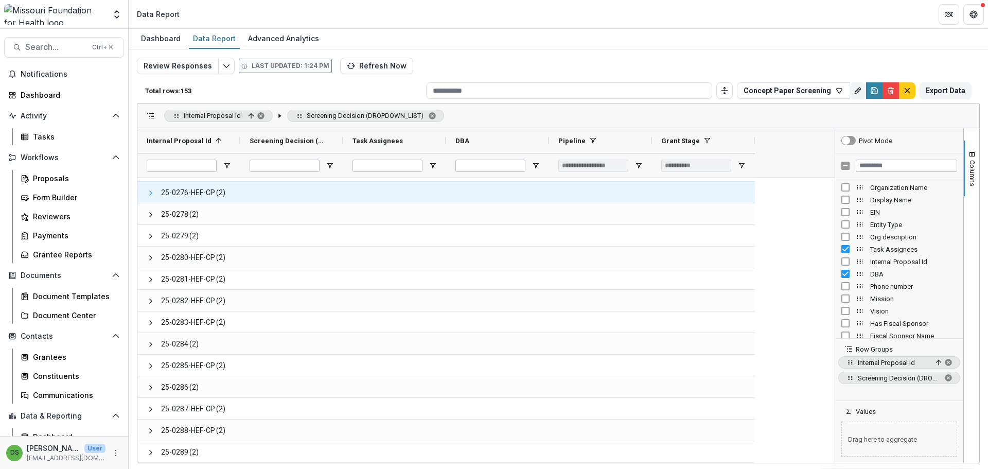
click at [150, 196] on span at bounding box center [151, 193] width 8 height 8
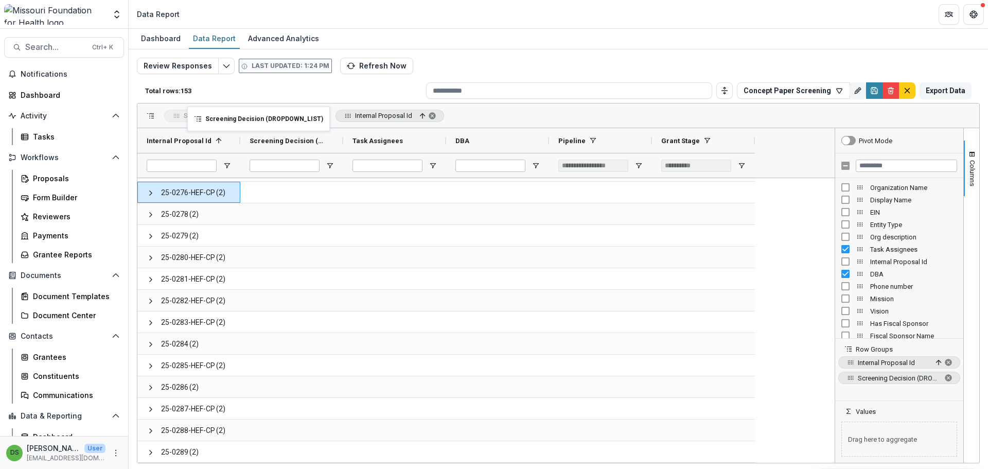
drag, startPoint x: 301, startPoint y: 117, endPoint x: 289, endPoint y: 117, distance: 11.8
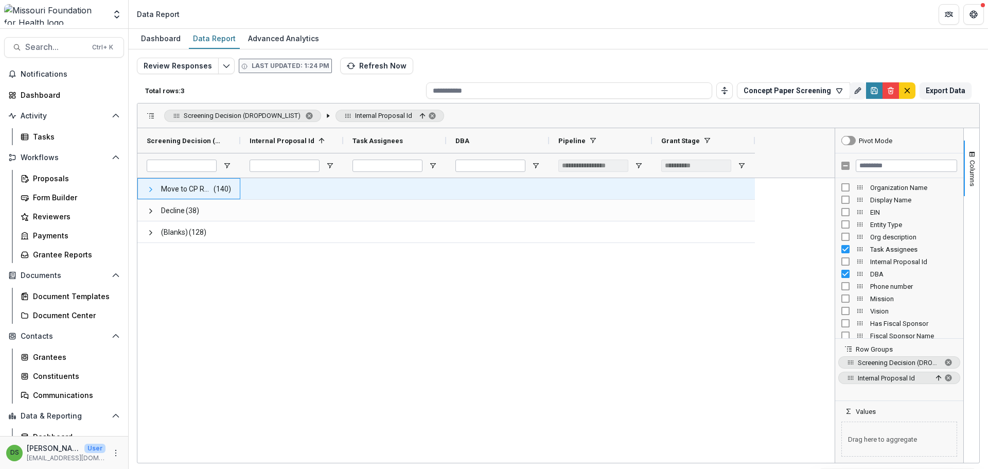
click at [152, 190] on span at bounding box center [151, 189] width 8 height 8
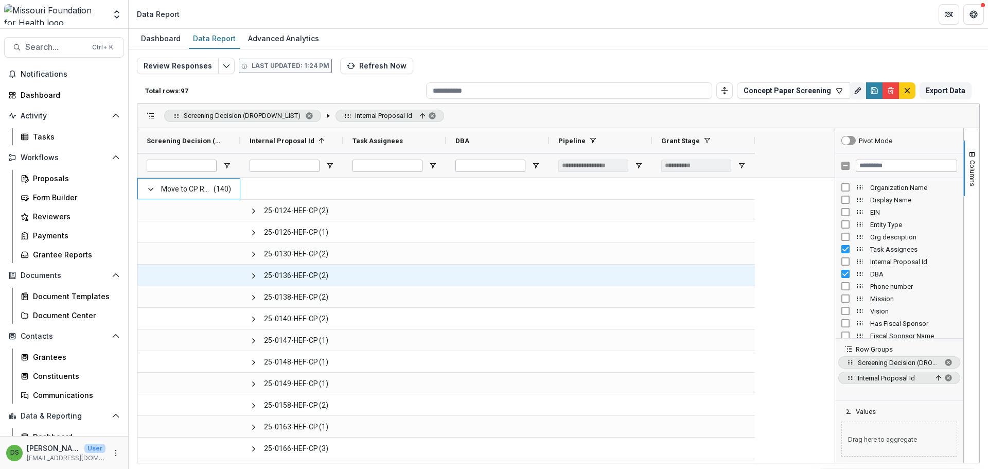
scroll to position [95, 0]
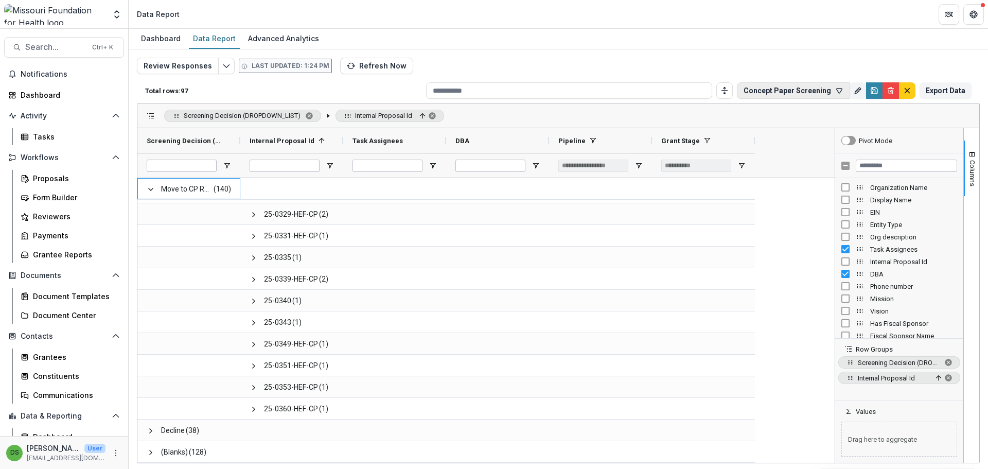
click at [795, 94] on button "Concept Paper Screening" at bounding box center [793, 90] width 113 height 16
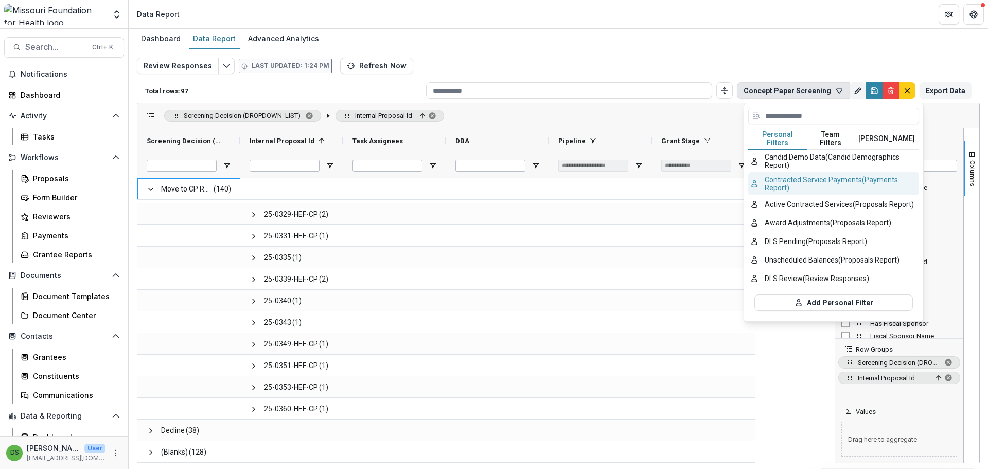
click at [786, 178] on button "Contracted Service Payments (Payments Report)" at bounding box center [833, 183] width 171 height 23
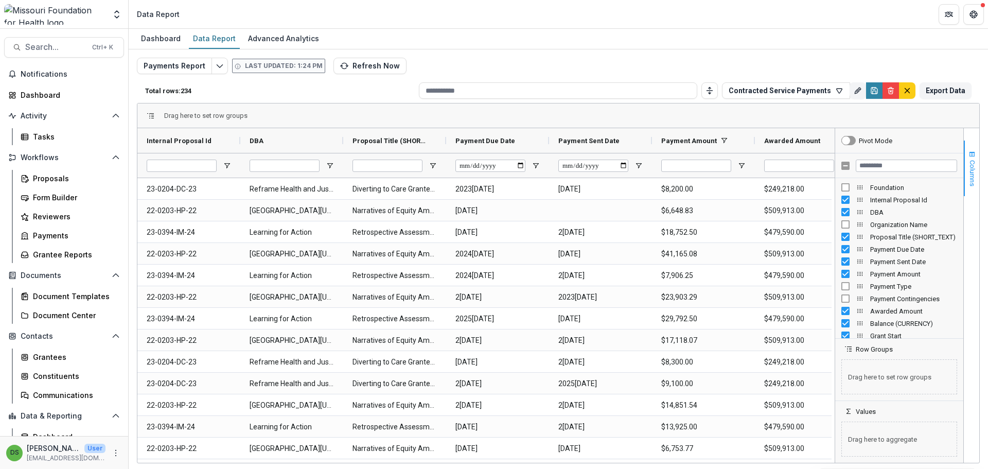
click at [972, 159] on button "Columns" at bounding box center [971, 169] width 15 height 56
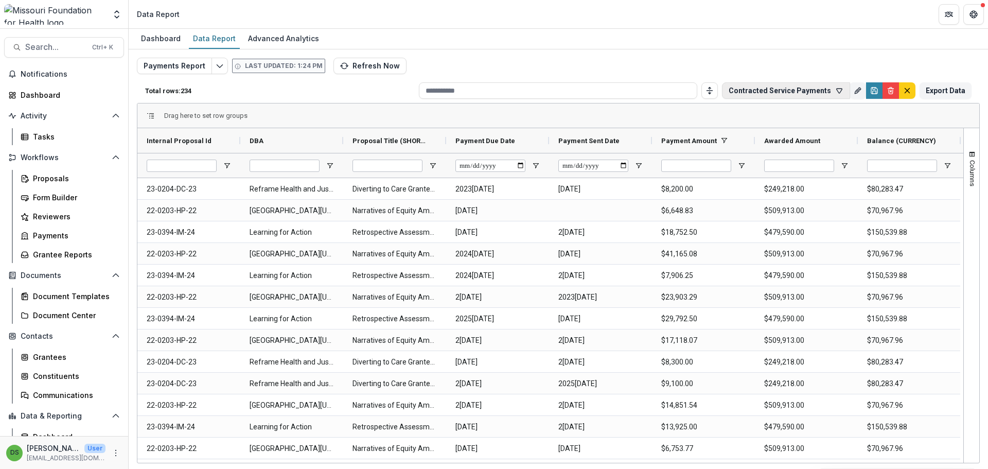
click at [794, 90] on button "Contracted Service Payments" at bounding box center [786, 90] width 128 height 16
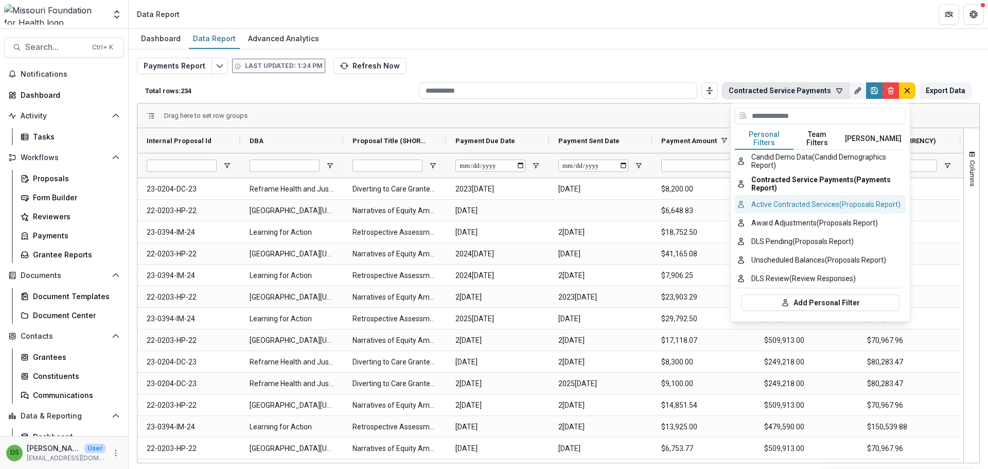
click at [787, 204] on button "Active Contracted Services (Proposals Report)" at bounding box center [820, 204] width 171 height 19
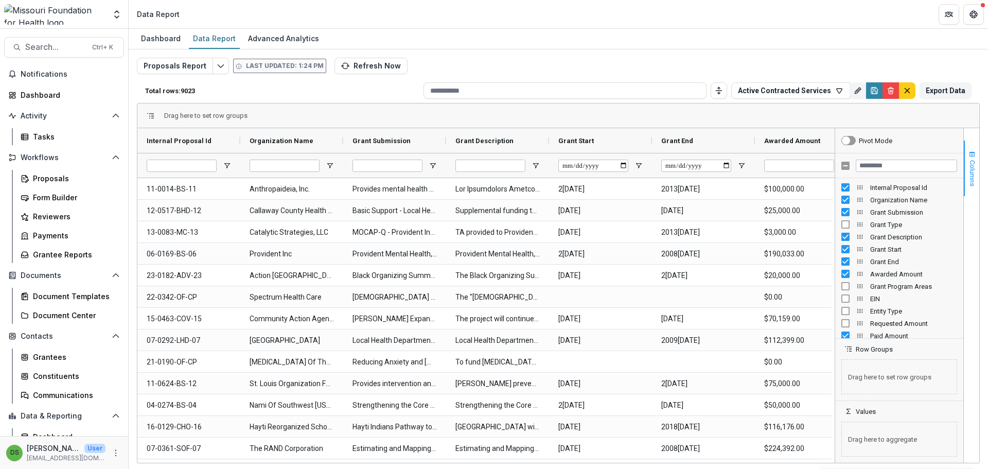
click at [972, 156] on span "button" at bounding box center [972, 154] width 8 height 8
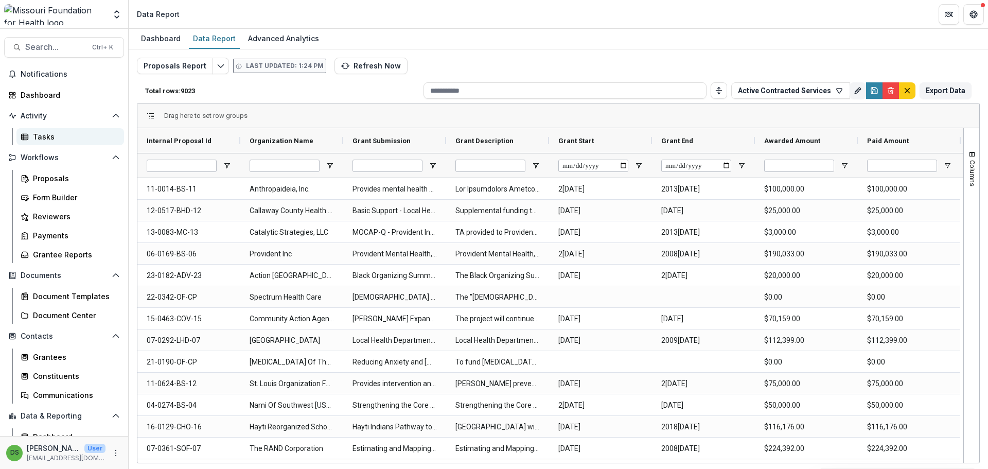
click at [43, 132] on div "Tasks" at bounding box center [74, 136] width 83 height 11
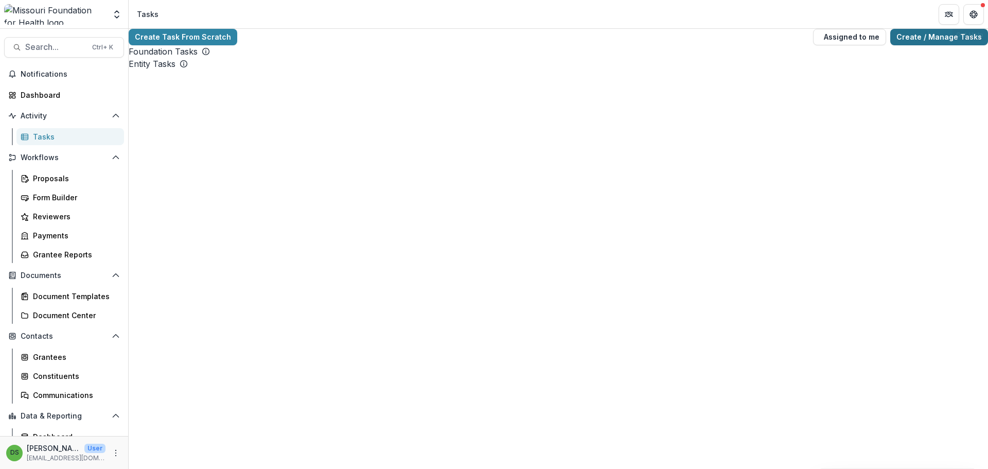
click at [946, 40] on link "Create / Manage Tasks" at bounding box center [940, 37] width 98 height 16
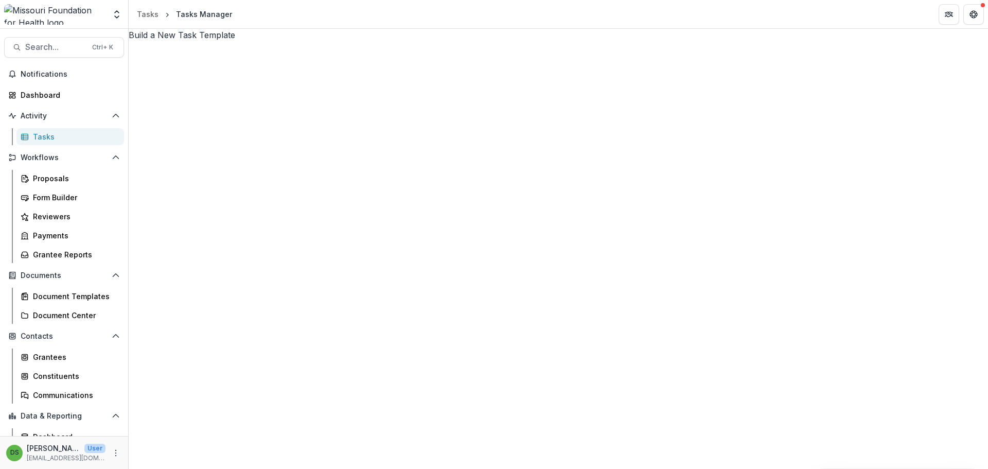
click at [585, 19] on header "Tasks Tasks Manager" at bounding box center [559, 14] width 860 height 28
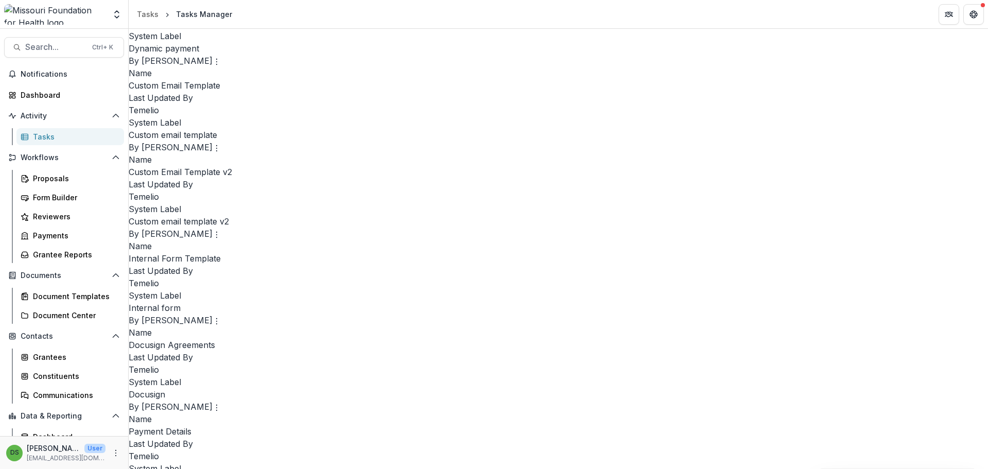
click at [746, 239] on link "Edit" at bounding box center [786, 238] width 117 height 16
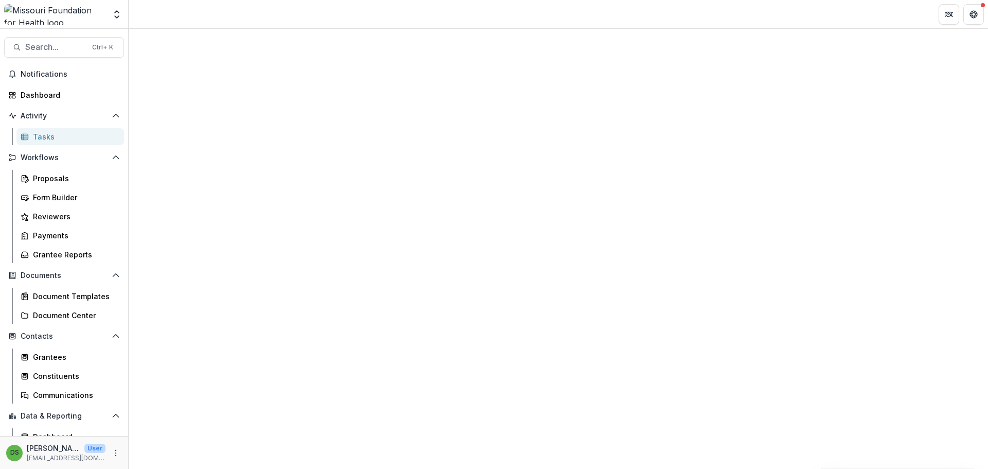
select select "********"
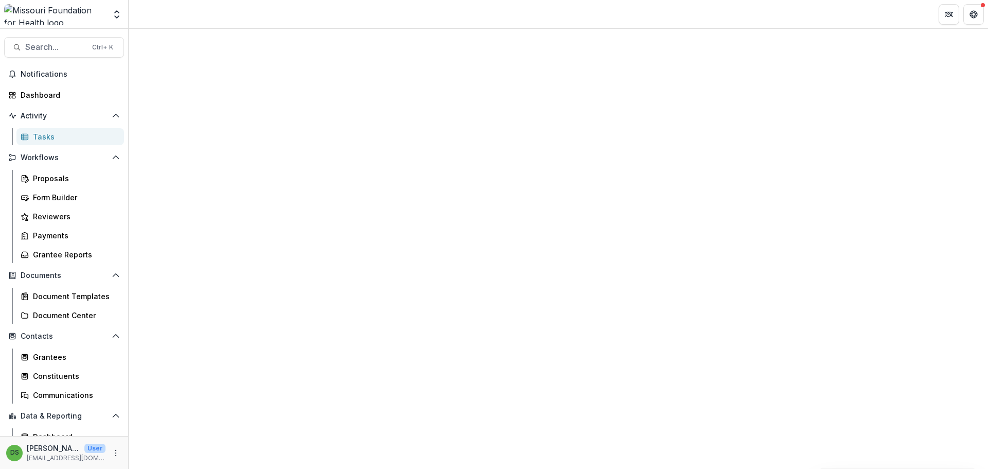
select select "********"
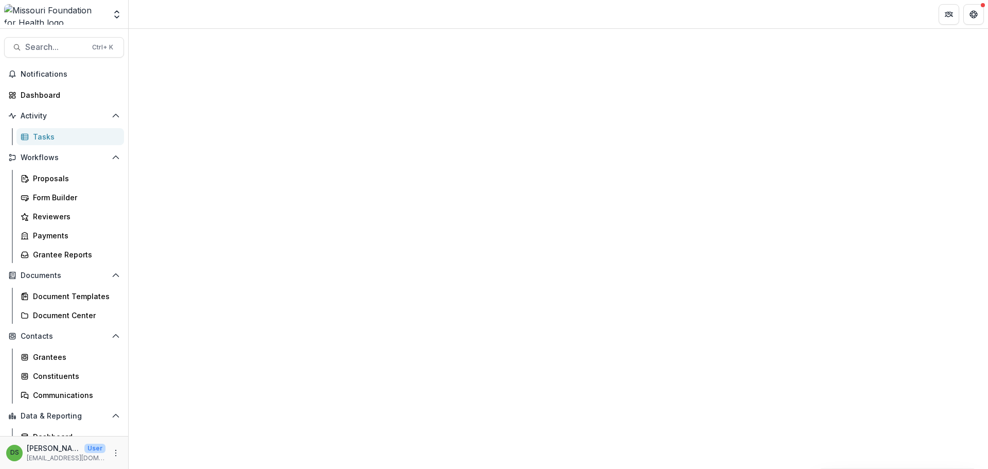
select select "********"
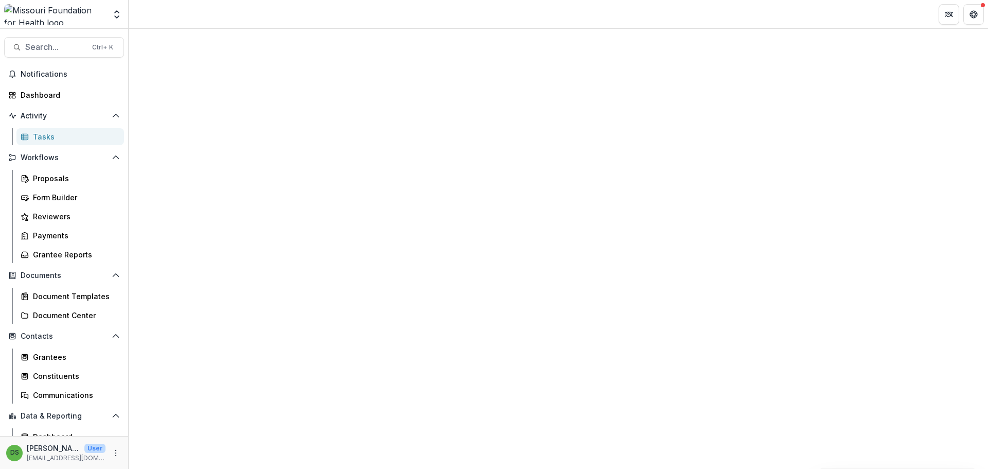
select select "********"
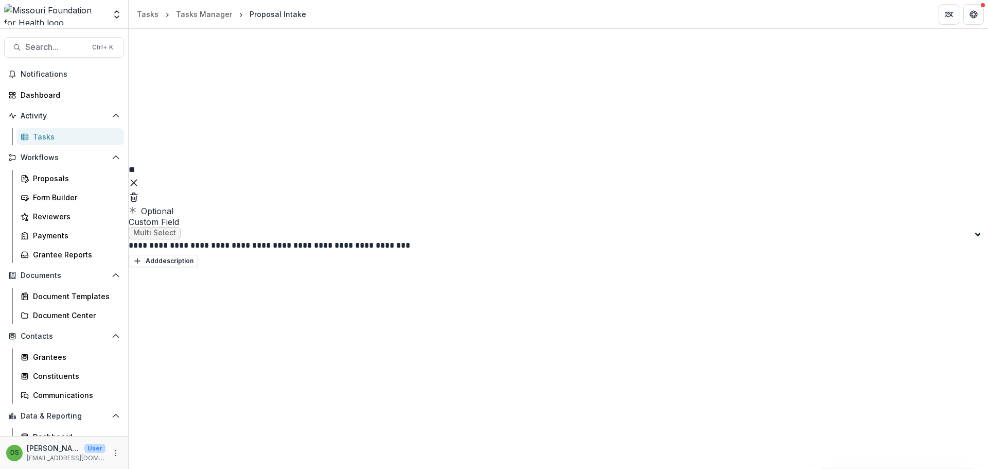
scroll to position [9925, 0]
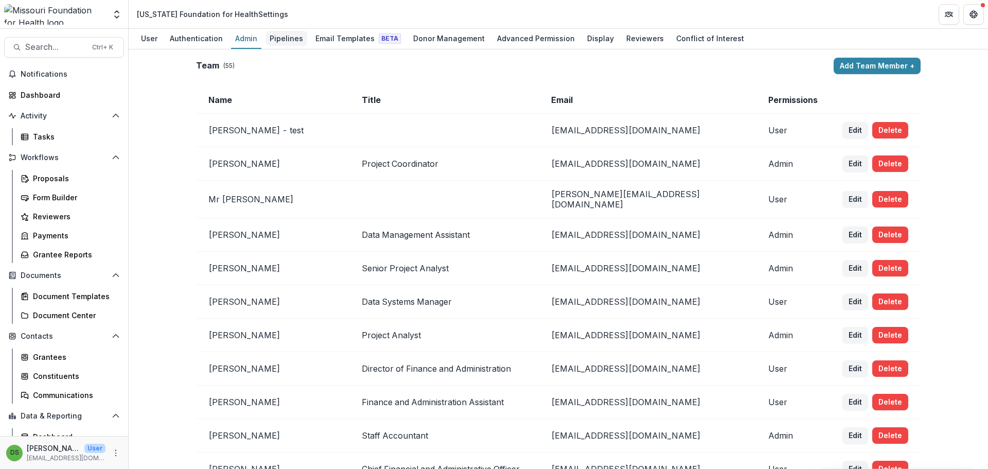
click at [286, 40] on div "Pipelines" at bounding box center [287, 38] width 42 height 15
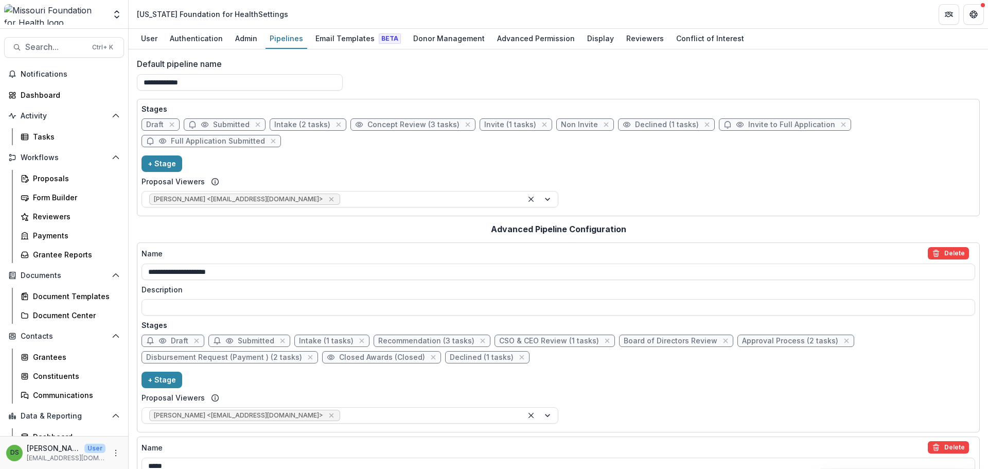
click at [156, 127] on span "Draft" at bounding box center [155, 124] width 18 height 9
select select "*****"
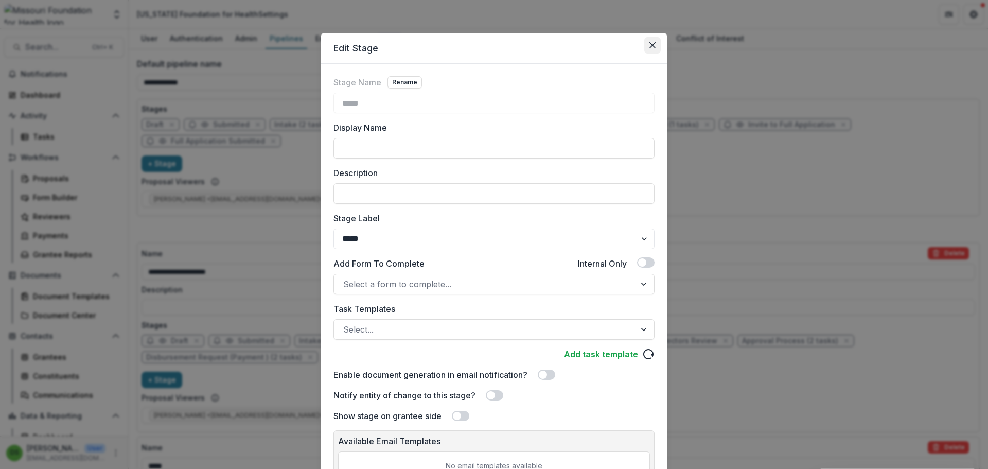
click at [649, 39] on button "Close" at bounding box center [652, 45] width 16 height 16
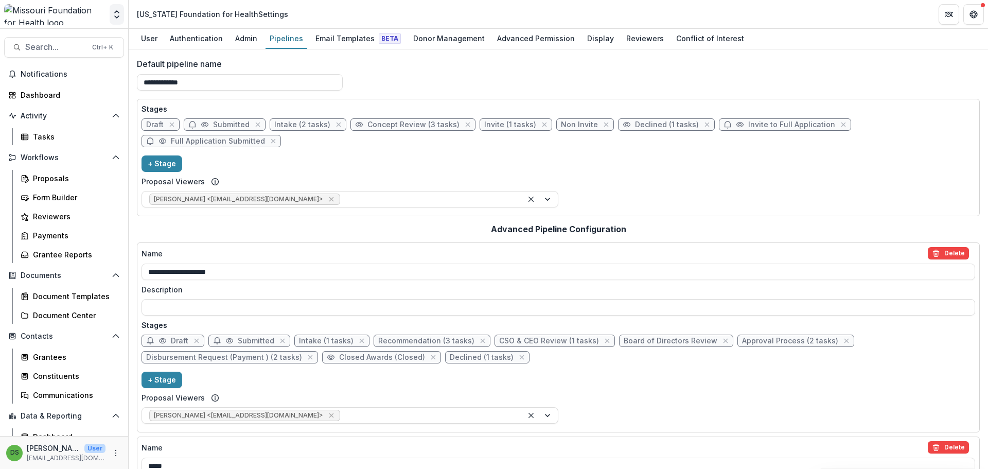
click at [115, 16] on polyline "Open entity switcher" at bounding box center [117, 17] width 4 height 2
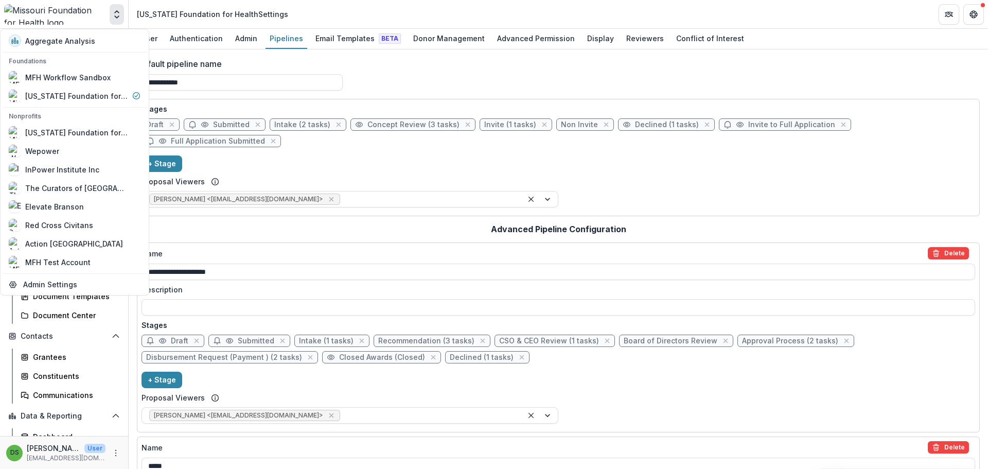
click at [113, 14] on icon "Open entity switcher" at bounding box center [117, 14] width 10 height 10
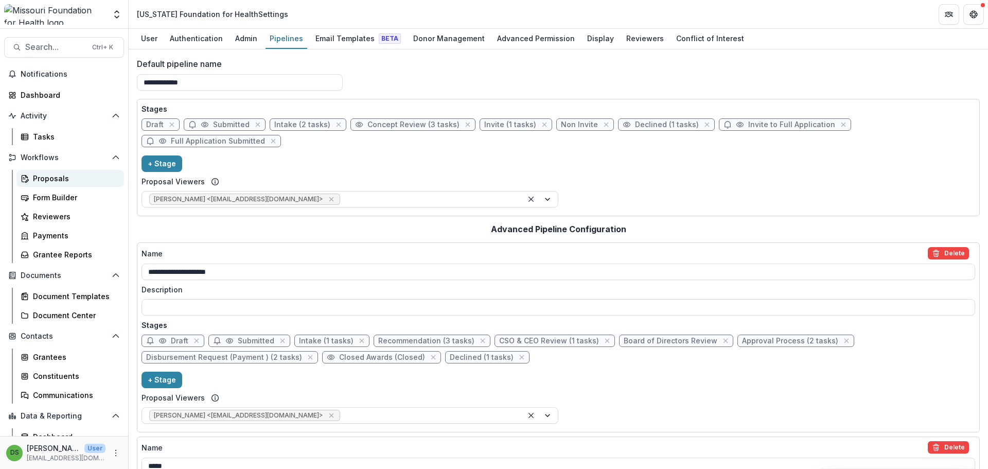
click at [77, 175] on div "Proposals" at bounding box center [74, 178] width 83 height 11
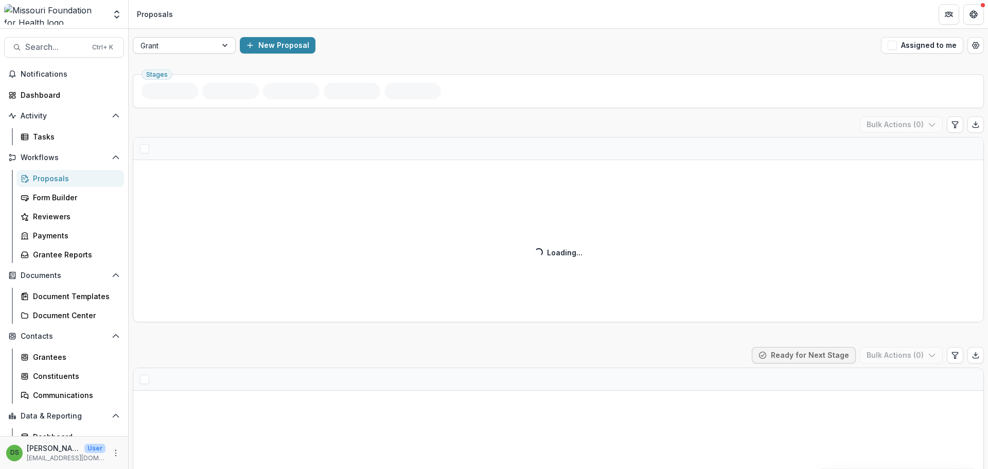
click at [212, 45] on div "Grant" at bounding box center [174, 45] width 83 height 15
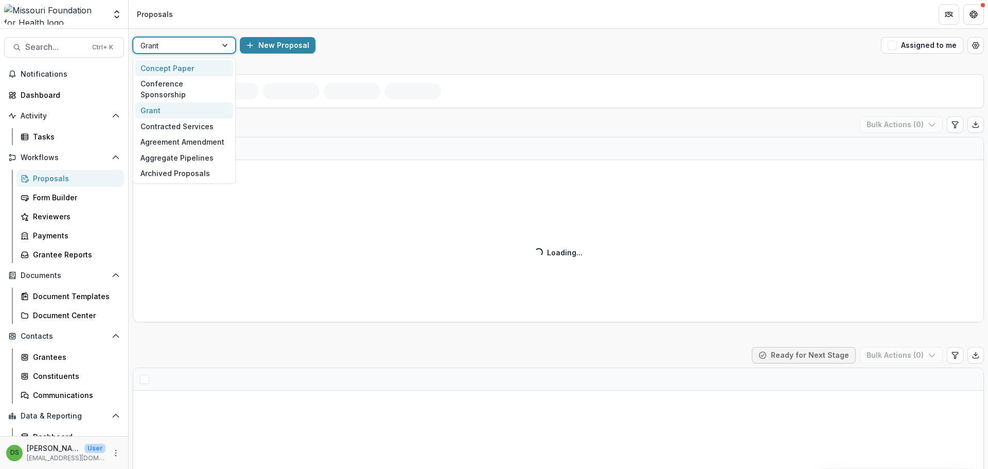
click at [202, 63] on div "Concept Paper" at bounding box center [184, 68] width 98 height 16
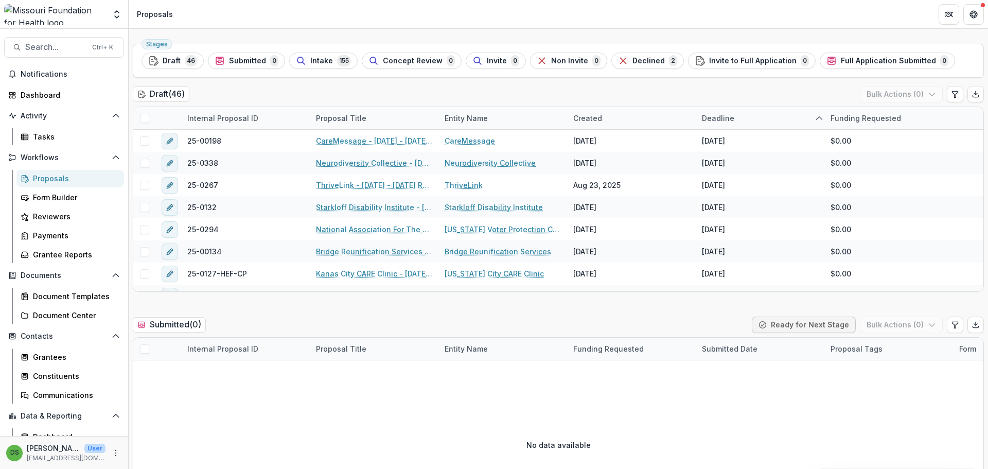
scroll to position [412, 0]
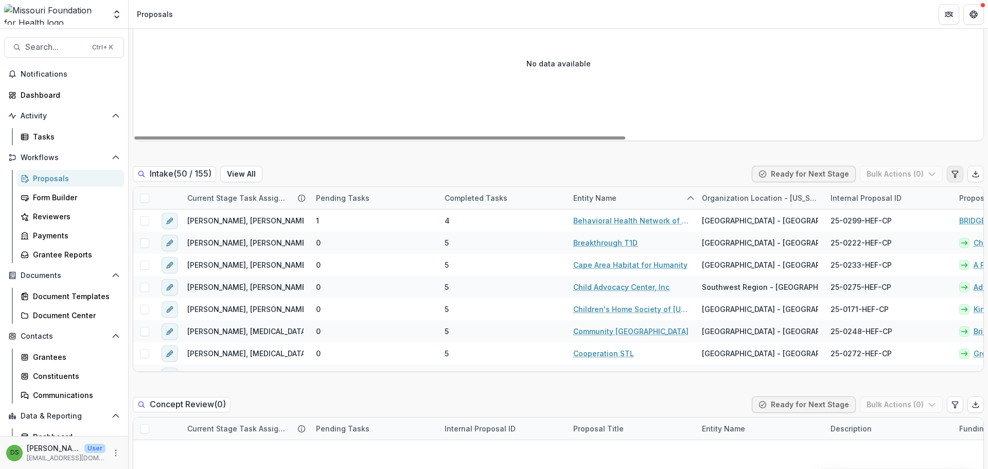
click at [952, 171] on icon "Edit table settings" at bounding box center [955, 174] width 6 height 6
select select "******"
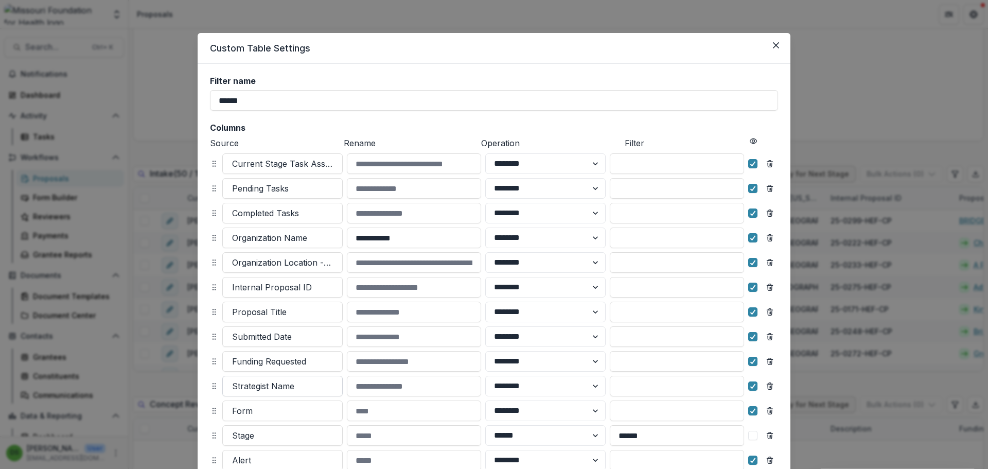
scroll to position [121, 0]
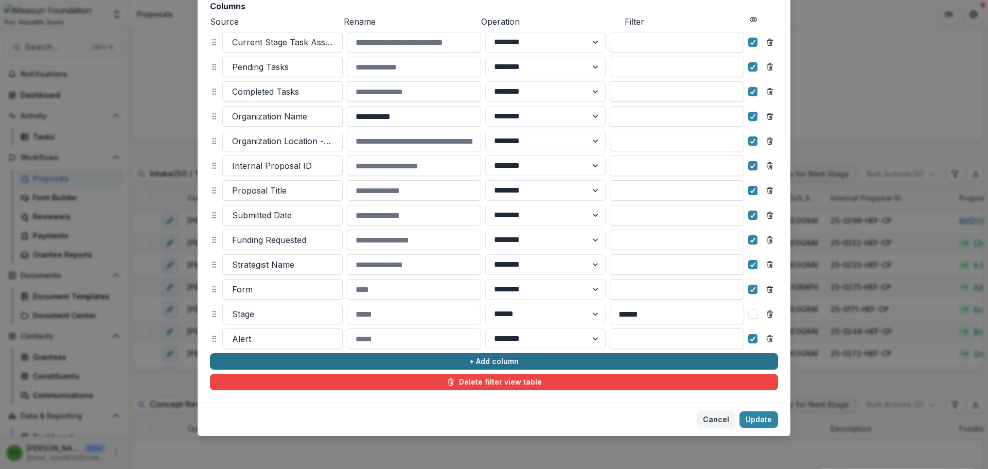
click at [331, 364] on button "+ Add column" at bounding box center [494, 361] width 568 height 16
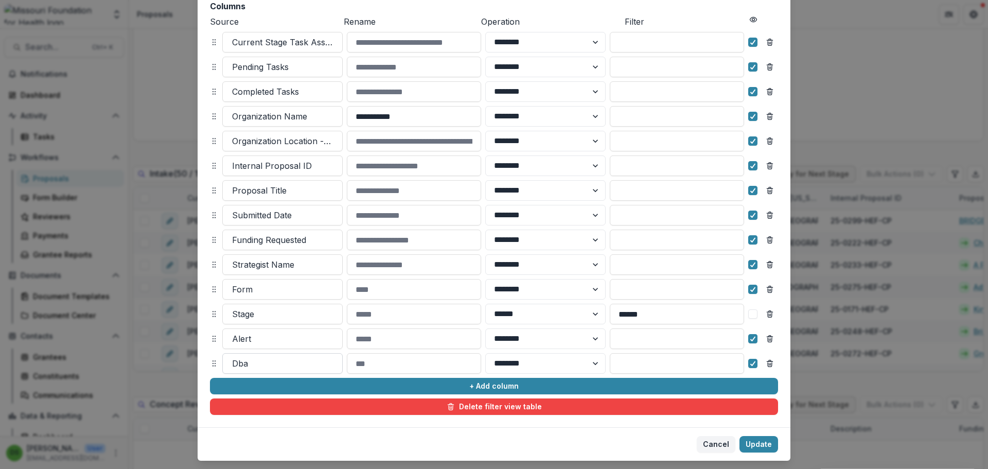
click at [311, 360] on div at bounding box center [282, 363] width 101 height 14
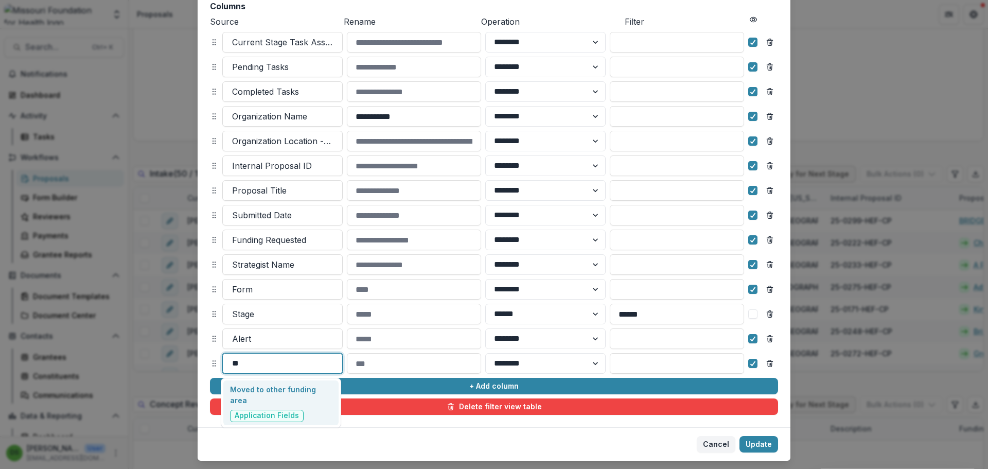
type input "*"
type input "*****"
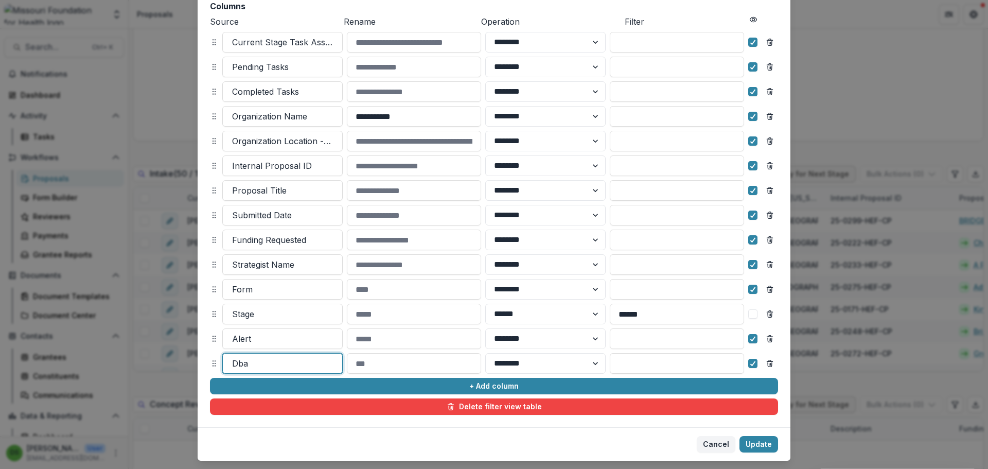
drag, startPoint x: 273, startPoint y: 365, endPoint x: 249, endPoint y: 360, distance: 25.1
click at [249, 360] on div at bounding box center [282, 363] width 101 height 14
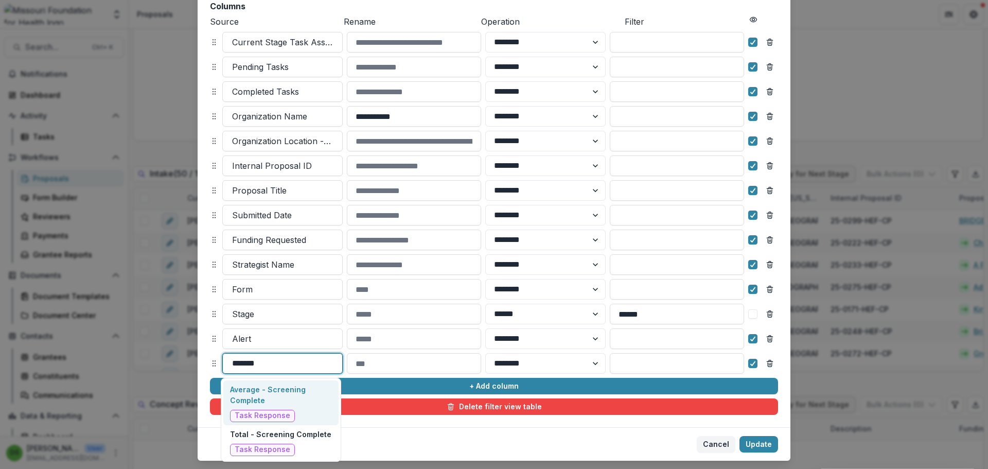
type input "********"
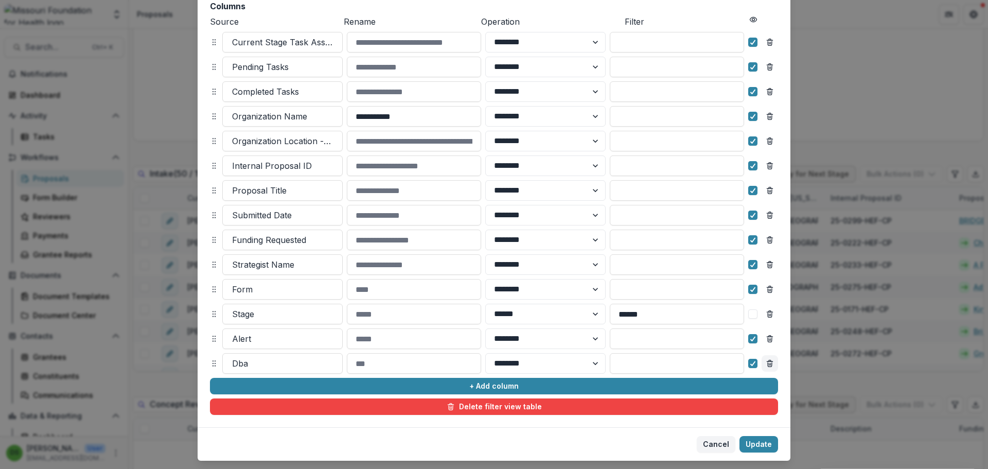
click at [770, 365] on line "Remove column" at bounding box center [770, 364] width 0 height 2
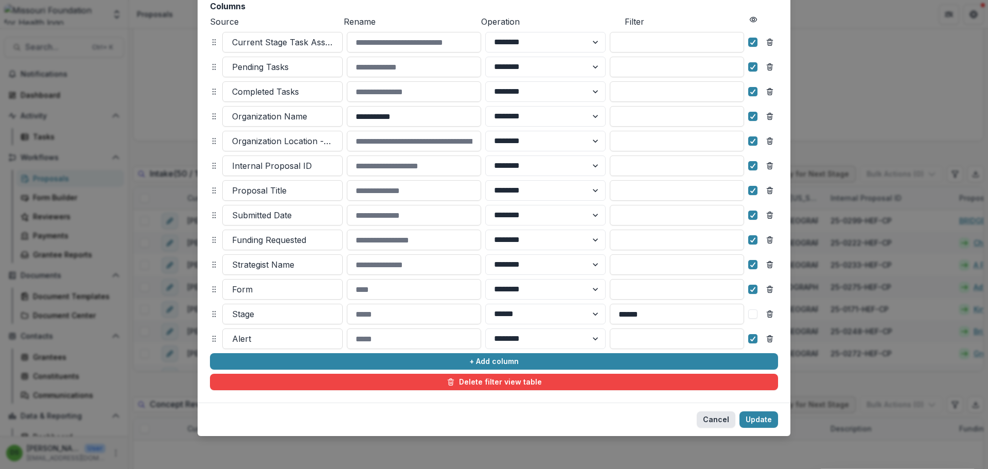
click at [715, 416] on button "Cancel" at bounding box center [716, 419] width 39 height 16
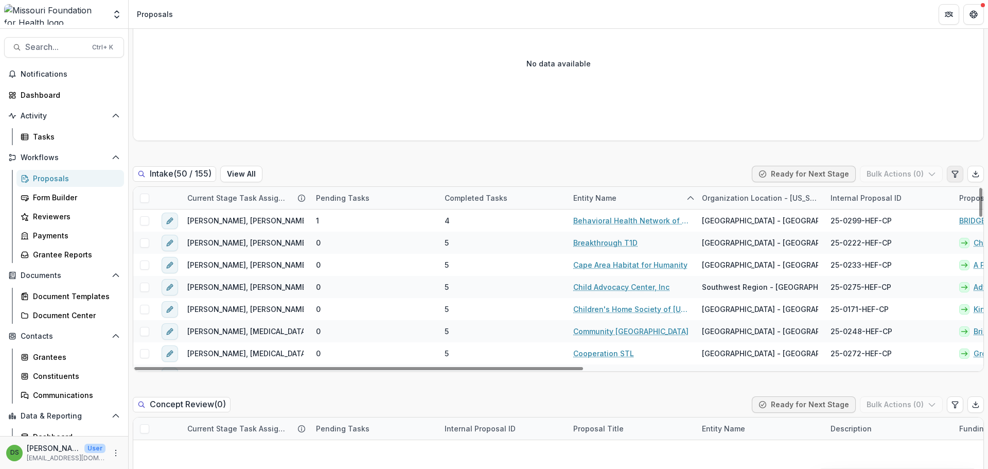
click at [954, 180] on button "Edit table settings" at bounding box center [955, 174] width 16 height 16
select select "******"
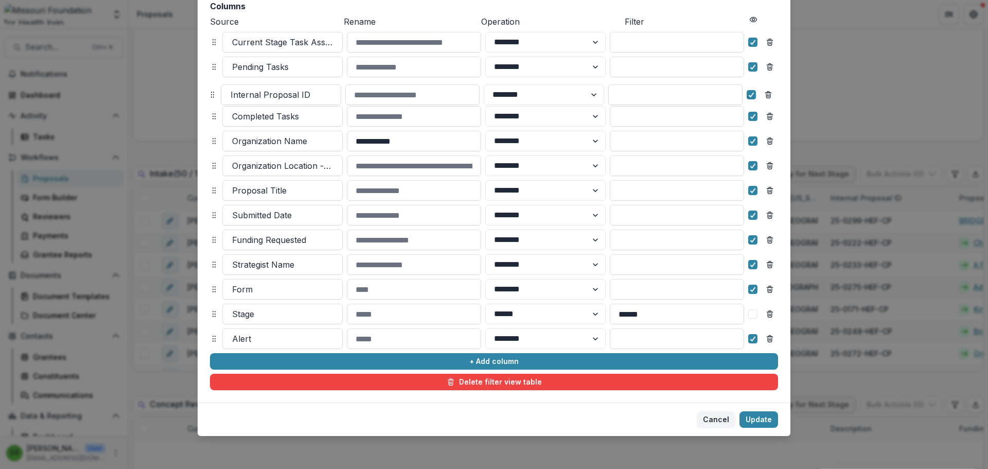
scroll to position [119, 0]
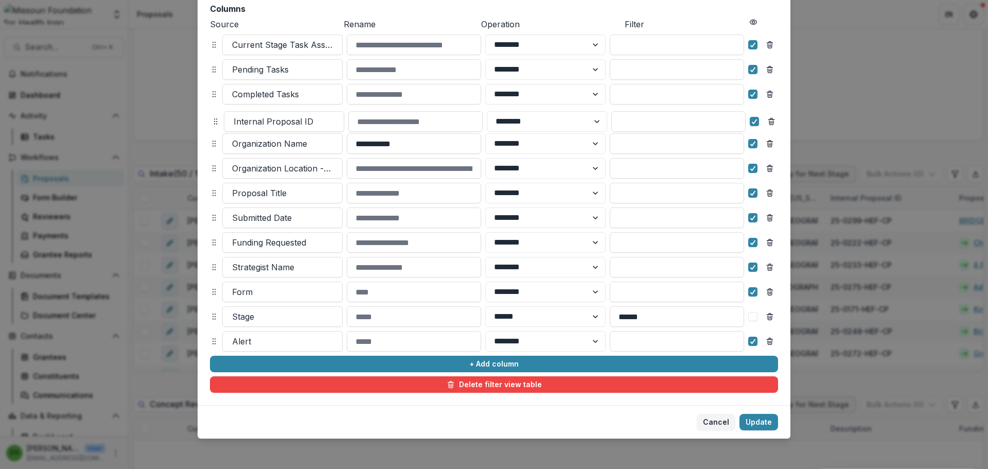
drag, startPoint x: 212, startPoint y: 164, endPoint x: 214, endPoint y: 120, distance: 44.3
click at [214, 120] on icon at bounding box center [216, 121] width 8 height 8
click at [771, 218] on line "Remove column" at bounding box center [771, 219] width 0 height 2
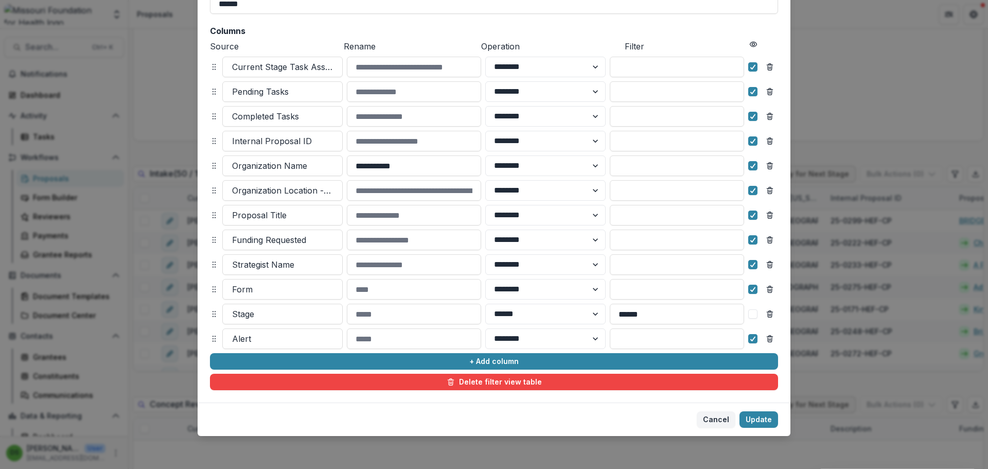
scroll to position [97, 0]
click at [756, 417] on button "Update" at bounding box center [759, 419] width 39 height 16
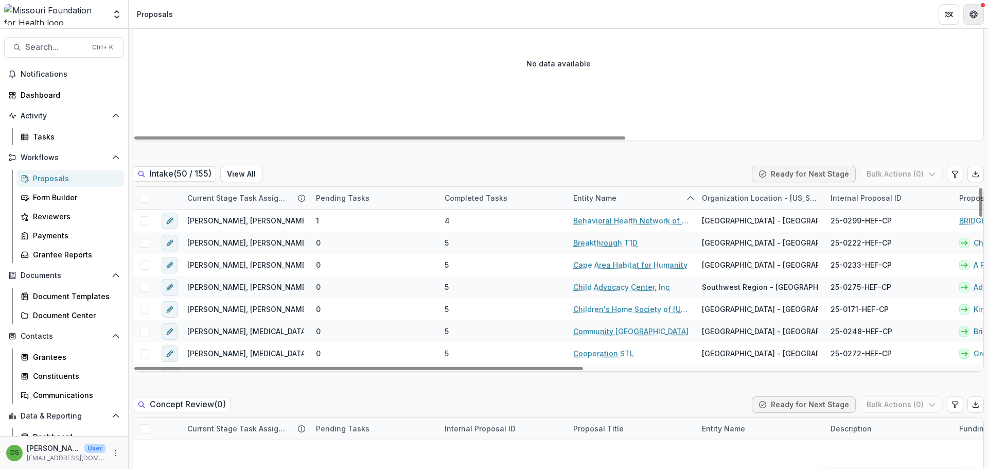
click at [975, 16] on icon "Get Help" at bounding box center [974, 14] width 8 height 8
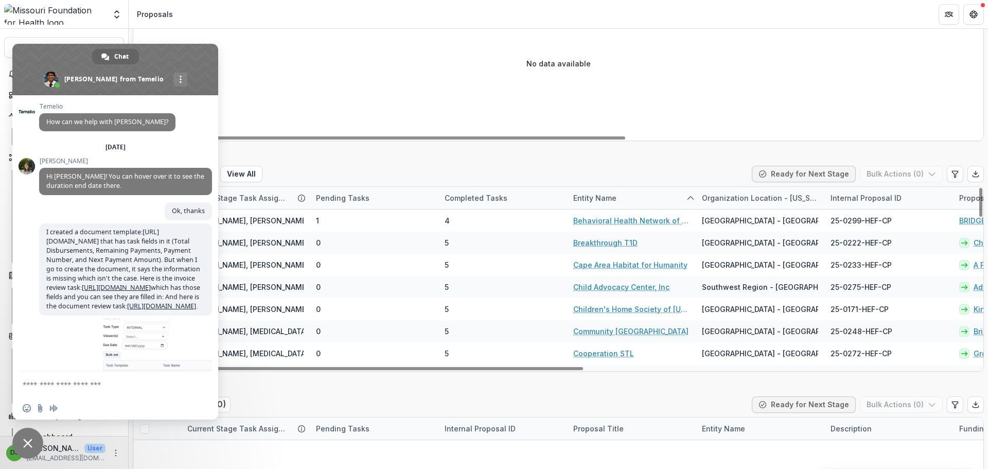
scroll to position [4966, 0]
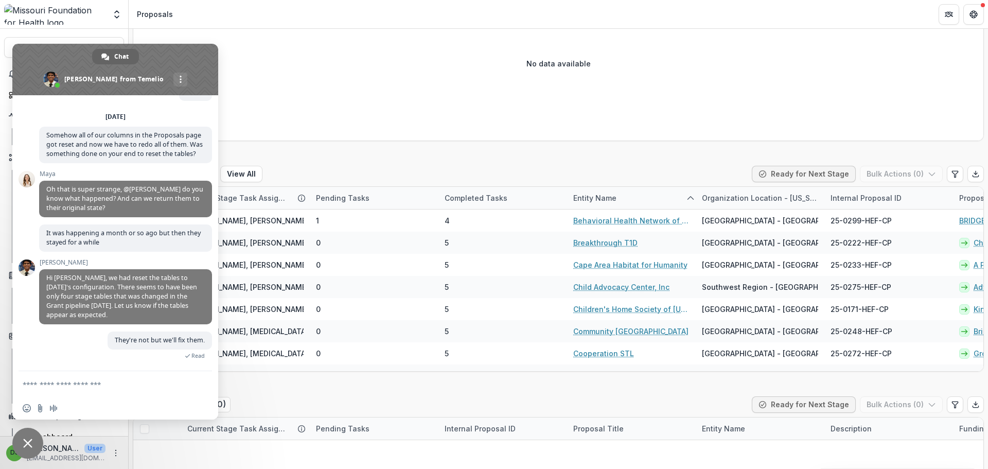
click span "Close chat"
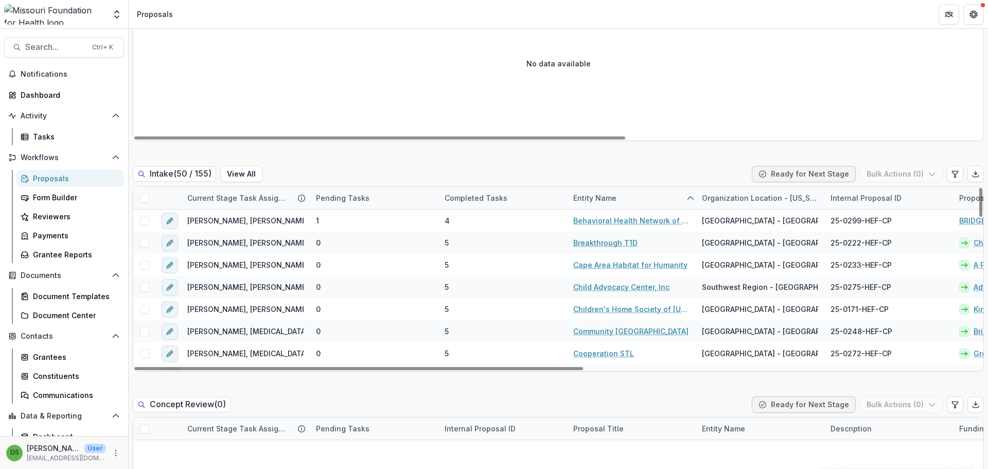
click div "Internal Proposal ID"
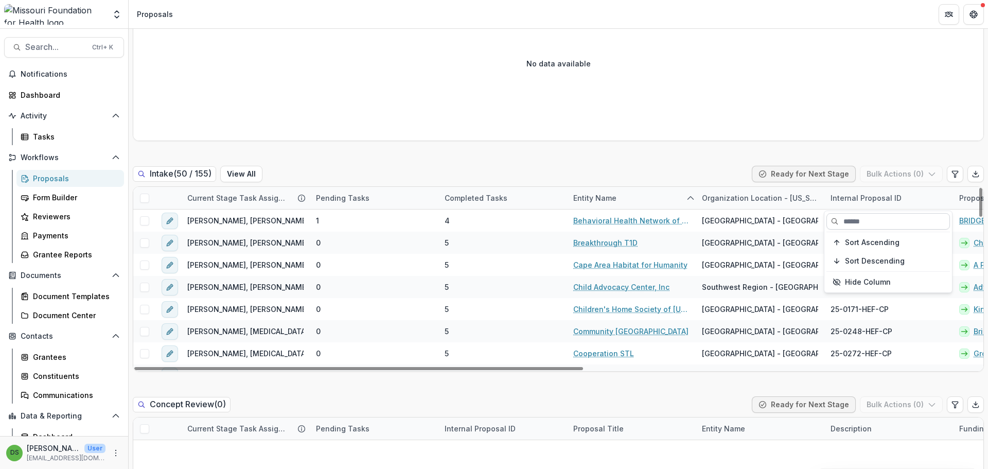
click input
click div "Internal Proposal ID"
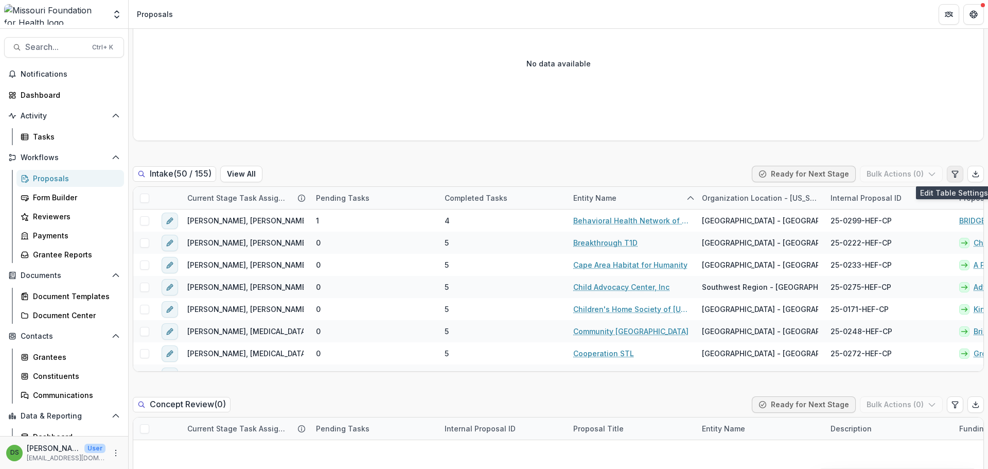
click icon "Edit table settings"
select select "******"
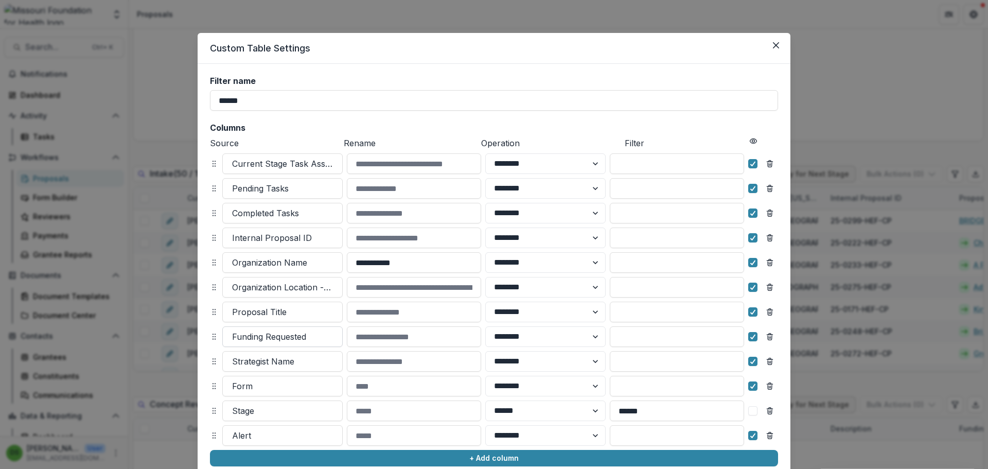
scroll to position [97, 0]
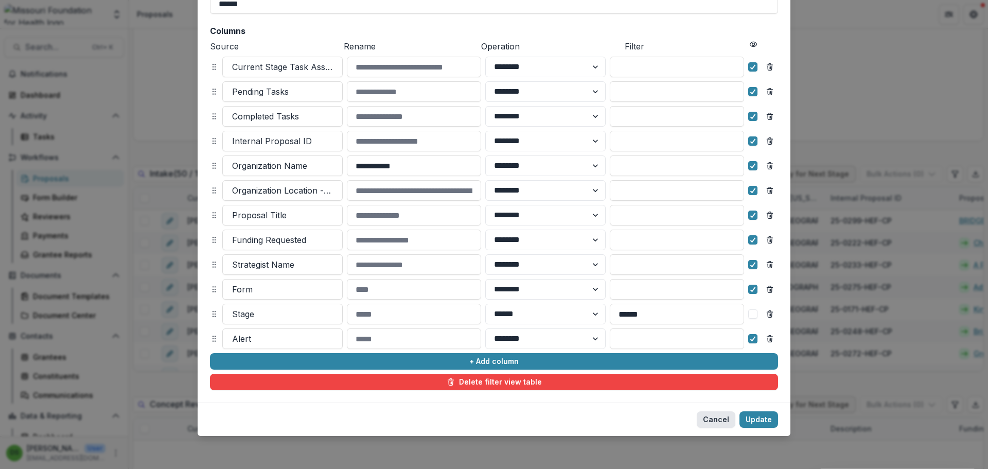
click button "Cancel"
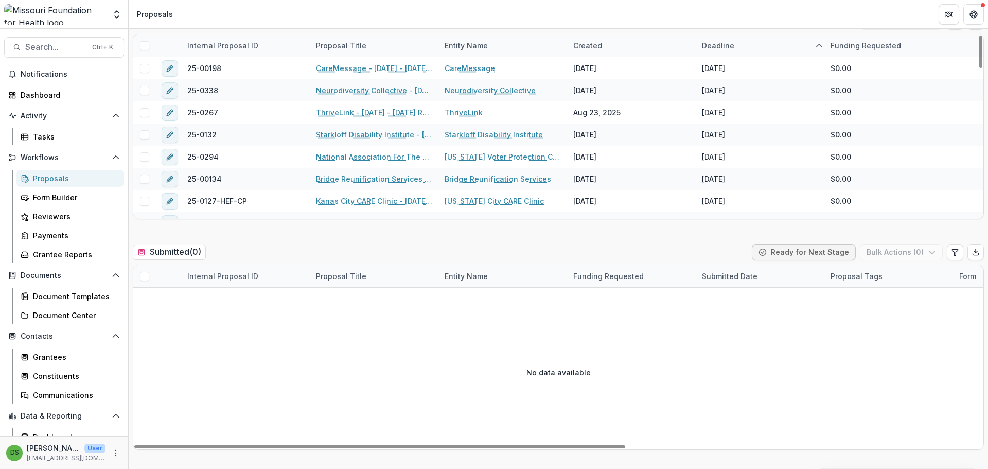
scroll to position [0, 0]
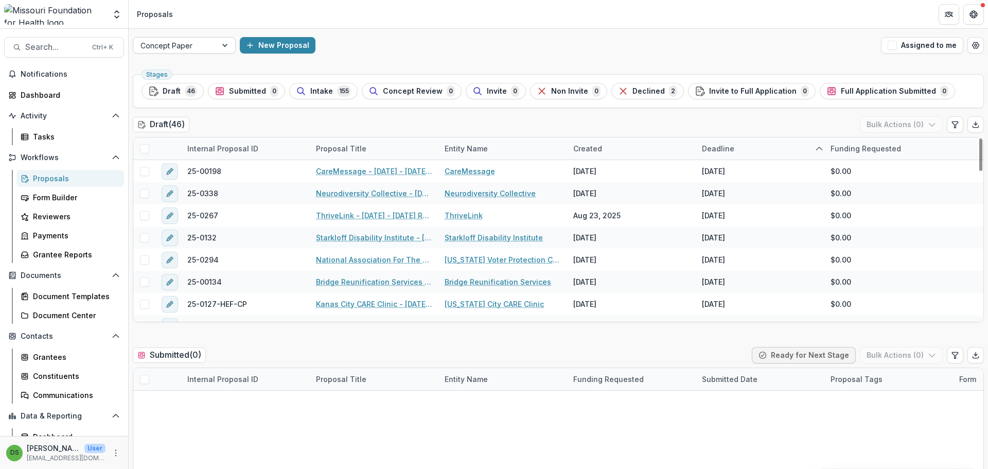
click div
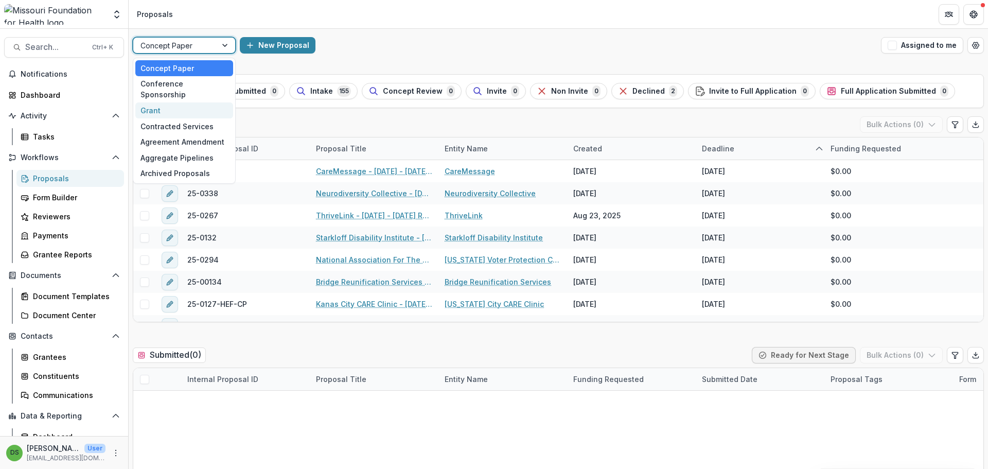
click div "Grant"
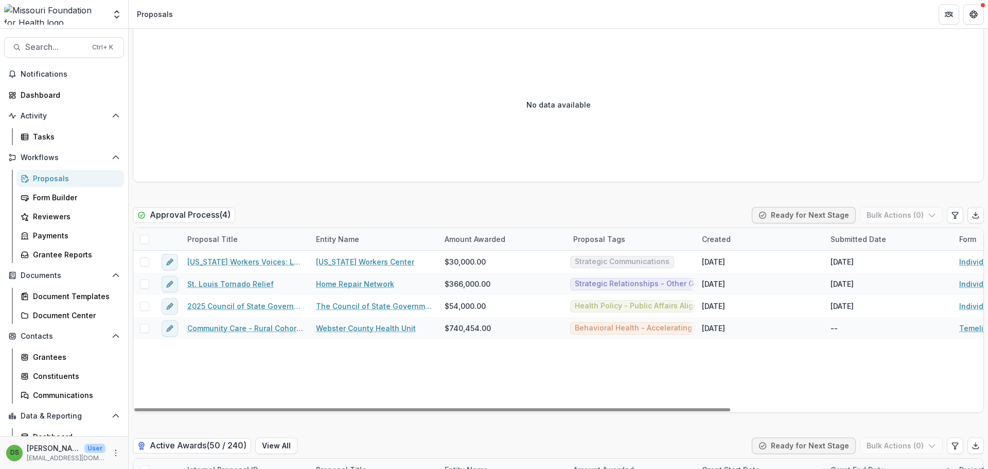
scroll to position [1905, 0]
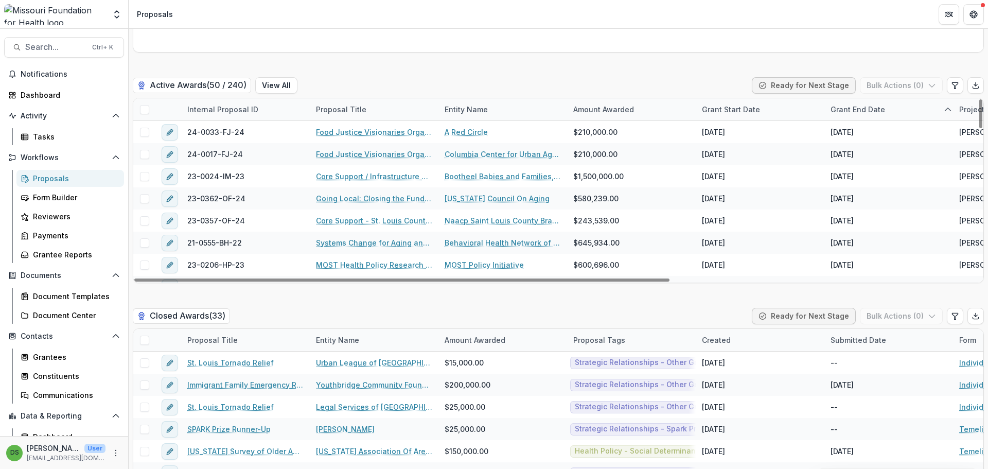
click div "Grant End Date"
click span "Sort Ascending"
click div "Draft ( 10 ) Bulk Actions ( 0 ) Proposal Title Entity Name Funding Requested Pr…"
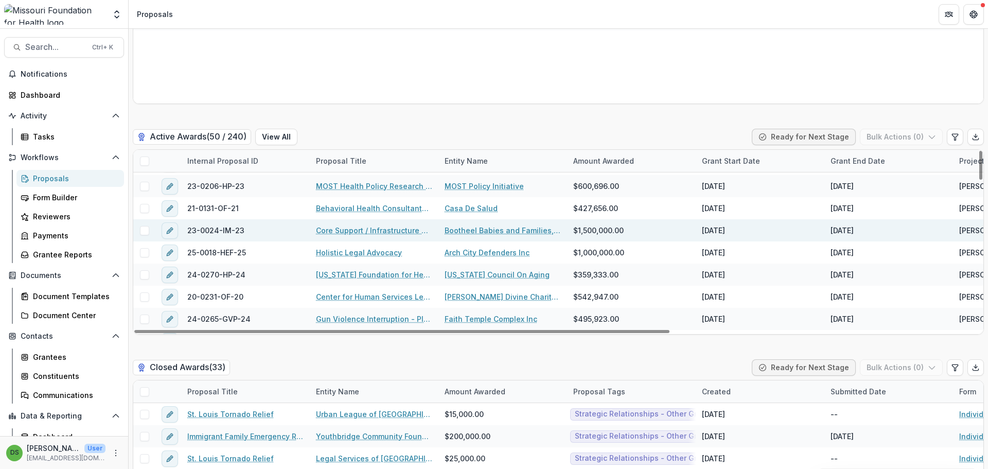
scroll to position [945, 0]
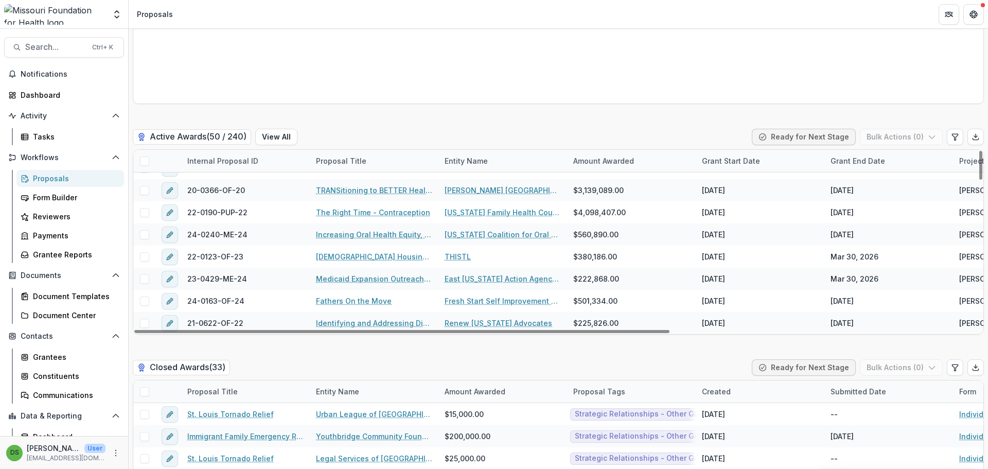
click div "Grant End Date"
click span "Sort Descending"
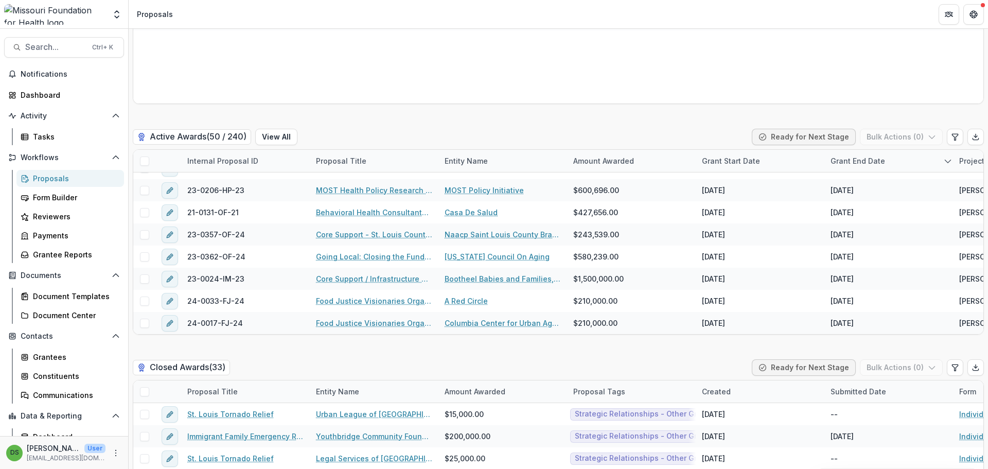
click div "Draft ( 10 ) Bulk Actions ( 0 ) Proposal Title Entity Name Funding Requested Pr…"
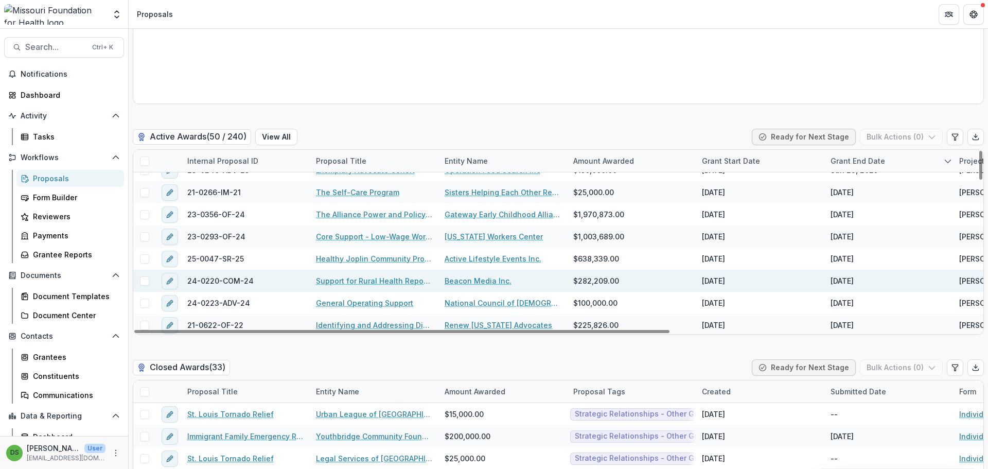
scroll to position [0, 0]
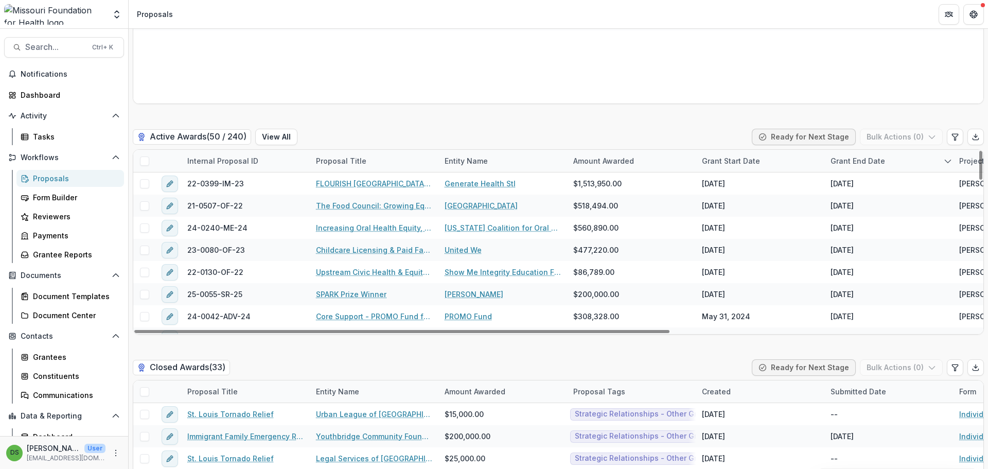
click div "Grant End Date"
click span "Sort Ascending"
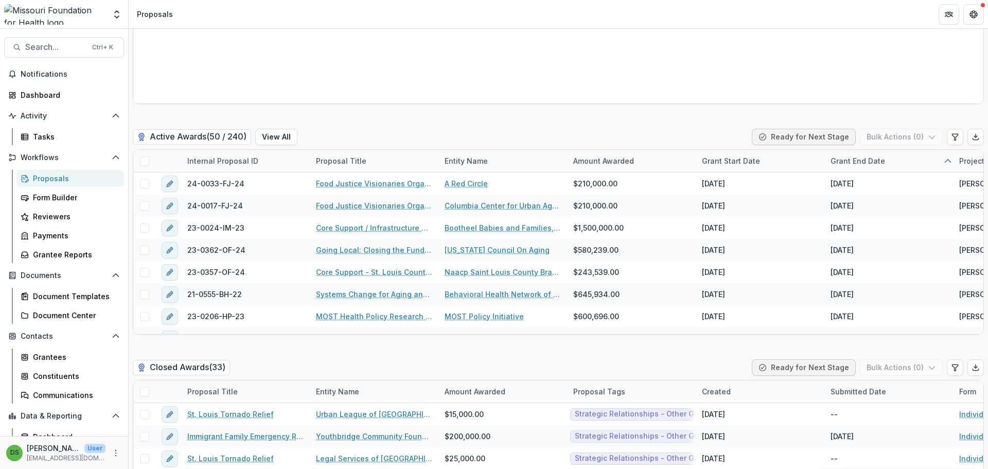
click div "Draft ( 10 ) Bulk Actions ( 0 ) Proposal Title Entity Name Funding Requested Pr…"
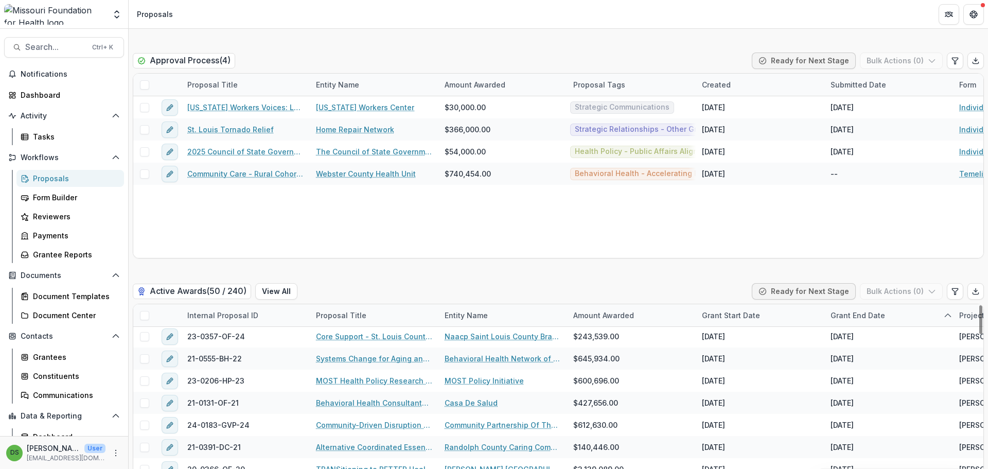
scroll to position [103, 0]
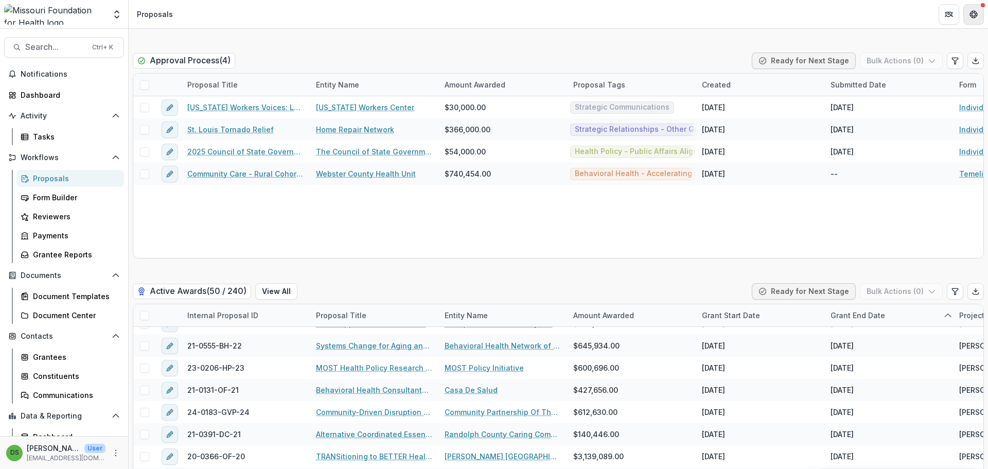
click icon "Get Help"
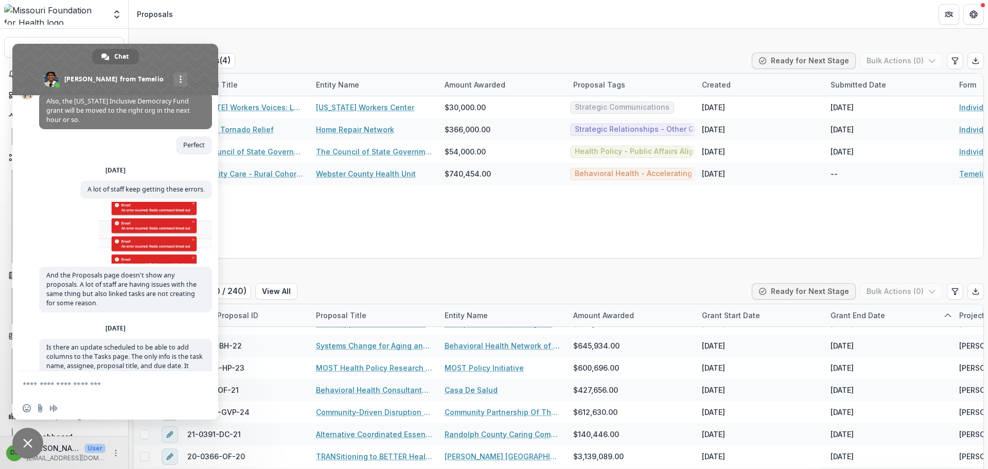
scroll to position [4966, 0]
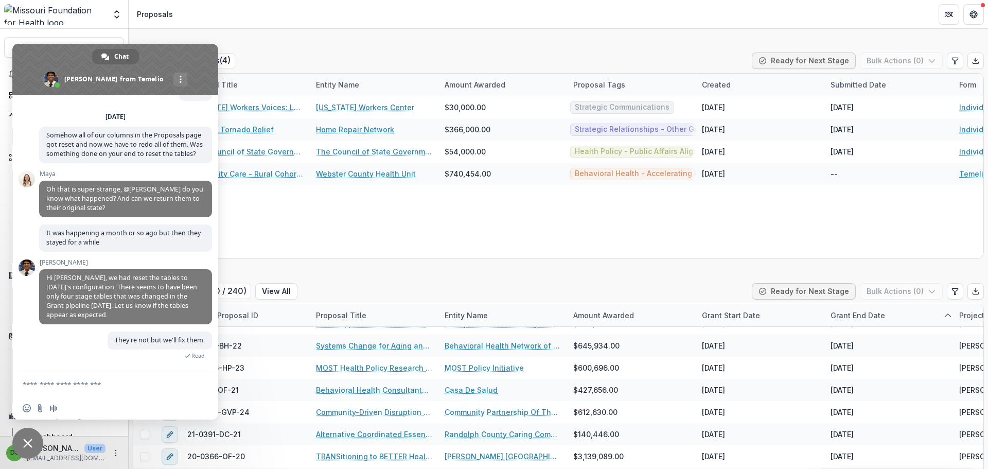
click div "Maya Oh that is super strange, @ruthwick do you know what happened? And can we …"
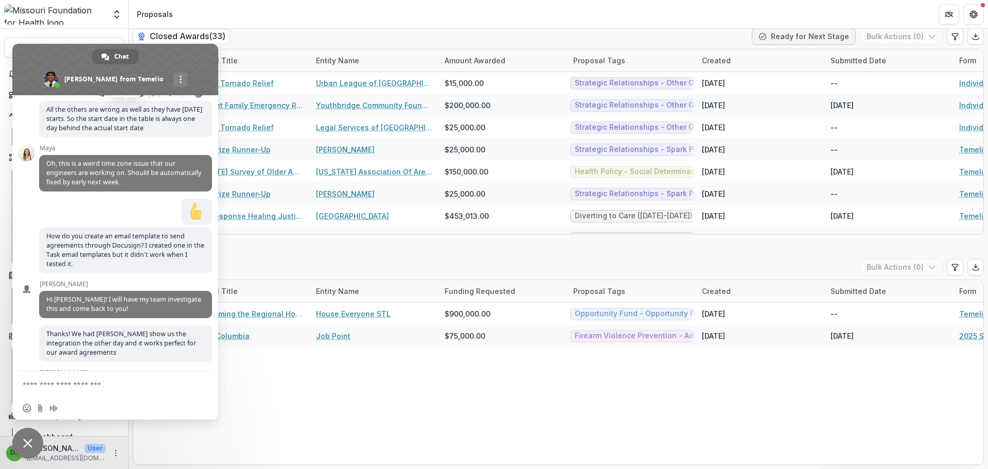
scroll to position [3067, 0]
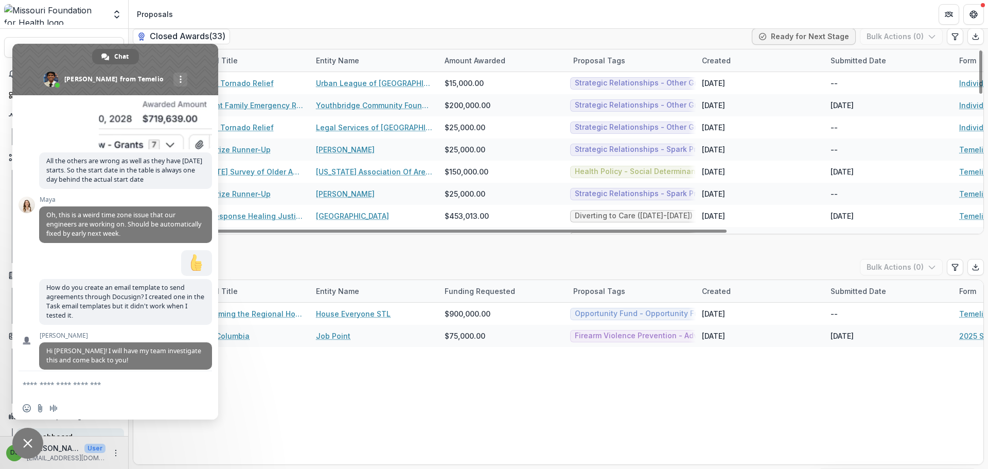
click span "Close chat"
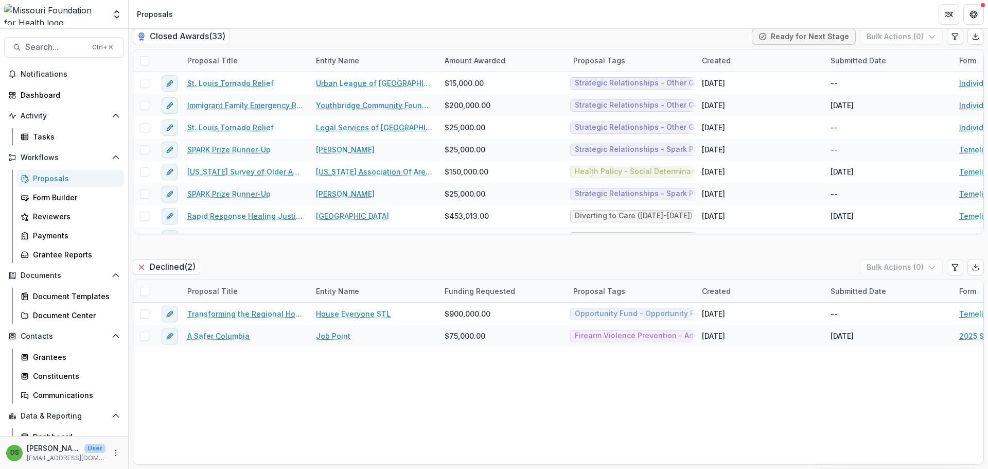
scroll to position [1927, 0]
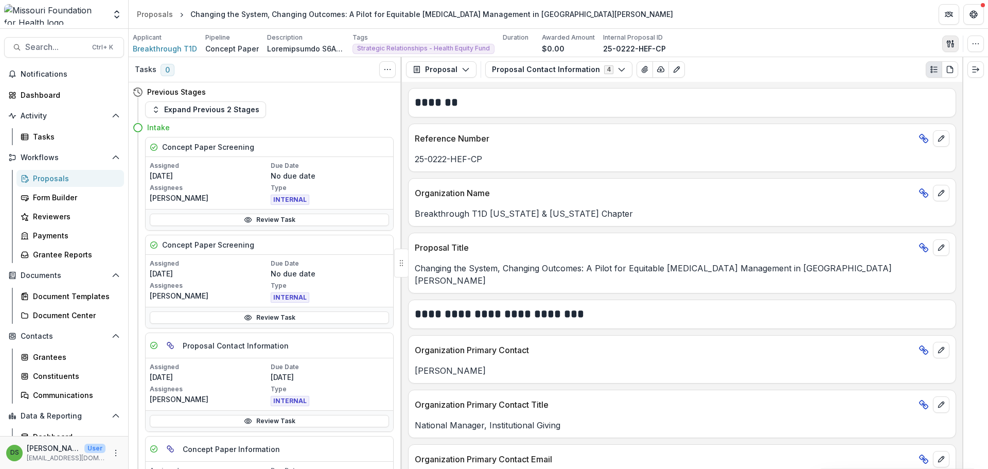
click at [947, 40] on icon "button" at bounding box center [951, 44] width 8 height 8
click at [887, 115] on button "View All Reviews" at bounding box center [901, 118] width 110 height 17
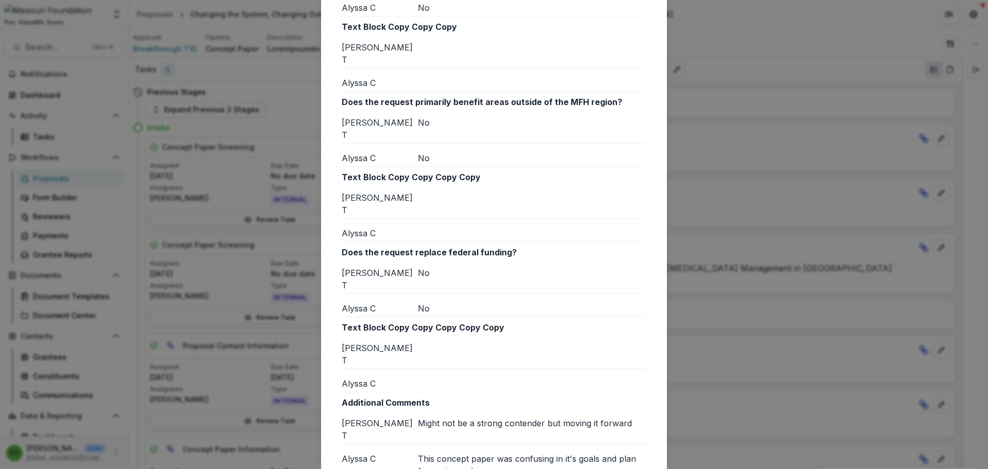
scroll to position [945, 0]
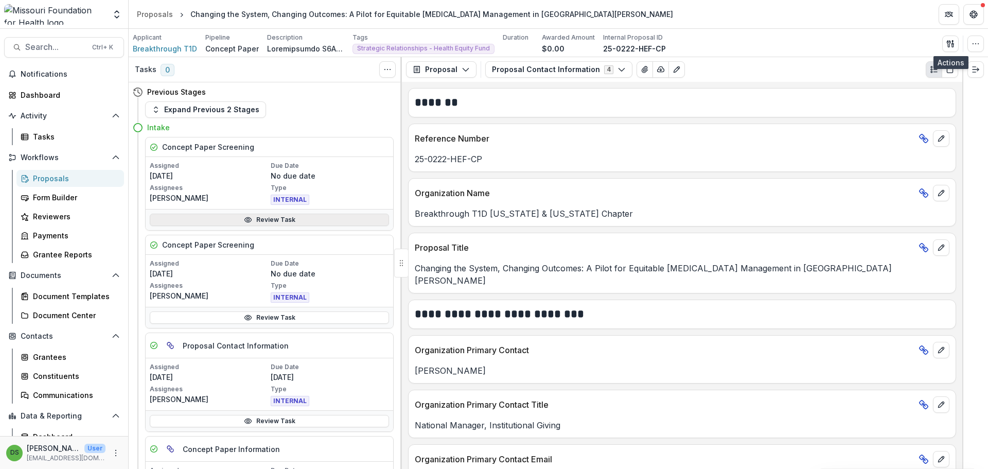
click at [255, 222] on link "Review Task" at bounding box center [269, 220] width 239 height 12
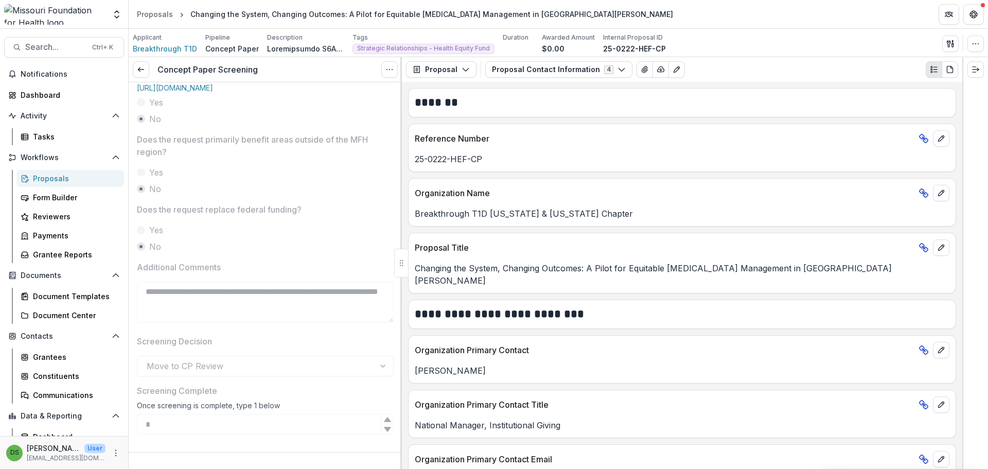
scroll to position [430, 0]
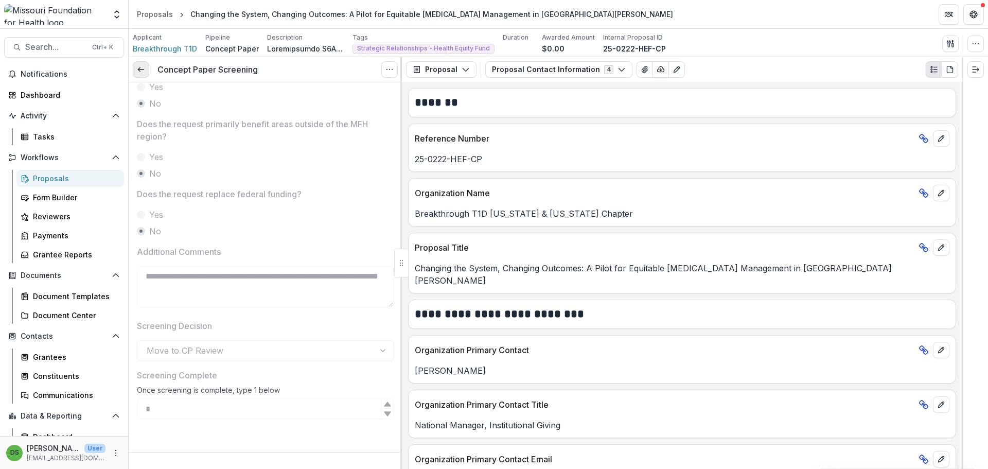
click at [140, 69] on icon at bounding box center [141, 69] width 8 height 8
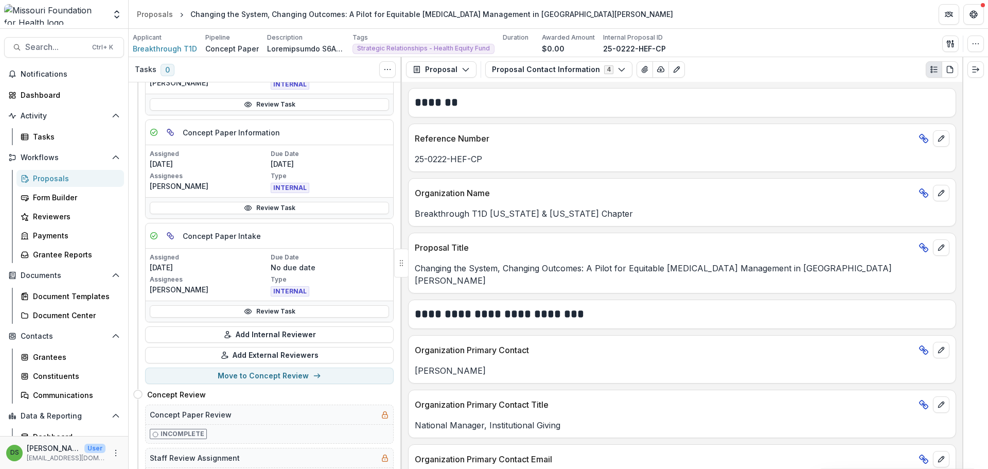
scroll to position [309, 0]
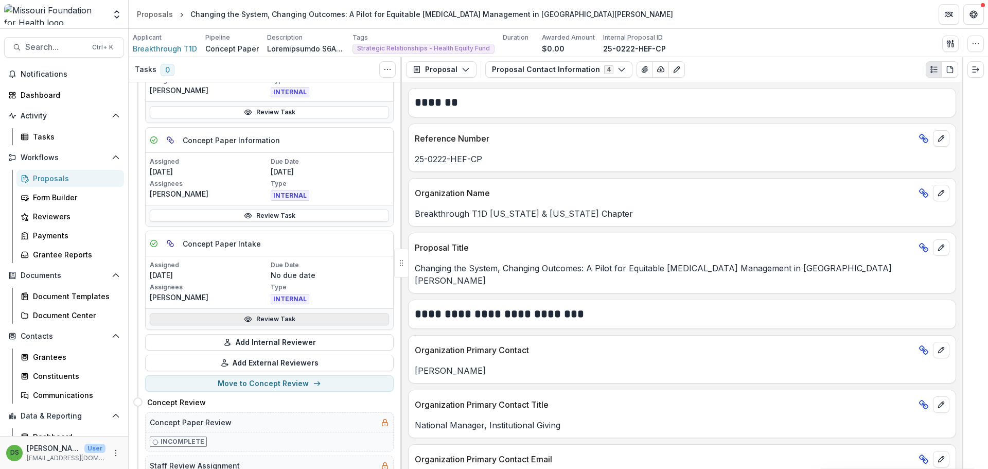
click at [240, 318] on link "Review Task" at bounding box center [269, 319] width 239 height 12
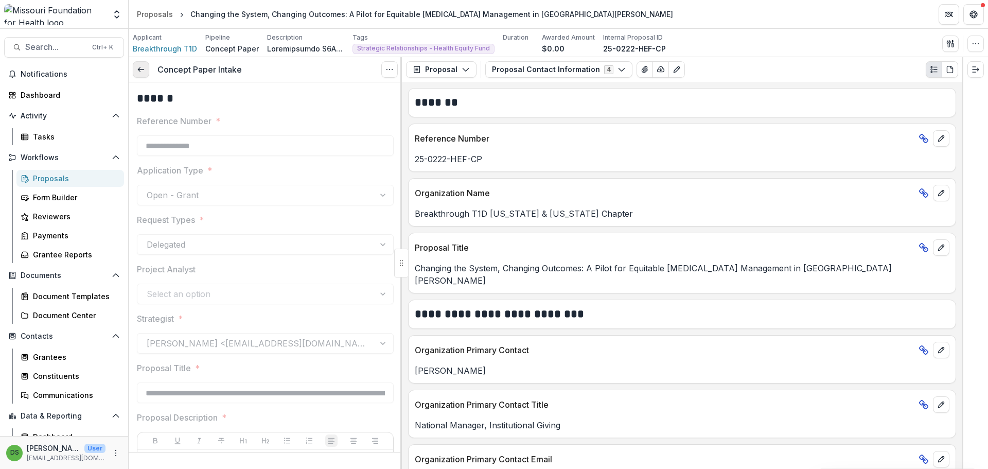
click at [139, 69] on polyline at bounding box center [139, 70] width 2 height 4
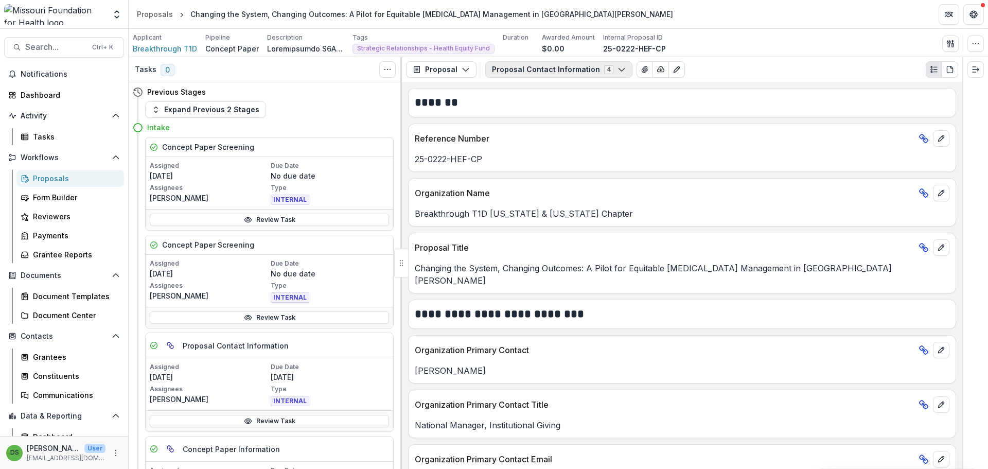
click at [571, 72] on button "Proposal Contact Information 4" at bounding box center [558, 69] width 147 height 16
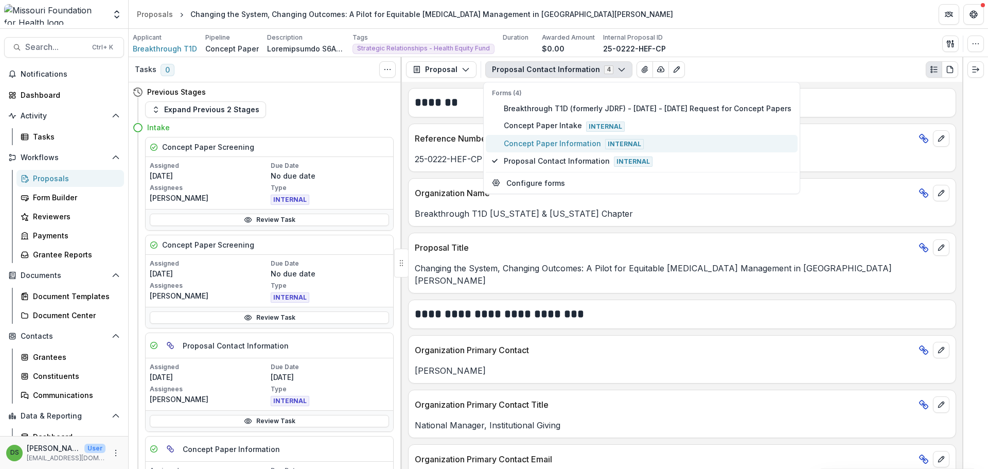
click at [563, 142] on span "Concept Paper Information Internal" at bounding box center [648, 143] width 288 height 11
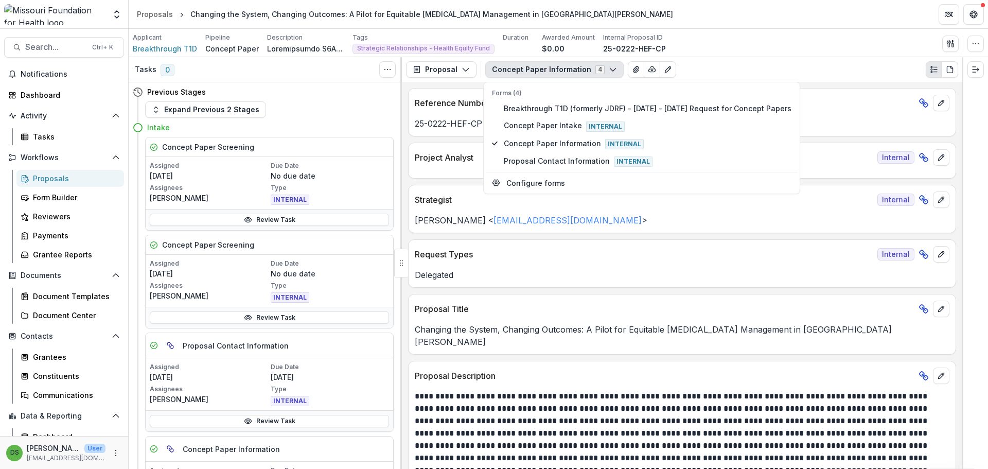
click at [562, 226] on p "[PERSON_NAME] < [EMAIL_ADDRESS][DOMAIN_NAME] >" at bounding box center [682, 220] width 535 height 12
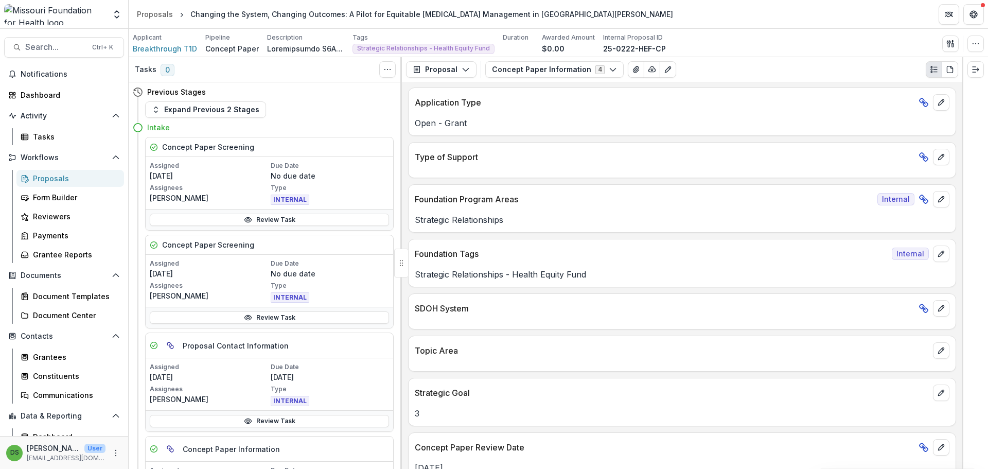
scroll to position [928, 0]
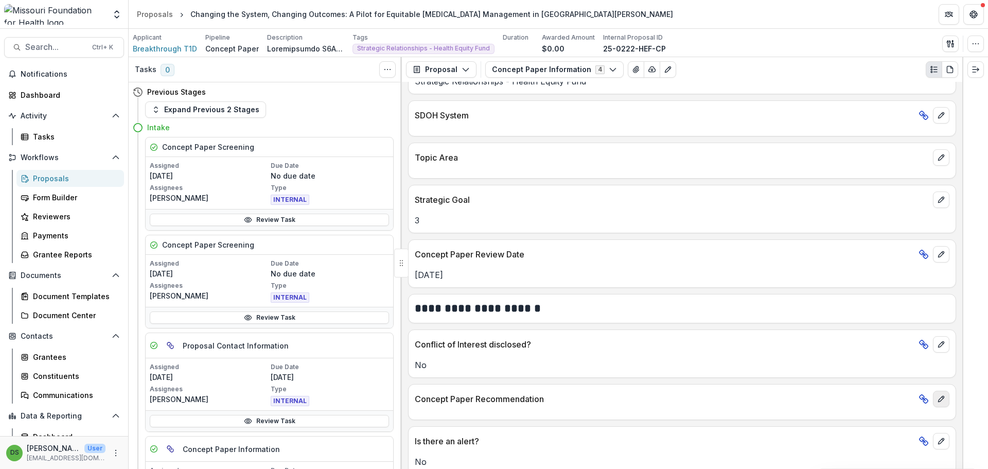
click at [934, 391] on button "edit" at bounding box center [941, 399] width 16 height 16
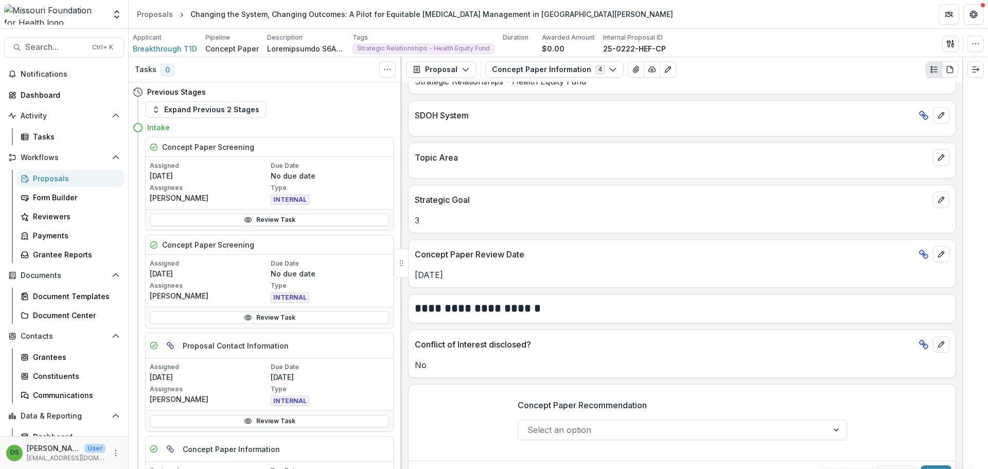
click at [654, 423] on div at bounding box center [673, 430] width 291 height 14
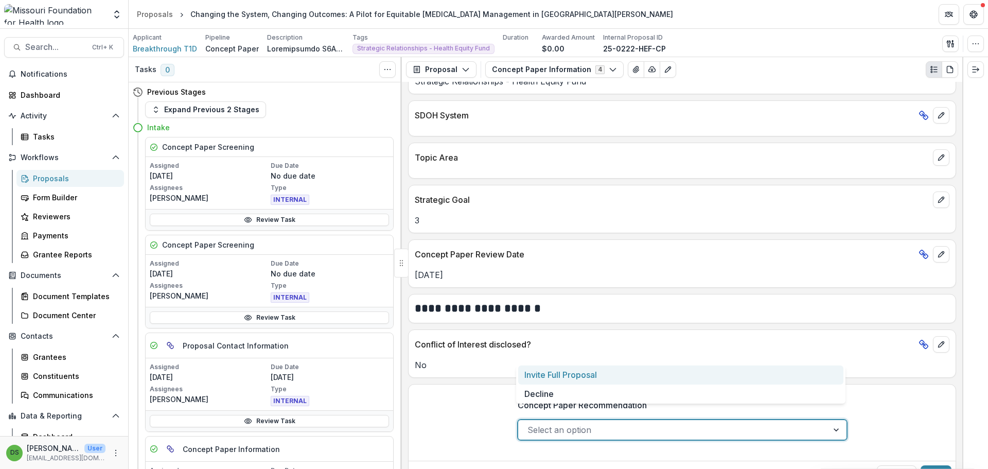
click at [865, 421] on div "Concept Paper Recommendation 2 results available. Use Up and Down to choose opt…" at bounding box center [682, 424] width 547 height 66
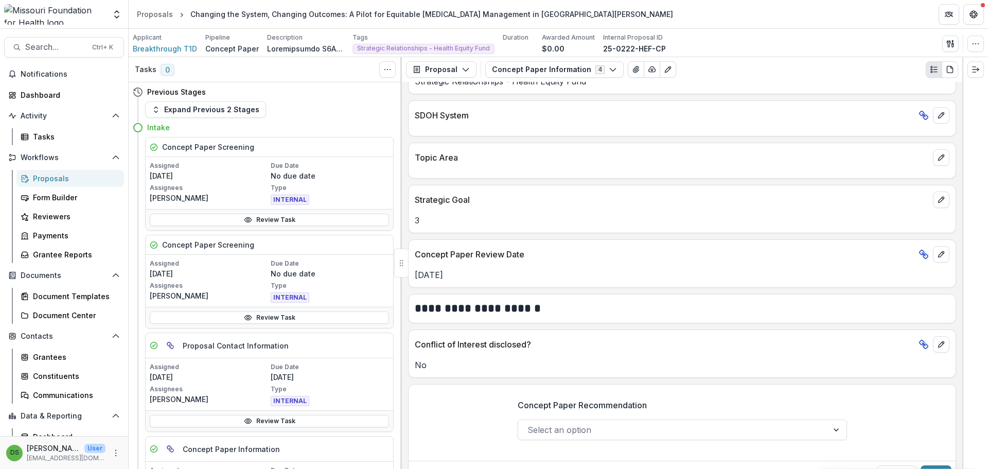
drag, startPoint x: 865, startPoint y: 421, endPoint x: 464, endPoint y: 387, distance: 402.0
click at [464, 391] on div "Concept Paper Recommendation Select an option" at bounding box center [682, 424] width 547 height 66
click at [896, 465] on button "Cancel" at bounding box center [897, 473] width 40 height 16
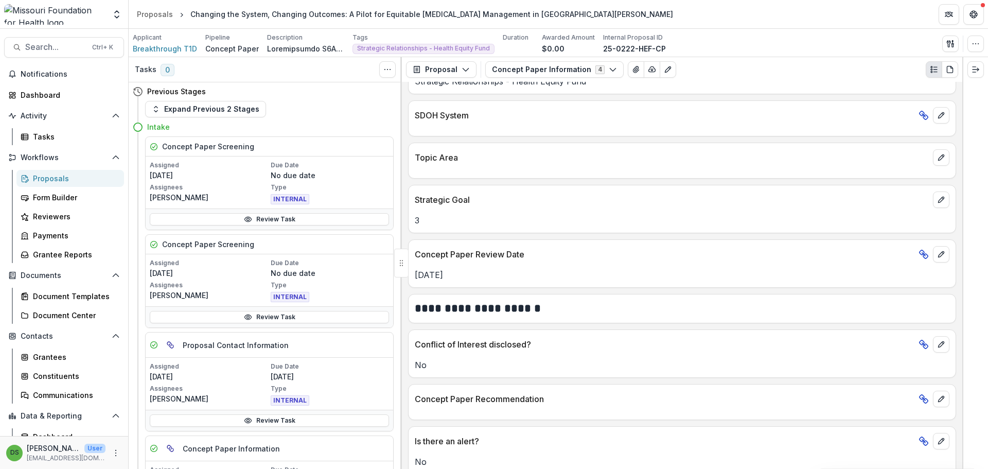
scroll to position [0, 0]
click at [955, 46] on button "button" at bounding box center [950, 44] width 16 height 16
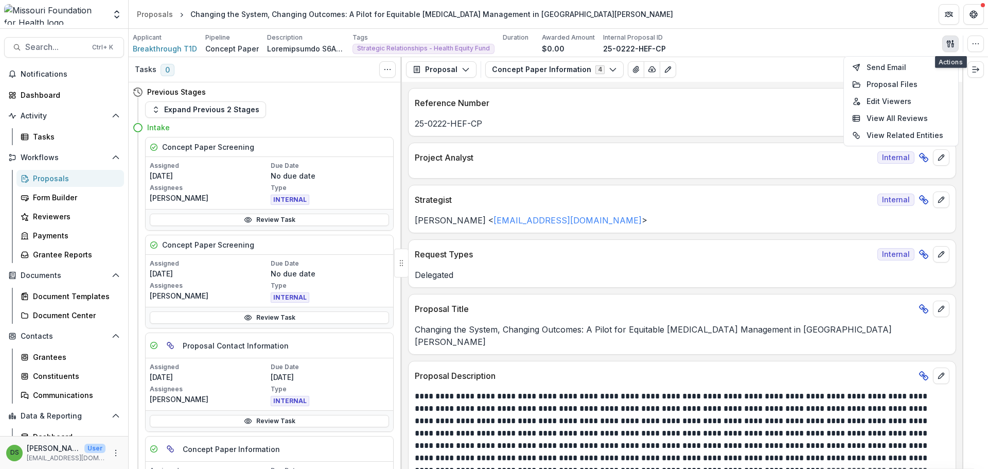
click at [951, 42] on icon "button" at bounding box center [951, 44] width 8 height 8
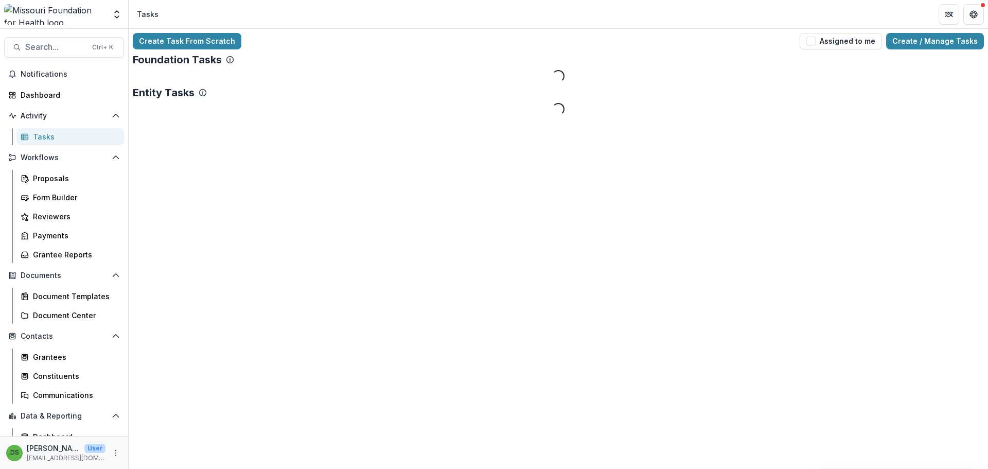
click at [487, 41] on div "Create Task From Scratch Assigned to me Create / Manage Tasks" at bounding box center [558, 41] width 851 height 16
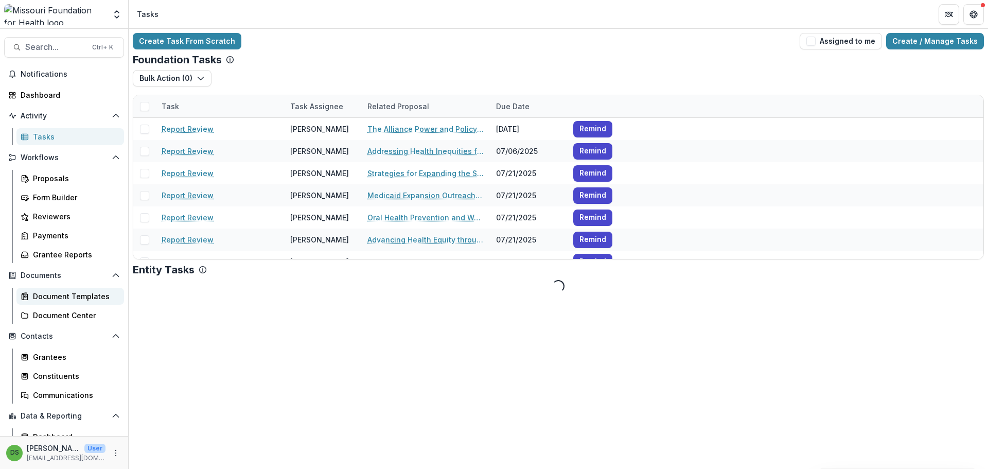
click at [67, 299] on div "Document Templates" at bounding box center [74, 296] width 83 height 11
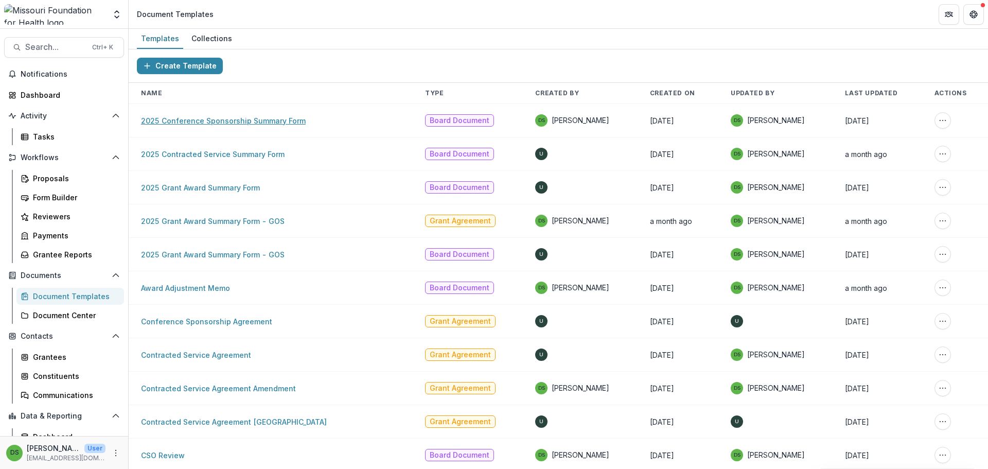
click at [296, 122] on link "2025 Conference Sponsorship Summary Form" at bounding box center [223, 120] width 165 height 9
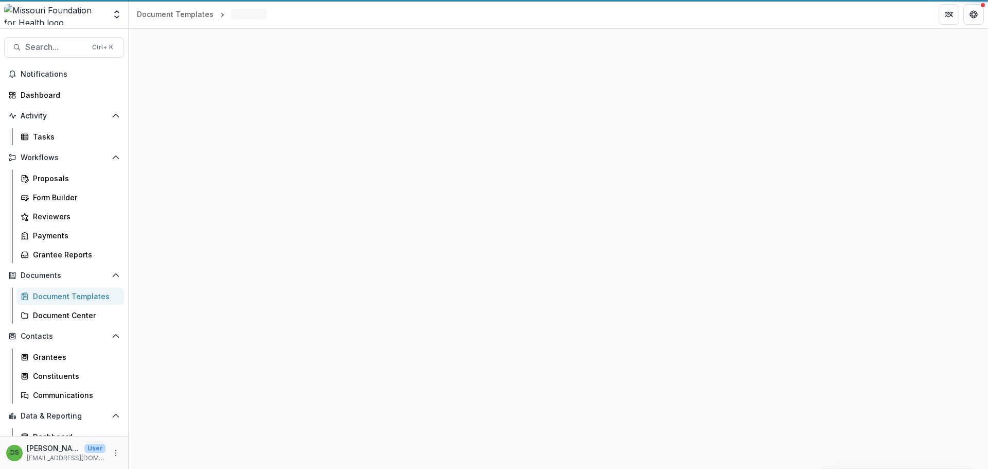
select select "**********"
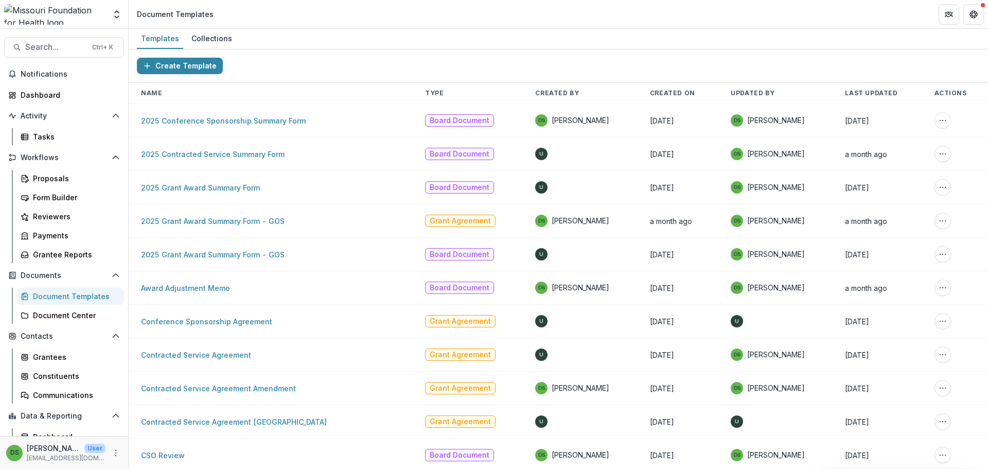
scroll to position [572, 0]
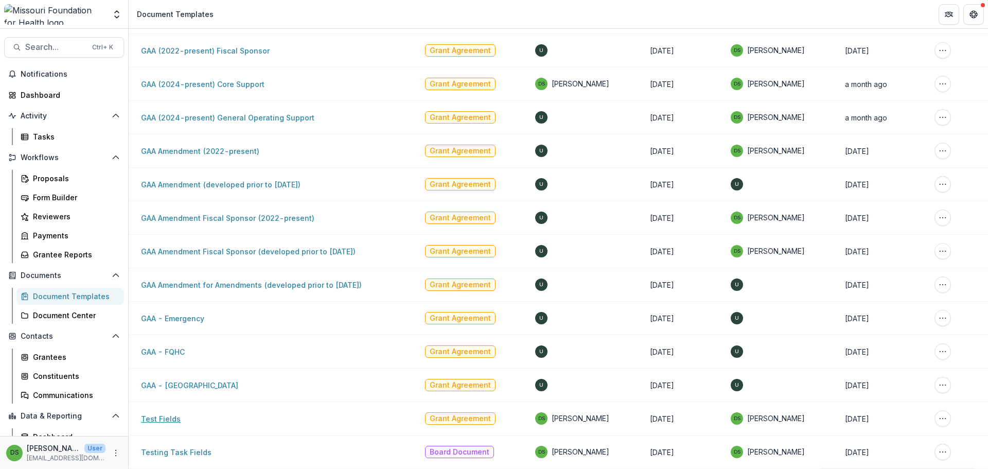
click at [166, 420] on link "Test Fields" at bounding box center [161, 418] width 40 height 9
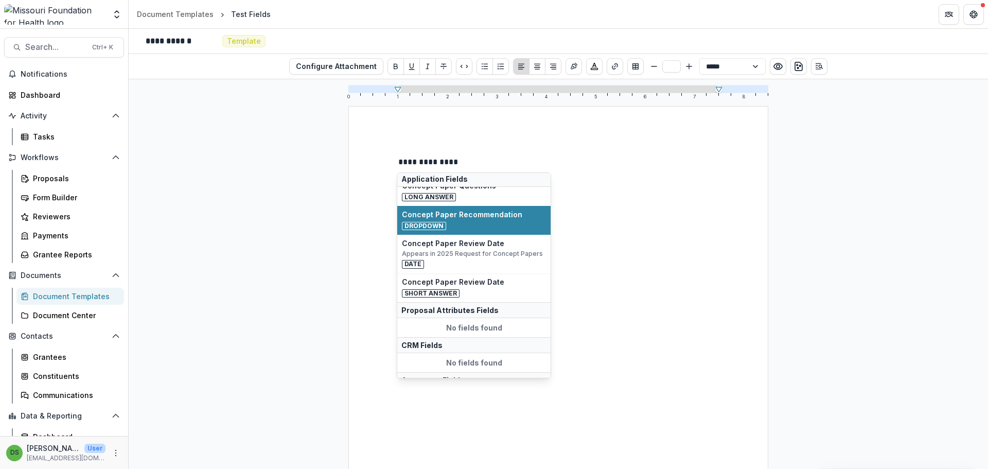
scroll to position [1, 0]
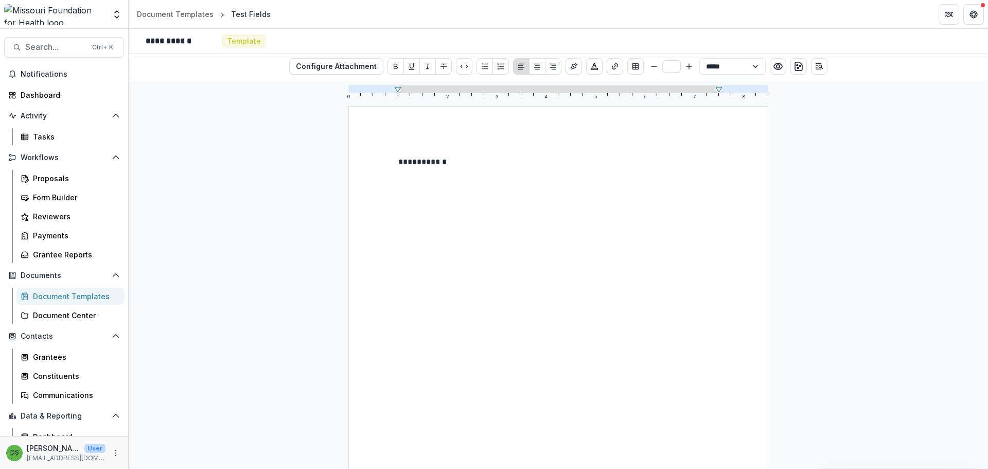
drag, startPoint x: 417, startPoint y: 166, endPoint x: 464, endPoint y: 161, distance: 47.1
drag, startPoint x: 447, startPoint y: 162, endPoint x: 402, endPoint y: 162, distance: 45.8
click at [402, 162] on p "**********" at bounding box center [558, 162] width 320 height 12
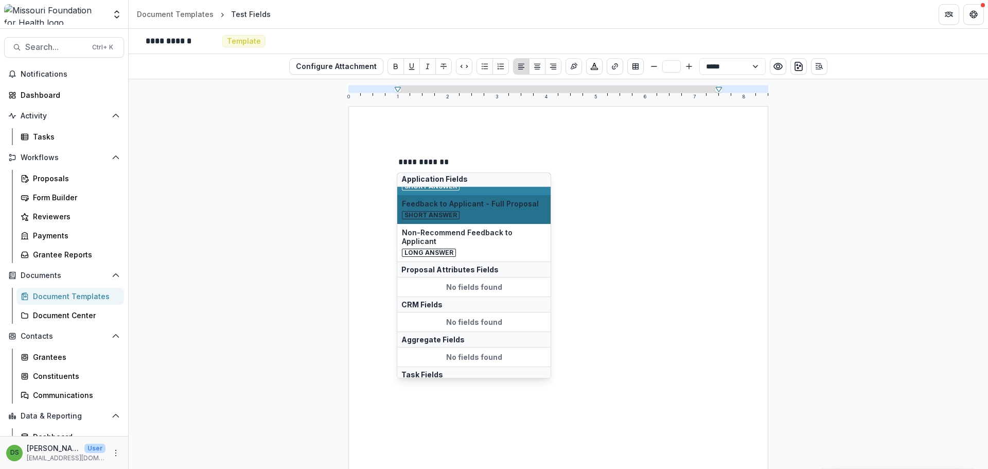
scroll to position [0, 0]
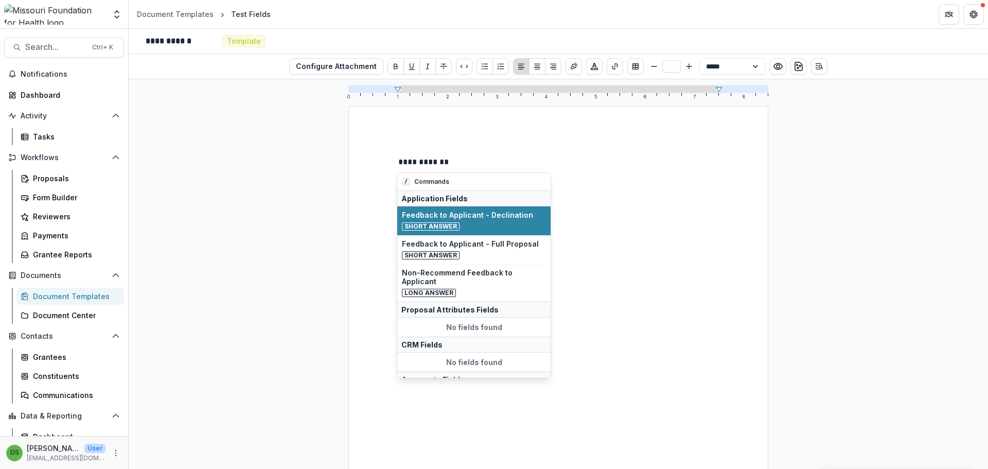
drag, startPoint x: 400, startPoint y: 163, endPoint x: 452, endPoint y: 162, distance: 51.5
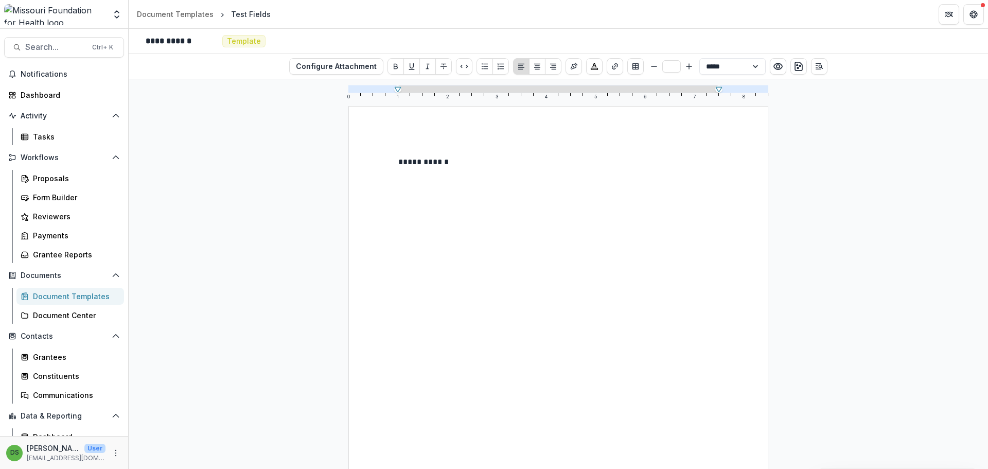
click at [450, 162] on p "**********" at bounding box center [558, 162] width 320 height 12
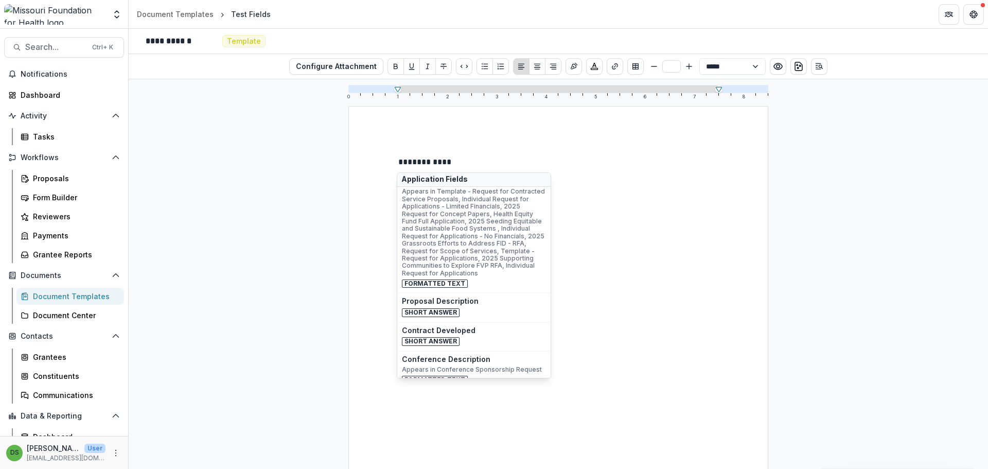
scroll to position [360, 0]
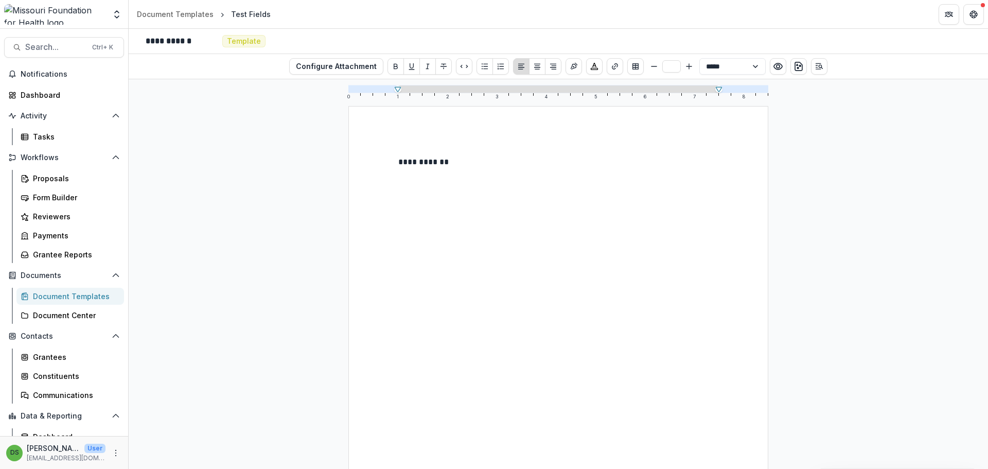
click at [676, 169] on div "**********" at bounding box center [558, 378] width 320 height 444
click at [478, 162] on p "***" at bounding box center [558, 162] width 320 height 12
drag, startPoint x: 400, startPoint y: 161, endPoint x: 446, endPoint y: 154, distance: 46.7
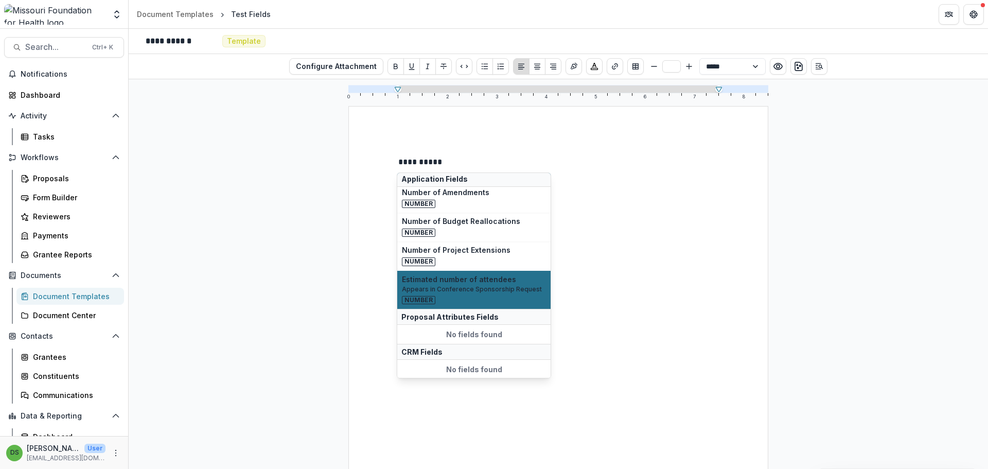
scroll to position [0, 0]
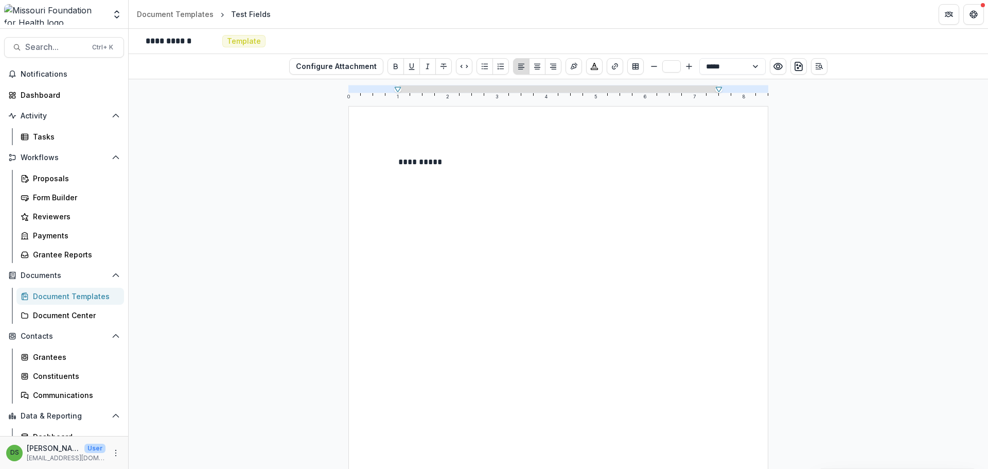
drag, startPoint x: 400, startPoint y: 164, endPoint x: 489, endPoint y: 168, distance: 89.1
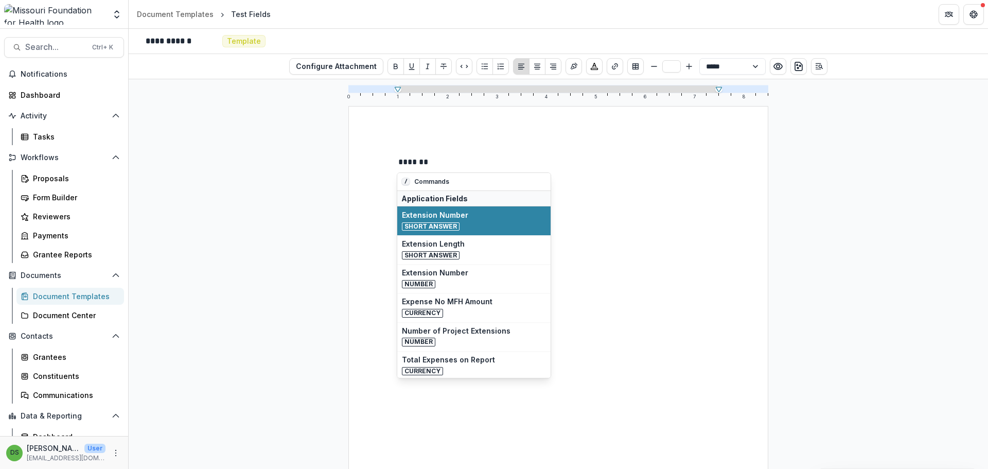
click at [396, 162] on div "*******" at bounding box center [558, 378] width 420 height 544
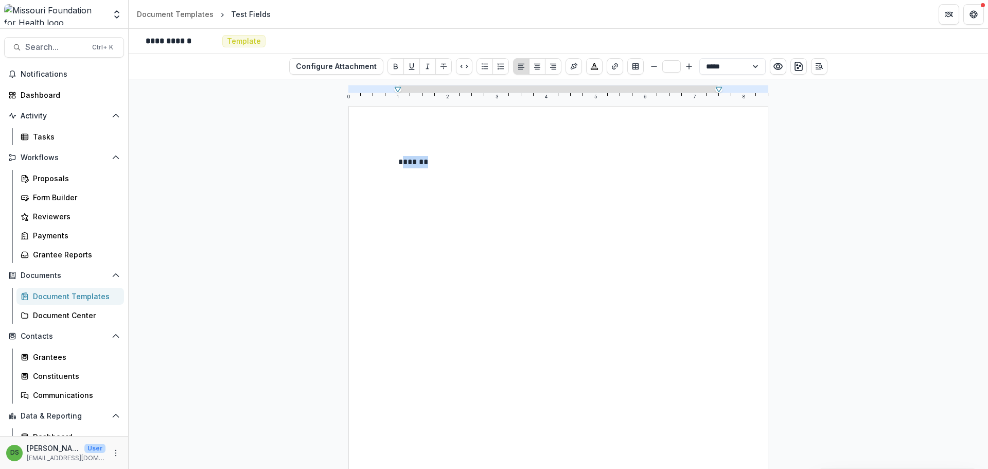
drag, startPoint x: 399, startPoint y: 161, endPoint x: 433, endPoint y: 157, distance: 33.7
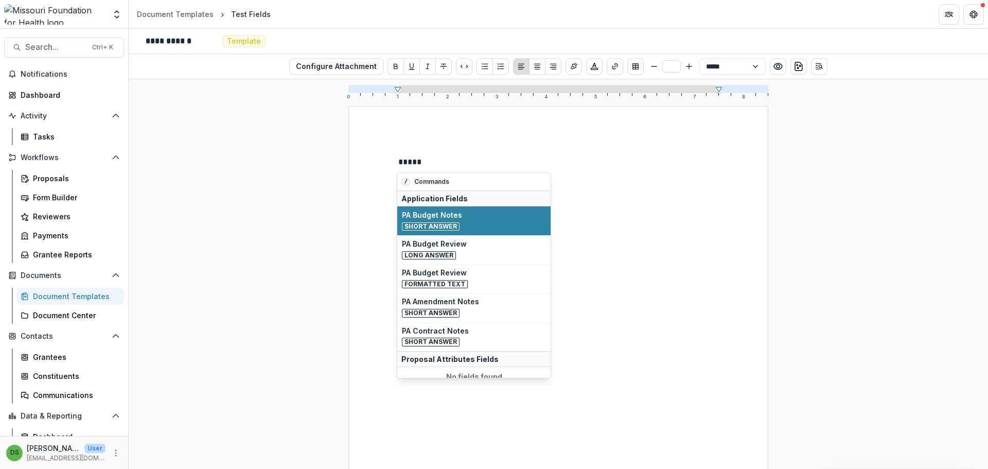
click at [402, 153] on div "*****" at bounding box center [558, 378] width 420 height 544
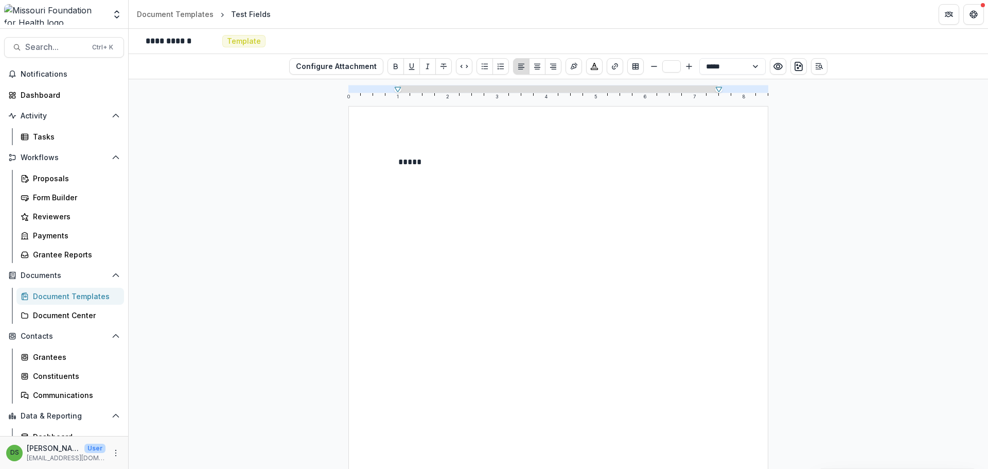
click at [402, 159] on span "*****" at bounding box center [409, 162] width 23 height 8
click at [402, 159] on p "*****" at bounding box center [558, 162] width 320 height 12
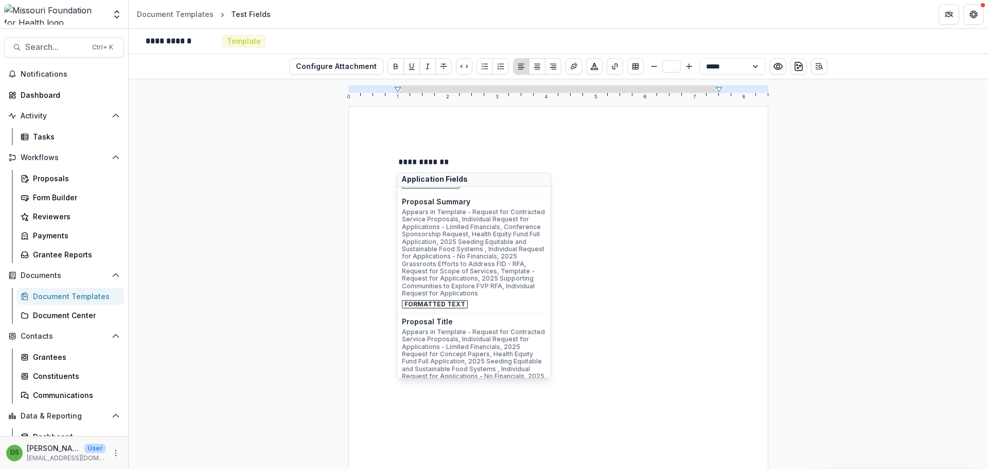
scroll to position [206, 0]
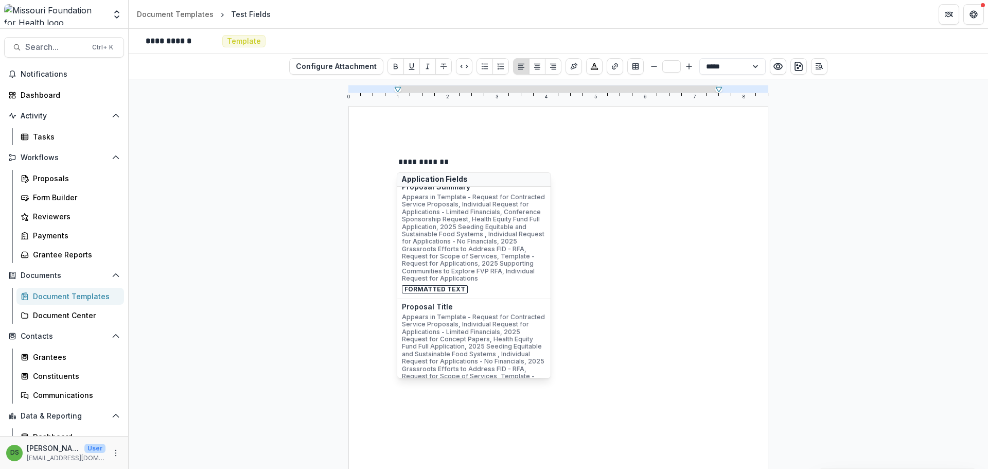
click at [399, 166] on span "**********" at bounding box center [423, 162] width 50 height 8
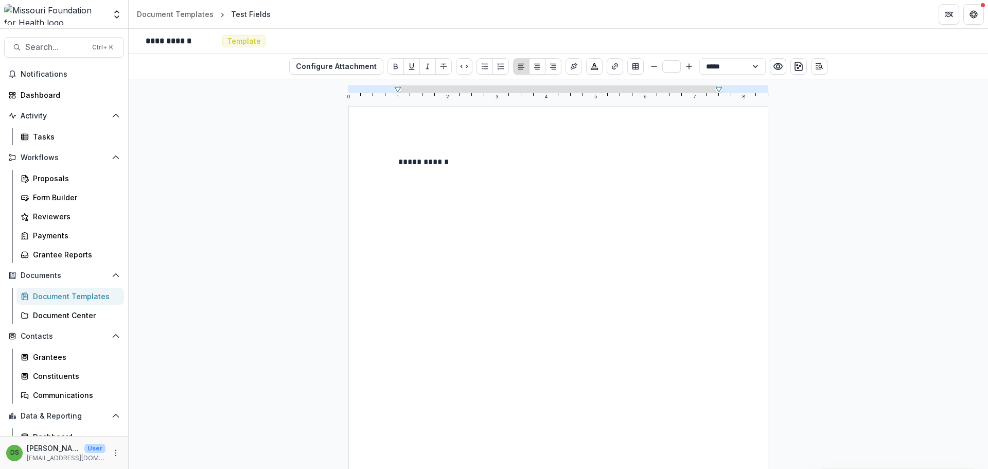
scroll to position [0, 0]
drag, startPoint x: 401, startPoint y: 164, endPoint x: 457, endPoint y: 161, distance: 56.2
click at [457, 161] on p "**********" at bounding box center [558, 162] width 320 height 12
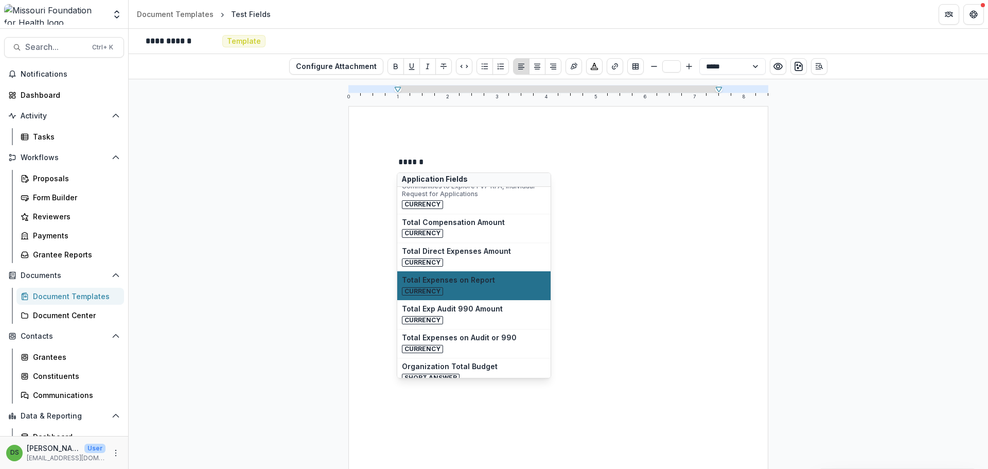
scroll to position [309, 0]
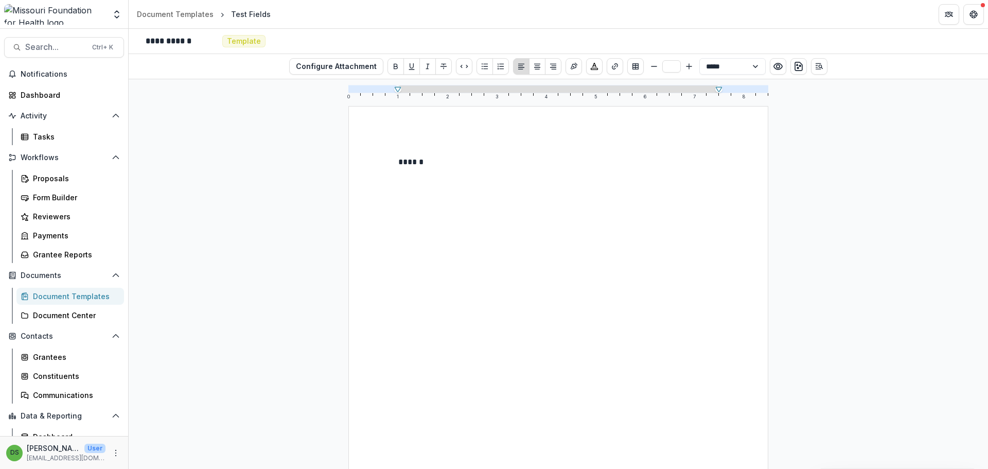
drag, startPoint x: 400, startPoint y: 161, endPoint x: 438, endPoint y: 161, distance: 37.6
click at [438, 161] on p "******" at bounding box center [558, 162] width 320 height 12
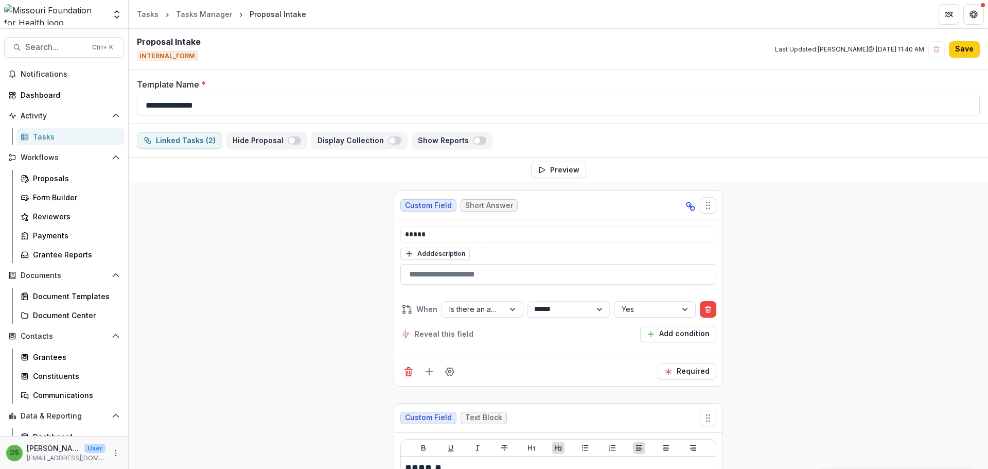
select select "********"
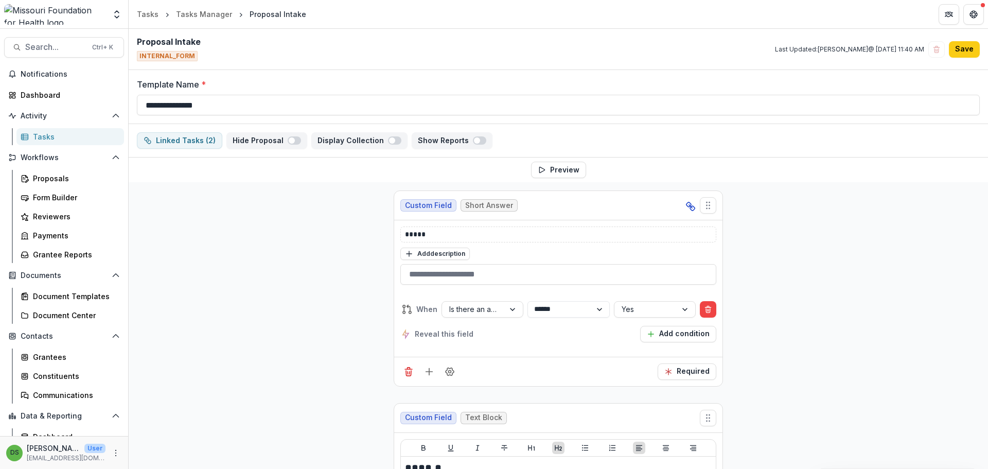
select select "********"
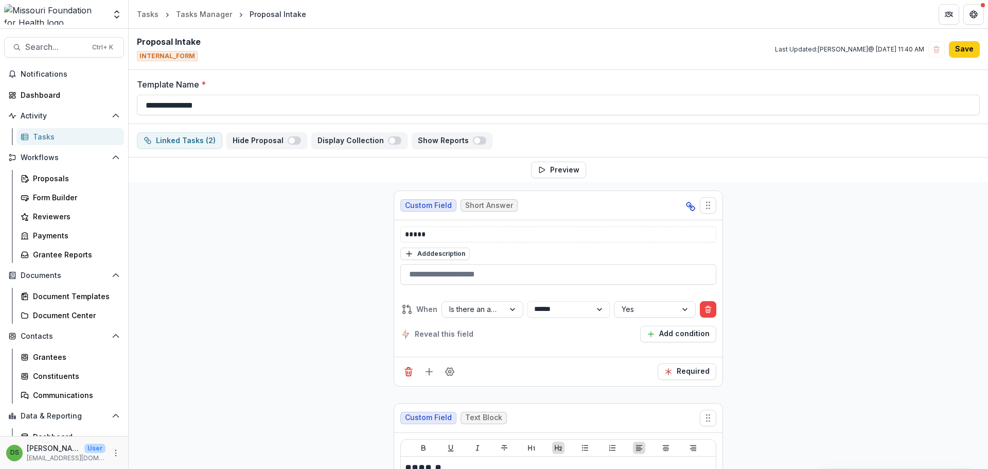
select select "********"
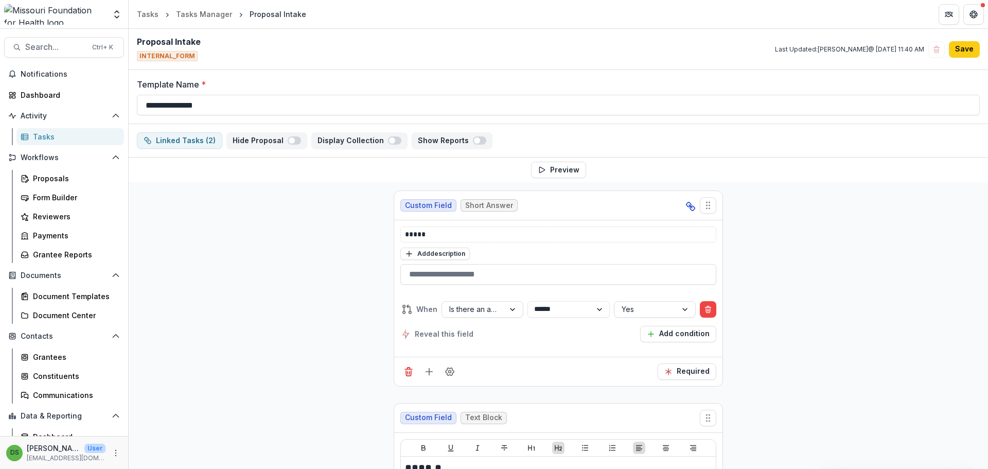
select select "********"
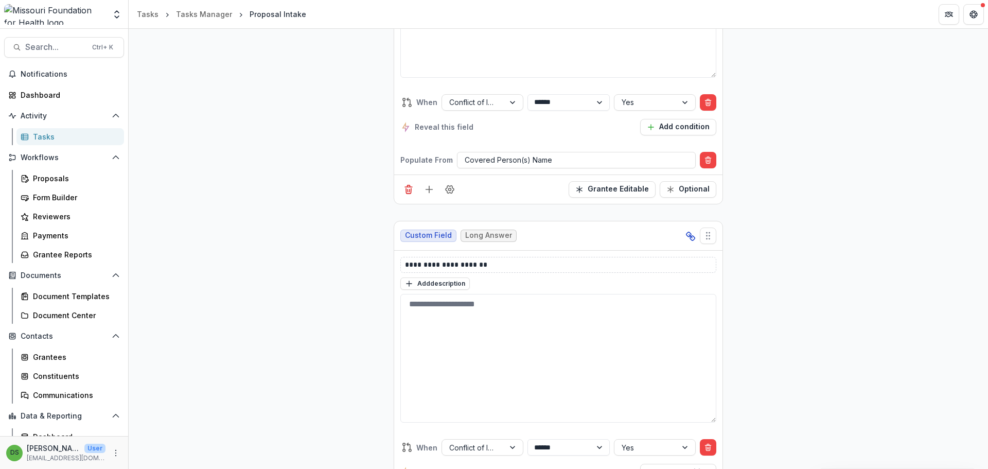
scroll to position [10688, 0]
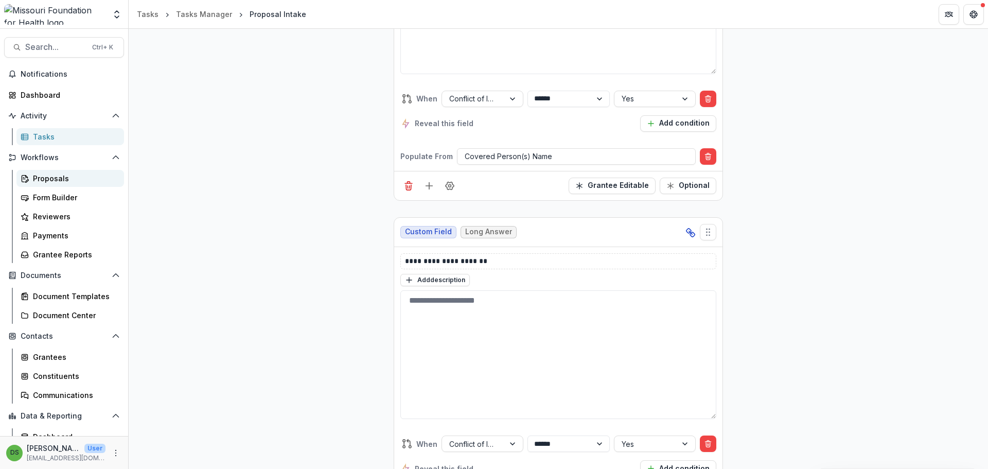
click at [64, 182] on div "Proposals" at bounding box center [74, 178] width 83 height 11
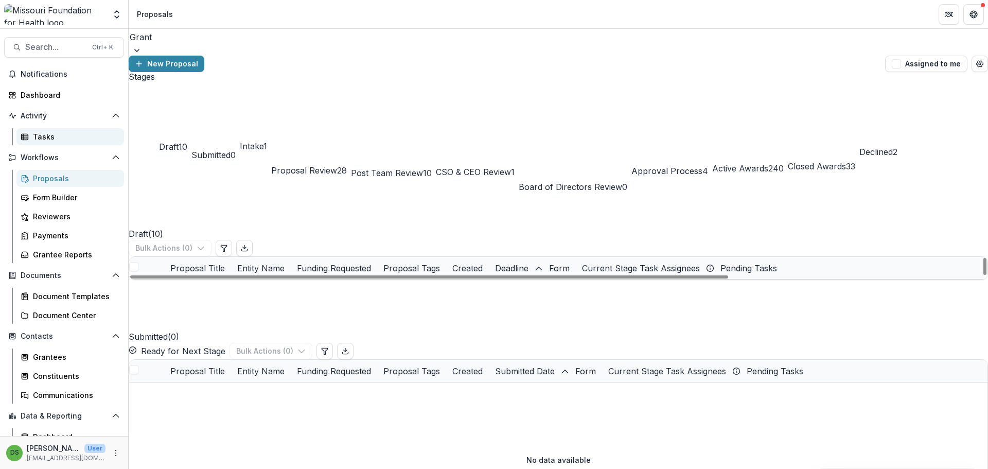
click at [54, 142] on link "Tasks" at bounding box center [70, 136] width 108 height 17
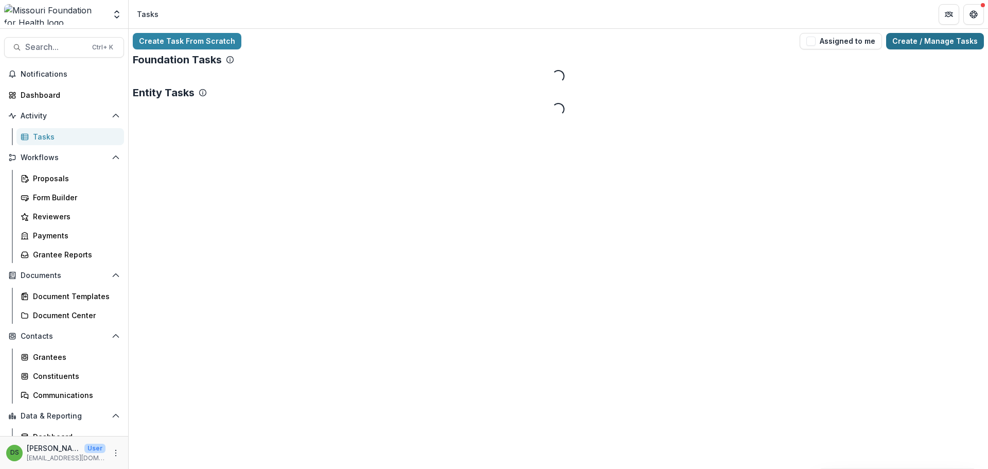
click at [921, 42] on link "Create / Manage Tasks" at bounding box center [935, 41] width 98 height 16
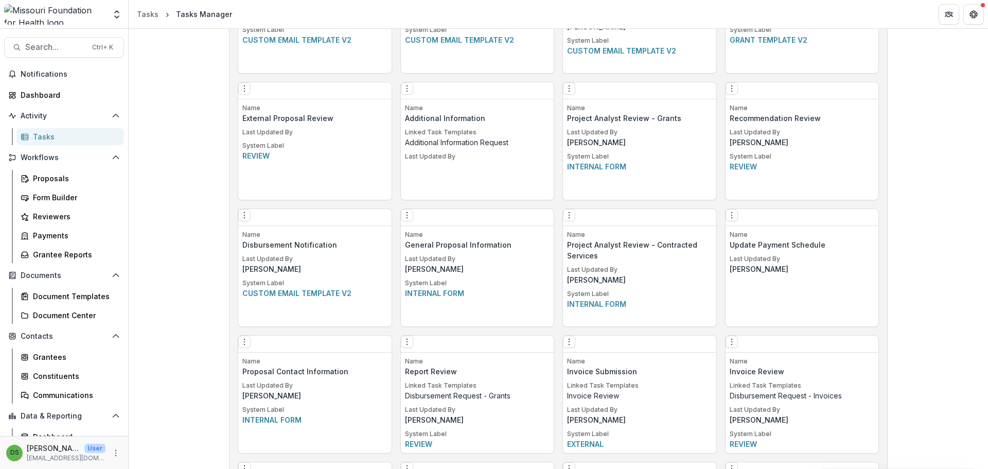
scroll to position [1896, 0]
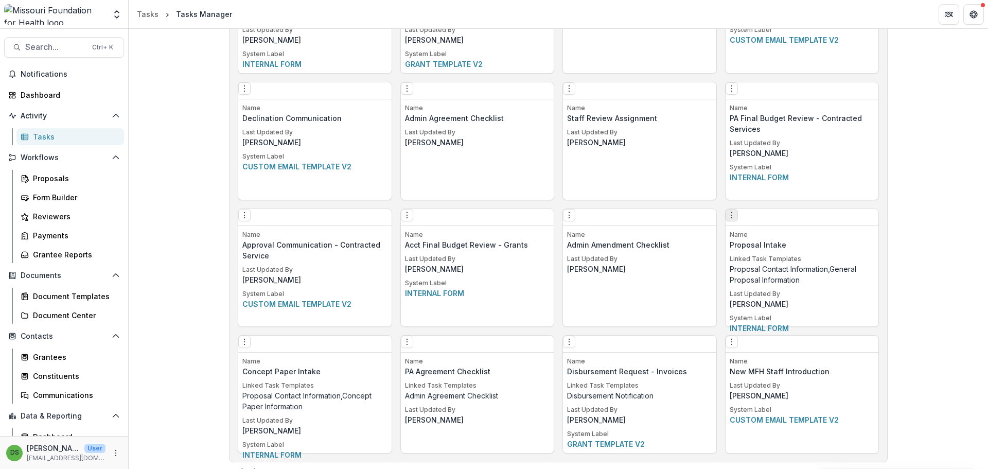
click at [736, 219] on icon "Options" at bounding box center [732, 215] width 8 height 8
click at [747, 237] on link "Edit" at bounding box center [794, 240] width 126 height 17
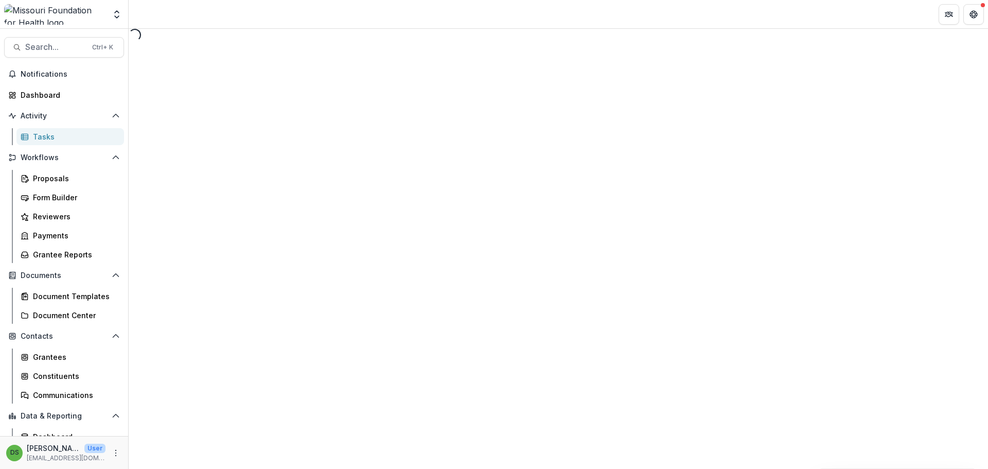
select select "********"
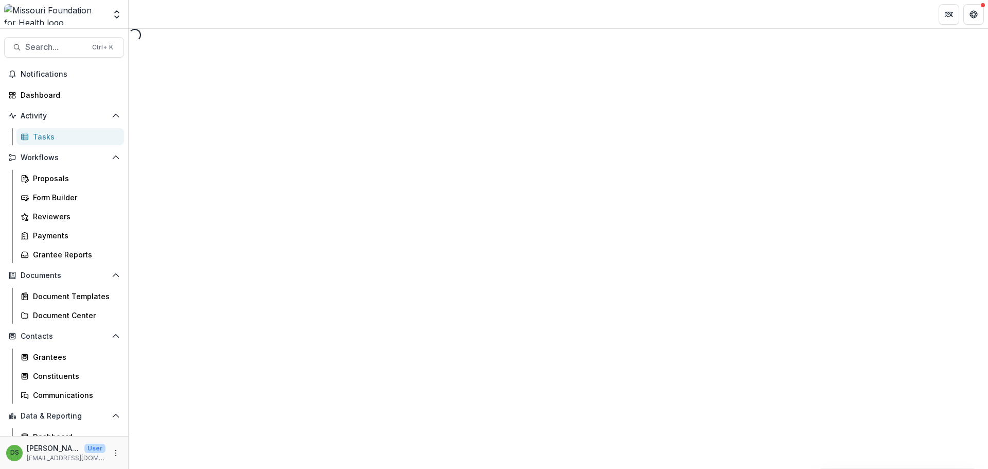
select select "********"
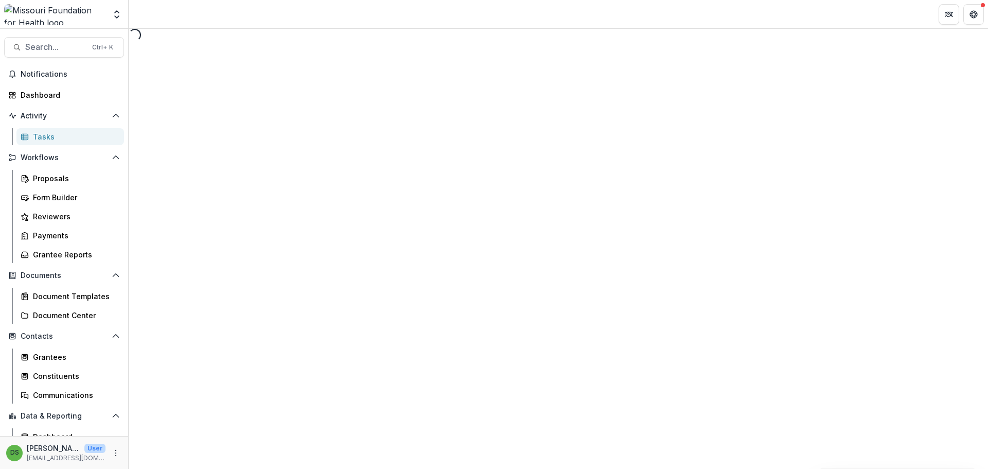
select select "********"
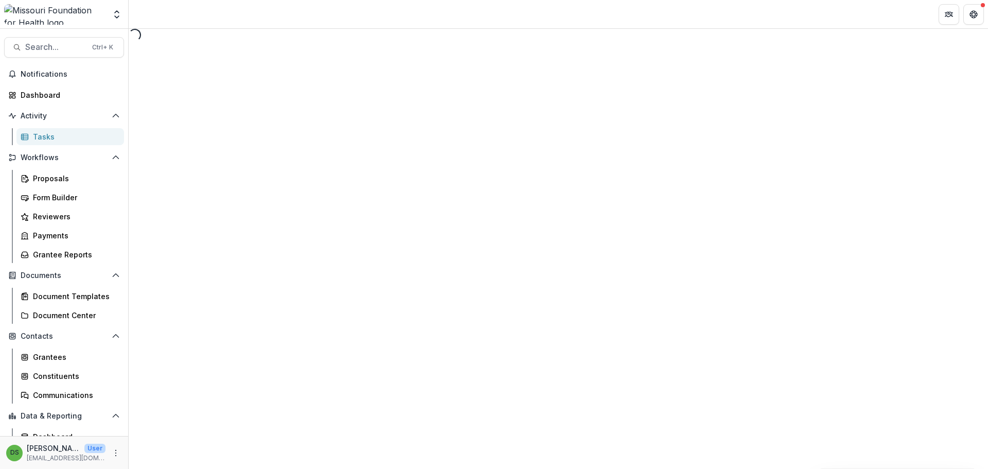
select select "********"
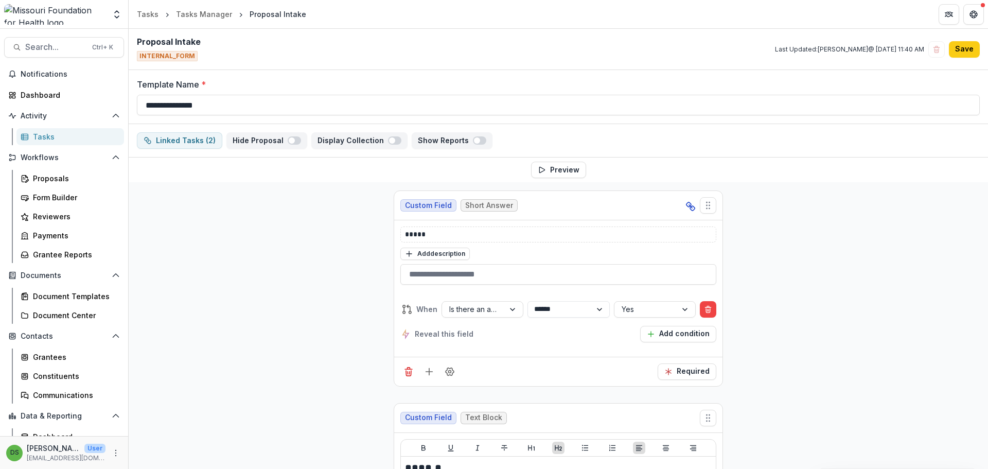
scroll to position [3501, 0]
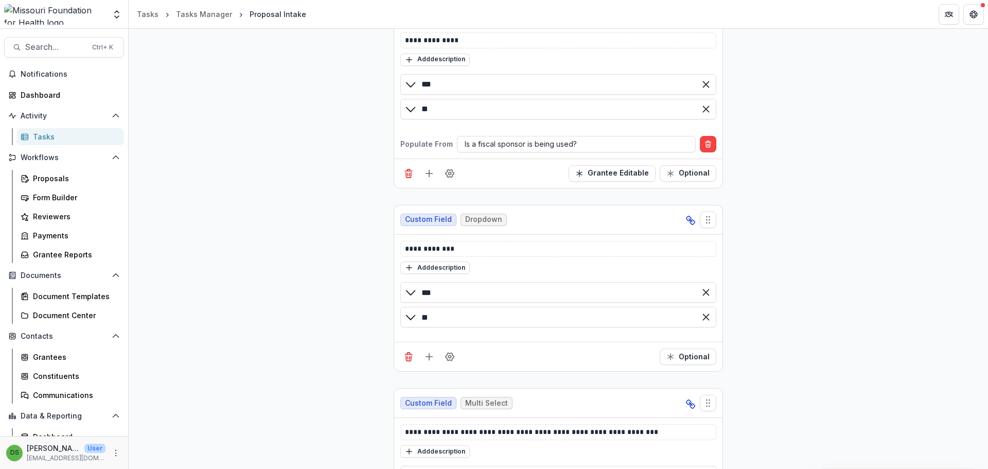
click at [221, 19] on div "Tasks Manager" at bounding box center [204, 14] width 56 height 11
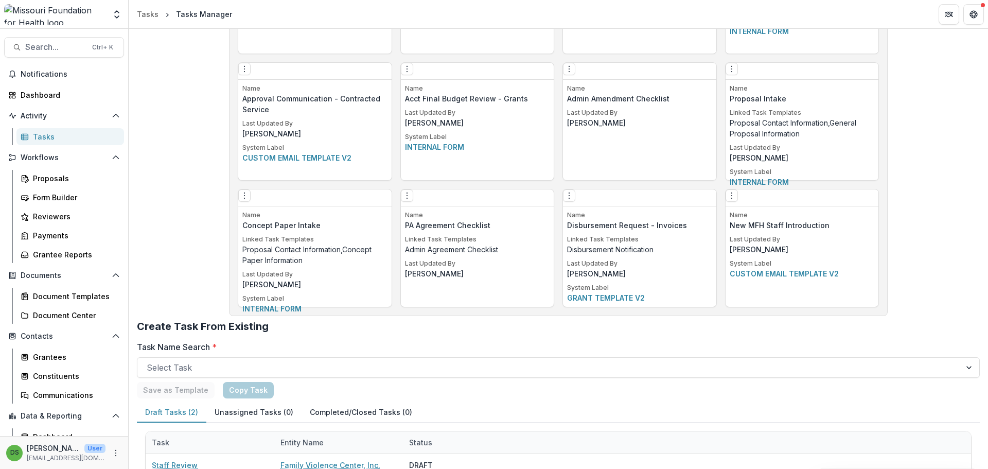
scroll to position [883, 0]
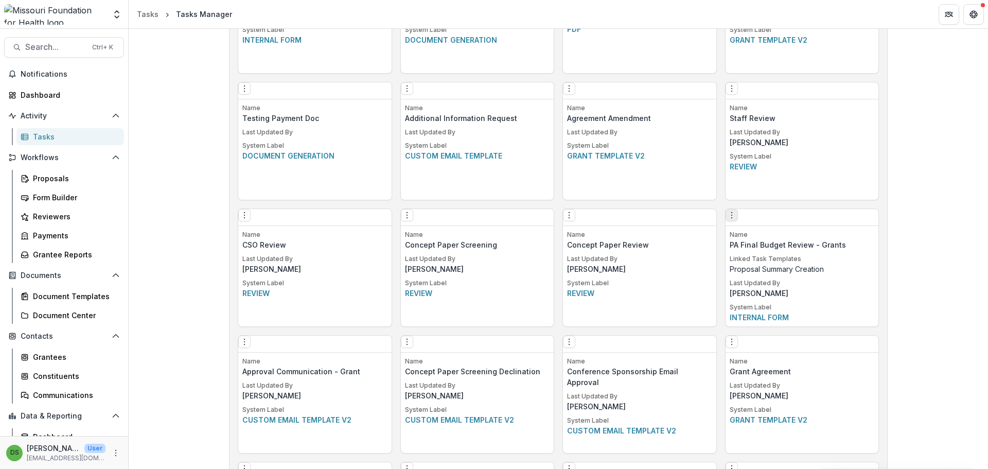
click at [738, 221] on button "Options" at bounding box center [732, 215] width 12 height 12
click at [744, 237] on icon at bounding box center [741, 241] width 8 height 8
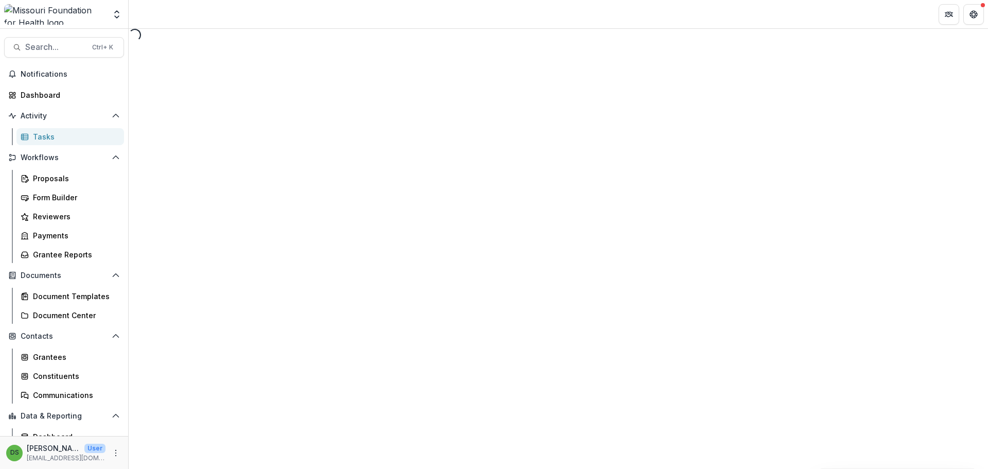
select select "********"
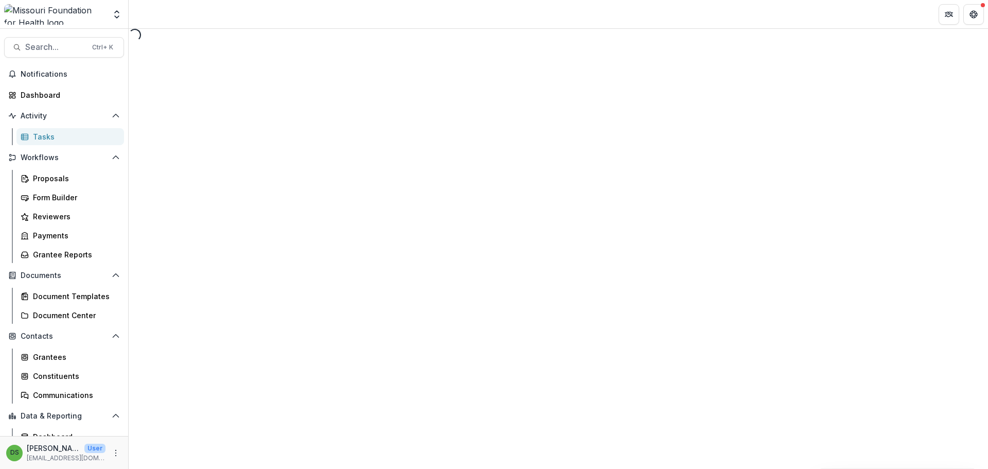
select select "********"
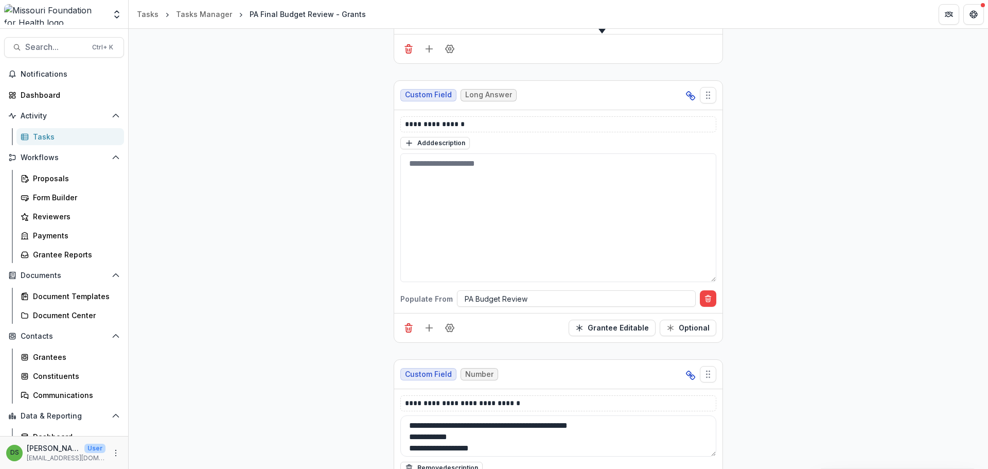
scroll to position [4155, 0]
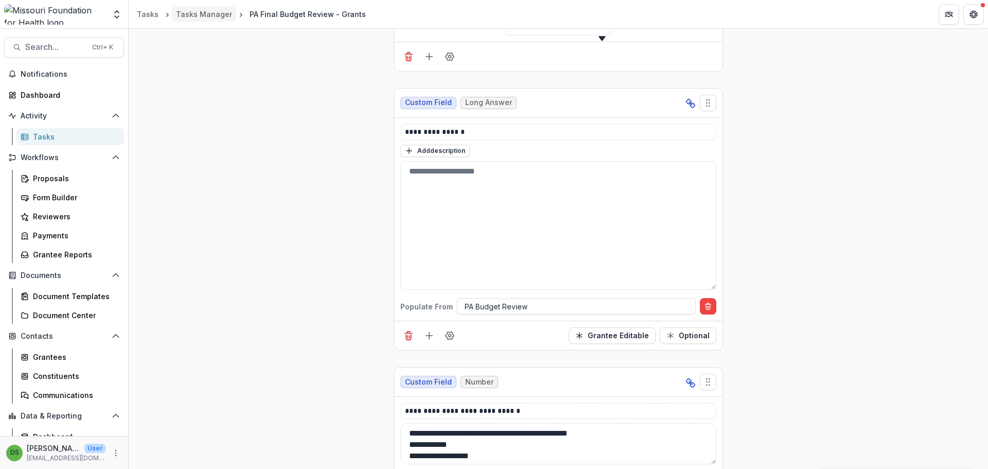
click at [203, 14] on div "Tasks Manager" at bounding box center [204, 14] width 56 height 11
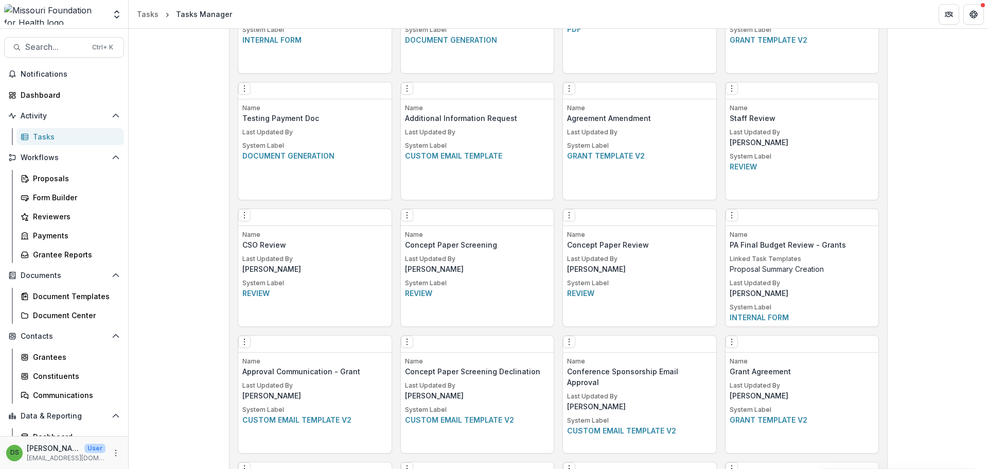
scroll to position [1516, 0]
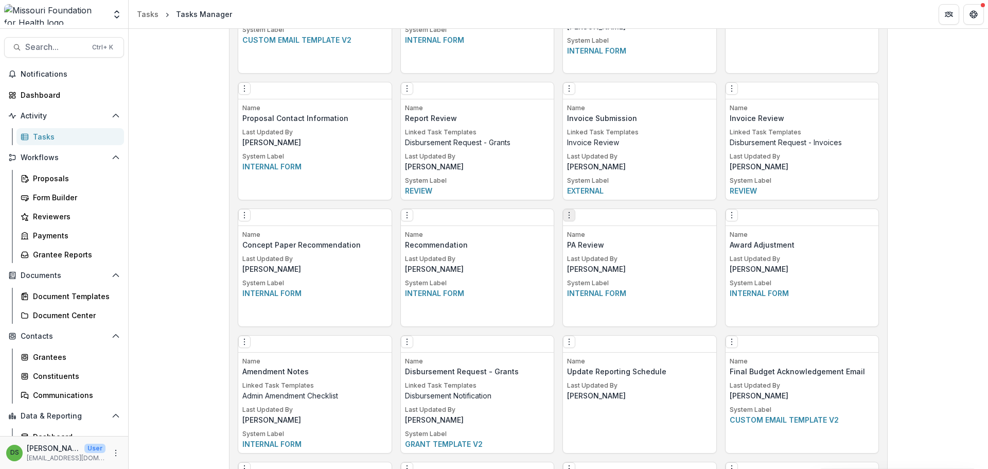
click at [573, 219] on icon "Options" at bounding box center [569, 215] width 8 height 8
click at [602, 240] on link "Edit" at bounding box center [631, 240] width 126 height 17
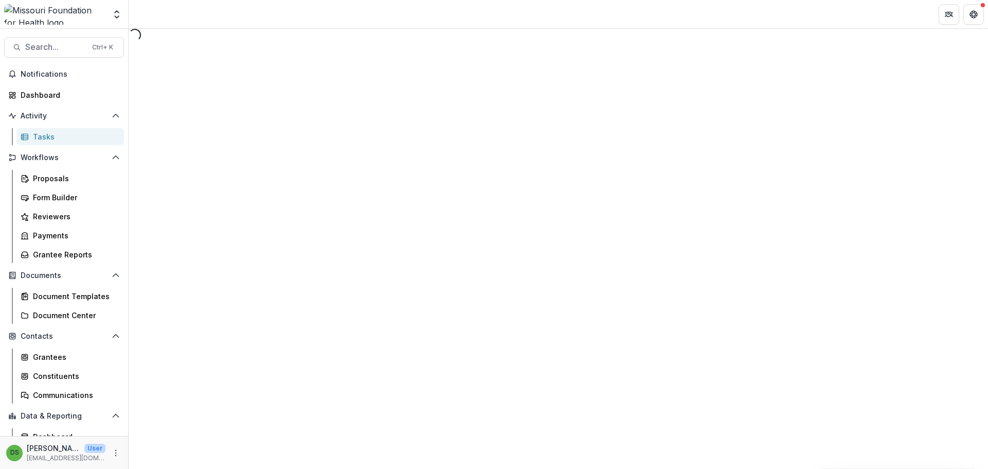
select select "********"
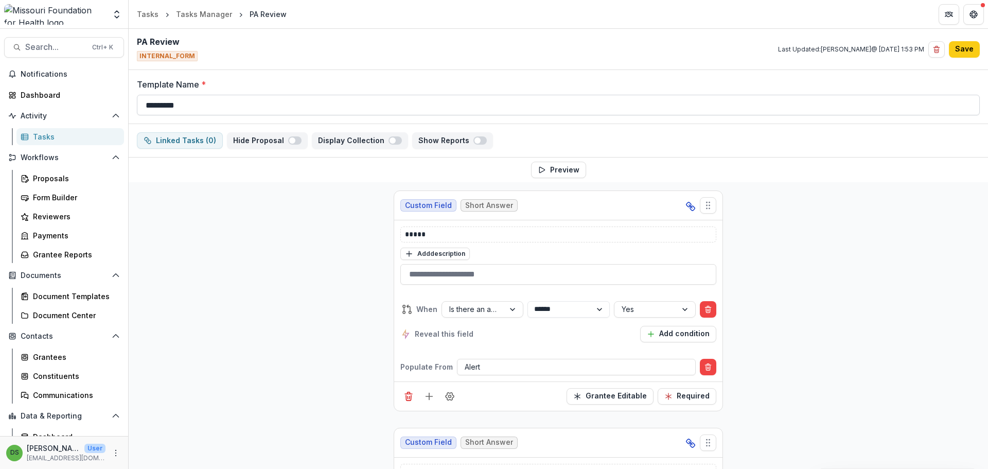
click at [161, 106] on input "*********" at bounding box center [558, 105] width 843 height 21
type input "**********"
click at [967, 47] on button "Save" at bounding box center [964, 49] width 31 height 16
click at [198, 11] on div "Tasks Manager" at bounding box center [204, 14] width 56 height 11
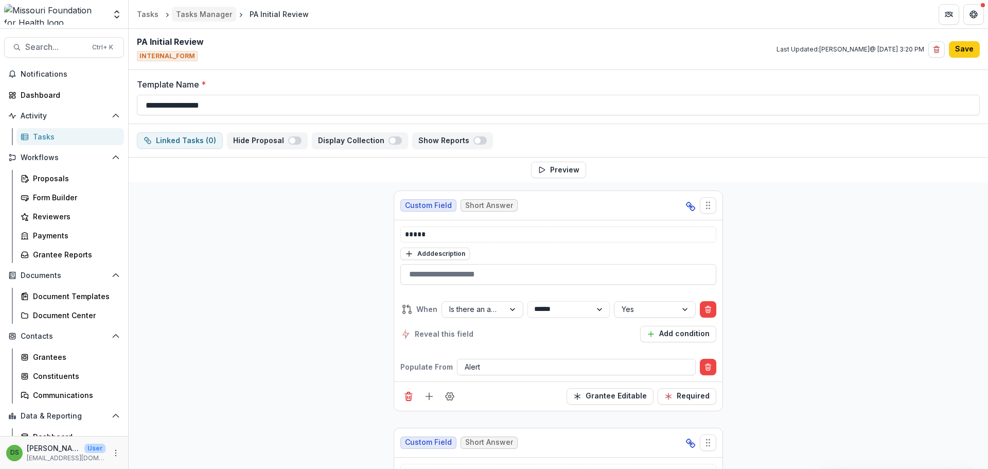
click at [209, 11] on div "Tasks Manager" at bounding box center [204, 14] width 56 height 11
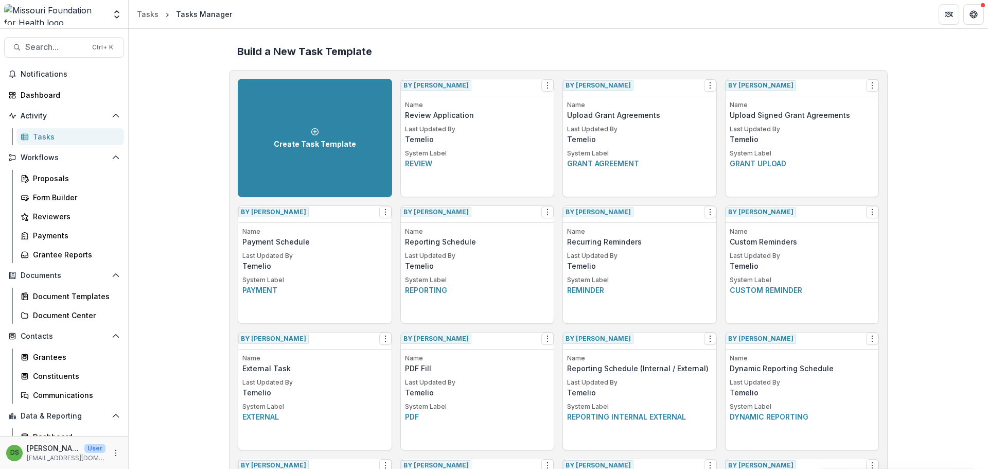
scroll to position [1137, 0]
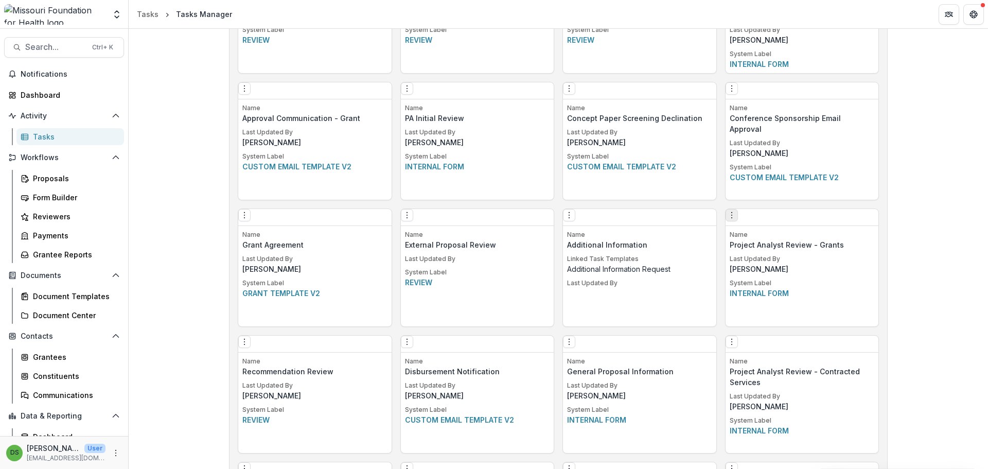
click at [730, 219] on icon "Options" at bounding box center [732, 215] width 8 height 8
click at [756, 241] on link "Edit" at bounding box center [794, 240] width 126 height 17
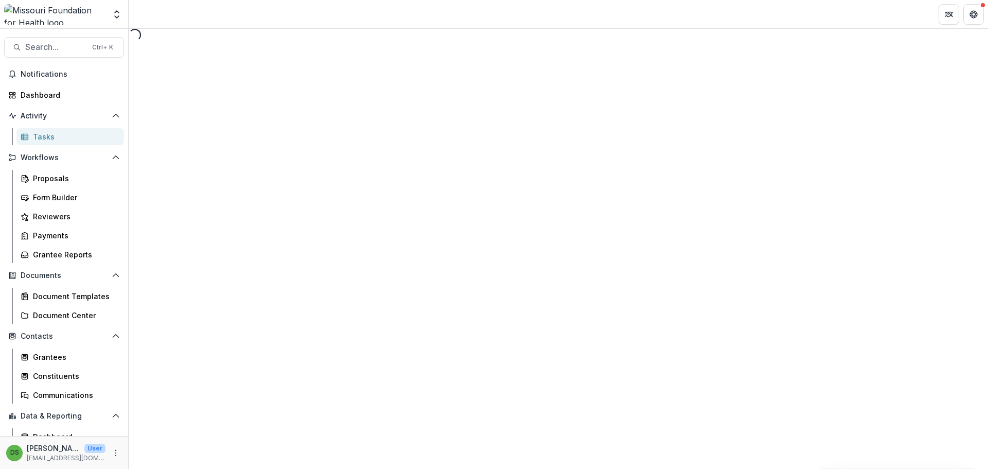
select select "********"
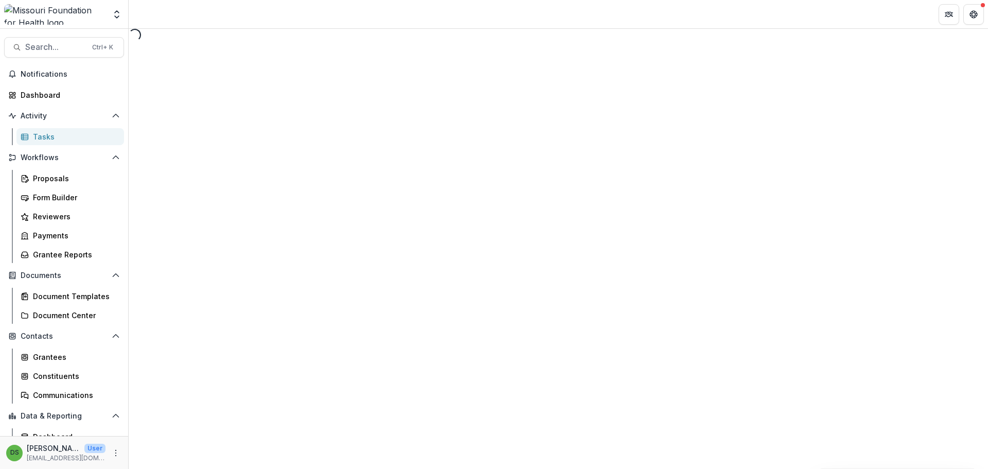
select select "********"
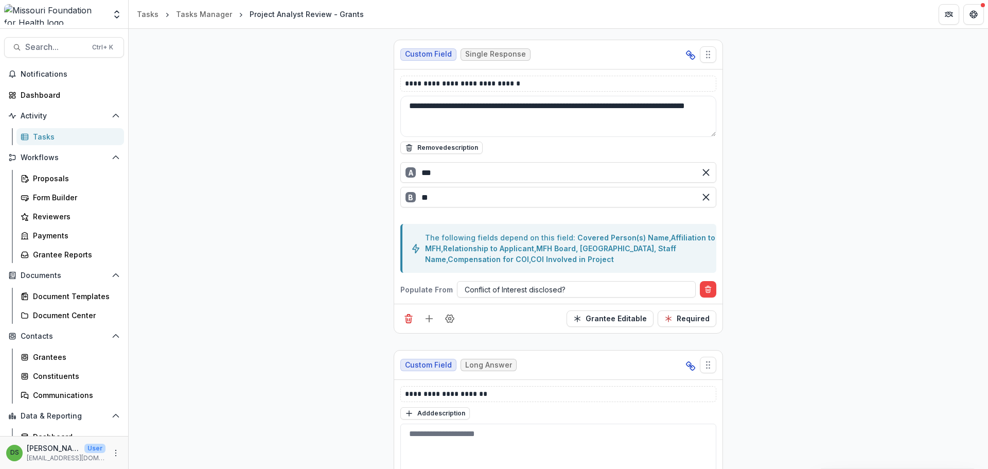
scroll to position [1792, 0]
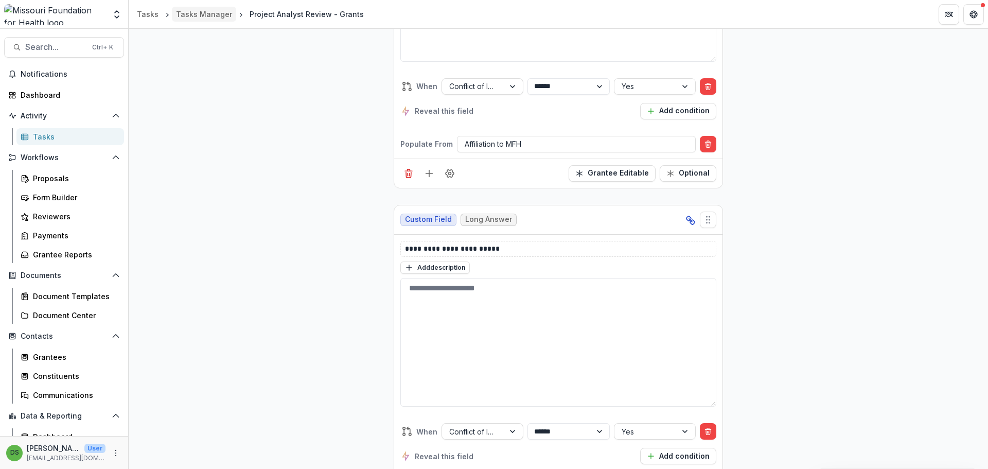
click at [212, 8] on link "Tasks Manager" at bounding box center [204, 14] width 64 height 15
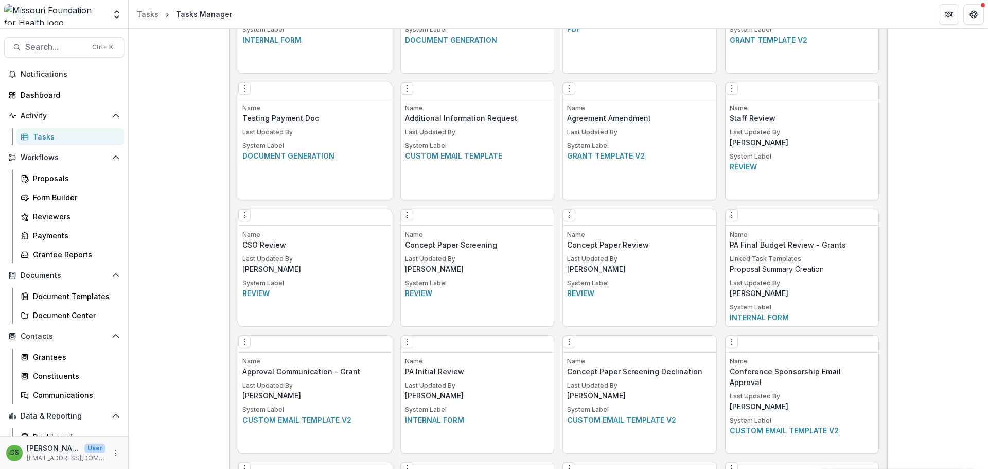
scroll to position [1770, 0]
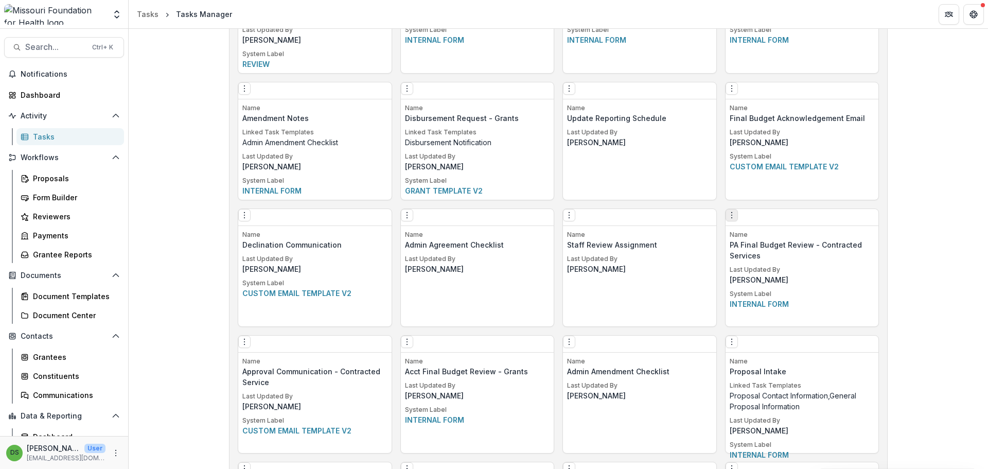
click at [734, 219] on icon "Options" at bounding box center [732, 215] width 8 height 8
click at [753, 241] on link "Edit" at bounding box center [794, 240] width 126 height 17
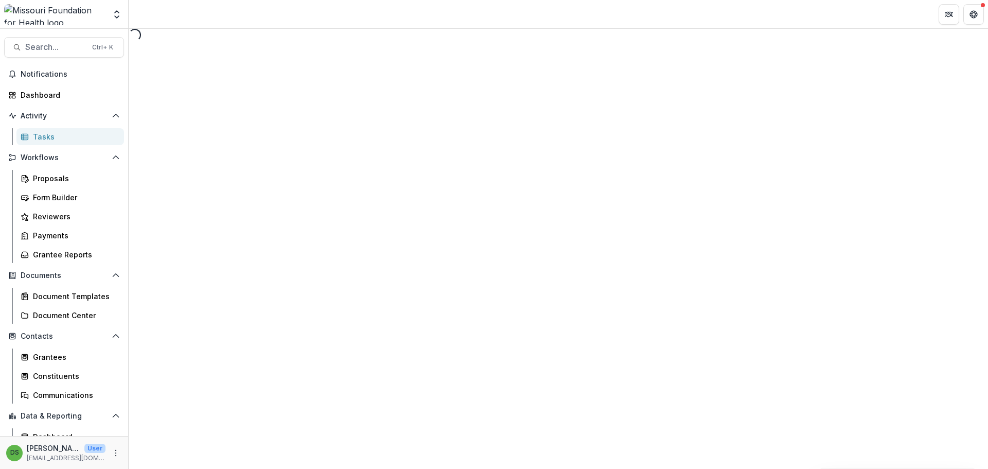
select select "********"
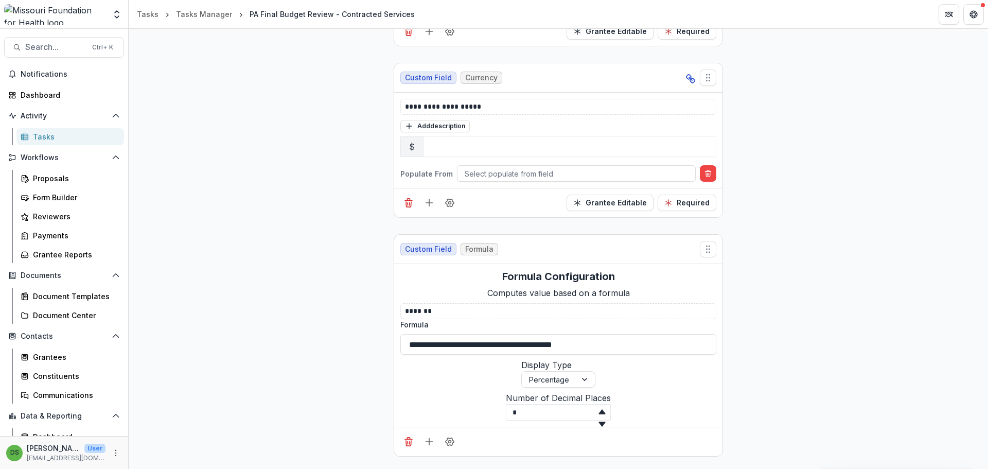
scroll to position [2988, 0]
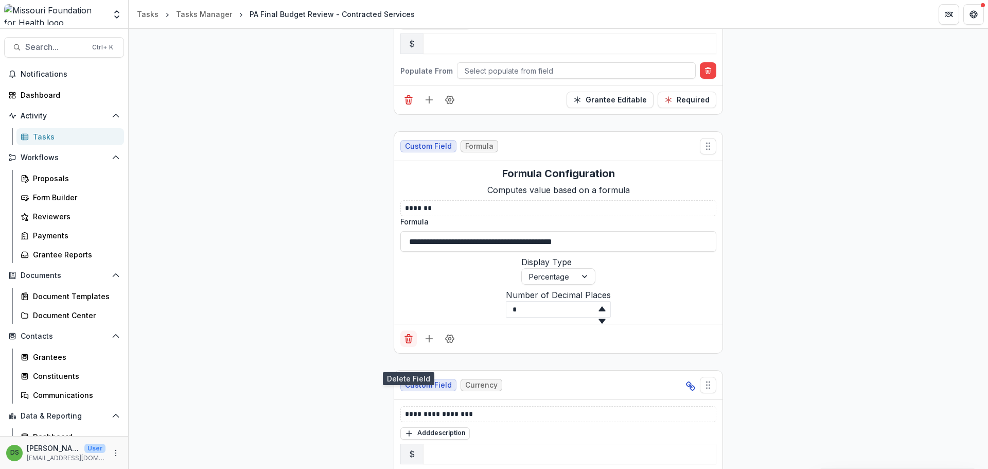
click at [408, 341] on line "Delete field" at bounding box center [408, 340] width 0 height 3
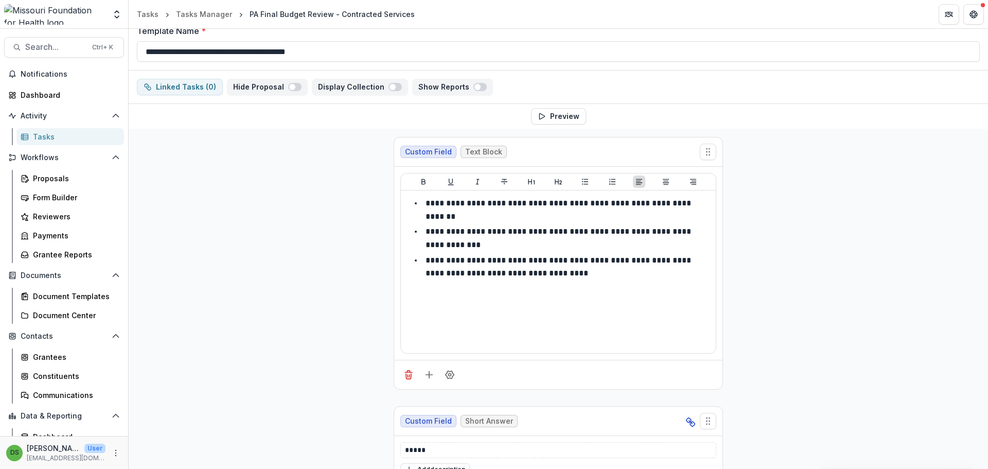
scroll to position [0, 0]
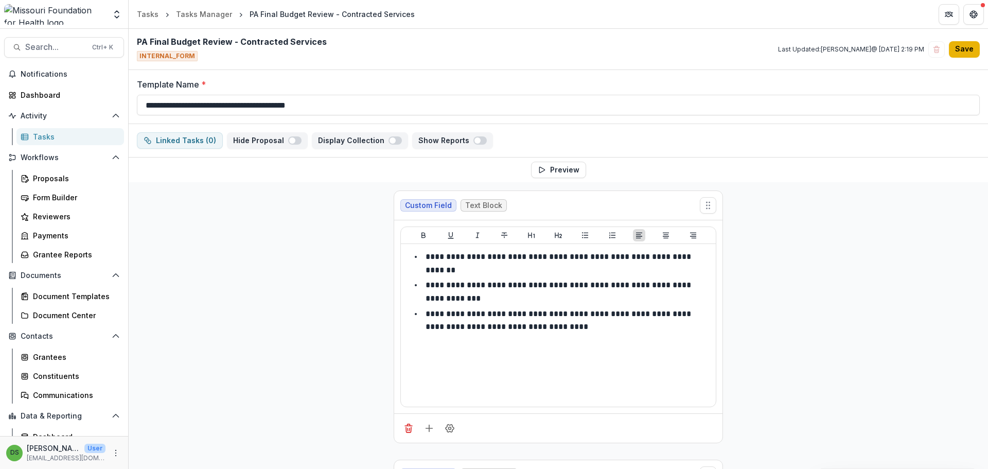
click at [961, 51] on button "Save" at bounding box center [964, 49] width 31 height 16
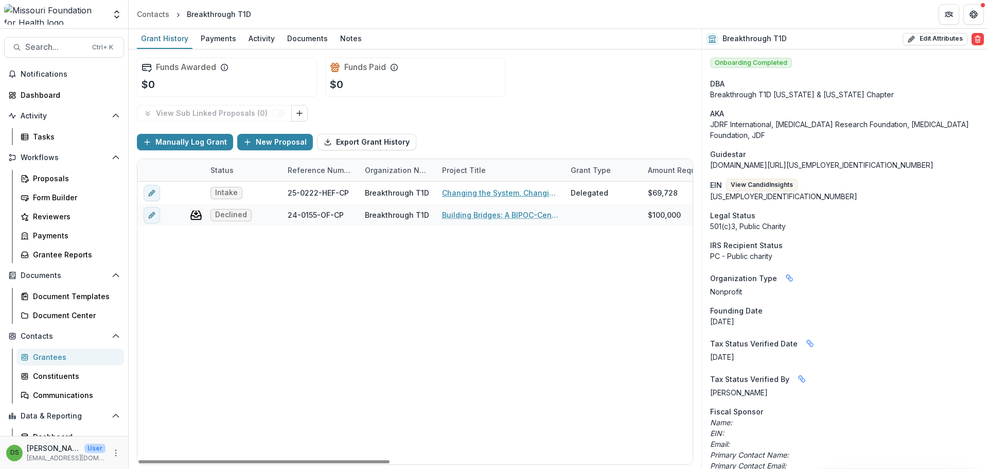
click at [497, 191] on link "Changing the System, Changing Outcomes: A Pilot for Equitable [MEDICAL_DATA] Ma…" at bounding box center [500, 192] width 116 height 11
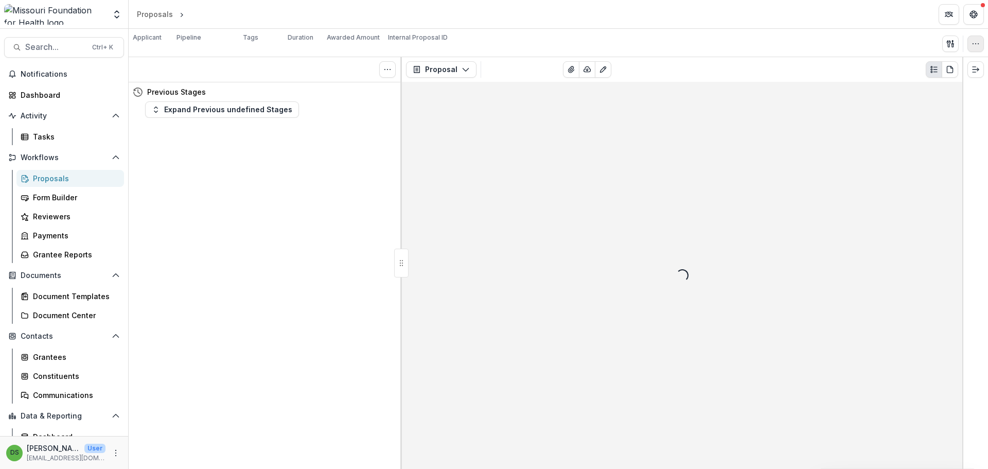
click at [975, 40] on icon "button" at bounding box center [976, 44] width 8 height 8
click at [930, 64] on button "Edit Attributes" at bounding box center [926, 67] width 110 height 17
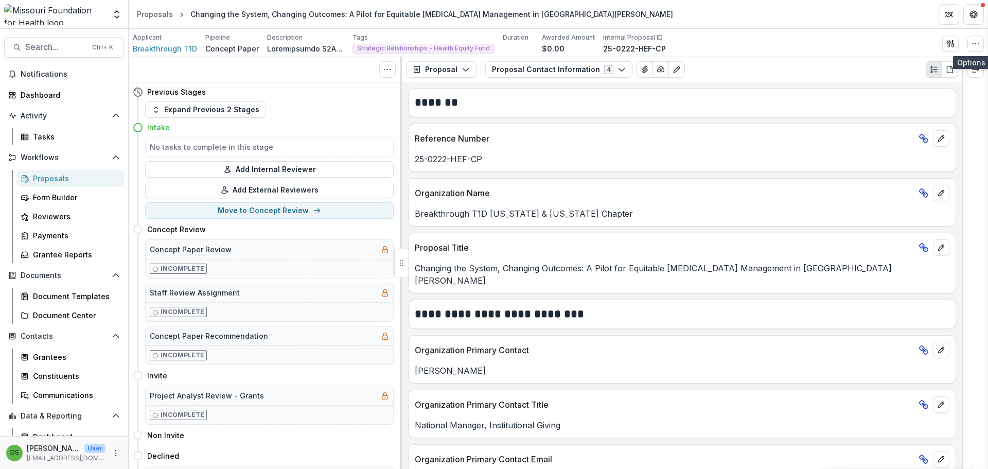
type input "*******"
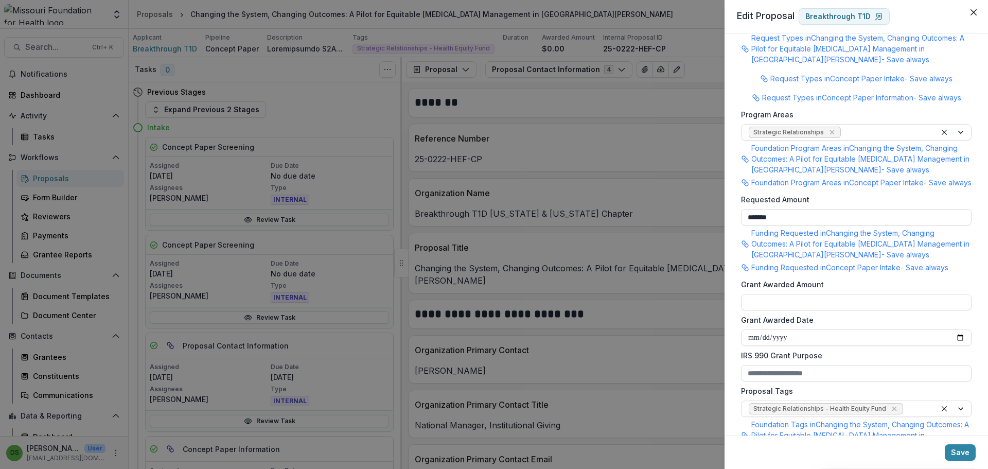
scroll to position [412, 0]
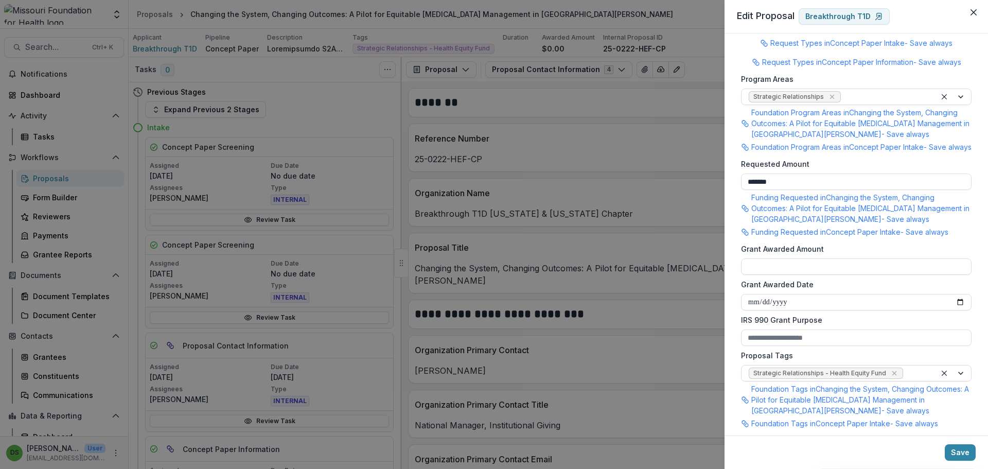
click at [568, 224] on div "**********" at bounding box center [494, 234] width 988 height 469
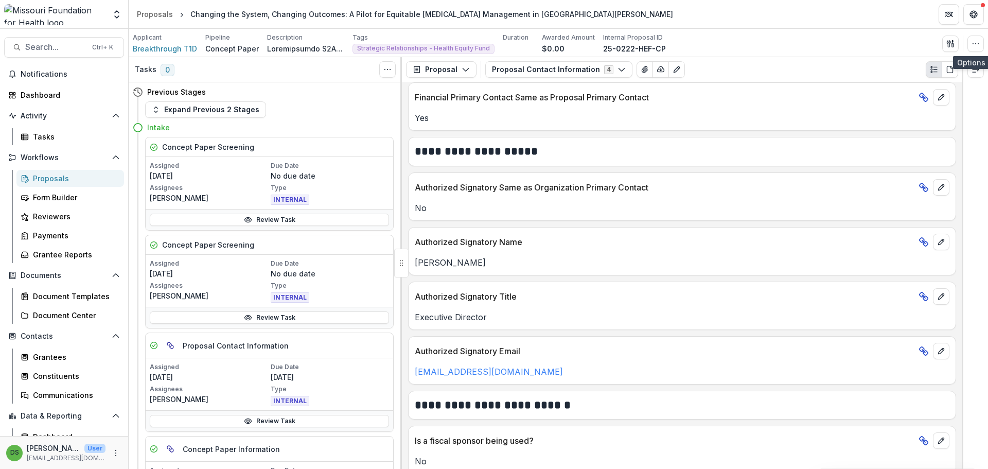
scroll to position [233, 0]
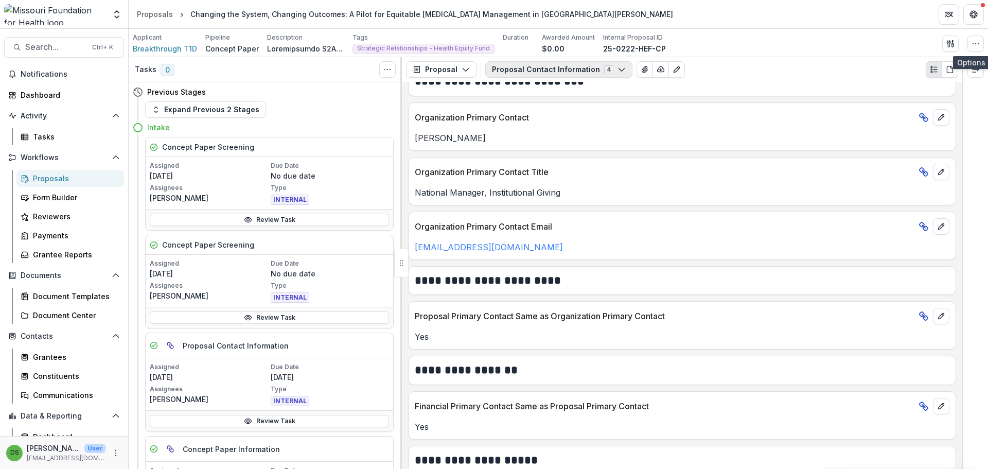
click at [540, 69] on button "Proposal Contact Information 4" at bounding box center [558, 69] width 147 height 16
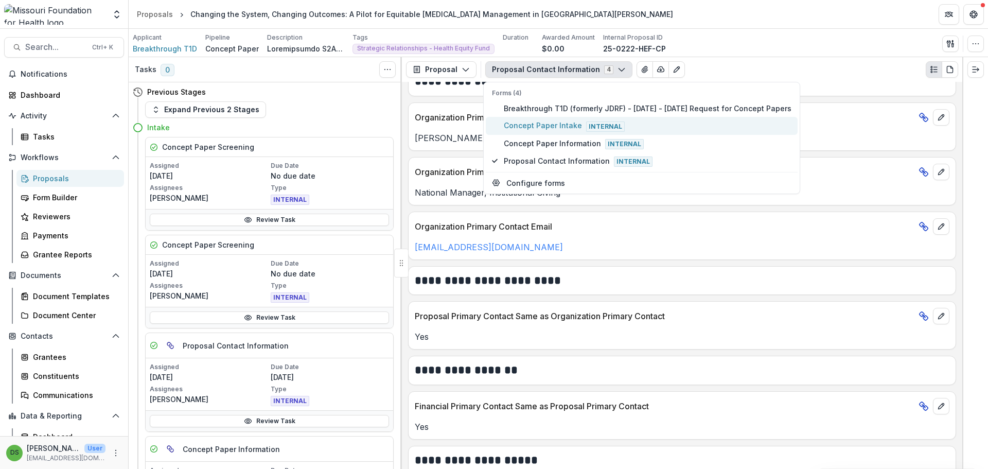
click at [535, 127] on span "Concept Paper Intake Internal" at bounding box center [648, 125] width 288 height 11
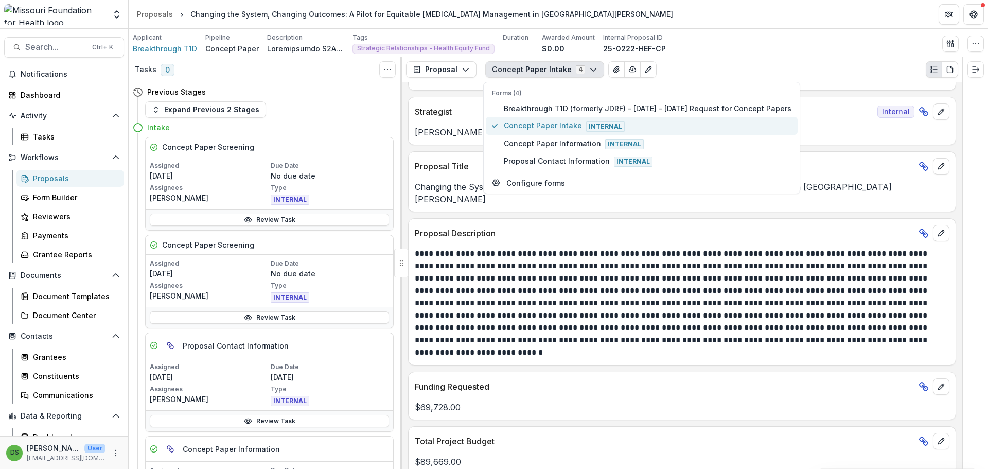
scroll to position [249, 0]
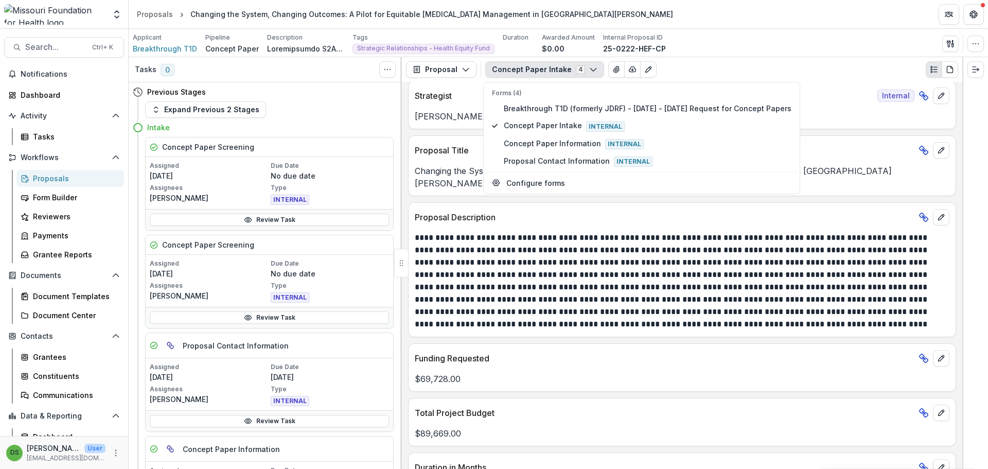
click at [513, 252] on p at bounding box center [681, 281] width 532 height 99
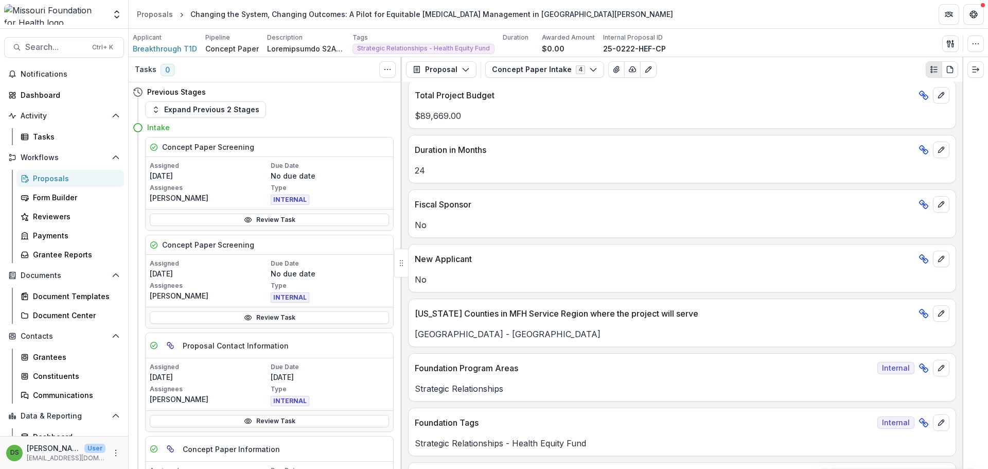
scroll to position [618, 0]
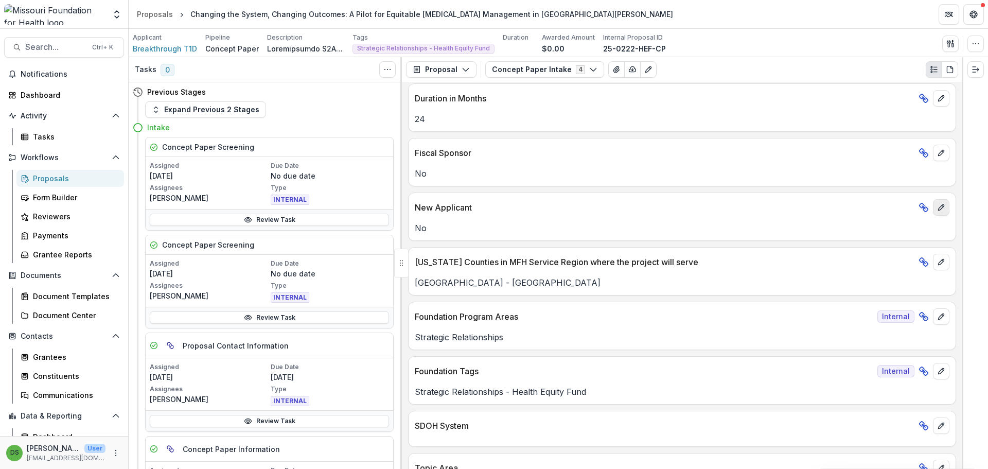
click at [937, 203] on icon "edit" at bounding box center [941, 207] width 8 height 8
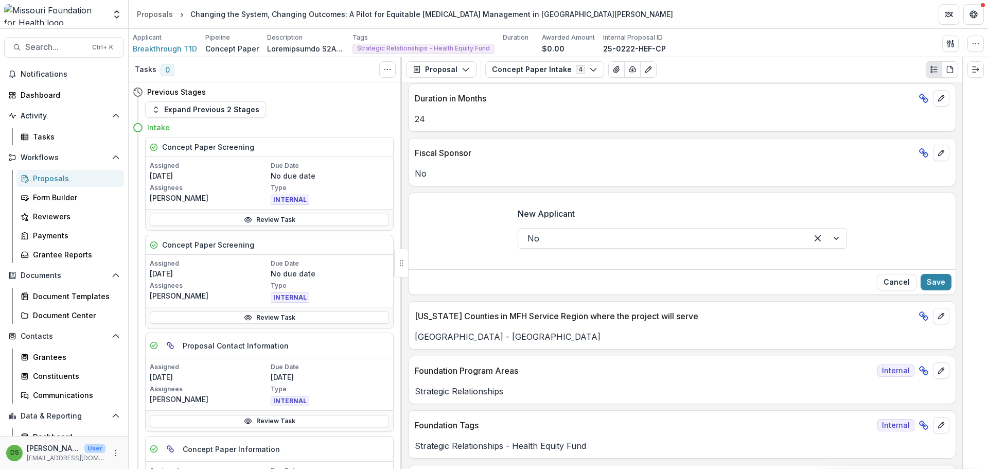
click at [598, 228] on div "No" at bounding box center [682, 238] width 329 height 21
click at [594, 193] on div "New Applicant No Cancel Save" at bounding box center [682, 243] width 547 height 101
click at [50, 143] on link "Tasks" at bounding box center [70, 136] width 108 height 17
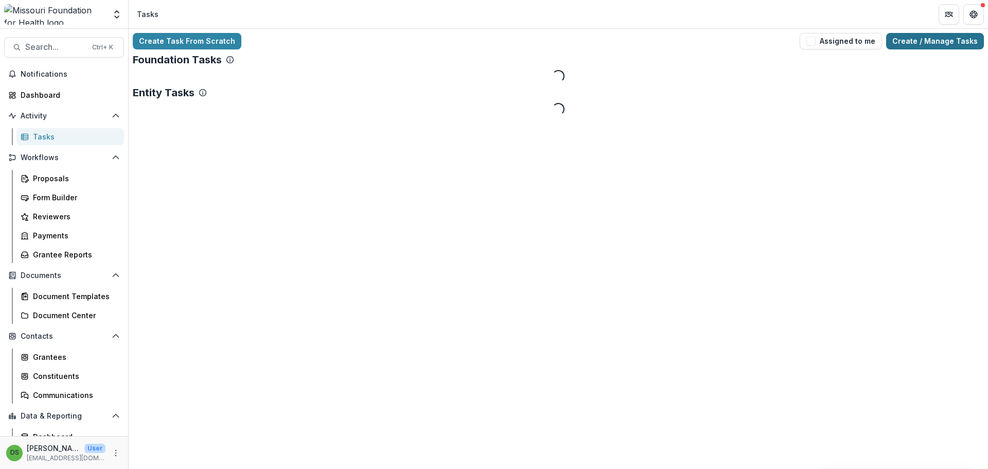
click at [922, 40] on link "Create / Manage Tasks" at bounding box center [935, 41] width 98 height 16
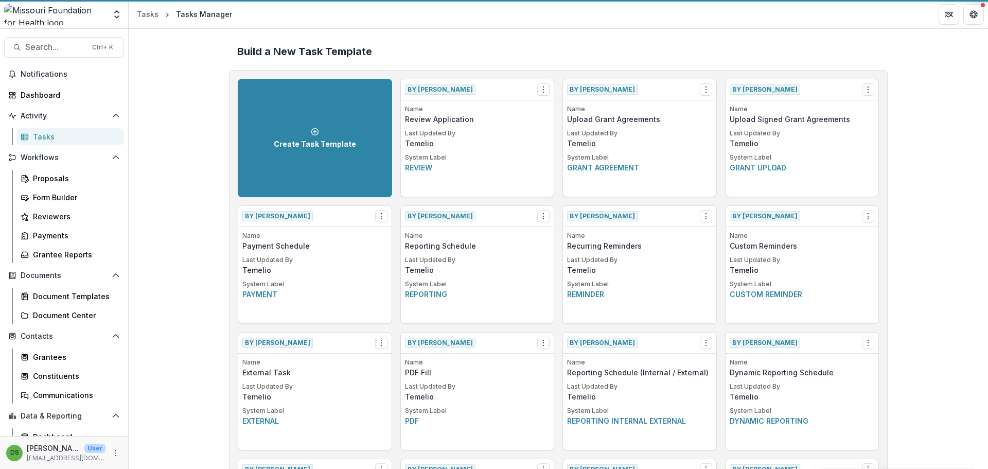
click at [603, 47] on h2 "Build a New Task Template" at bounding box center [558, 51] width 642 height 12
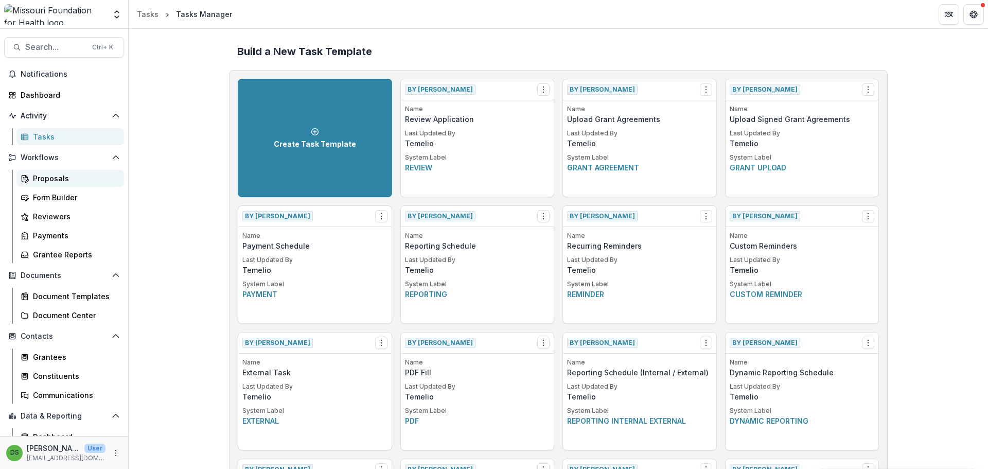
click at [58, 178] on div "Proposals" at bounding box center [74, 178] width 83 height 11
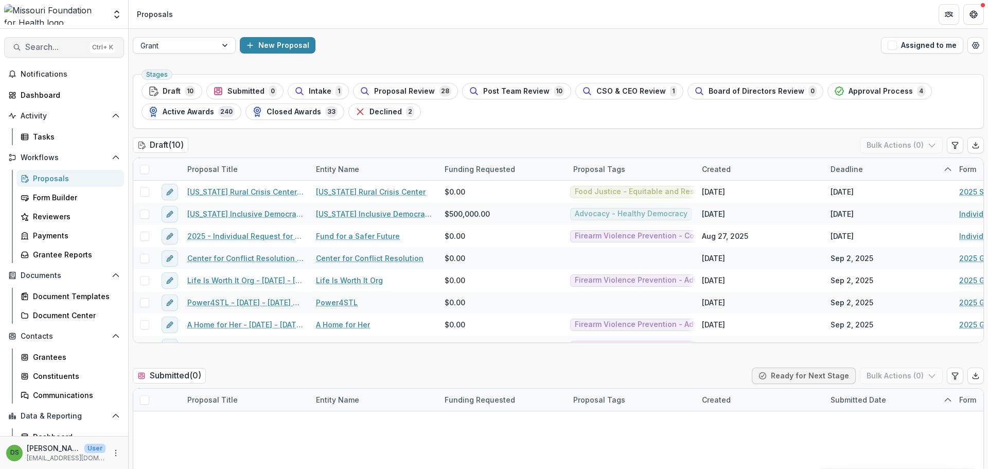
click at [57, 49] on span "Search..." at bounding box center [55, 47] width 61 height 10
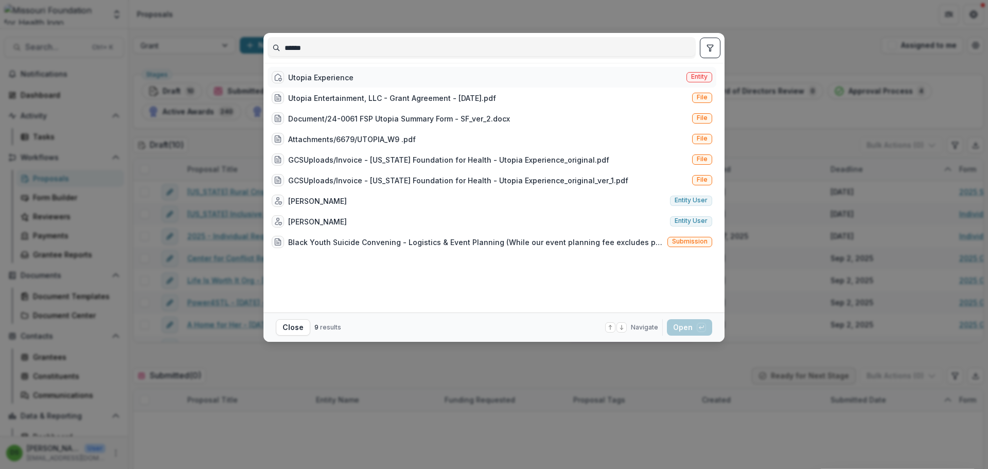
type input "******"
click at [329, 77] on div "Utopia Experience" at bounding box center [320, 77] width 65 height 11
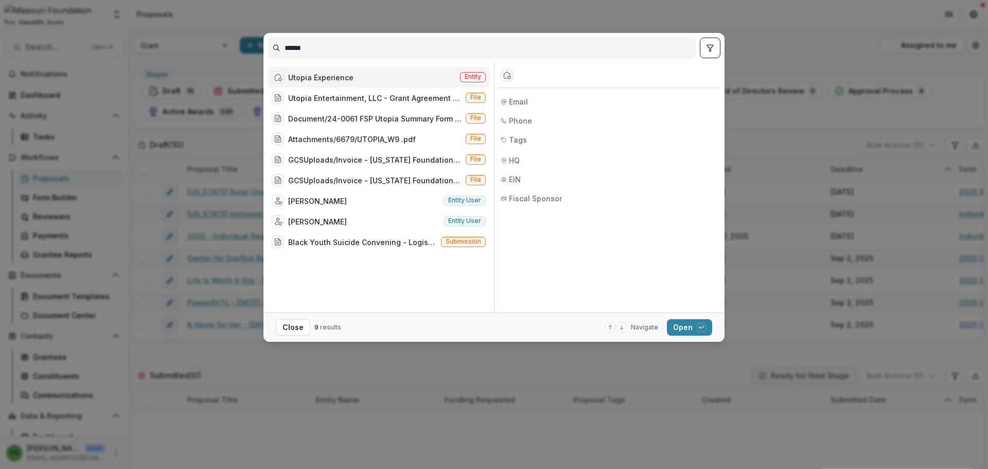
click at [329, 77] on div "Utopia Experience" at bounding box center [320, 77] width 65 height 11
